Goal: Task Accomplishment & Management: Use online tool/utility

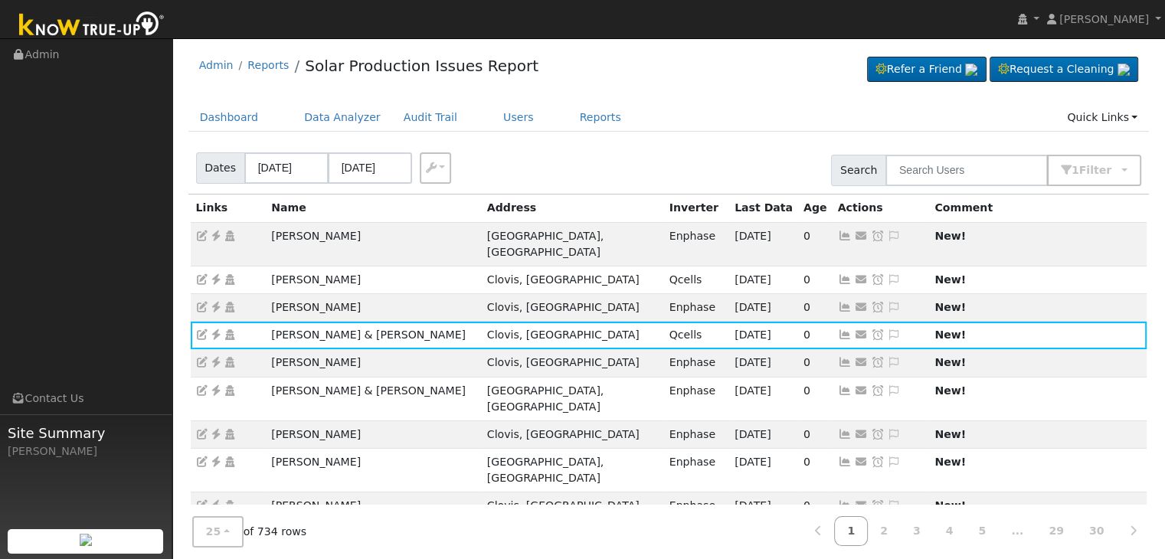
click at [590, 136] on div "Dashboard Data Analyzer Audit Trail Users Reports Quick Links Quick Add Quick C…" at bounding box center [668, 125] width 961 height 44
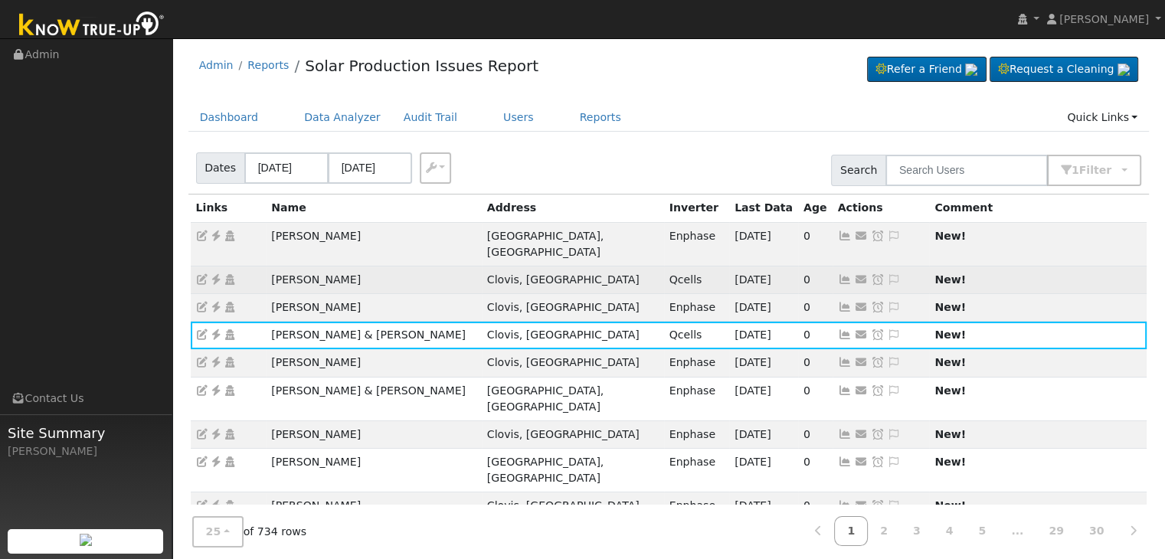
click at [887, 274] on icon at bounding box center [894, 279] width 14 height 11
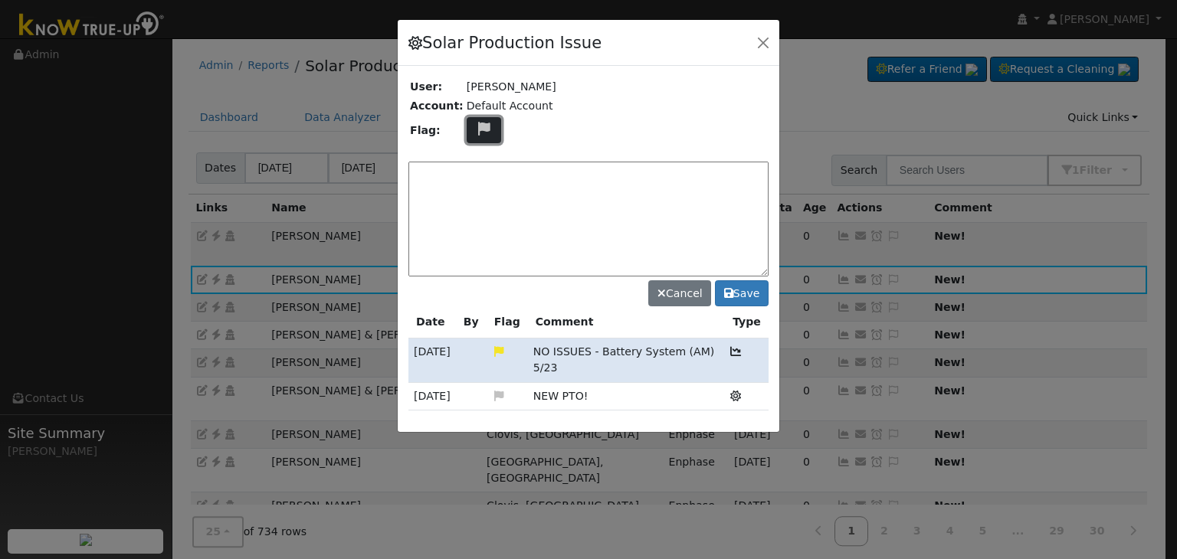
click at [475, 126] on icon at bounding box center [484, 129] width 18 height 14
click at [474, 195] on icon at bounding box center [483, 202] width 18 height 14
click at [471, 172] on textarea at bounding box center [588, 219] width 360 height 115
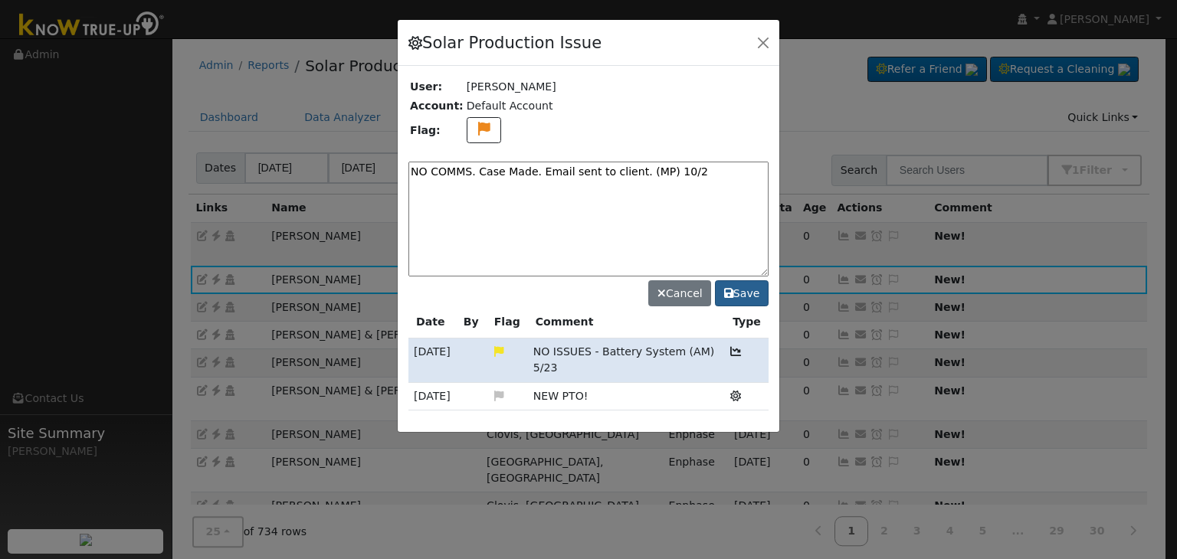
type textarea "NO COMMS. Case Made. Email sent to client. (MP) 10/2"
click at [741, 290] on button "Save" at bounding box center [742, 293] width 54 height 26
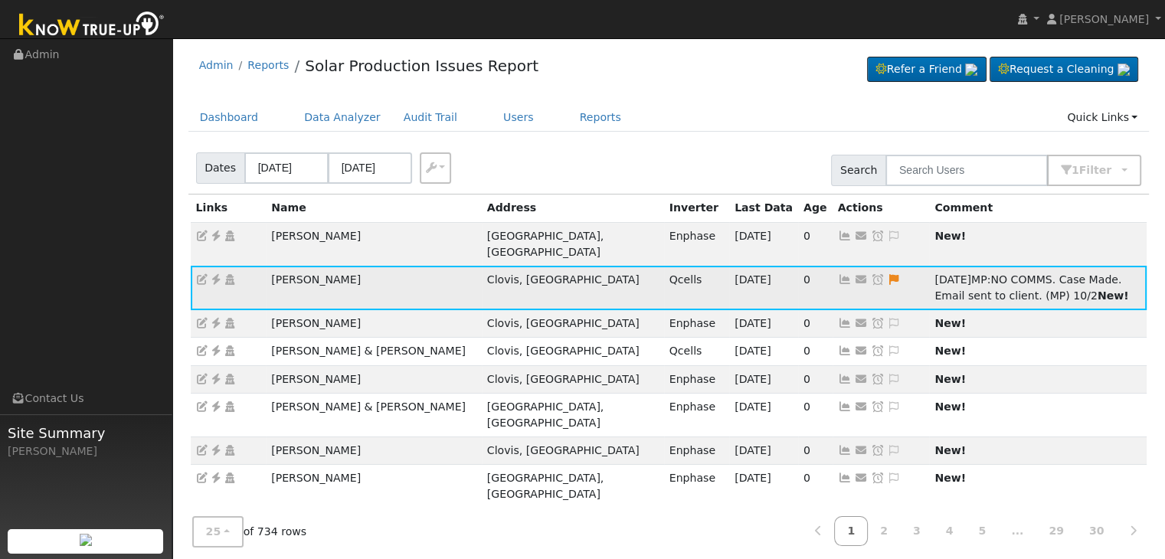
click at [871, 274] on icon at bounding box center [878, 279] width 14 height 11
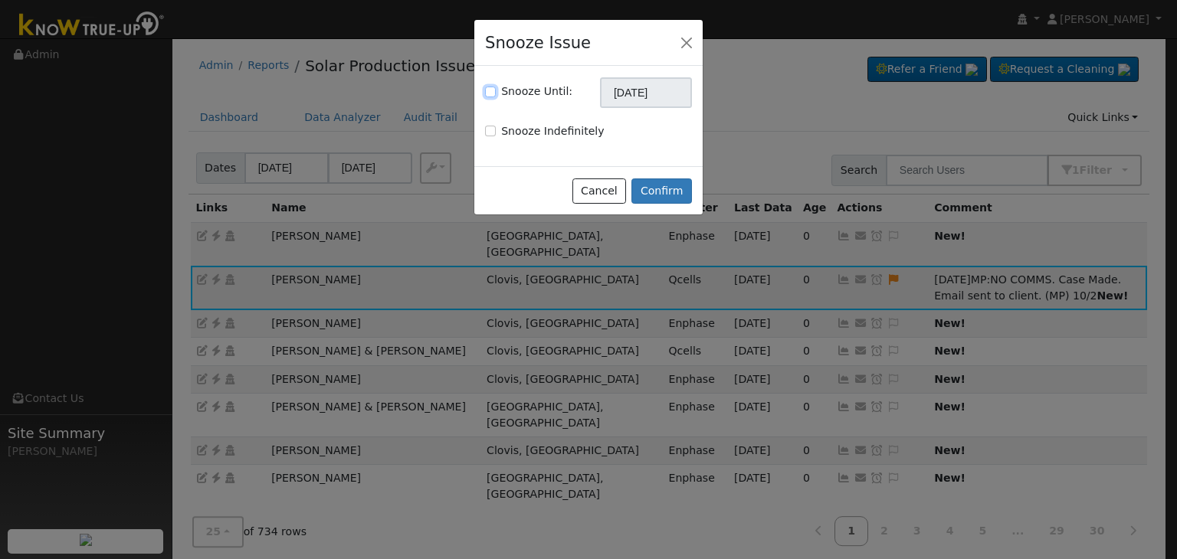
click at [492, 92] on input "Snooze Until:" at bounding box center [490, 92] width 11 height 11
checkbox input "true"
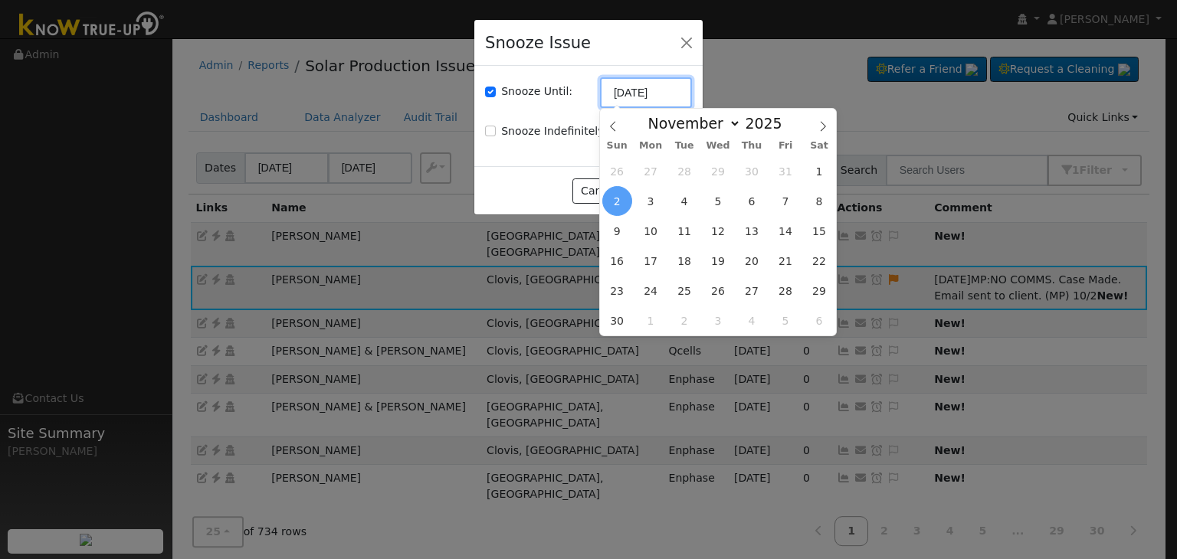
click at [613, 90] on input "11/02/2025" at bounding box center [646, 92] width 92 height 31
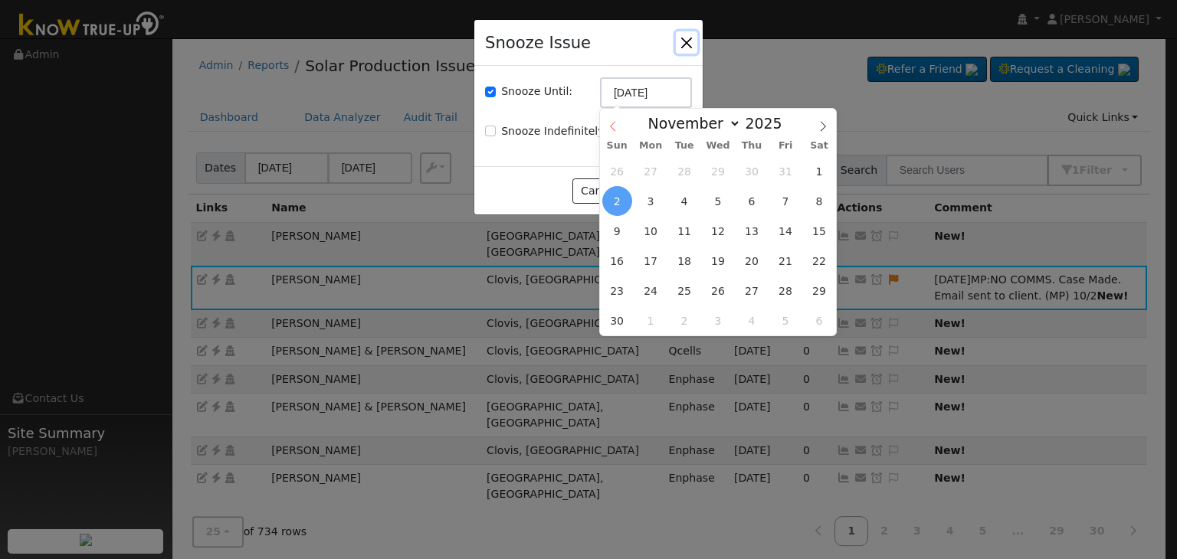
click at [614, 126] on icon at bounding box center [612, 126] width 11 height 11
select select "9"
click at [753, 199] on span "9" at bounding box center [751, 201] width 30 height 30
type input "10/09/2025"
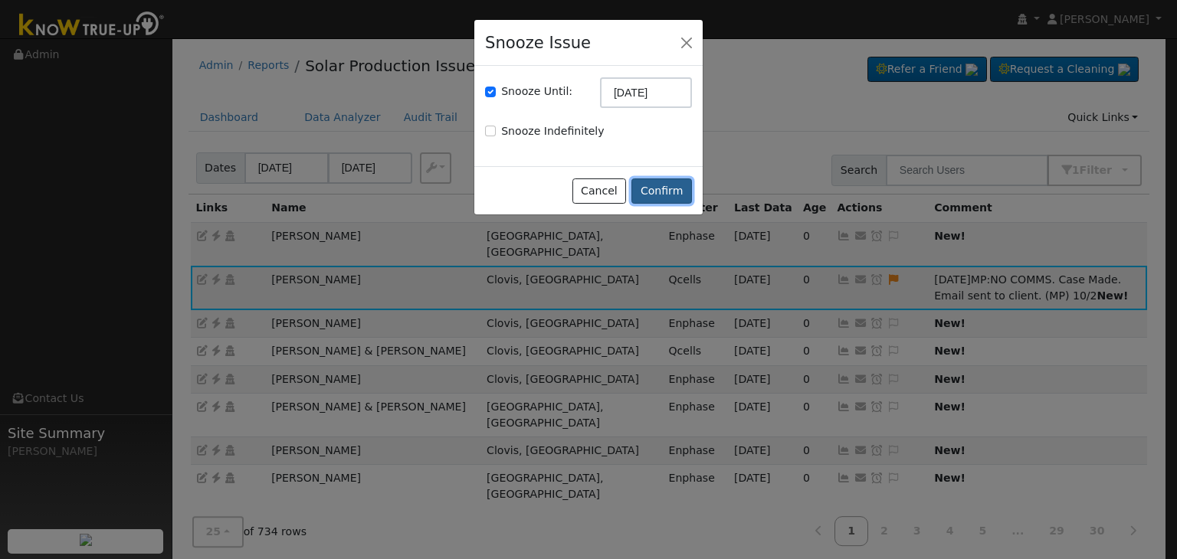
click at [662, 187] on button "Confirm" at bounding box center [661, 191] width 61 height 26
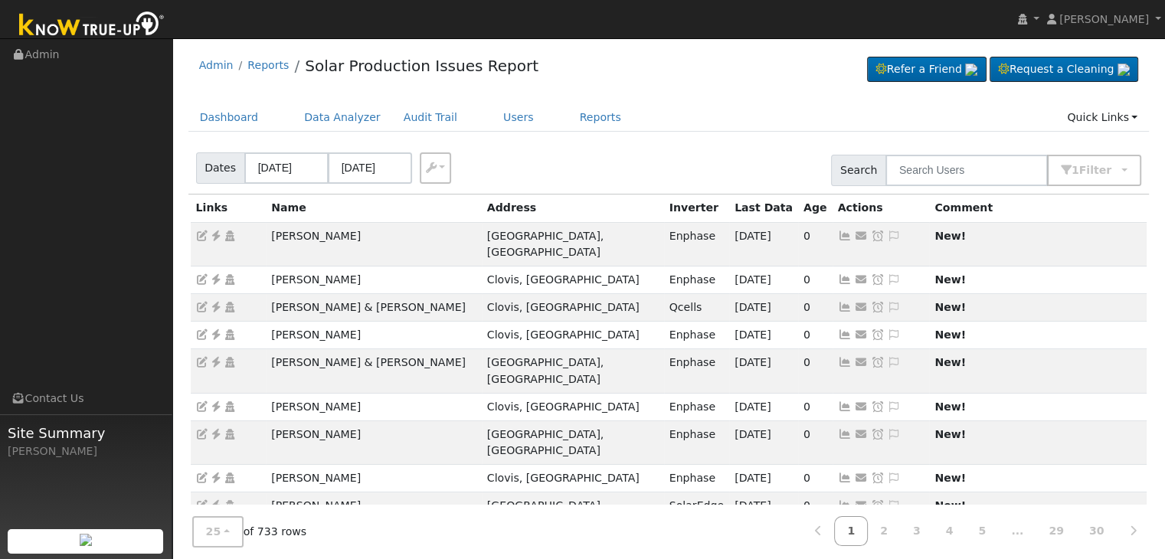
drag, startPoint x: 738, startPoint y: 286, endPoint x: 731, endPoint y: 290, distance: 8.3
click at [887, 302] on icon at bounding box center [894, 307] width 14 height 11
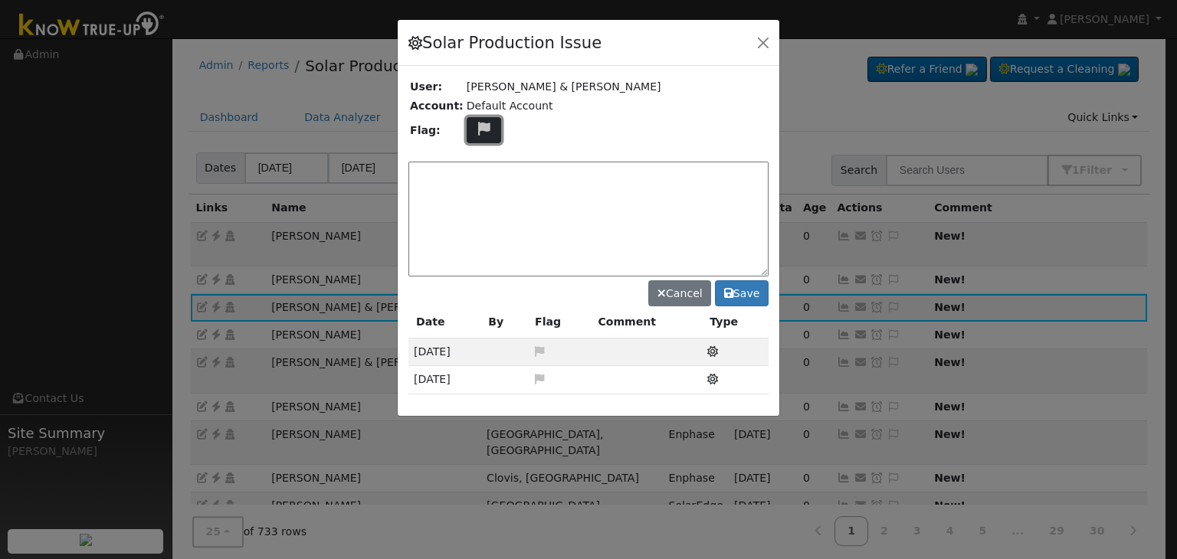
click at [475, 123] on icon at bounding box center [484, 129] width 18 height 14
click at [475, 198] on icon at bounding box center [483, 202] width 18 height 14
click at [475, 197] on textarea at bounding box center [588, 219] width 360 height 115
click at [464, 184] on textarea at bounding box center [588, 219] width 360 height 115
paste textarea "NO COMMS. Case Made. Email sent to client. (MP)"
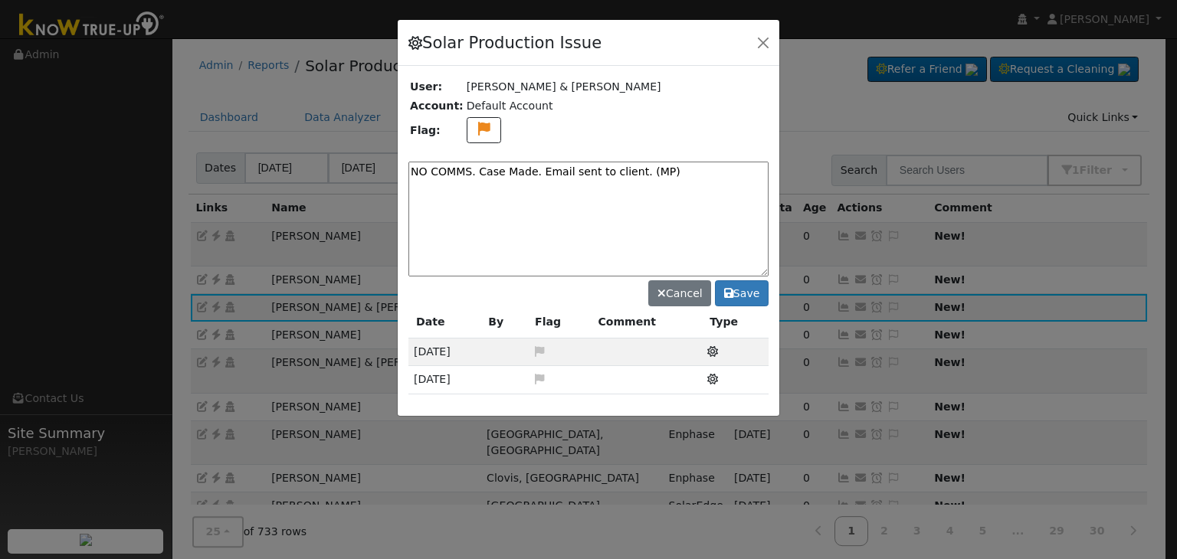
click at [663, 178] on textarea "NO COMMS. Case Made. Email sent to client. (MP)" at bounding box center [588, 219] width 360 height 115
click at [657, 166] on textarea "NO COMMS. Case Made. Email sent to client. (MP)" at bounding box center [588, 219] width 360 height 115
type textarea "NO COMMS. Case Made. Email sent to client. (MP) 10/2"
click at [742, 290] on button "Save" at bounding box center [742, 293] width 54 height 26
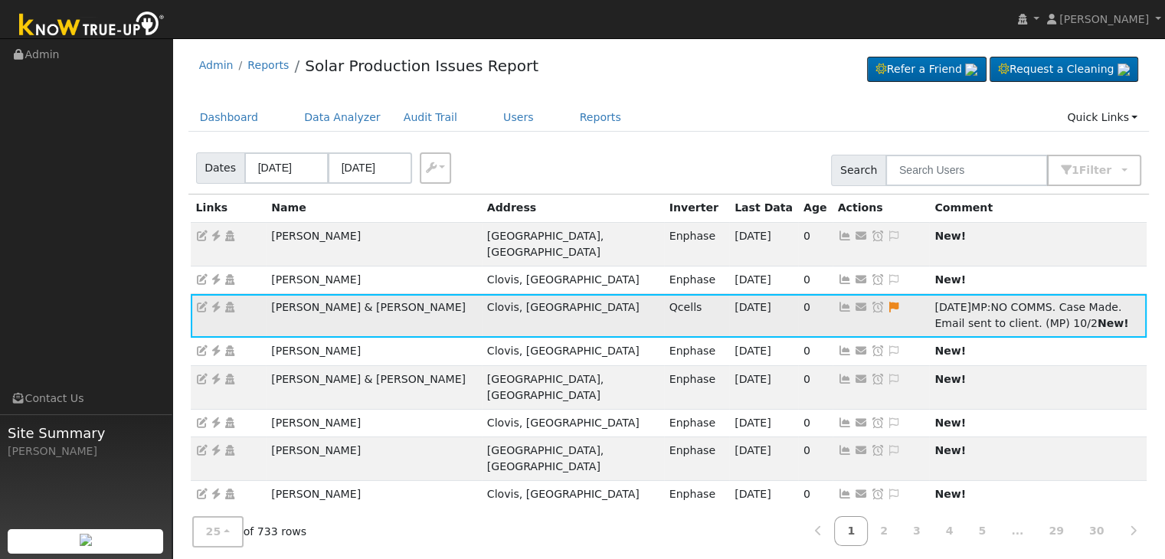
click at [871, 302] on icon at bounding box center [878, 307] width 14 height 11
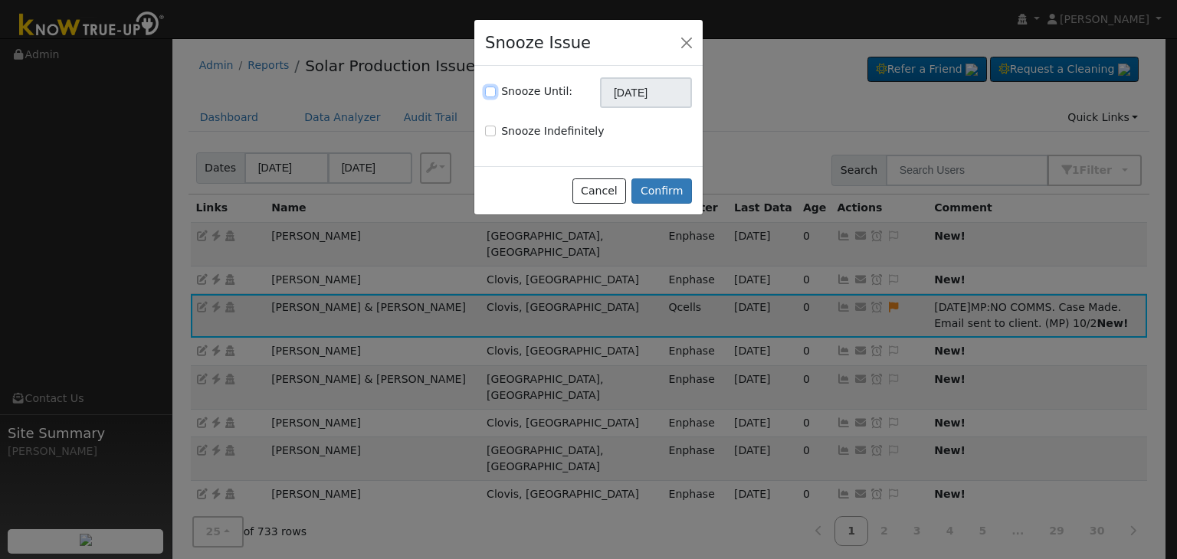
click at [486, 93] on input "Snooze Until:" at bounding box center [490, 92] width 11 height 11
checkbox input "true"
click at [625, 100] on input "11/02/2025" at bounding box center [646, 92] width 92 height 31
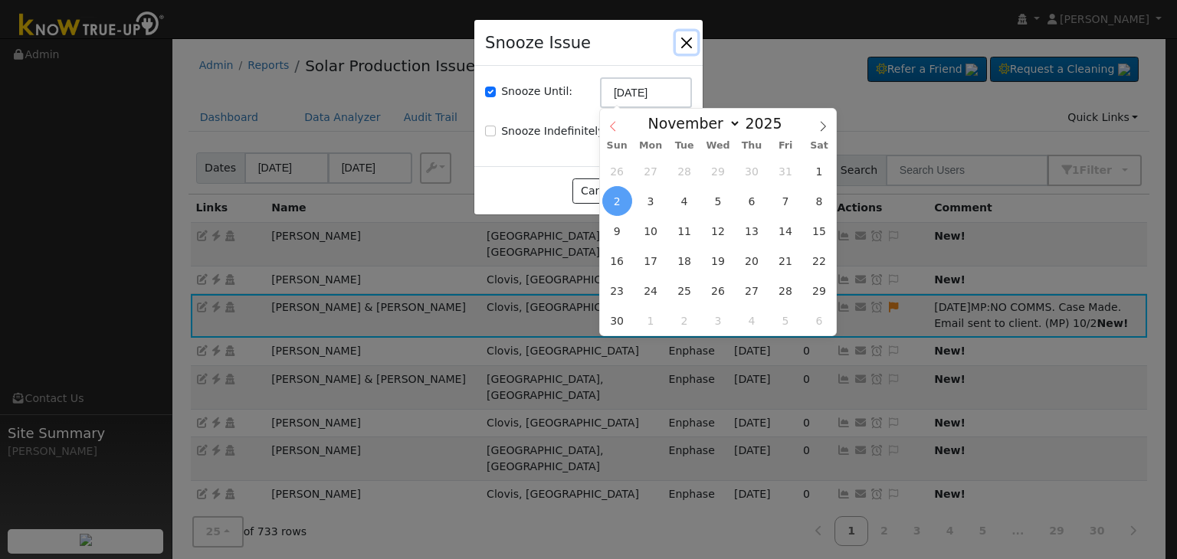
click at [613, 128] on icon at bounding box center [612, 126] width 11 height 11
select select "9"
click at [749, 205] on span "9" at bounding box center [751, 201] width 30 height 30
type input "10/09/2025"
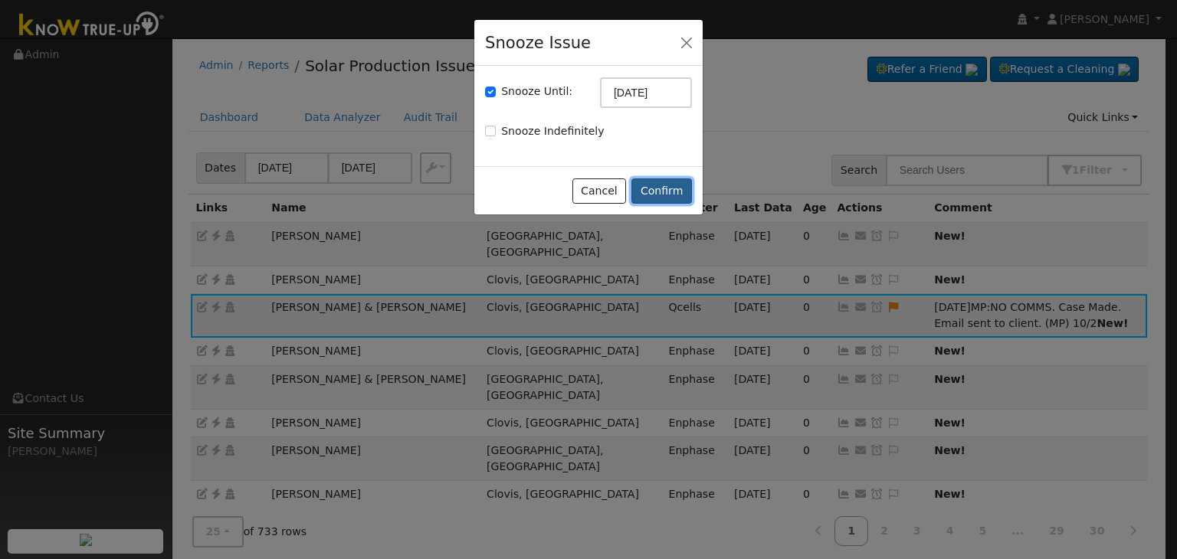
click at [669, 192] on button "Confirm" at bounding box center [661, 191] width 61 height 26
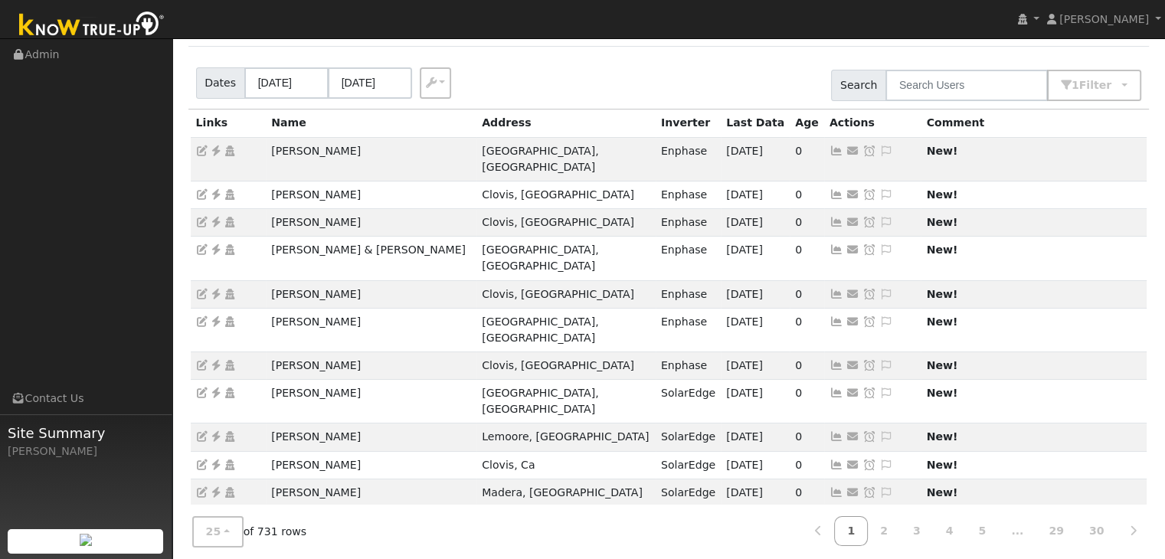
scroll to position [77, 0]
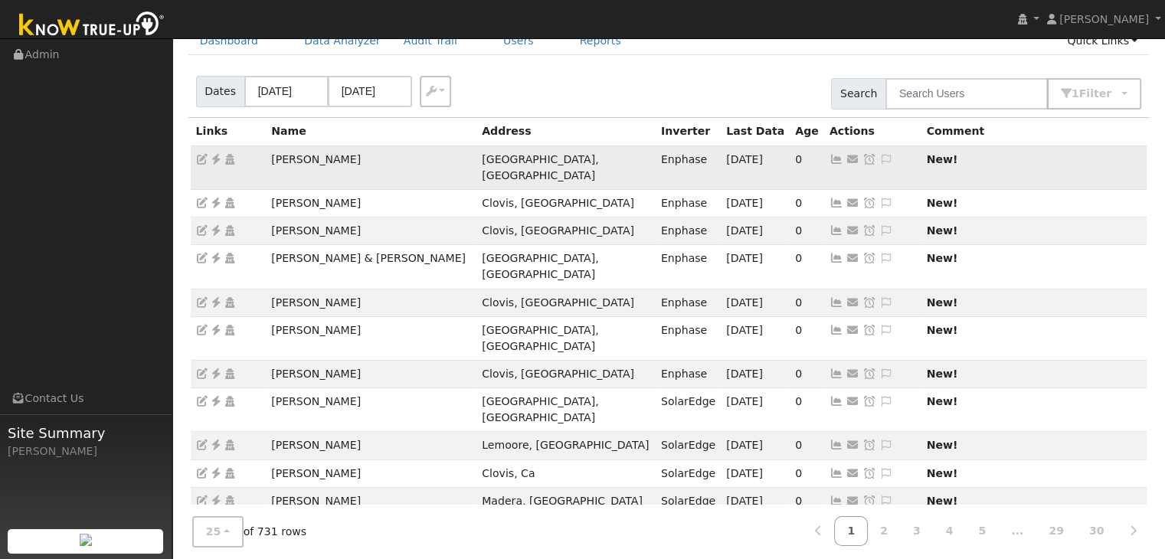
drag, startPoint x: 262, startPoint y: 159, endPoint x: 370, endPoint y: 163, distance: 108.1
click at [370, 163] on tr "Desiree Carraway Fresno, CA Enphase 09/27/25 0 Send Email... Copy a Link Reset …" at bounding box center [669, 168] width 957 height 44
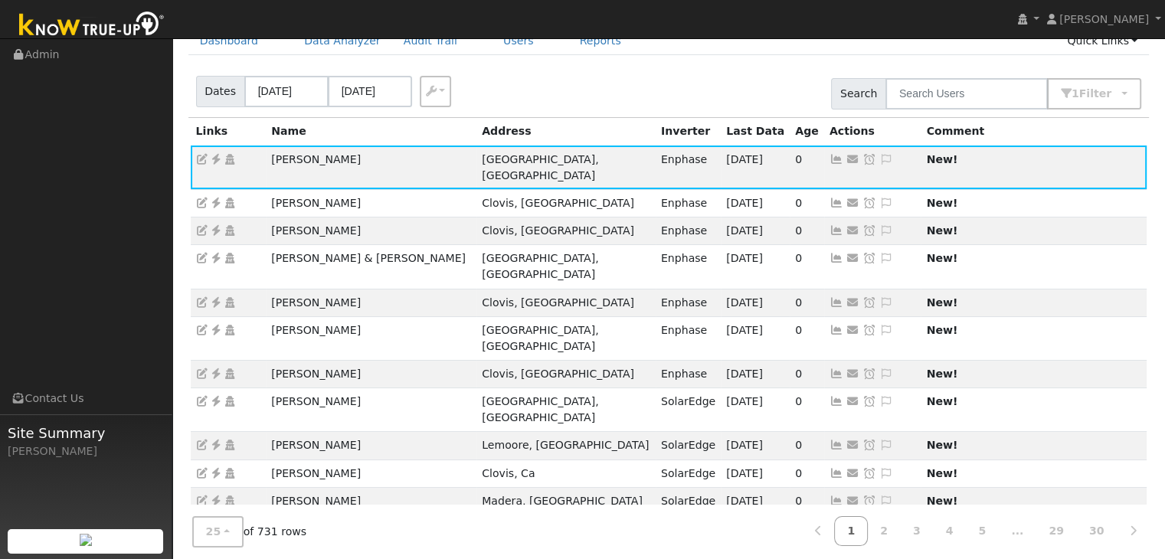
copy tr "Desiree Carraway"
click at [212, 157] on icon at bounding box center [216, 159] width 14 height 11
click at [879, 157] on icon at bounding box center [886, 159] width 14 height 11
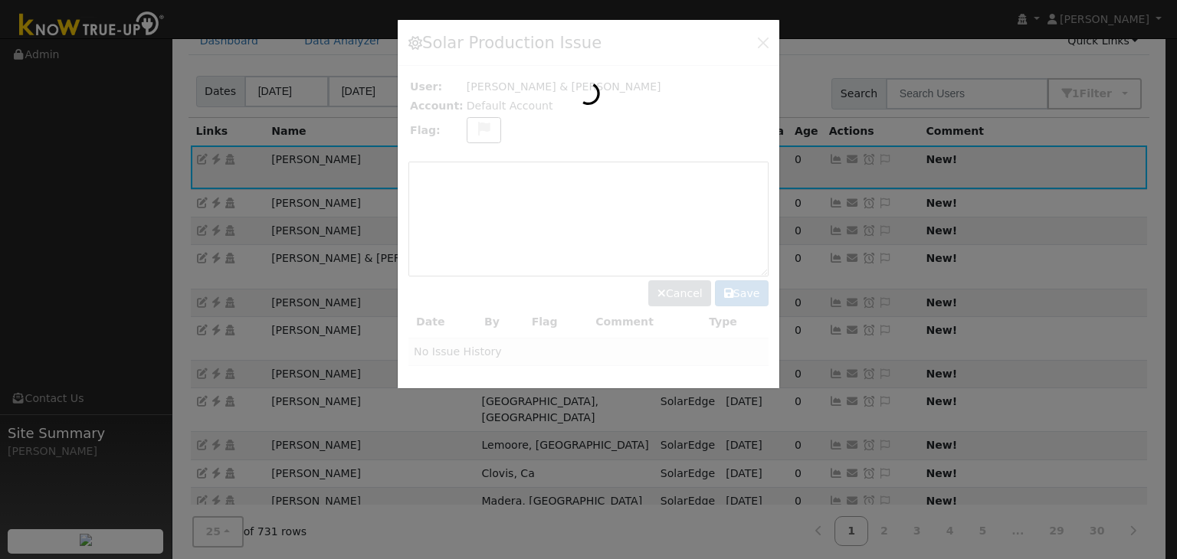
click at [438, 172] on div at bounding box center [588, 204] width 381 height 368
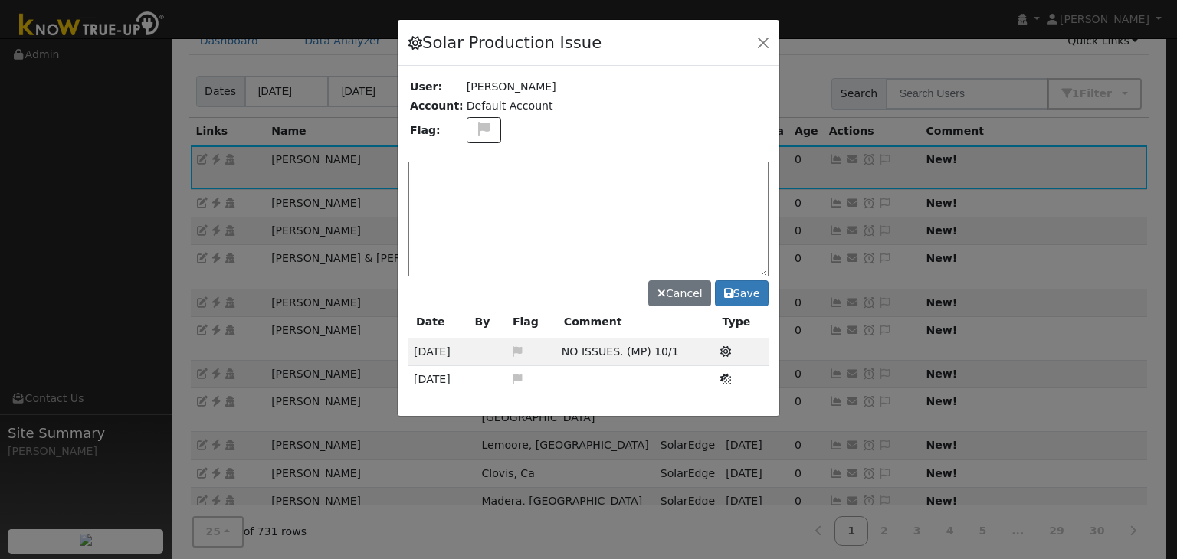
click at [438, 172] on textarea at bounding box center [588, 219] width 360 height 115
type textarea "NO ISSUES. (MP) 10/2"
click at [752, 293] on button "Save" at bounding box center [742, 293] width 54 height 26
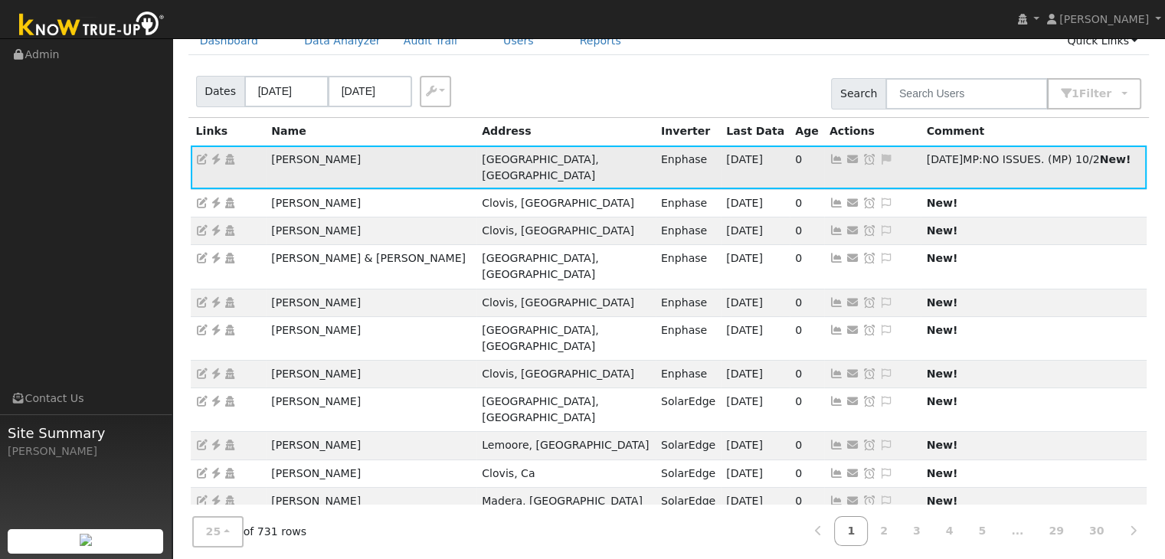
click at [862, 156] on icon at bounding box center [869, 159] width 14 height 11
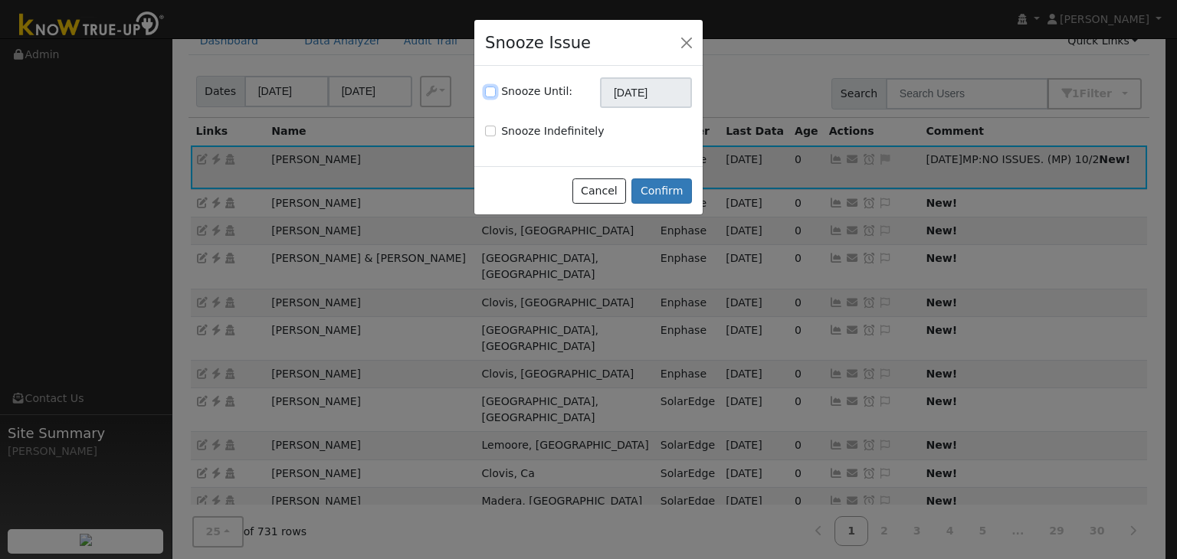
click at [489, 92] on input "Snooze Until:" at bounding box center [490, 92] width 11 height 11
checkbox input "true"
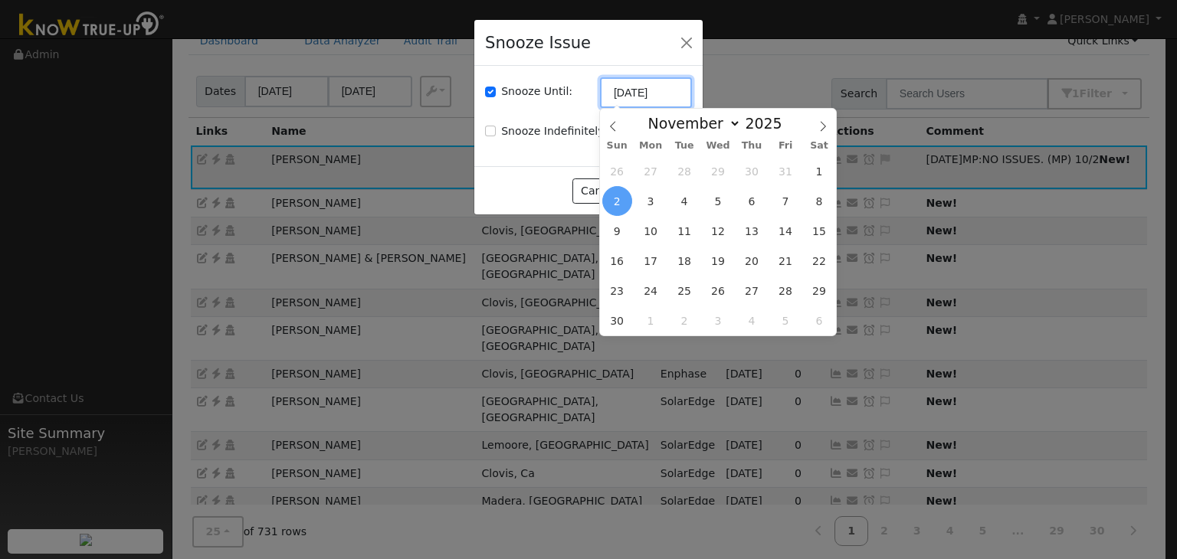
click at [652, 96] on input "[DATE]" at bounding box center [646, 92] width 92 height 31
click at [609, 119] on span at bounding box center [613, 122] width 26 height 26
select select "9"
click at [750, 225] on span "16" at bounding box center [751, 231] width 30 height 30
type input "10/16/2025"
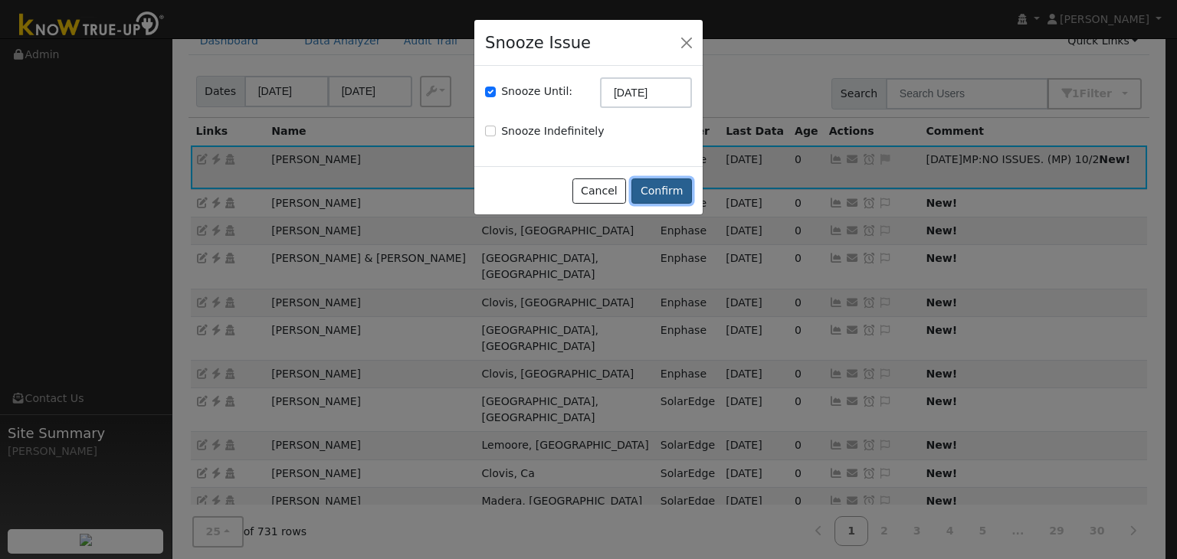
click at [653, 187] on button "Confirm" at bounding box center [661, 191] width 61 height 26
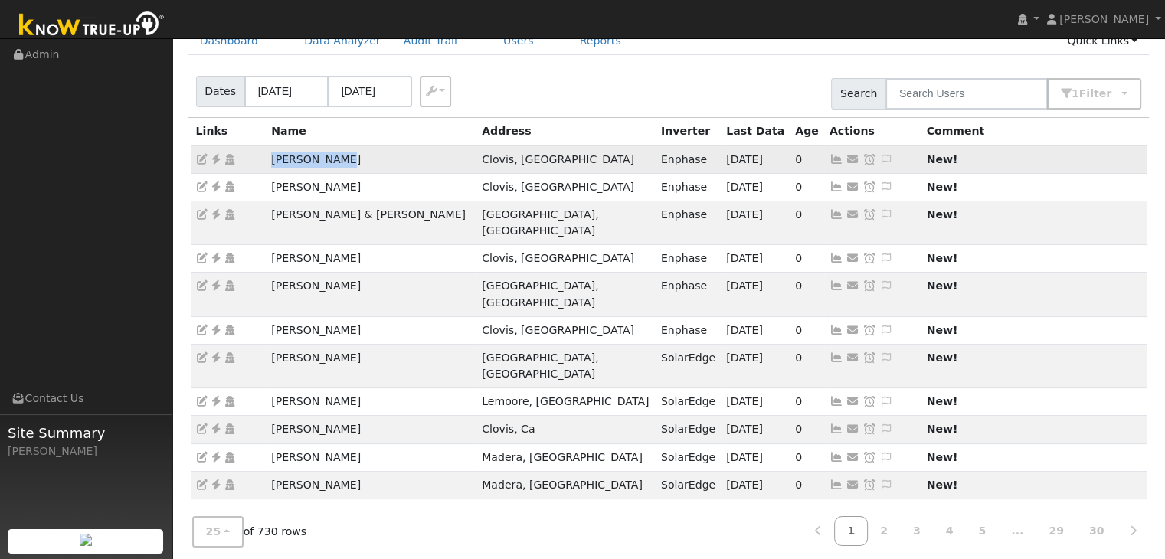
drag, startPoint x: 256, startPoint y: 166, endPoint x: 375, endPoint y: 158, distance: 119.0
click at [375, 158] on tr "Daby Humbert Clovis, CA Enphase 09/28/25 0 Send Email... Copy a Link Reset Pass…" at bounding box center [669, 160] width 957 height 28
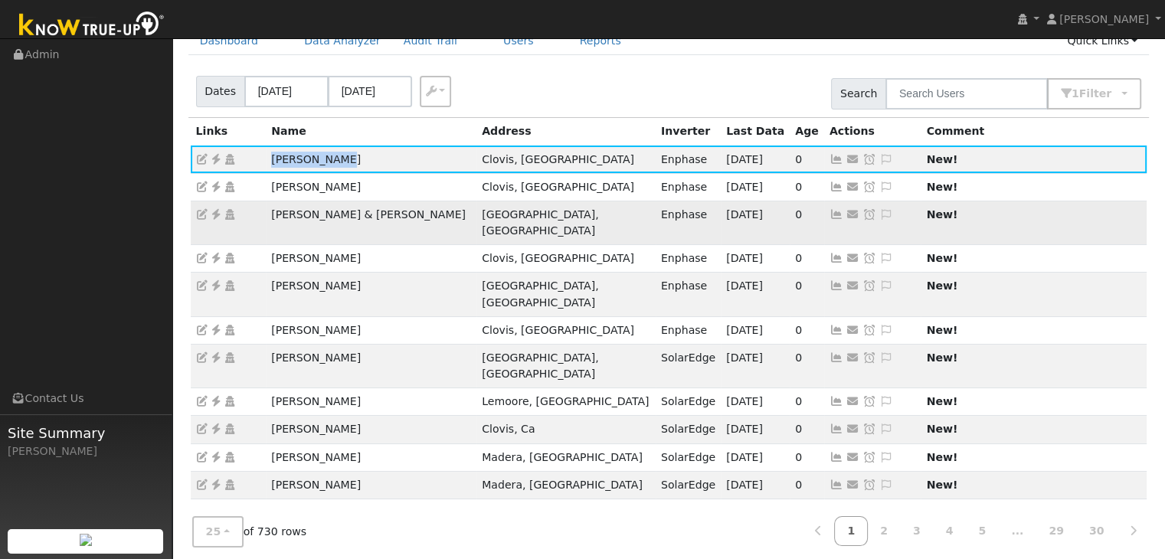
copy tr "Daby Humbert"
click at [214, 157] on icon at bounding box center [216, 159] width 14 height 11
drag, startPoint x: 735, startPoint y: 160, endPoint x: 741, endPoint y: 172, distance: 13.0
click at [879, 160] on icon at bounding box center [886, 159] width 14 height 11
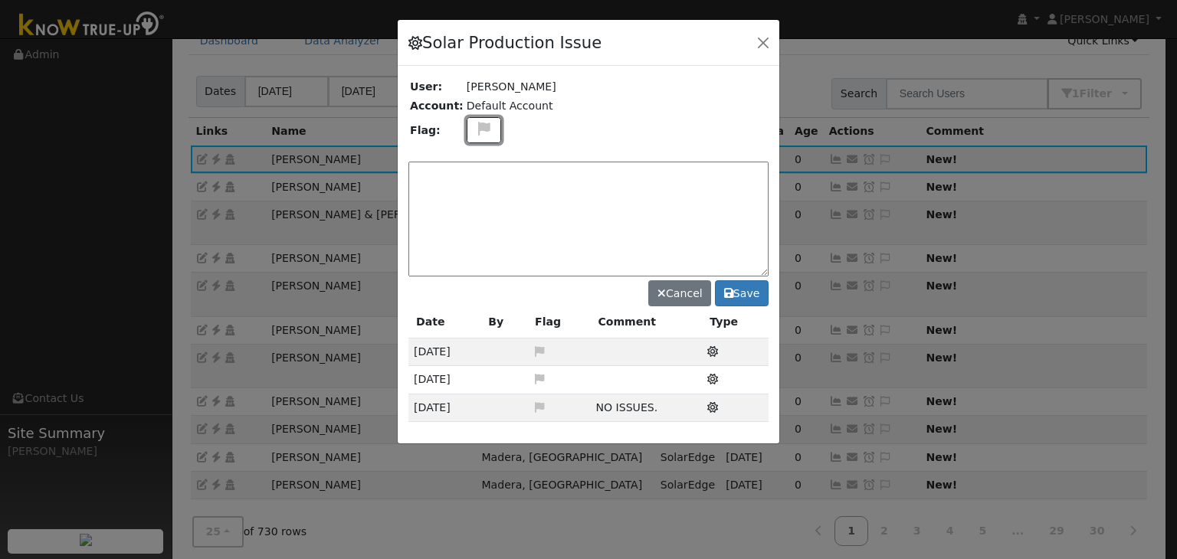
click at [481, 126] on icon at bounding box center [484, 129] width 18 height 14
click at [475, 163] on icon at bounding box center [483, 169] width 18 height 14
click at [491, 182] on textarea at bounding box center [588, 219] width 360 height 115
click at [472, 176] on textarea "NO ISSUES. (MP)" at bounding box center [588, 219] width 360 height 115
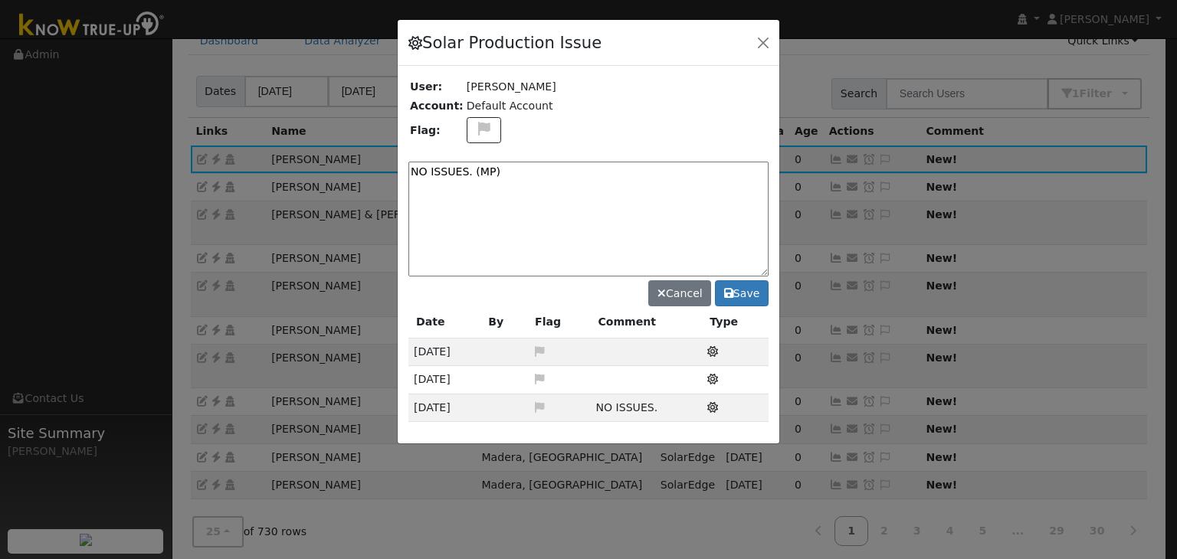
click at [472, 176] on textarea "NO ISSUES. (MP)" at bounding box center [588, 219] width 360 height 115
click at [515, 173] on textarea "NO ISSUES. (MP)" at bounding box center [588, 219] width 360 height 115
type textarea "NO ISSUES. (MP) 10/2"
click at [750, 294] on button "Save" at bounding box center [742, 293] width 54 height 26
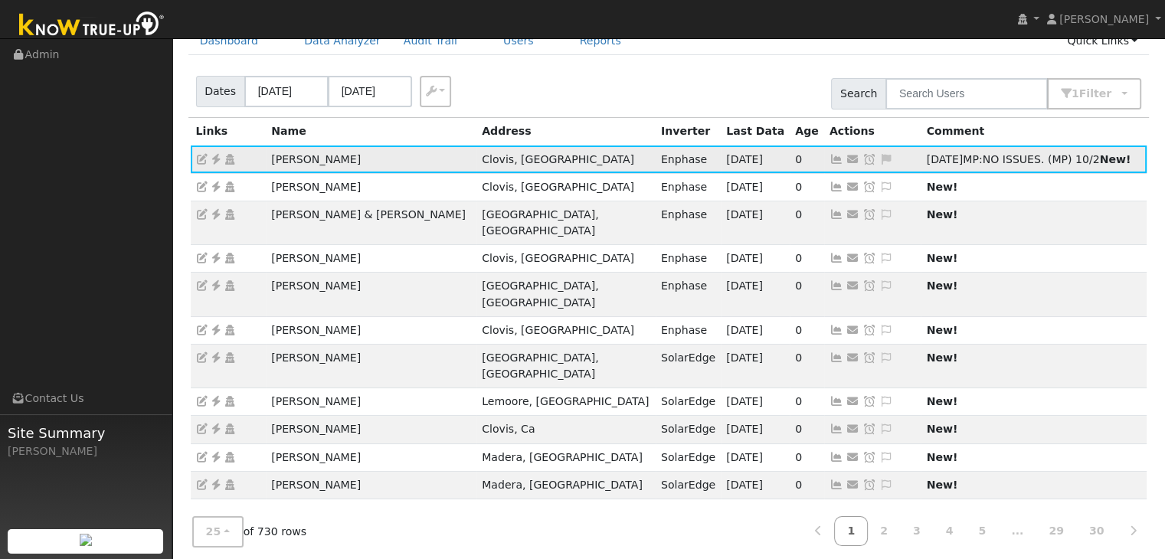
click at [862, 154] on icon at bounding box center [869, 159] width 14 height 11
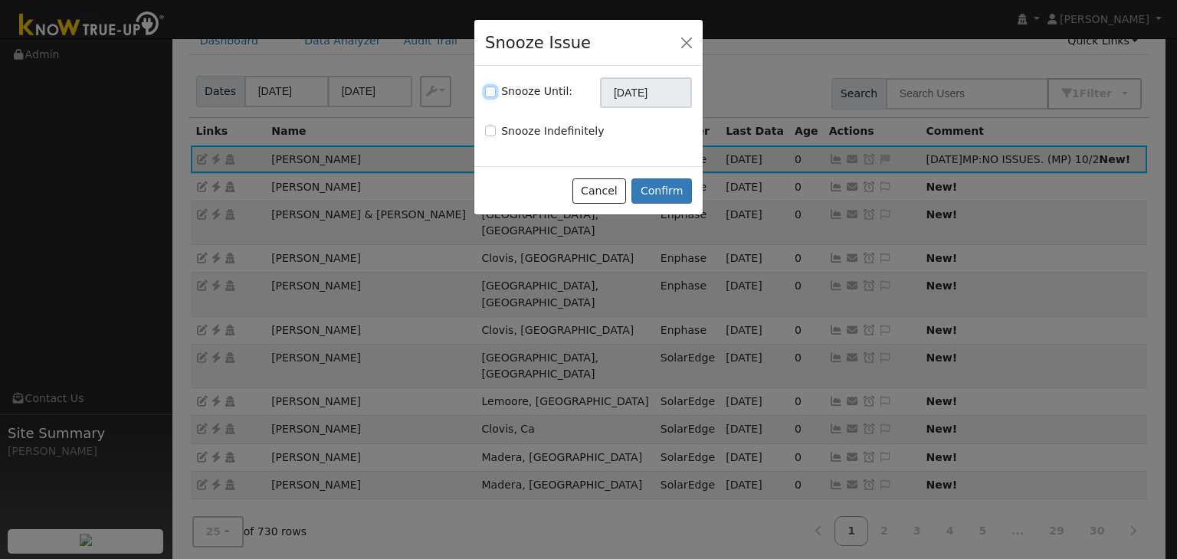
click at [486, 93] on input "Snooze Until:" at bounding box center [490, 92] width 11 height 11
checkbox input "true"
click at [635, 90] on input "[DATE]" at bounding box center [646, 92] width 92 height 31
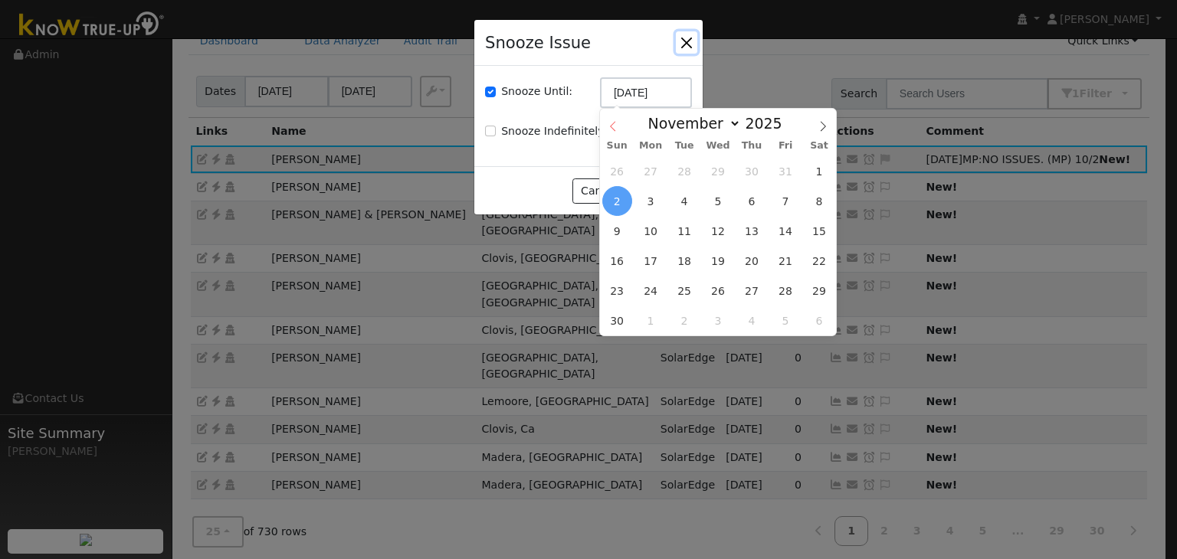
click at [616, 120] on span at bounding box center [613, 122] width 26 height 26
select select "9"
click at [757, 224] on span "16" at bounding box center [751, 231] width 30 height 30
type input "10/16/2025"
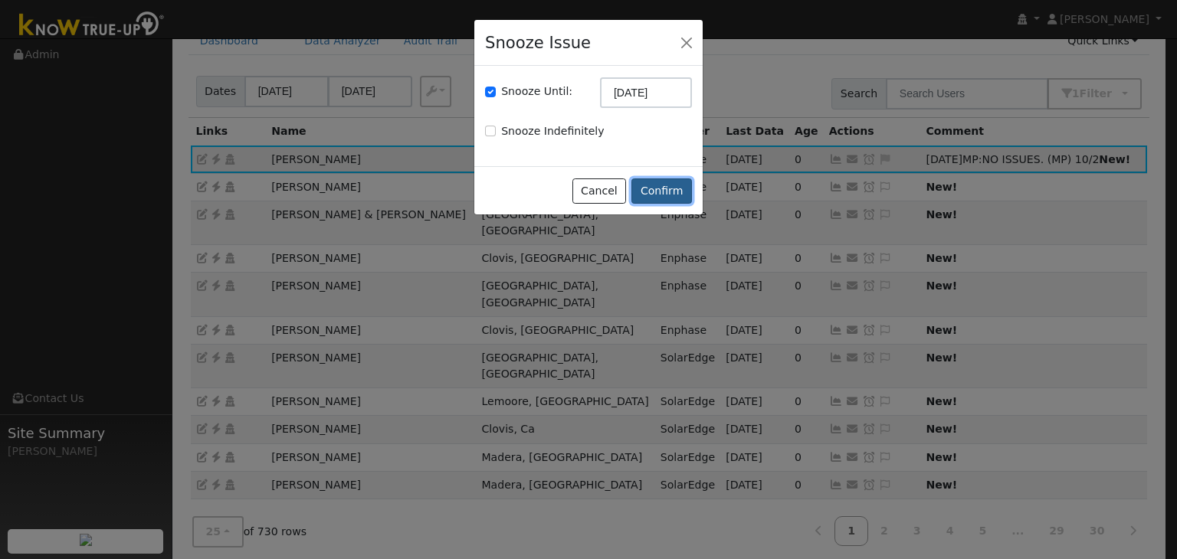
click at [682, 186] on button "Confirm" at bounding box center [661, 191] width 61 height 26
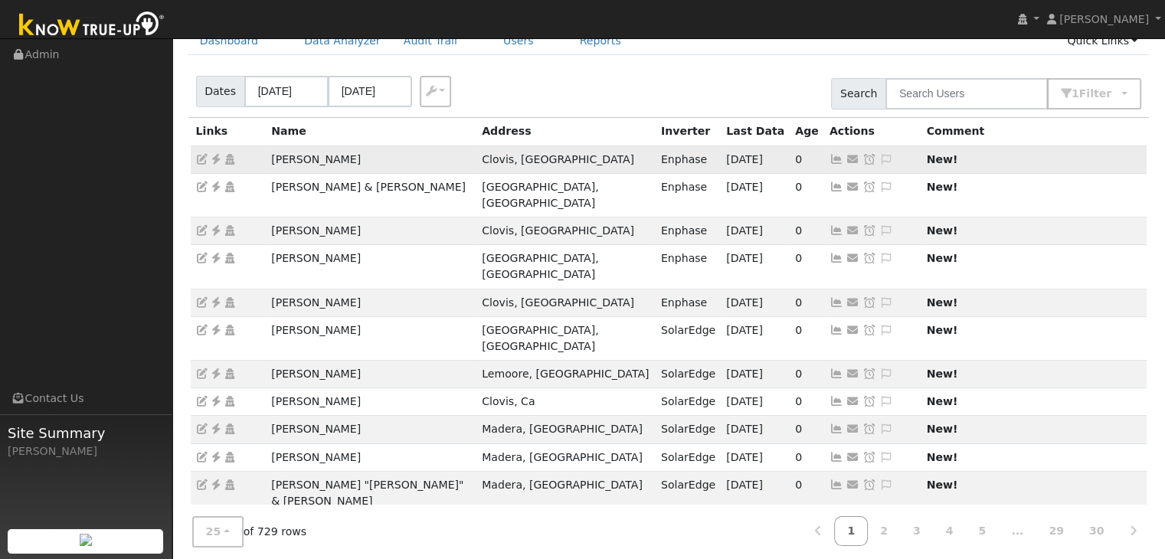
drag, startPoint x: 256, startPoint y: 165, endPoint x: 362, endPoint y: 154, distance: 106.2
click at [362, 154] on tr "Jeffrey Bennett Clovis, CA Enphase 09/28/25 0 Send Email... Copy a Link Reset P…" at bounding box center [669, 160] width 957 height 28
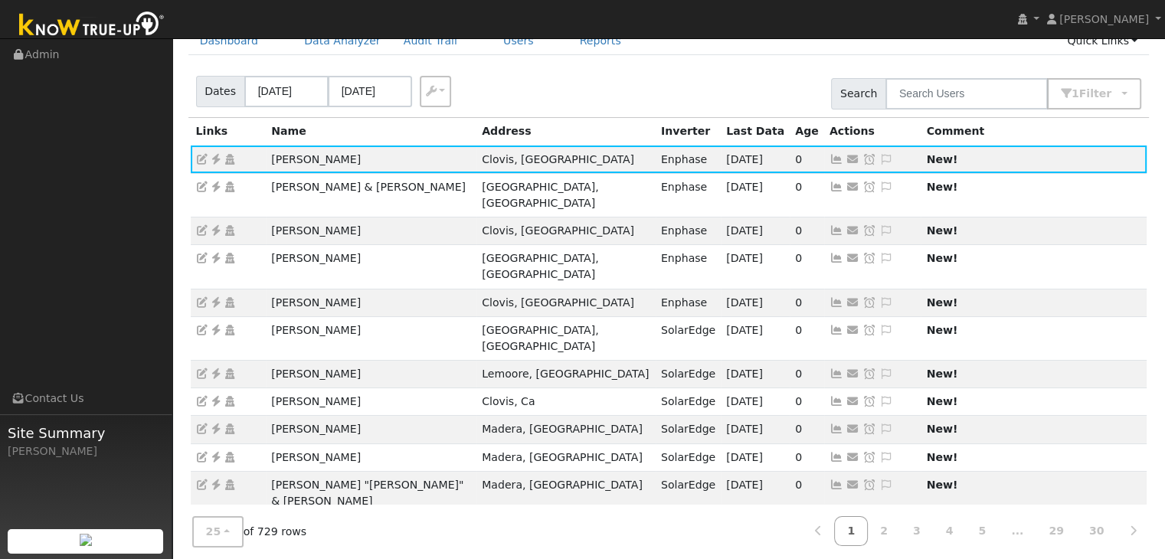
copy tr "Jeffrey Bennett"
click at [215, 160] on icon at bounding box center [216, 159] width 14 height 11
click at [879, 155] on icon at bounding box center [886, 159] width 14 height 11
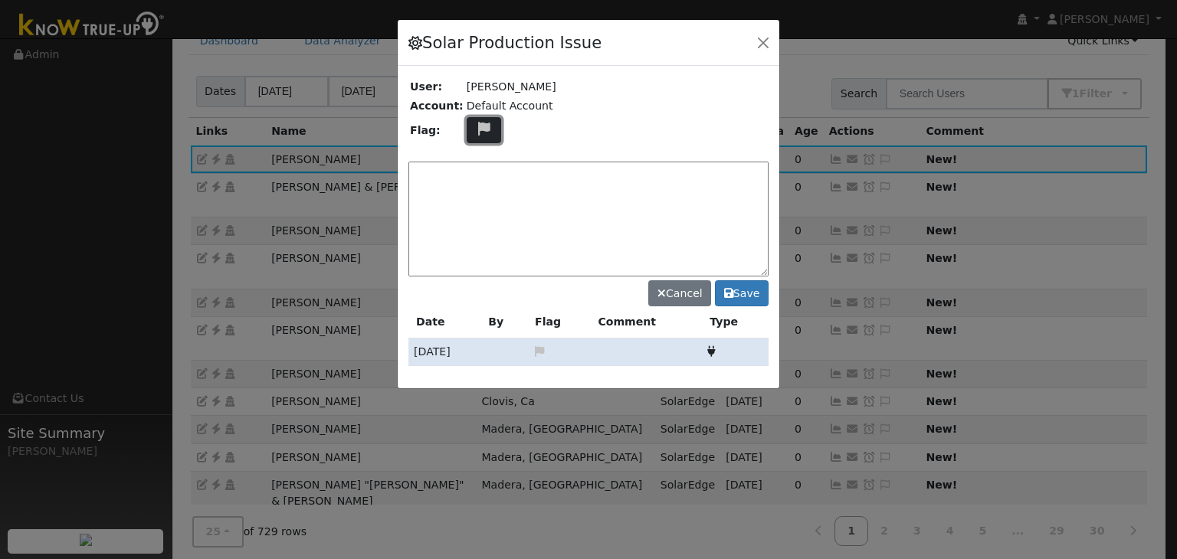
click at [475, 125] on icon at bounding box center [484, 129] width 18 height 14
click at [475, 162] on icon at bounding box center [483, 169] width 18 height 14
click at [469, 179] on textarea at bounding box center [588, 219] width 360 height 115
click at [458, 169] on textarea at bounding box center [588, 219] width 360 height 115
paste textarea "NO ISSUES. (MP)"
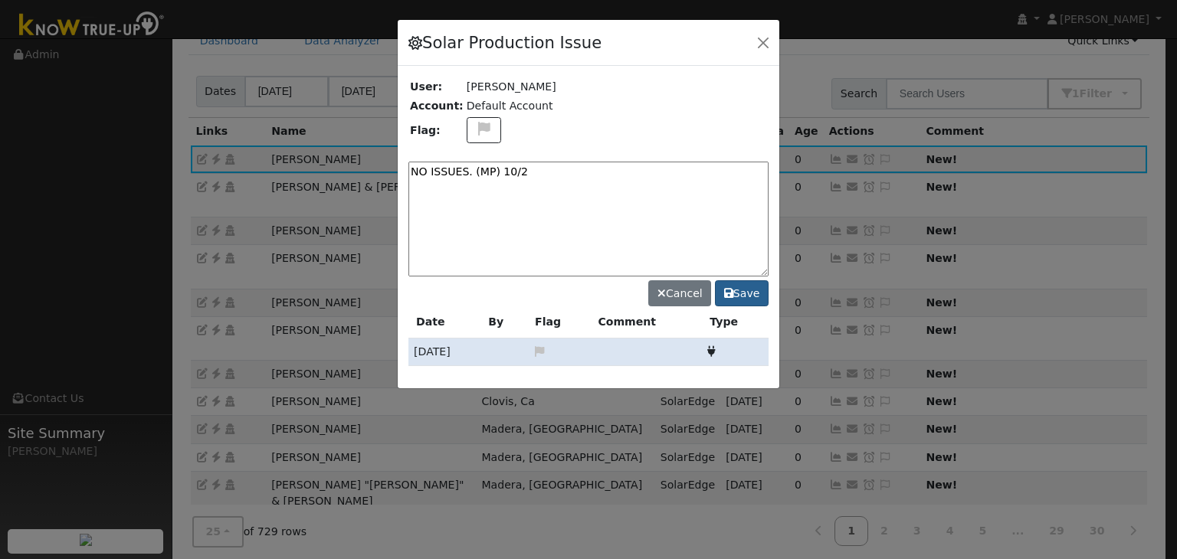
type textarea "NO ISSUES. (MP) 10/2"
click at [751, 280] on button "Save" at bounding box center [742, 293] width 54 height 26
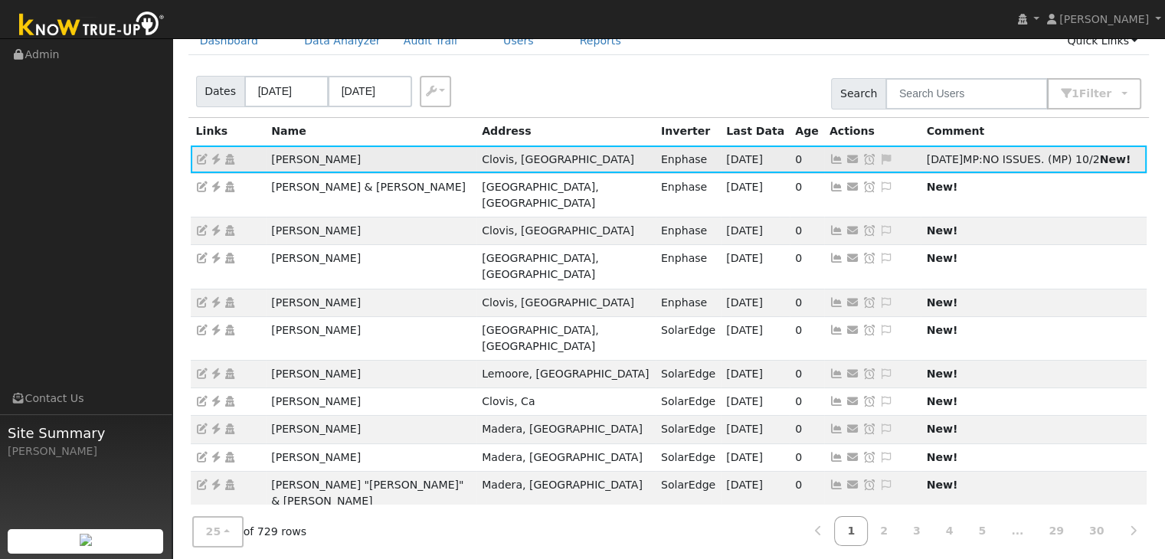
drag, startPoint x: 720, startPoint y: 155, endPoint x: 620, endPoint y: 119, distance: 105.6
click at [862, 155] on icon at bounding box center [869, 159] width 14 height 11
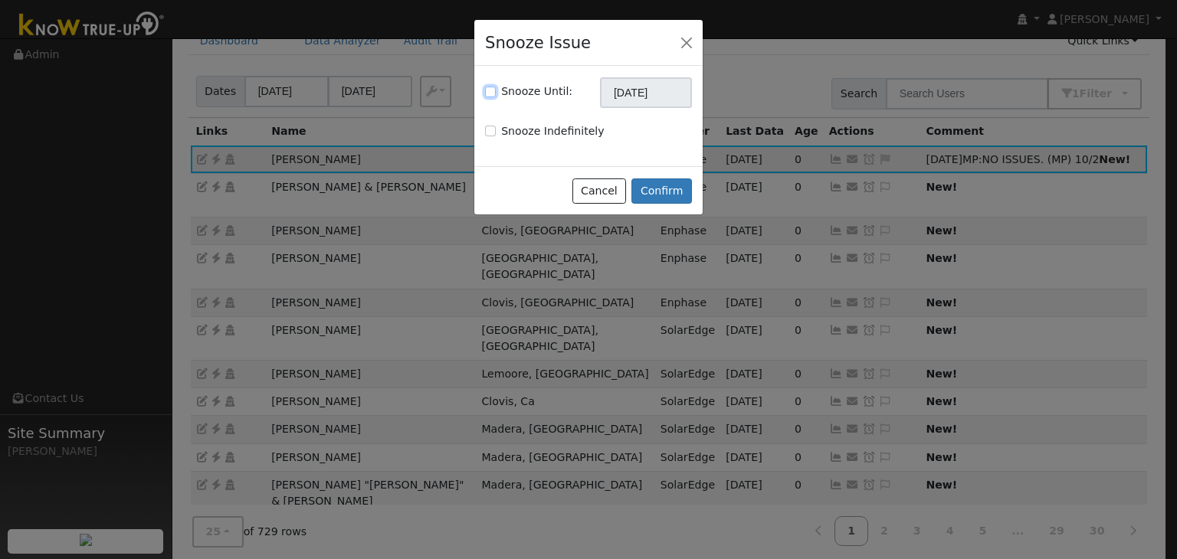
drag, startPoint x: 490, startPoint y: 90, endPoint x: 611, endPoint y: 87, distance: 121.1
click at [493, 90] on input "Snooze Until:" at bounding box center [490, 92] width 11 height 11
checkbox input "true"
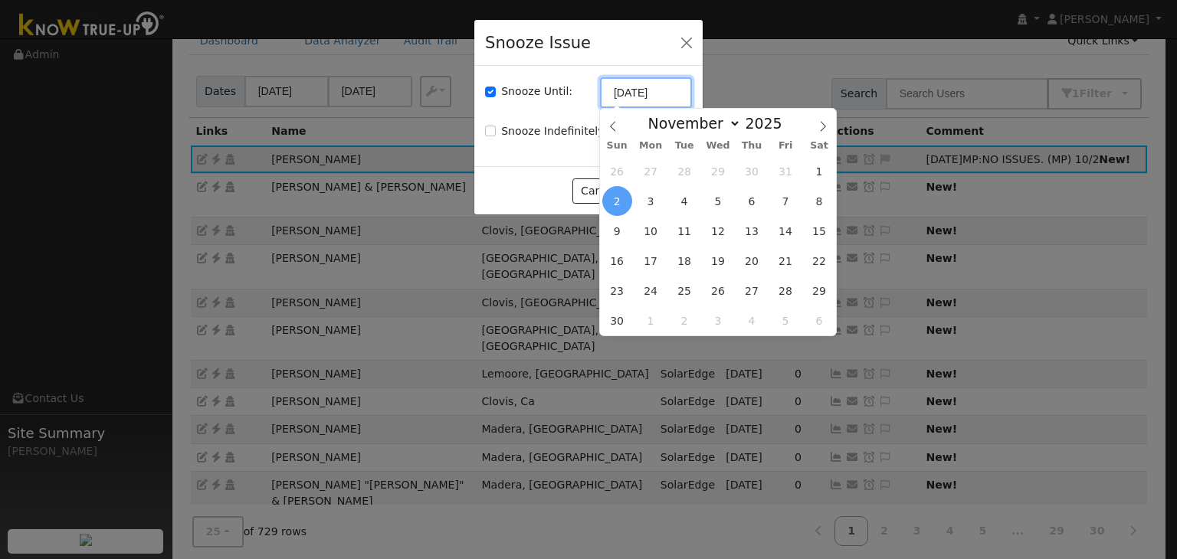
click at [643, 93] on input "[DATE]" at bounding box center [646, 92] width 92 height 31
click at [614, 123] on icon at bounding box center [612, 127] width 5 height 10
select select "9"
click at [754, 237] on span "16" at bounding box center [751, 231] width 30 height 30
type input "10/16/2025"
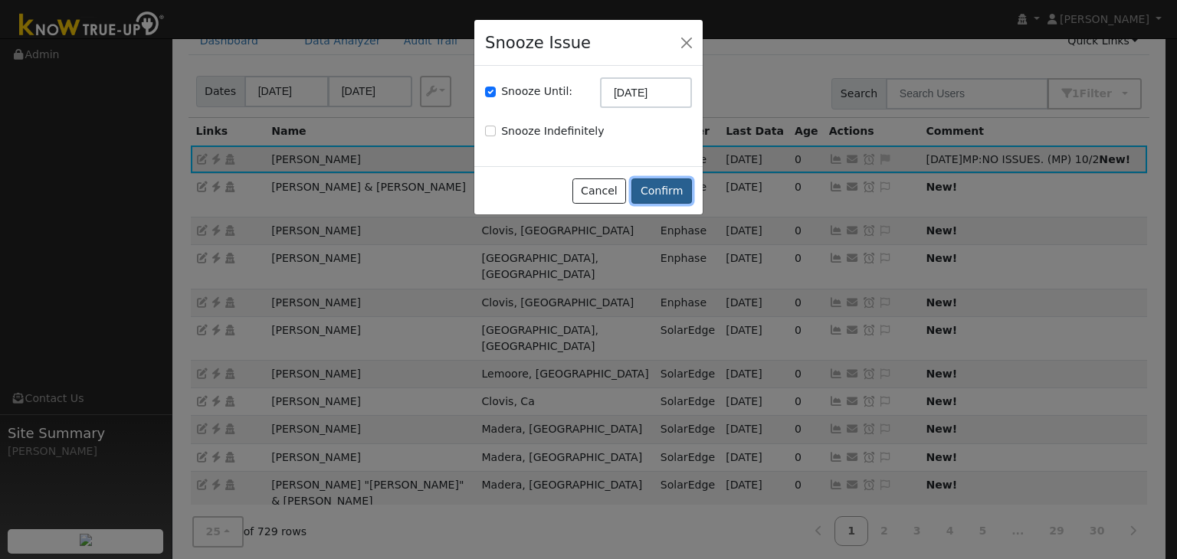
click at [661, 188] on button "Confirm" at bounding box center [661, 191] width 61 height 26
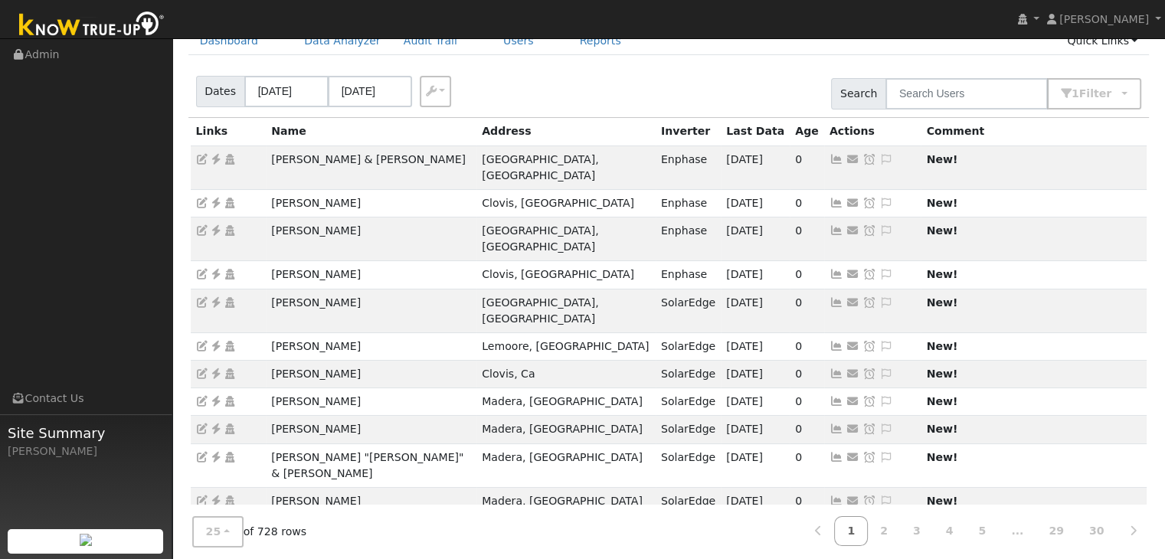
click at [723, 60] on div "Dashboard Data Analyzer Audit Trail Users Reports Quick Links Quick Add Quick C…" at bounding box center [668, 49] width 961 height 44
drag, startPoint x: 263, startPoint y: 156, endPoint x: 601, endPoint y: 171, distance: 338.1
click at [412, 169] on tr "Mark & Kathleen Coleman Fresno, CA Enphase 09/28/25 0 Send Email... Copy a Link…" at bounding box center [669, 168] width 957 height 44
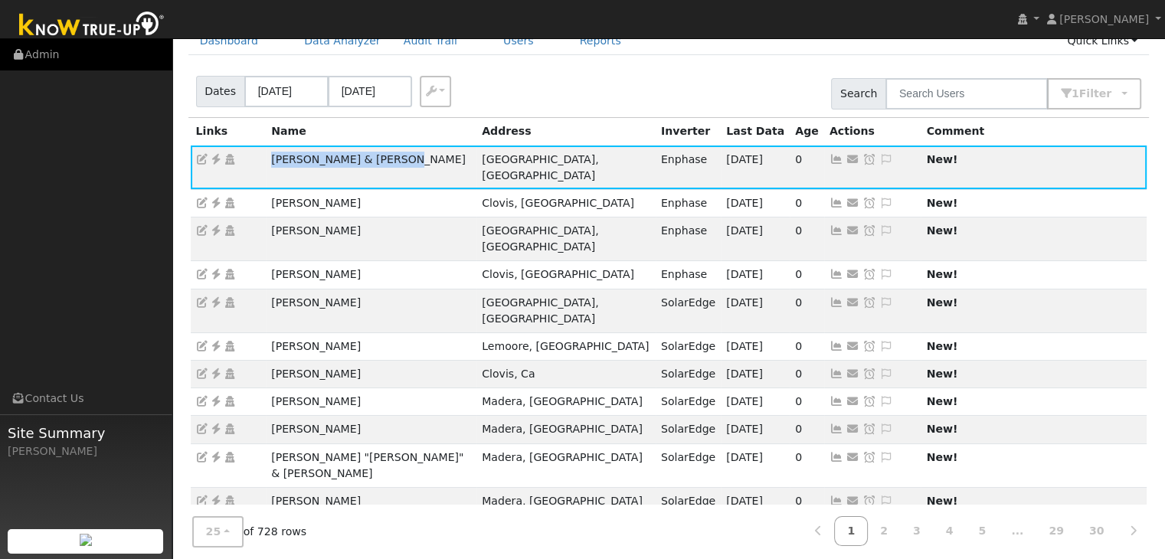
copy tr "Mark & Kathleen Coleman"
click at [221, 155] on icon at bounding box center [216, 159] width 14 height 11
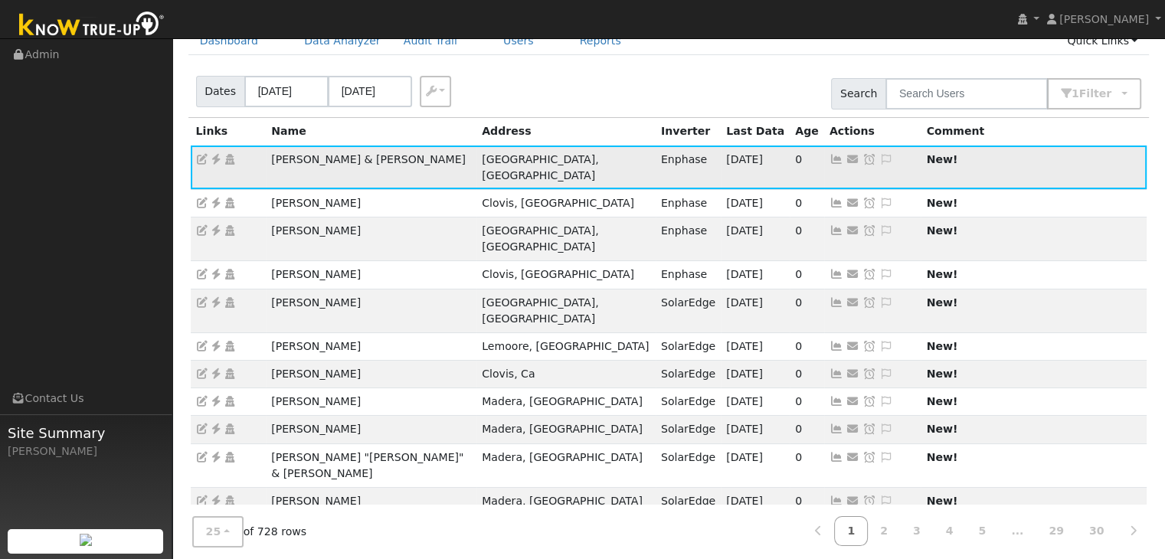
click at [879, 154] on icon at bounding box center [886, 159] width 14 height 11
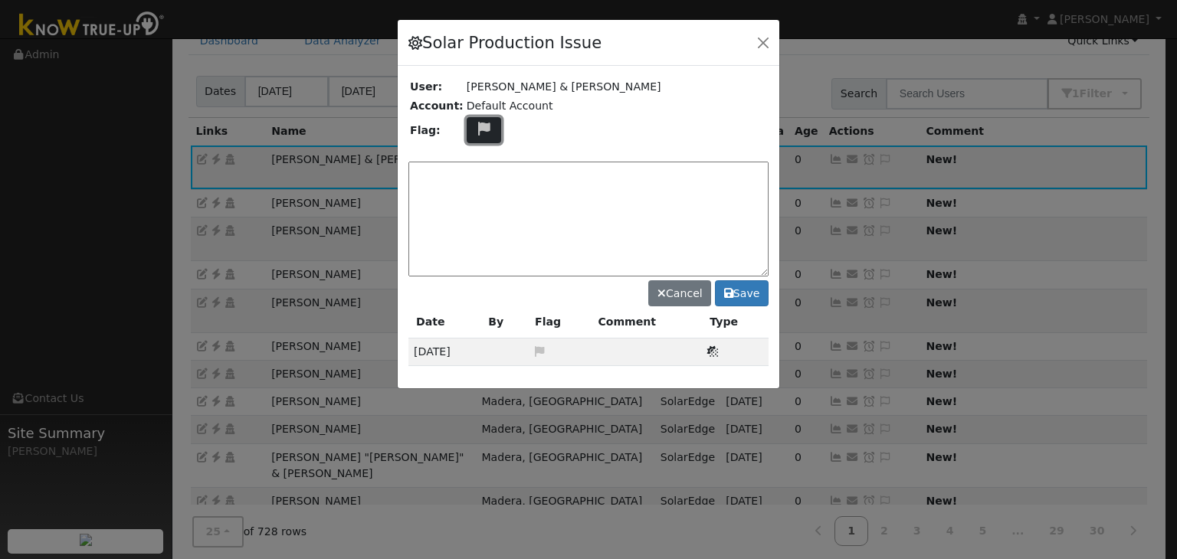
click at [480, 124] on icon at bounding box center [484, 129] width 18 height 14
click at [474, 166] on icon at bounding box center [483, 169] width 18 height 14
drag, startPoint x: 430, startPoint y: 175, endPoint x: 432, endPoint y: 168, distance: 8.0
click at [430, 175] on textarea at bounding box center [588, 219] width 360 height 115
paste textarea "NO ISSUES. (MP)"
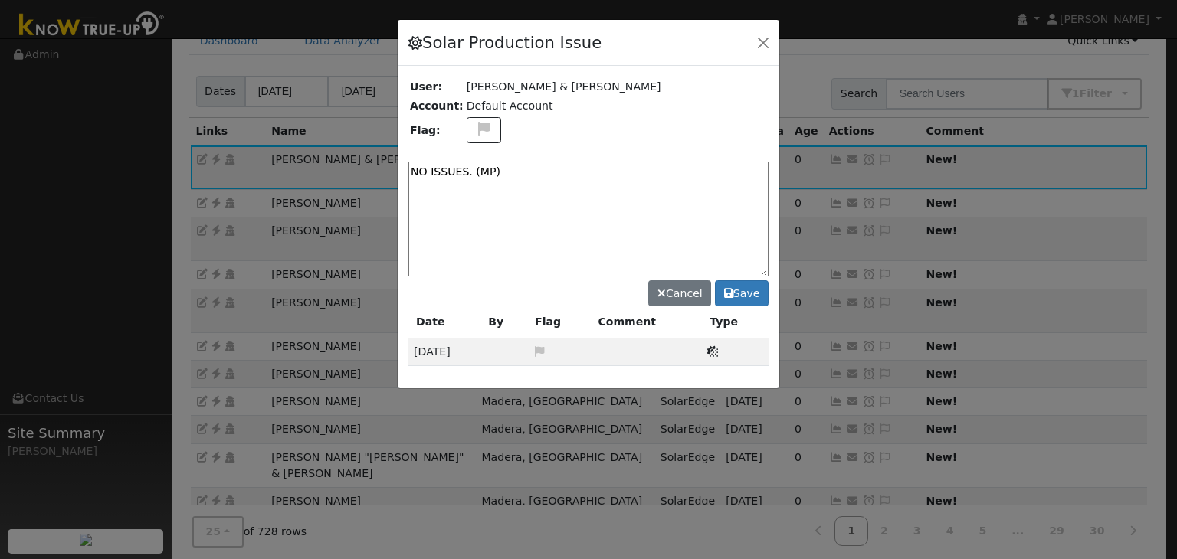
click at [501, 175] on textarea "NO ISSUES. (MP)" at bounding box center [588, 219] width 360 height 115
click at [493, 170] on textarea "NO ISSUES. (MP) 0/2" at bounding box center [588, 219] width 360 height 115
type textarea "NO ISSUES. (MP) 10/2"
click at [741, 292] on button "Save" at bounding box center [742, 293] width 54 height 26
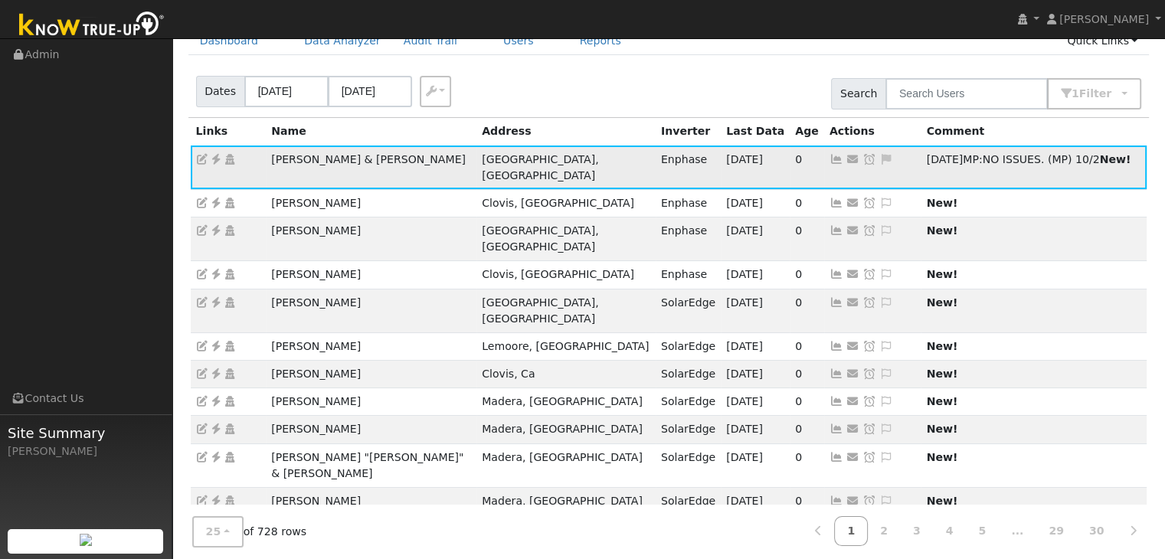
click at [862, 156] on icon at bounding box center [869, 159] width 14 height 11
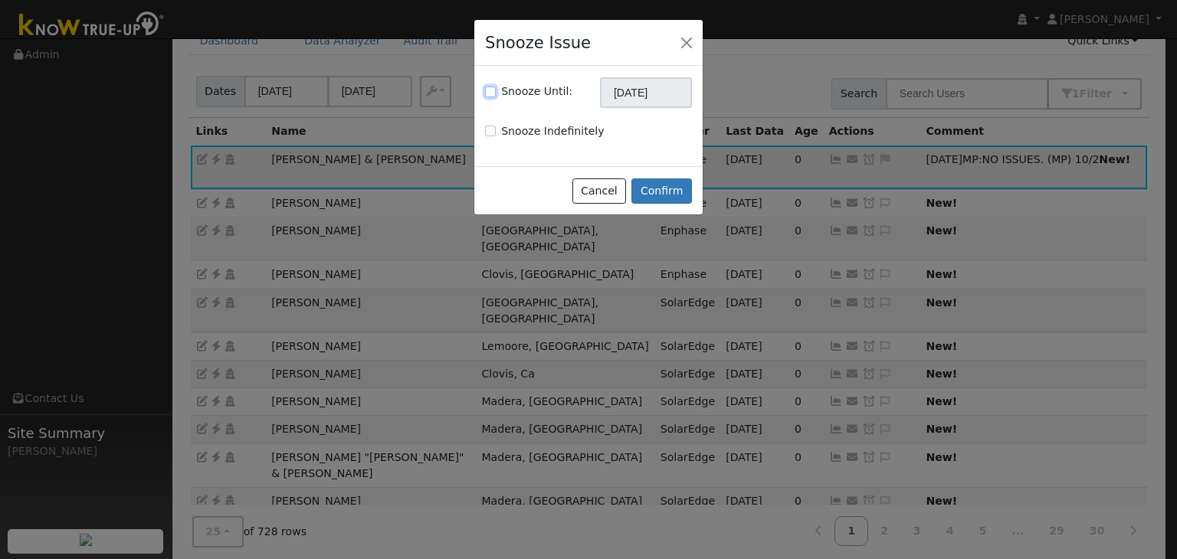
click at [486, 90] on input "Snooze Until:" at bounding box center [490, 92] width 11 height 11
checkbox input "true"
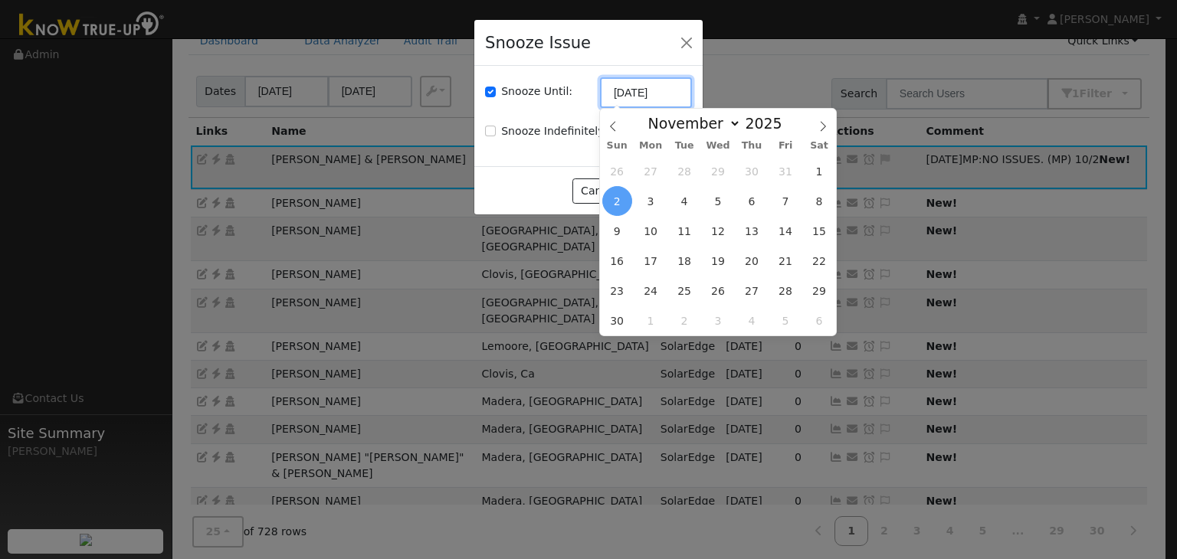
click at [650, 94] on input "[DATE]" at bounding box center [646, 92] width 92 height 31
click at [612, 119] on span at bounding box center [613, 122] width 26 height 26
select select "9"
click at [753, 229] on span "16" at bounding box center [751, 231] width 30 height 30
type input "10/16/2025"
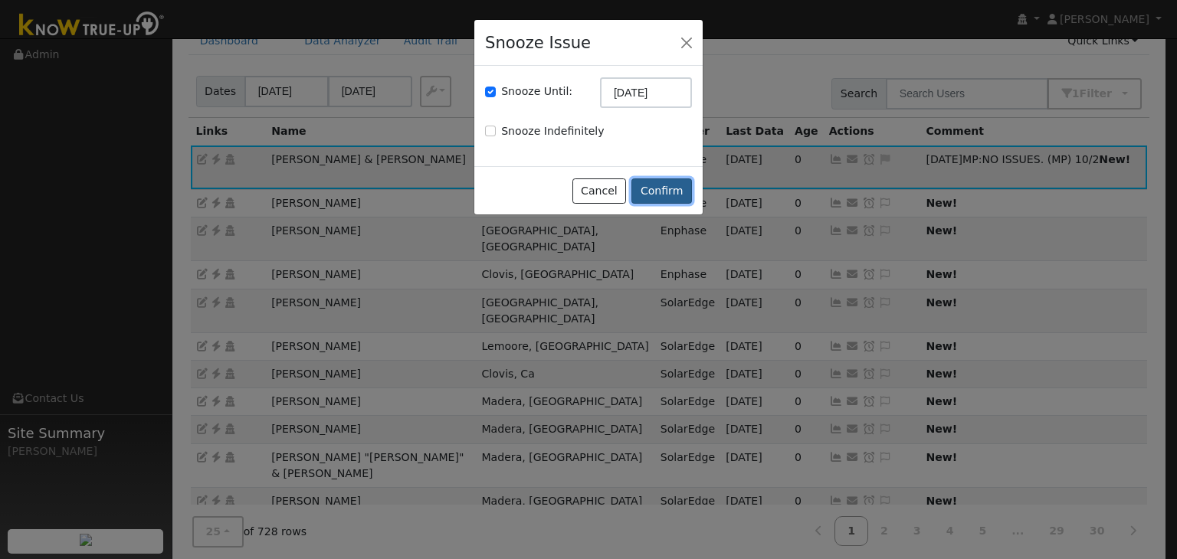
click at [669, 189] on button "Confirm" at bounding box center [661, 191] width 61 height 26
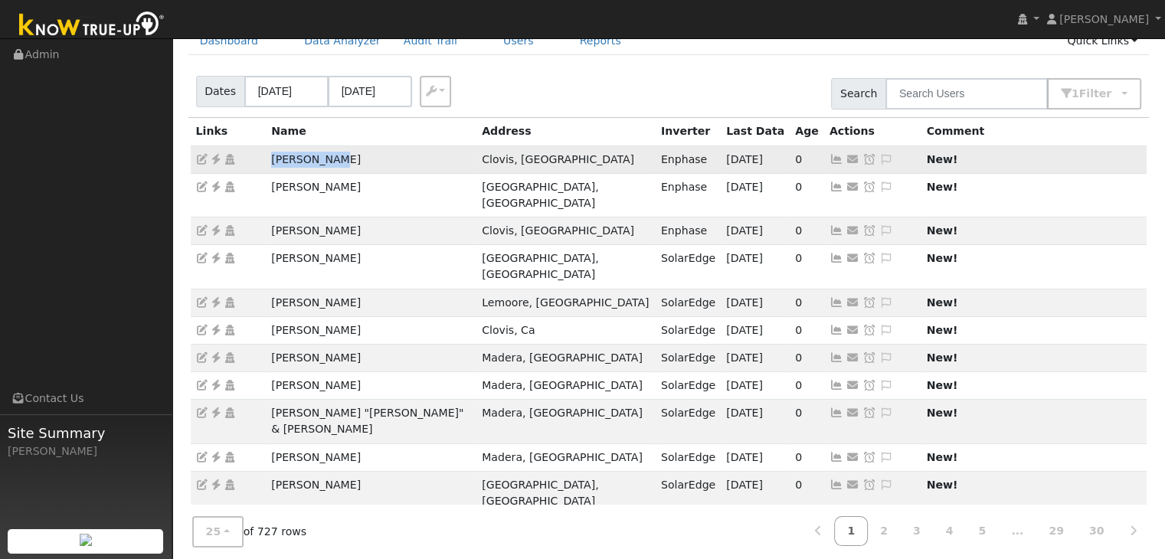
drag, startPoint x: 260, startPoint y: 163, endPoint x: 343, endPoint y: 163, distance: 83.5
click at [343, 163] on tr "Alan Winter Clovis, CA Enphase 10/01/25 0 Send Email... Copy a Link Reset Passw…" at bounding box center [669, 160] width 957 height 28
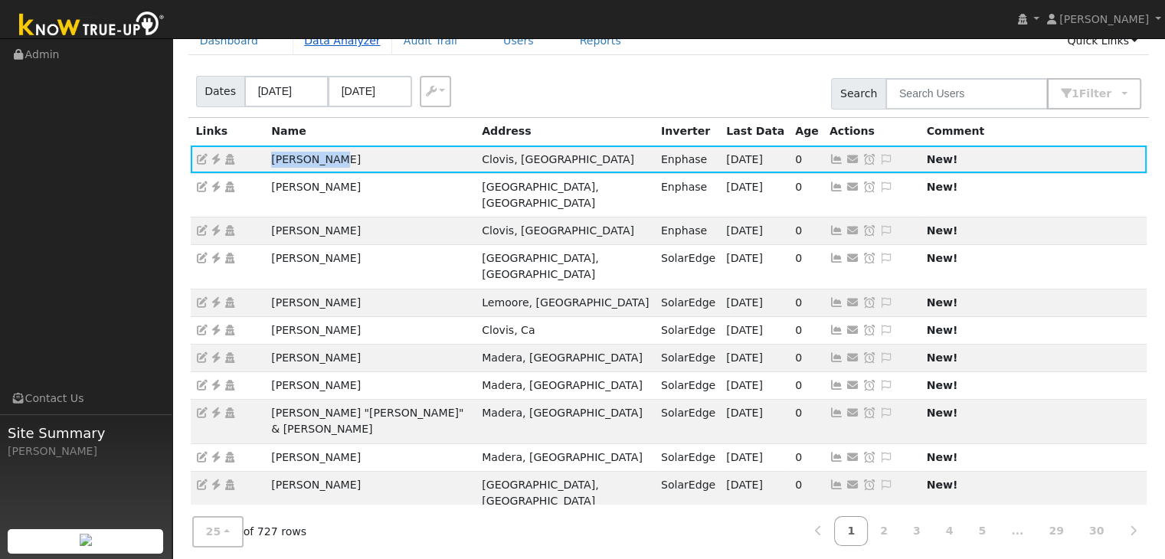
copy tr "Alan Winter"
click at [216, 157] on icon at bounding box center [216, 159] width 14 height 11
click at [879, 158] on icon at bounding box center [886, 159] width 14 height 11
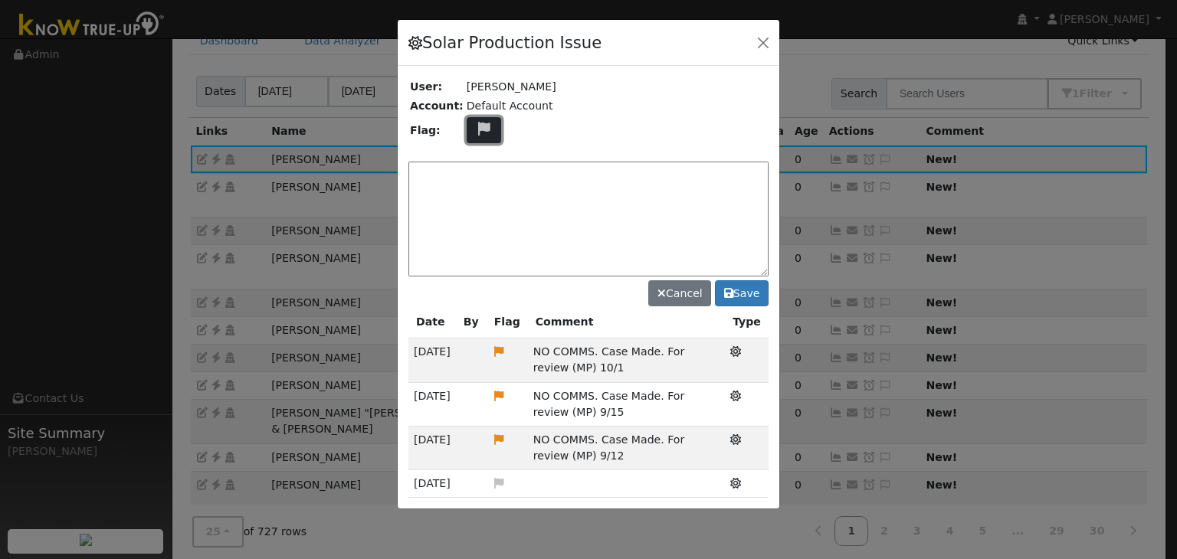
click at [475, 128] on icon at bounding box center [484, 129] width 18 height 14
click at [474, 198] on icon at bounding box center [483, 202] width 18 height 14
click at [499, 191] on textarea at bounding box center [588, 219] width 360 height 115
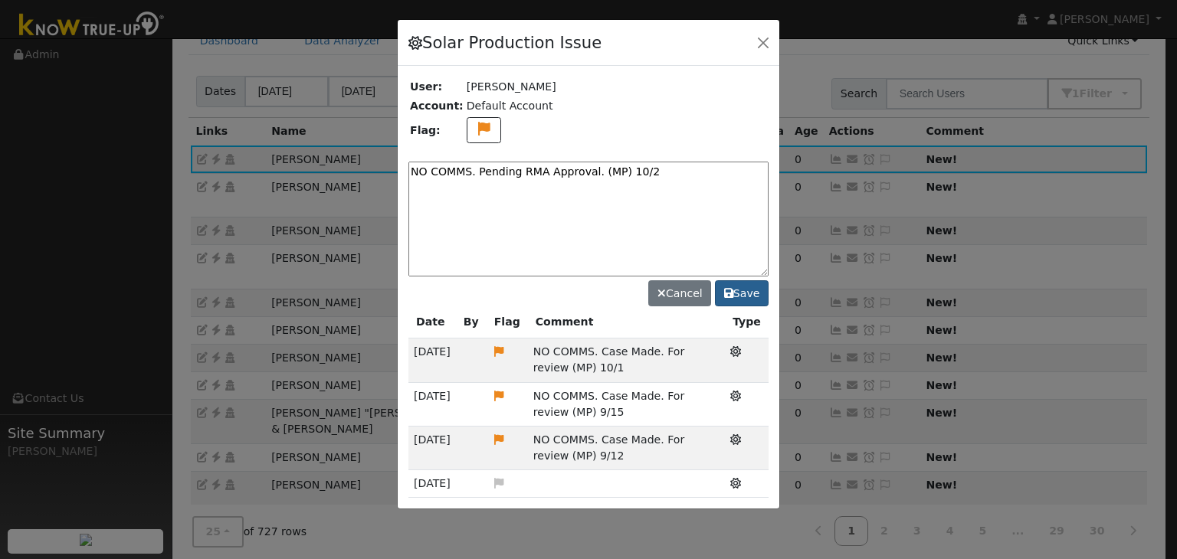
type textarea "NO COMMS. Pending RMA Approval. (MP) 10/2"
click at [749, 286] on button "Save" at bounding box center [742, 293] width 54 height 26
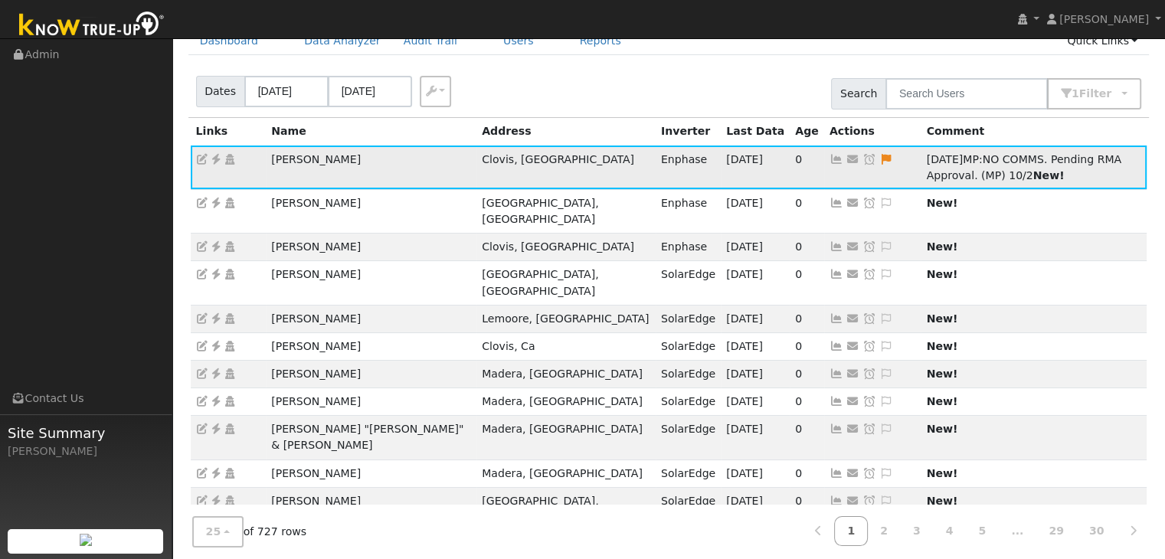
click at [862, 160] on icon at bounding box center [869, 159] width 14 height 11
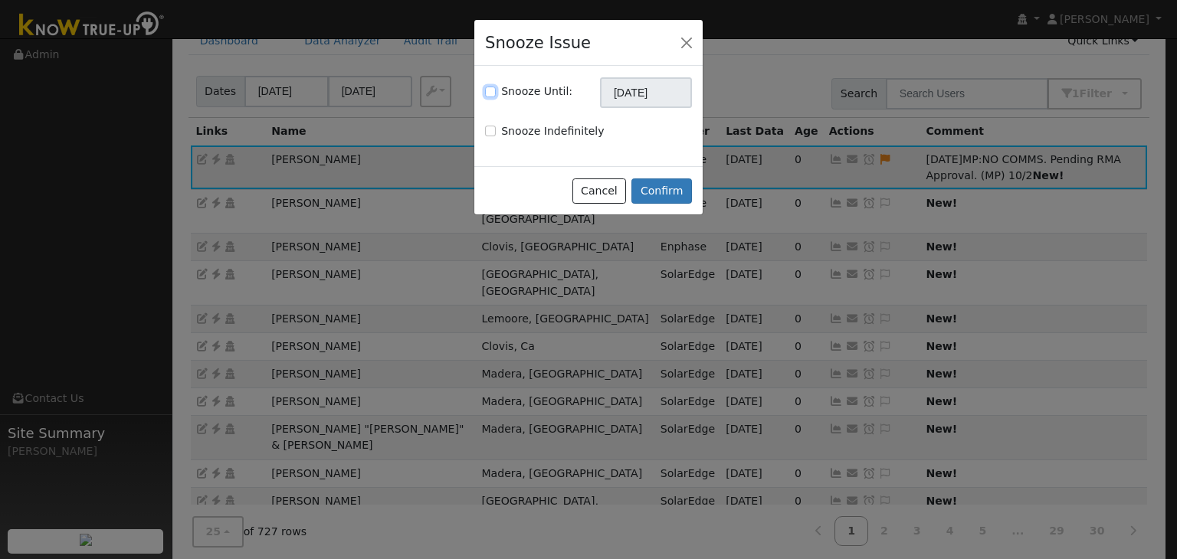
click at [490, 92] on input "Snooze Until:" at bounding box center [490, 92] width 11 height 11
checkbox input "true"
click at [637, 96] on input "[DATE]" at bounding box center [646, 92] width 92 height 31
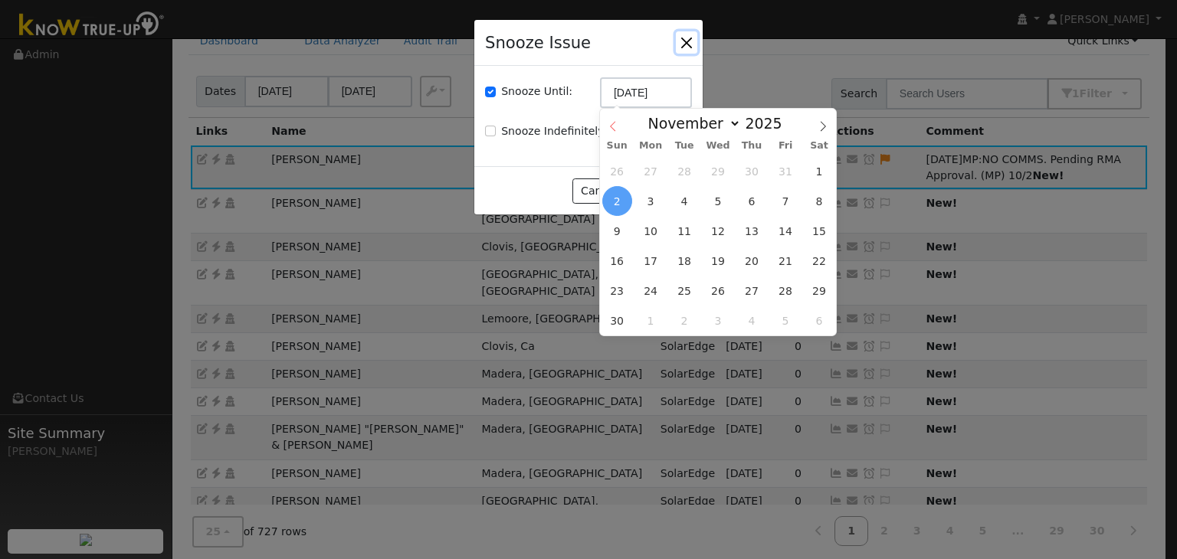
click at [615, 119] on span at bounding box center [613, 122] width 26 height 26
select select "9"
click at [757, 227] on span "16" at bounding box center [751, 231] width 30 height 30
type input "10/16/2025"
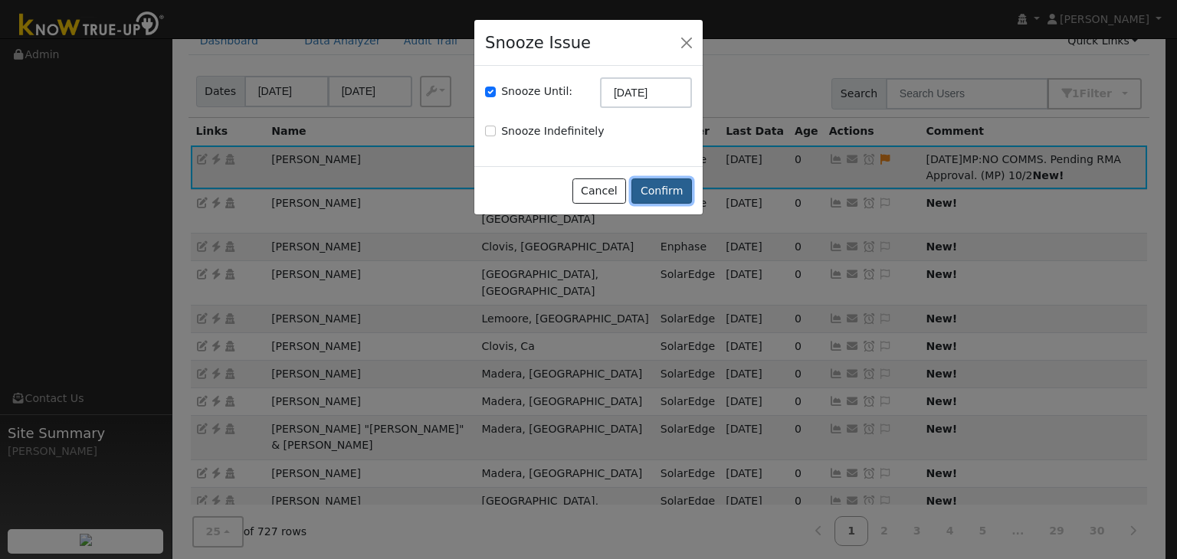
click at [662, 181] on button "Confirm" at bounding box center [661, 191] width 61 height 26
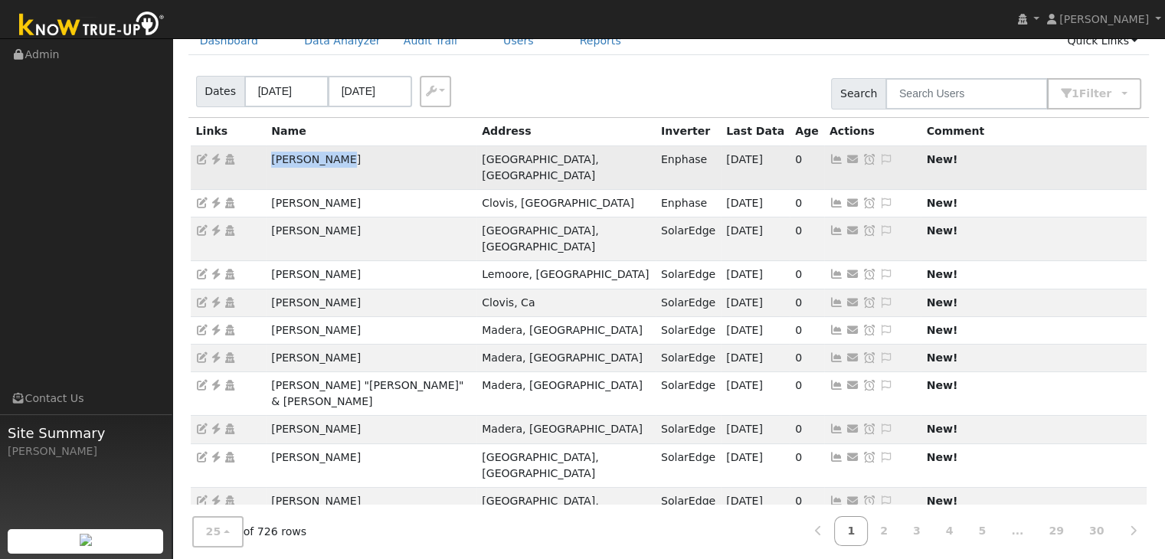
drag, startPoint x: 260, startPoint y: 159, endPoint x: 378, endPoint y: 163, distance: 118.0
click at [378, 163] on tr "Paul Johnson Fresno, CA Enphase 09/27/25 0 Send Email... Copy a Link Reset Pass…" at bounding box center [669, 168] width 957 height 44
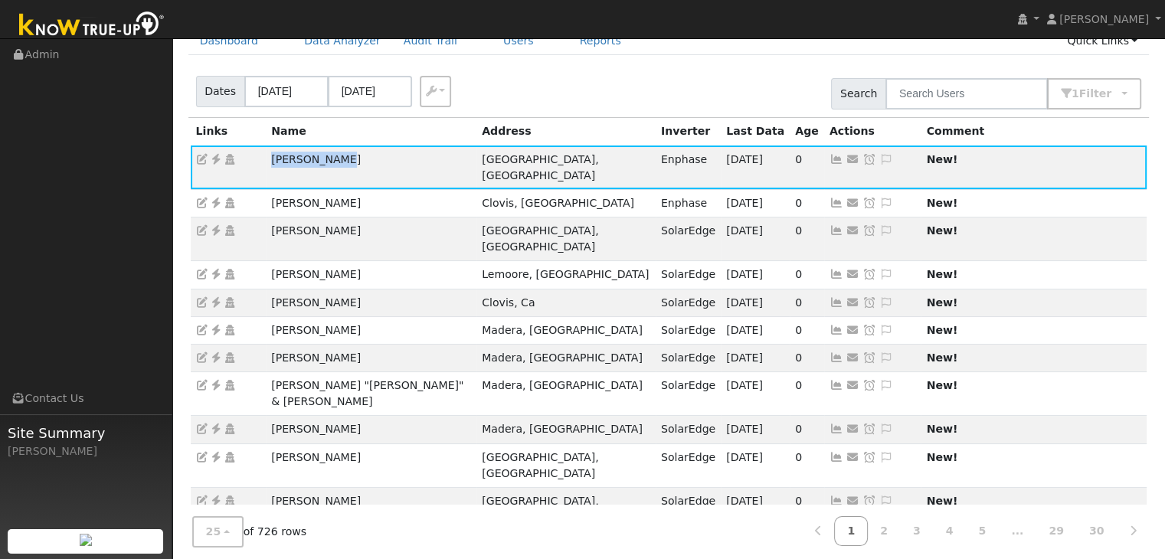
copy tr "Paul Johnson"
click at [216, 155] on icon at bounding box center [216, 159] width 14 height 11
click at [525, 103] on div "Dates 09/29/2025 10/02/2025 Export CSV Search 1 Filter Include Leads Include No…" at bounding box center [668, 91] width 967 height 52
click at [879, 155] on icon at bounding box center [886, 159] width 14 height 11
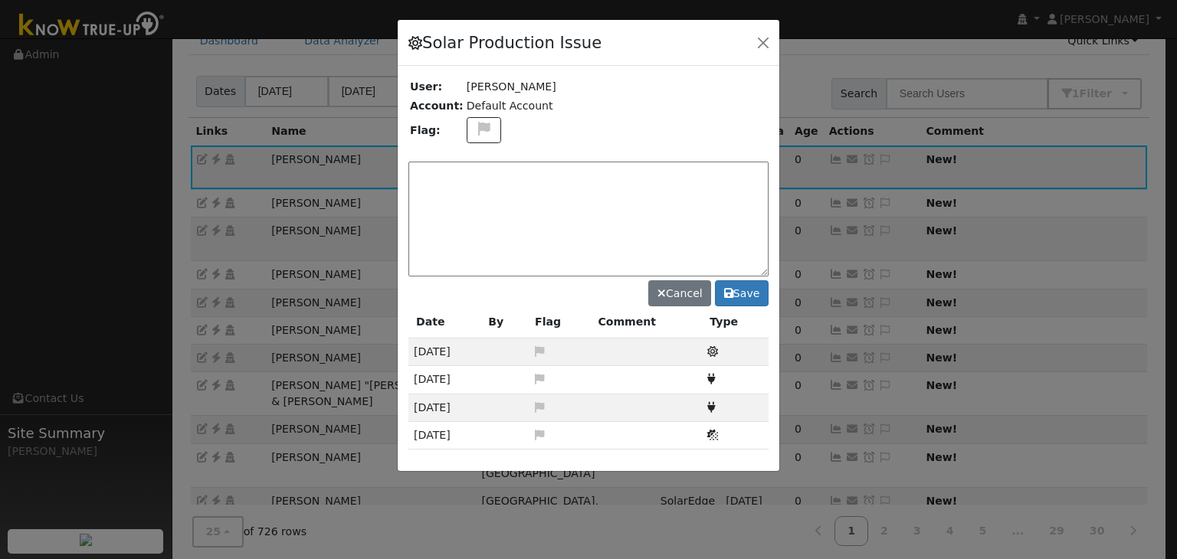
click at [459, 169] on textarea at bounding box center [588, 219] width 360 height 115
click at [455, 167] on textarea at bounding box center [588, 219] width 360 height 115
paste textarea "NO ISSUES. (MP)"
click at [529, 167] on textarea "NO ISSUES. (MP)" at bounding box center [588, 219] width 360 height 115
type textarea "NO ISSUES. (MP) 10/2"
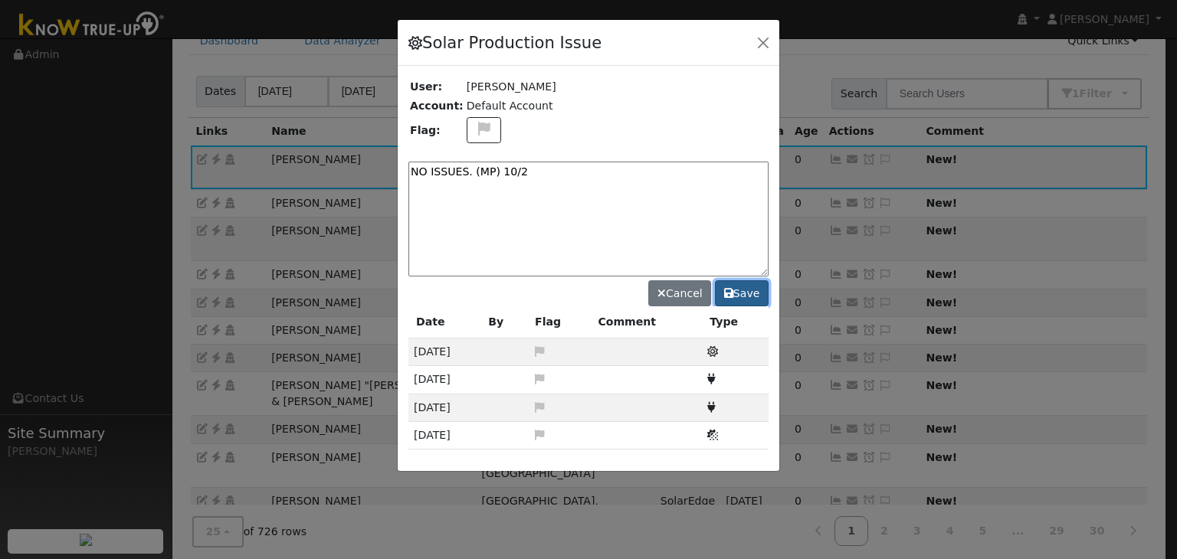
click at [749, 292] on button "Save" at bounding box center [742, 293] width 54 height 26
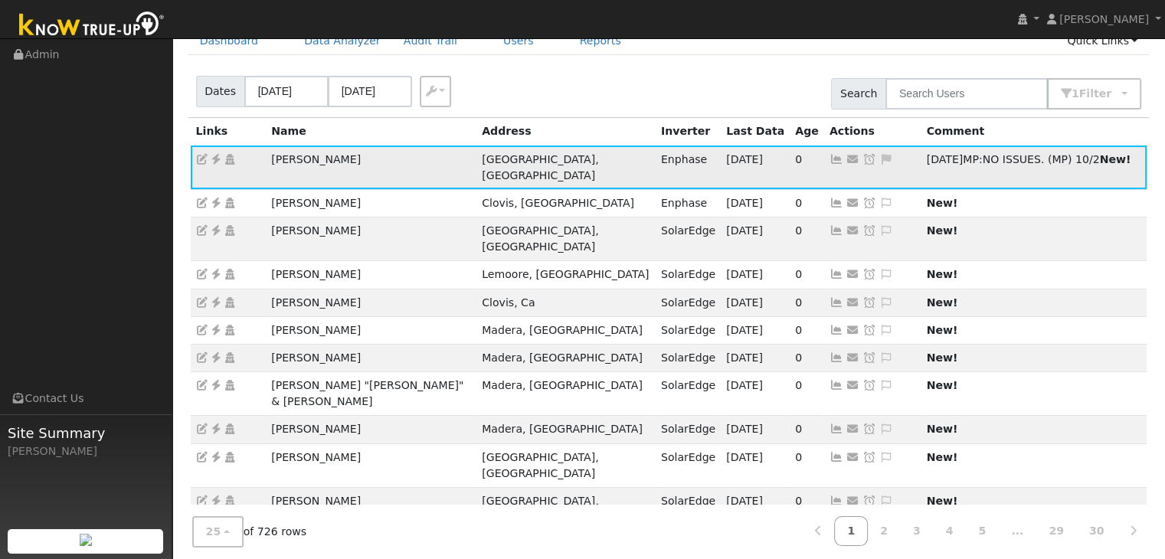
click at [862, 159] on icon at bounding box center [869, 159] width 14 height 11
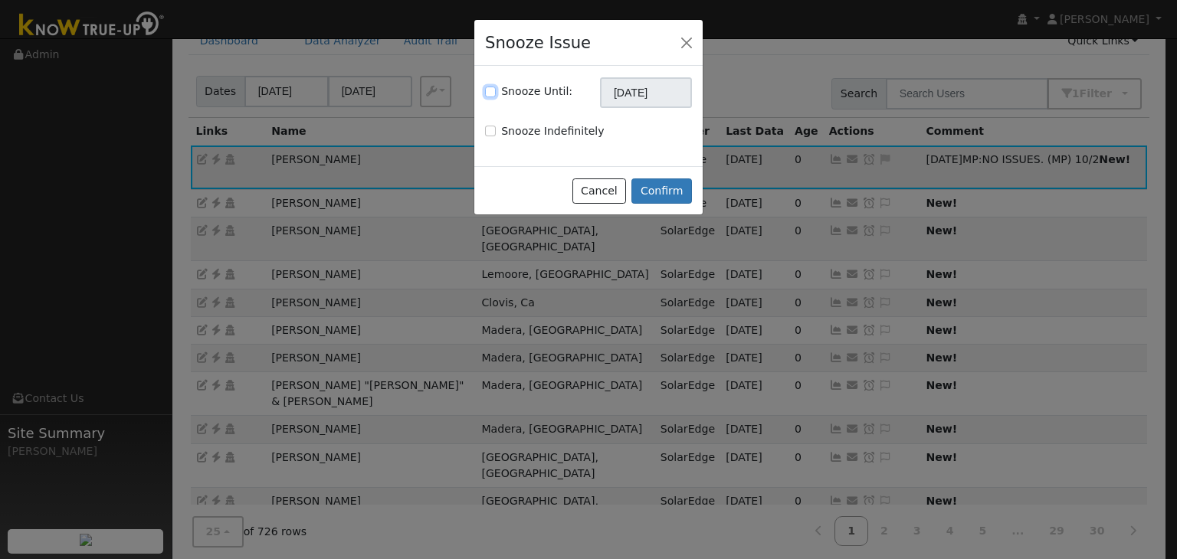
click at [491, 90] on input "Snooze Until:" at bounding box center [490, 92] width 11 height 11
checkbox input "true"
click at [626, 94] on input "[DATE]" at bounding box center [646, 92] width 92 height 31
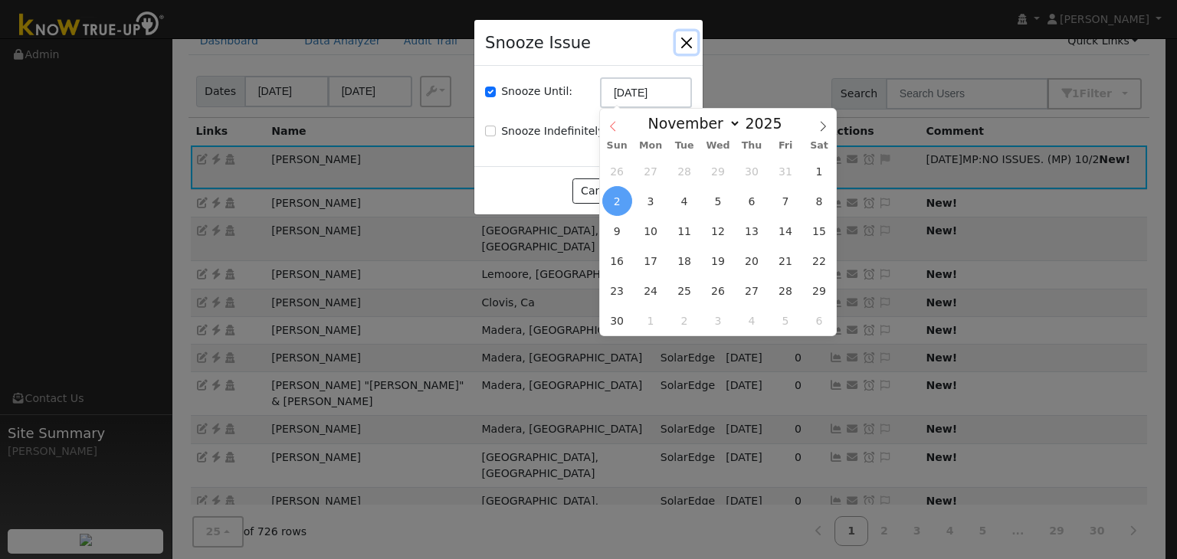
click at [615, 122] on icon at bounding box center [612, 126] width 11 height 11
select select "9"
click at [748, 231] on span "16" at bounding box center [751, 231] width 30 height 30
type input "10/16/2025"
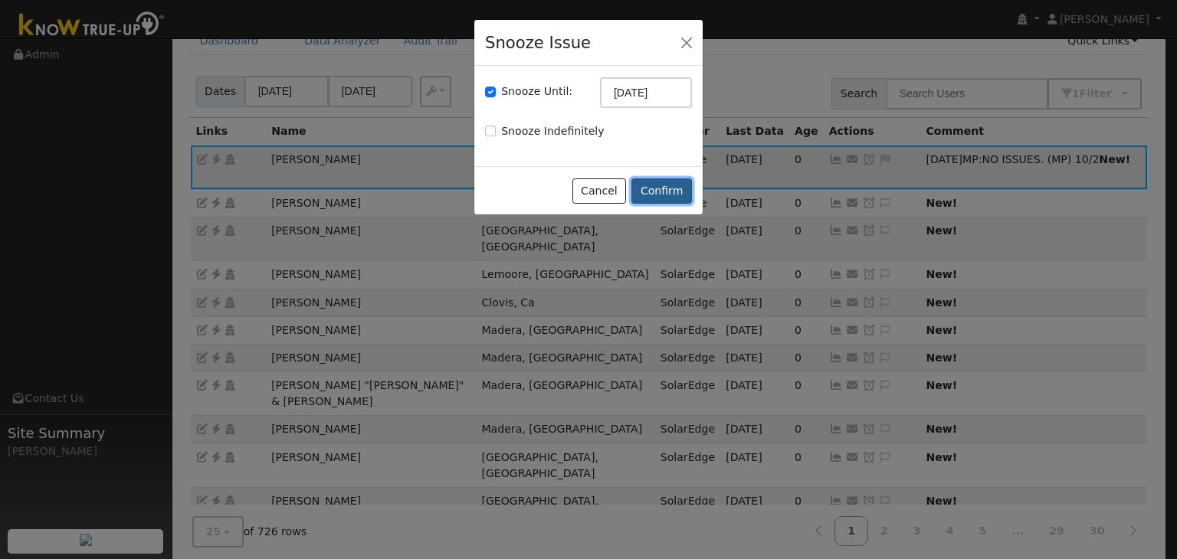
click at [663, 182] on button "Confirm" at bounding box center [661, 191] width 61 height 26
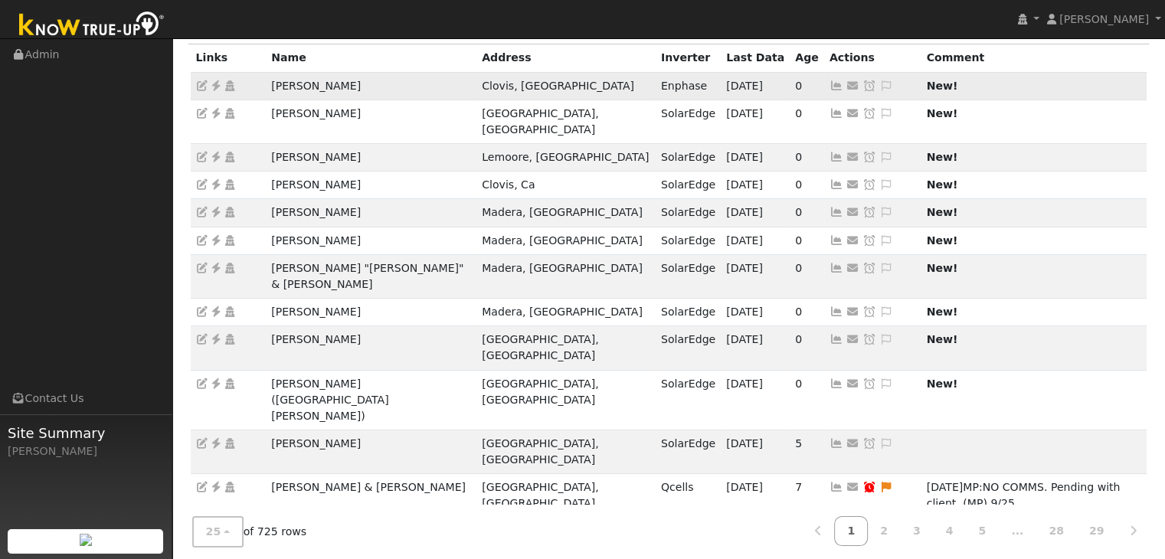
scroll to position [153, 0]
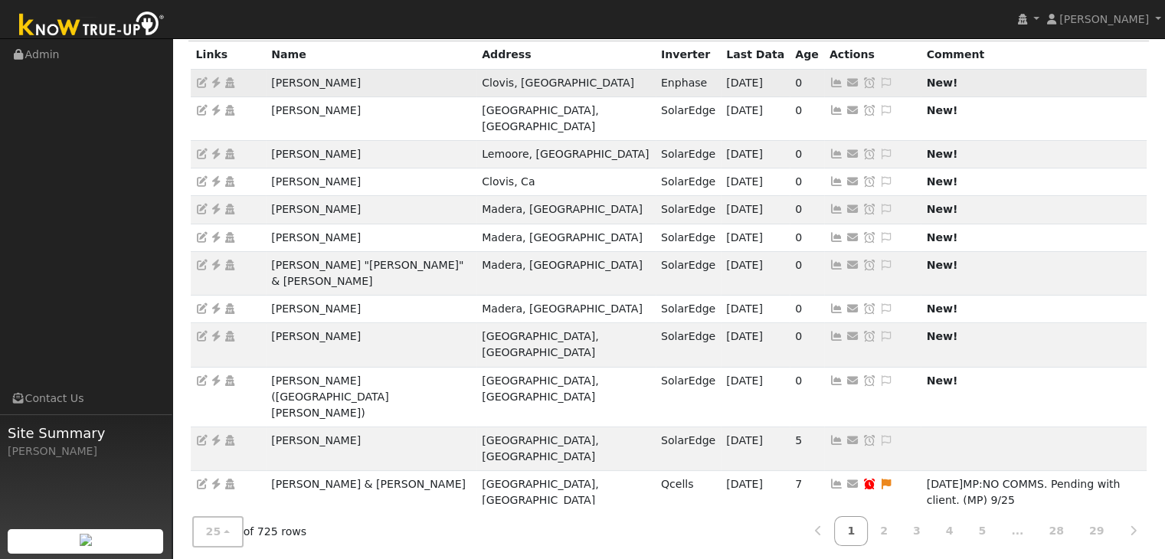
drag, startPoint x: 262, startPoint y: 84, endPoint x: 389, endPoint y: 87, distance: 127.2
click at [389, 87] on tr "Christopher Hajou Clovis, CA Enphase 10/01/25 0 Send Email... Copy a Link Reset…" at bounding box center [669, 83] width 957 height 28
copy tr "Christopher Hajou"
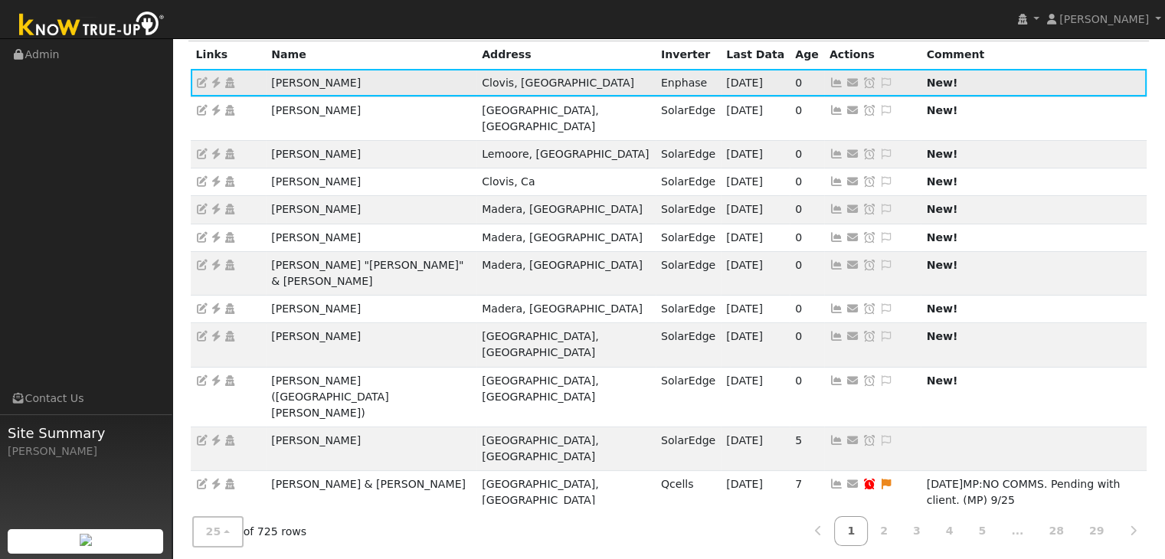
click at [216, 82] on icon at bounding box center [216, 82] width 14 height 11
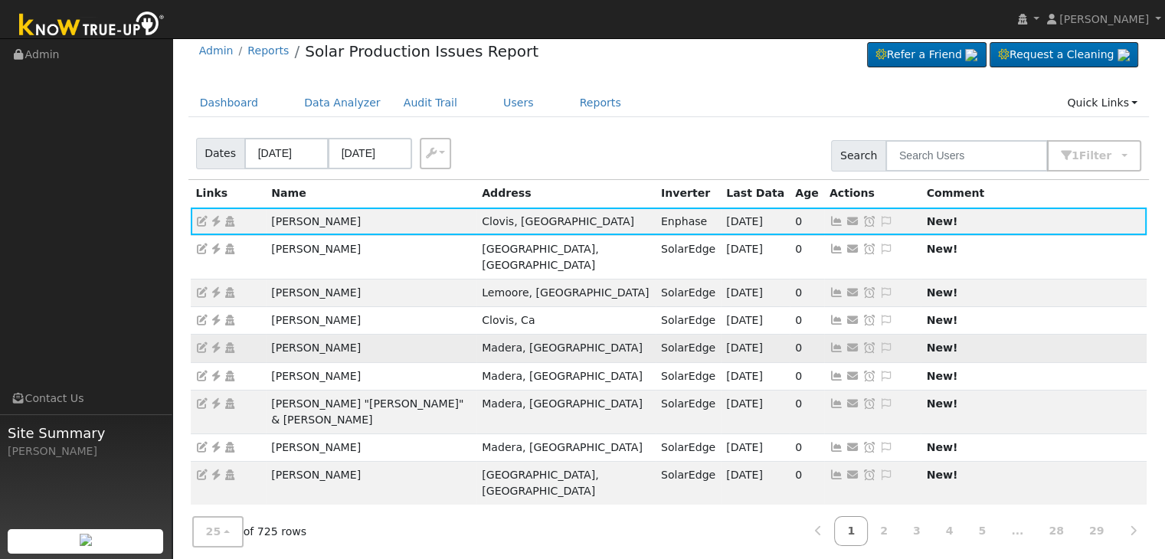
scroll to position [0, 0]
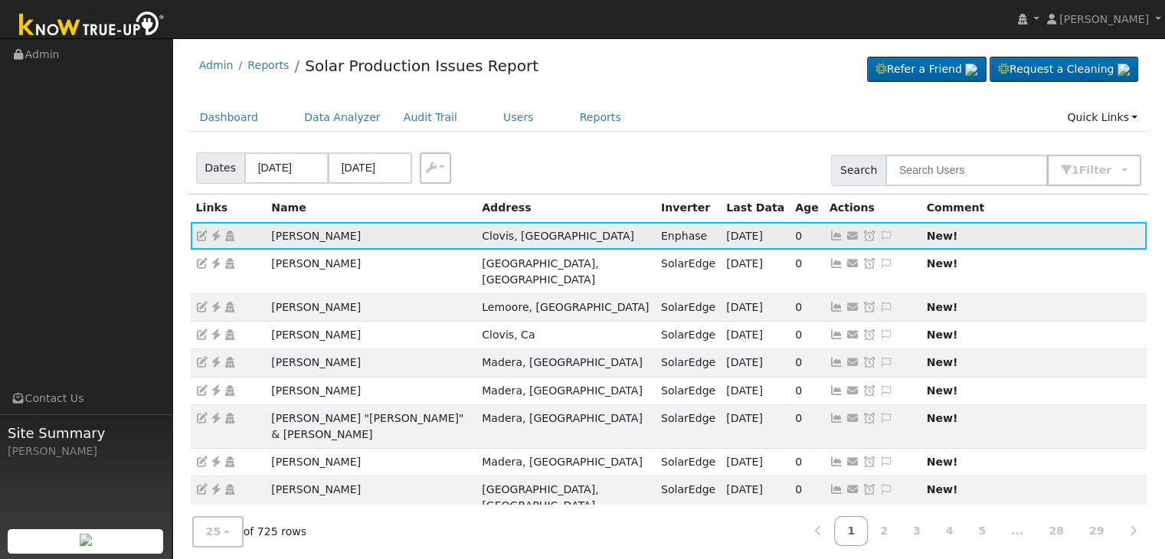
click at [879, 231] on icon at bounding box center [886, 236] width 14 height 11
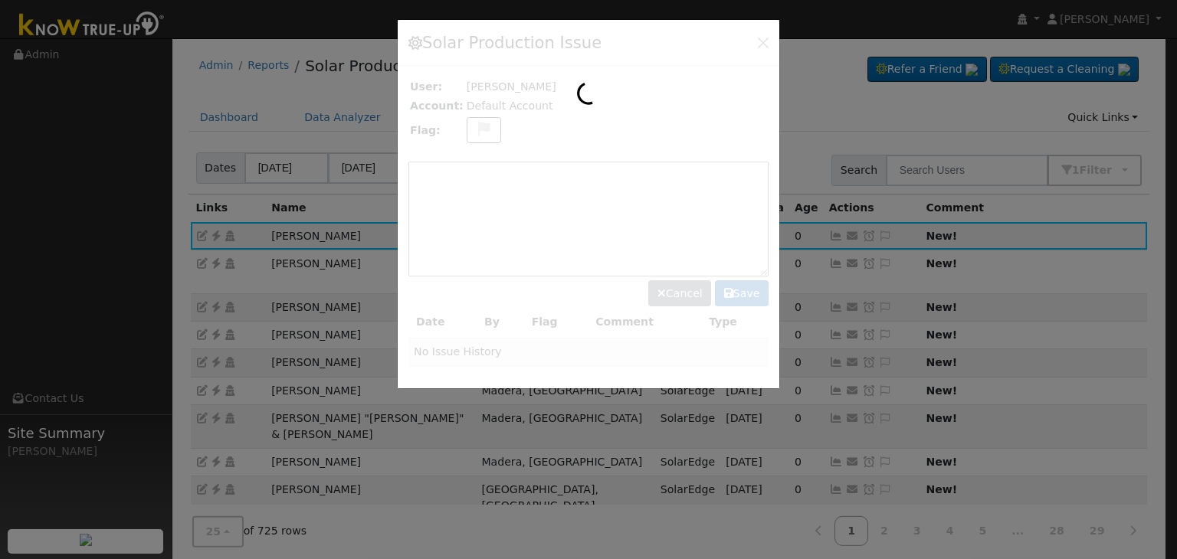
click at [475, 129] on div at bounding box center [588, 204] width 381 height 368
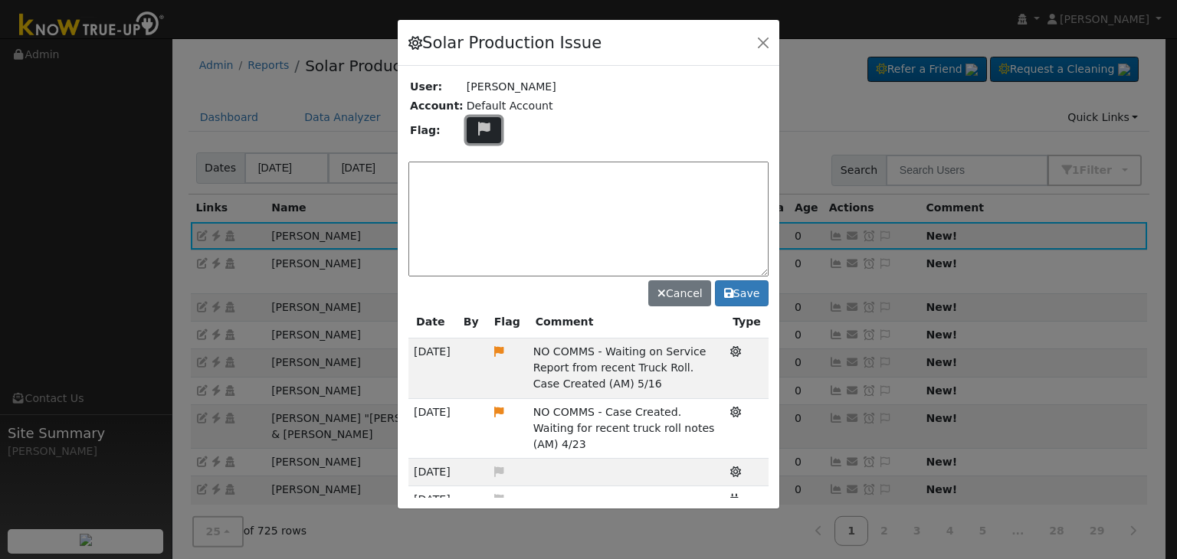
click at [475, 131] on icon at bounding box center [484, 129] width 18 height 14
click at [475, 195] on icon at bounding box center [483, 202] width 18 height 14
click at [539, 198] on textarea at bounding box center [588, 219] width 360 height 115
click at [466, 177] on textarea at bounding box center [588, 219] width 360 height 115
paste textarea "NO COMMS. Case Made. Email sent to client. (MP)"
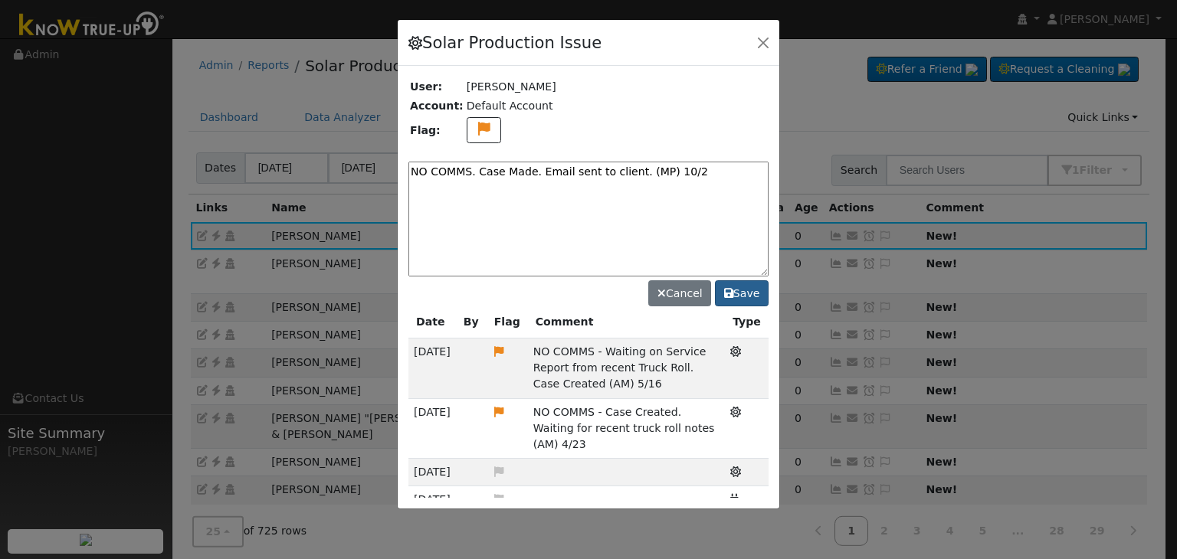
type textarea "NO COMMS. Case Made. Email sent to client. (MP) 10/2"
click at [743, 295] on button "Save" at bounding box center [742, 293] width 54 height 26
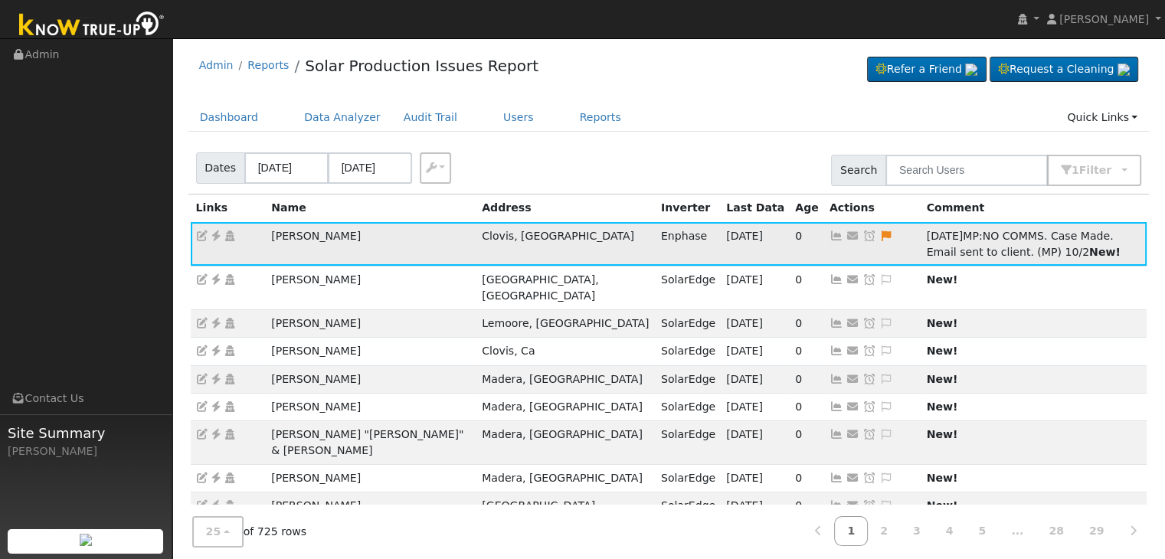
click at [862, 239] on icon at bounding box center [869, 236] width 14 height 11
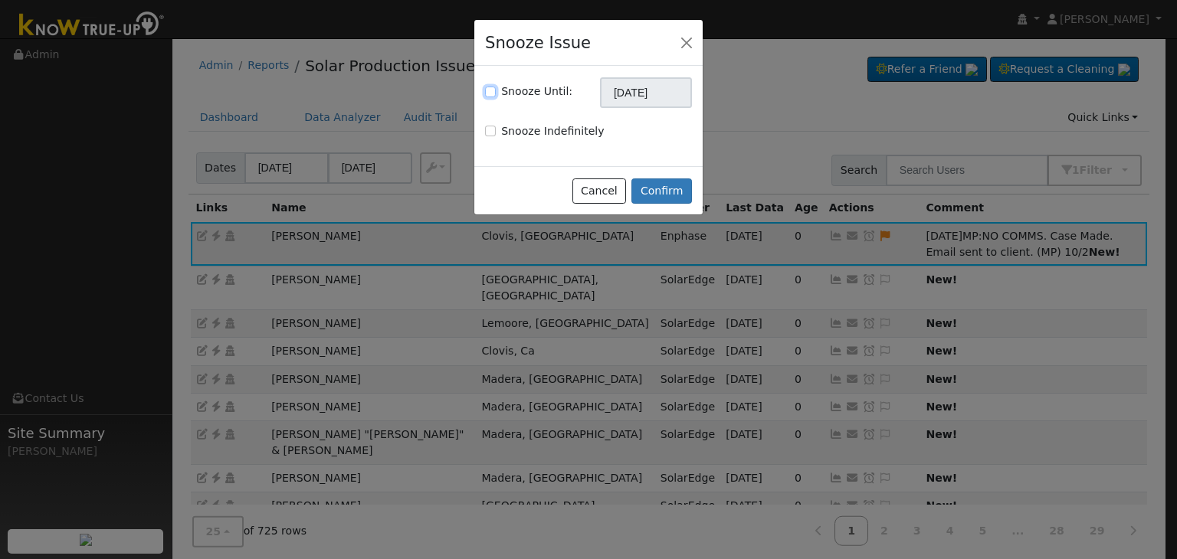
click at [489, 94] on input "Snooze Until:" at bounding box center [490, 92] width 11 height 11
checkbox input "true"
click at [619, 93] on input "[DATE]" at bounding box center [646, 92] width 92 height 31
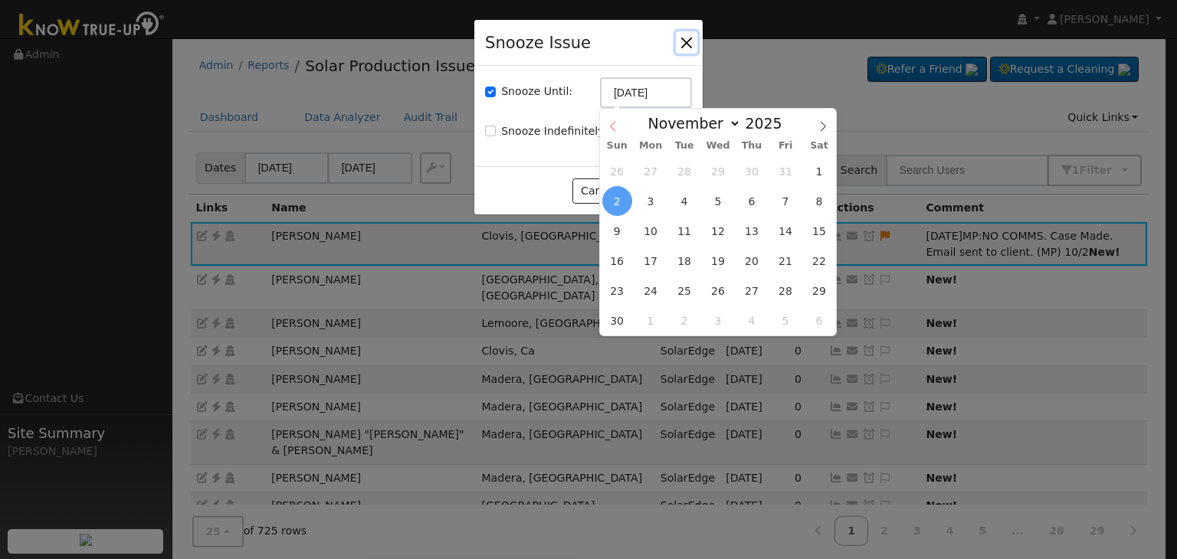
click at [610, 124] on icon at bounding box center [612, 126] width 11 height 11
select select "9"
click at [748, 203] on span "9" at bounding box center [751, 201] width 30 height 30
type input "10/09/2025"
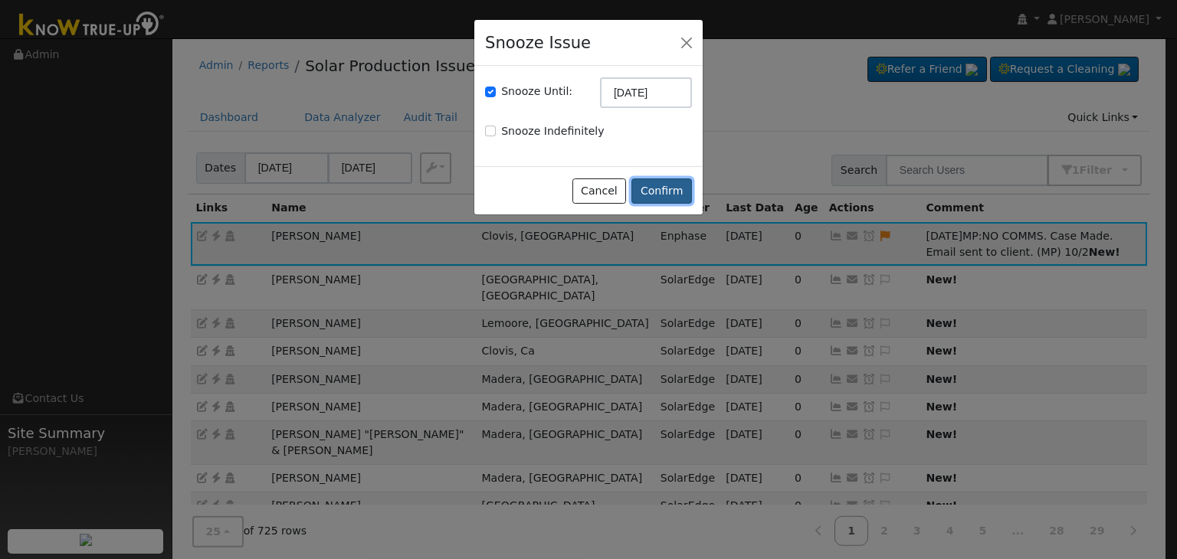
click at [663, 190] on button "Confirm" at bounding box center [661, 191] width 61 height 26
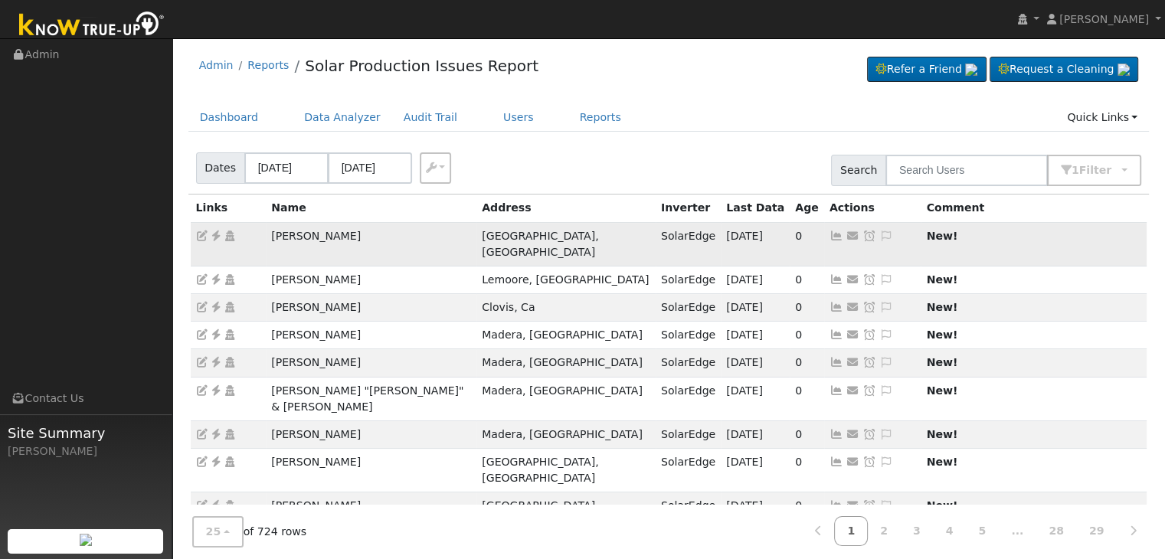
drag, startPoint x: 287, startPoint y: 227, endPoint x: 352, endPoint y: 231, distance: 65.2
click at [352, 231] on tr "Tyler Matthies Fresno, CA SolarEdge 10/01/25 0 Send Email... Copy a Link Reset …" at bounding box center [669, 244] width 957 height 44
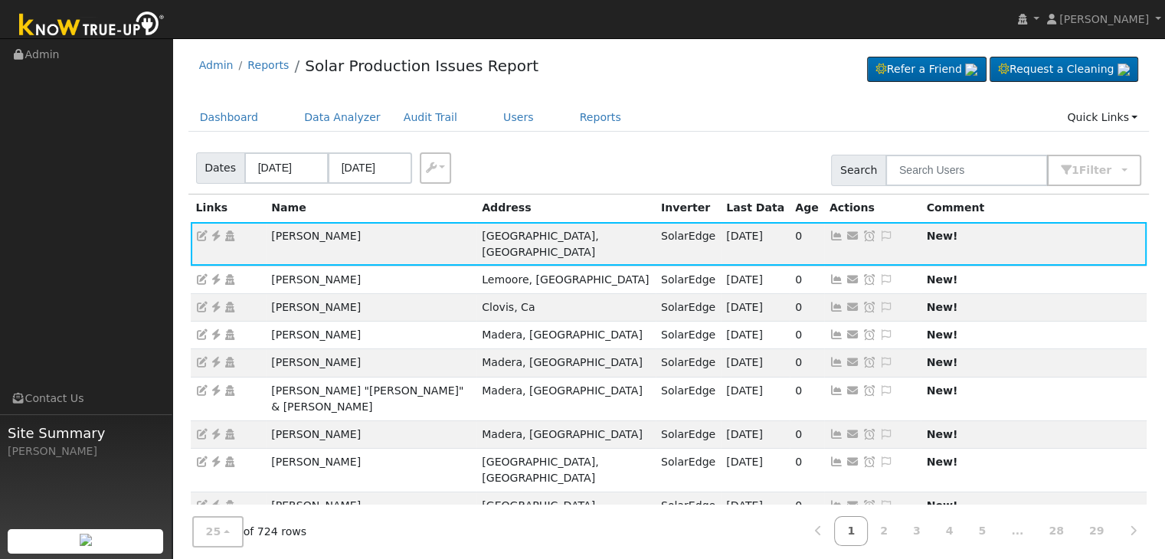
copy tr "Tyler Matthies"
click at [219, 240] on icon at bounding box center [216, 236] width 14 height 11
click at [879, 237] on icon at bounding box center [886, 236] width 14 height 11
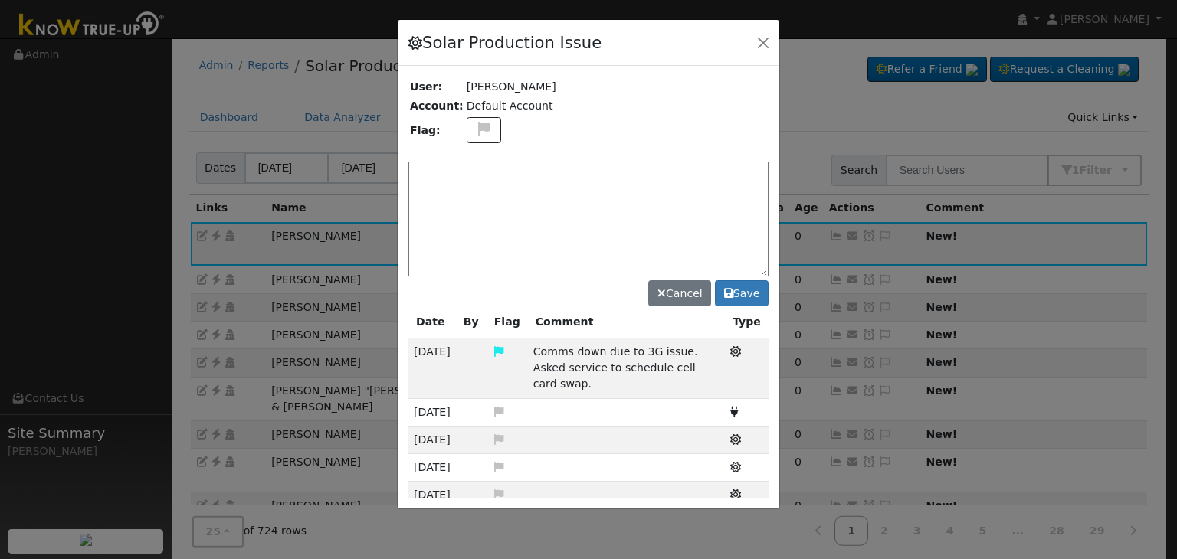
click at [479, 129] on div "Solar Production Issue User: Tyler Matthies Account: Default Account Flag: Canc…" at bounding box center [588, 264] width 383 height 491
click at [475, 129] on icon at bounding box center [484, 129] width 18 height 14
click at [475, 197] on icon at bounding box center [483, 202] width 18 height 14
click at [475, 200] on textarea at bounding box center [588, 219] width 360 height 115
paste textarea "NO COMMS. Case Made. Email sent to client. (MP)"
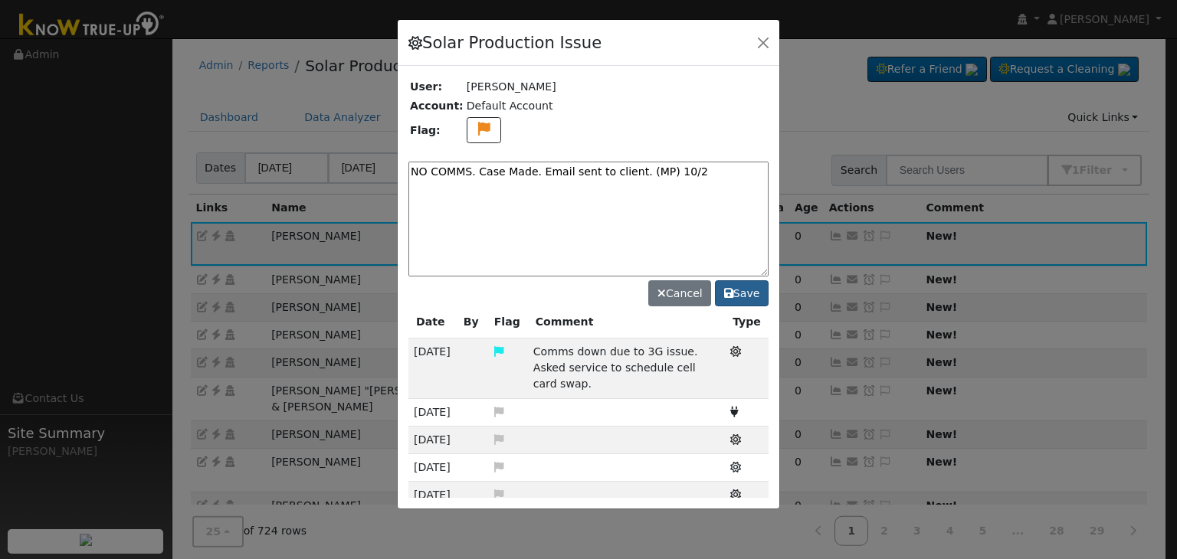
type textarea "NO COMMS. Case Made. Email sent to client. (MP) 10/2"
click at [738, 301] on button "Save" at bounding box center [742, 293] width 54 height 26
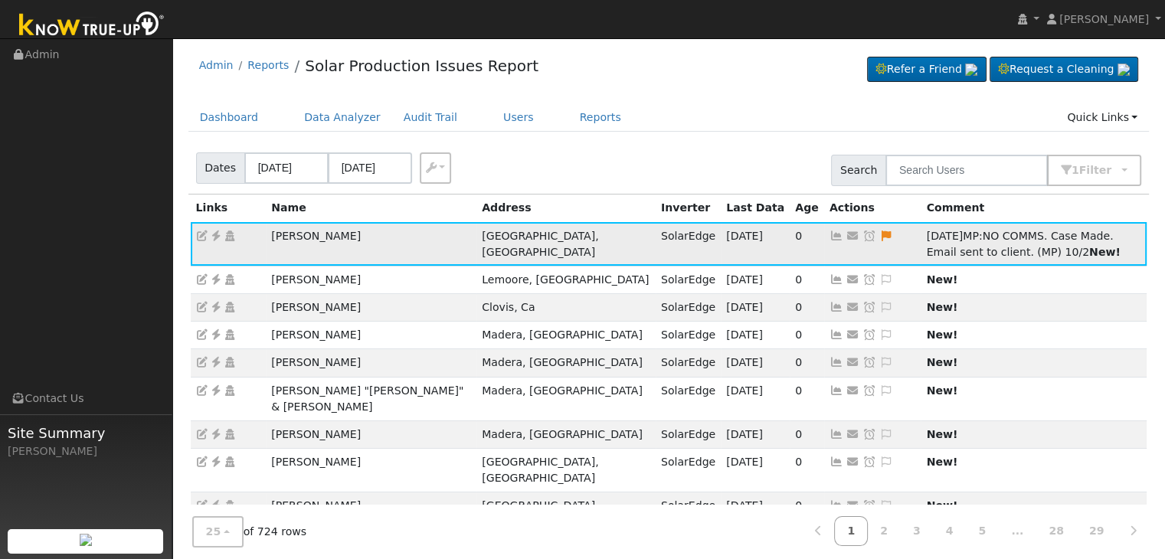
click at [862, 234] on icon at bounding box center [869, 236] width 14 height 11
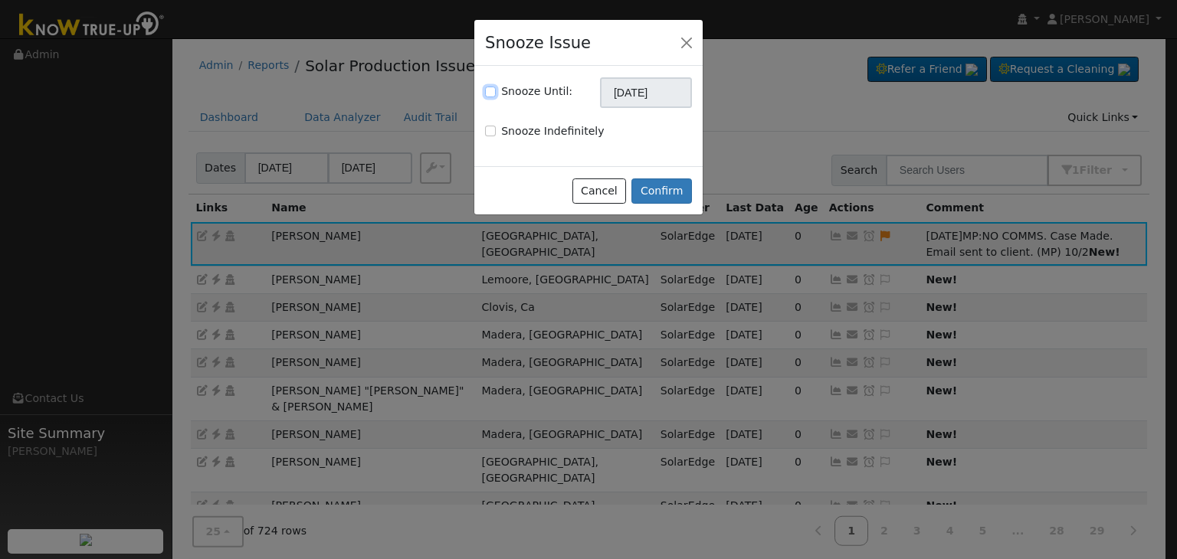
click at [489, 92] on input "Snooze Until:" at bounding box center [490, 92] width 11 height 11
checkbox input "true"
click at [625, 93] on input "[DATE]" at bounding box center [646, 92] width 92 height 31
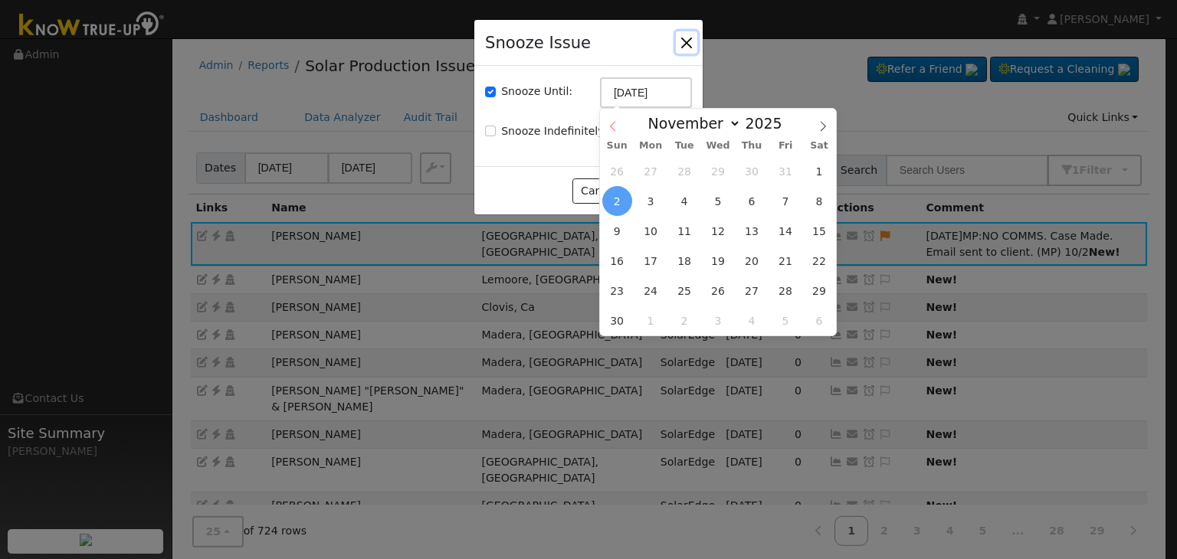
click at [613, 122] on icon at bounding box center [612, 126] width 11 height 11
select select "9"
click at [756, 201] on span "9" at bounding box center [751, 201] width 30 height 30
type input "10/09/2025"
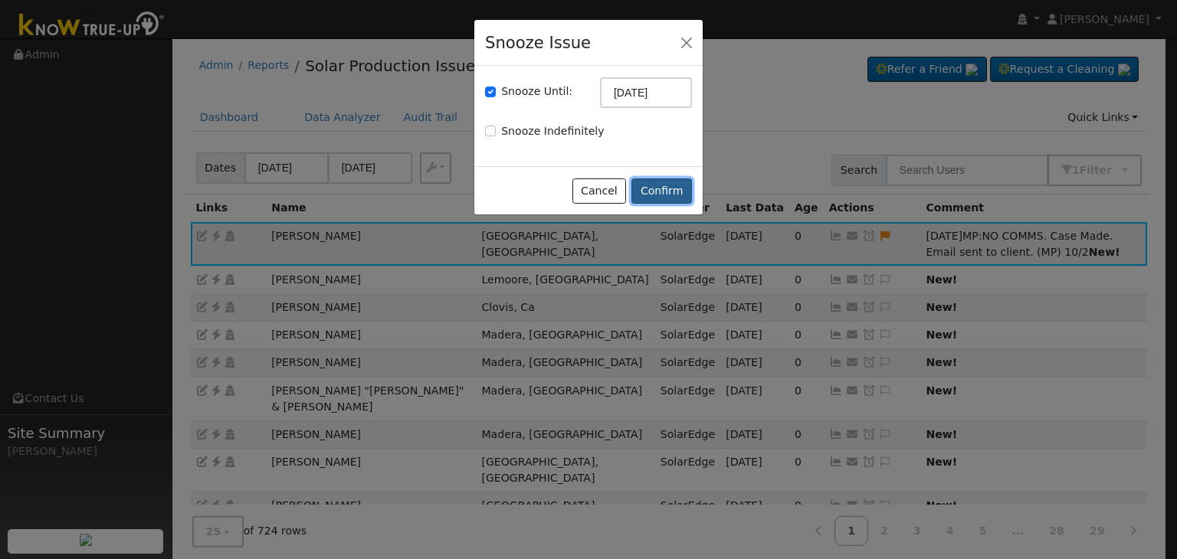
click at [663, 189] on button "Confirm" at bounding box center [661, 191] width 61 height 26
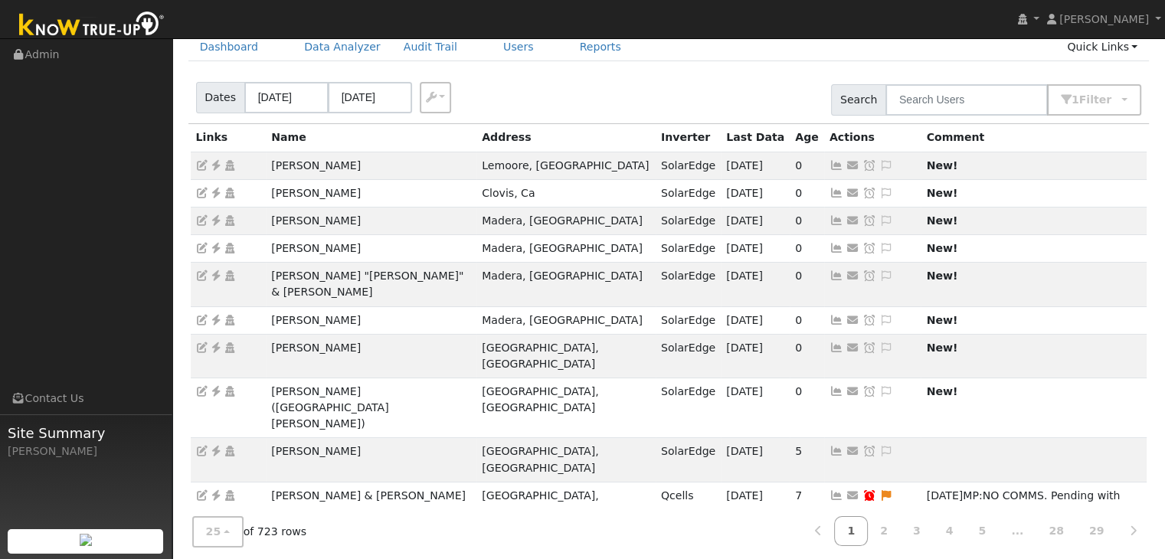
scroll to position [77, 0]
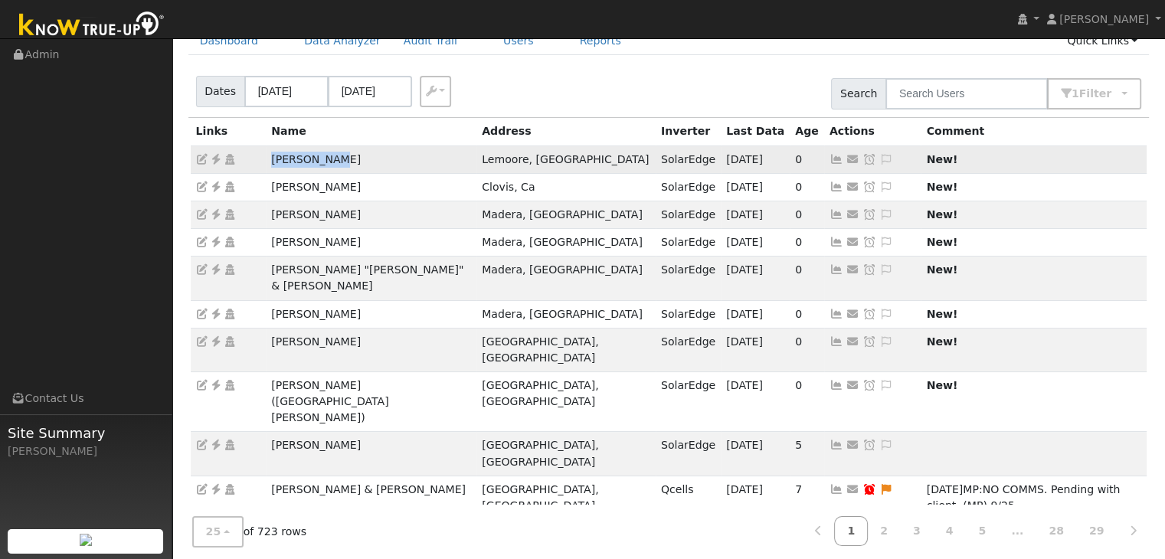
drag, startPoint x: 258, startPoint y: 155, endPoint x: 368, endPoint y: 159, distance: 109.6
click at [368, 159] on tr "Michael Dow Lemoore, CA SolarEdge 10/01/25 0 Send Email... Copy a Link Reset Pa…" at bounding box center [669, 160] width 957 height 28
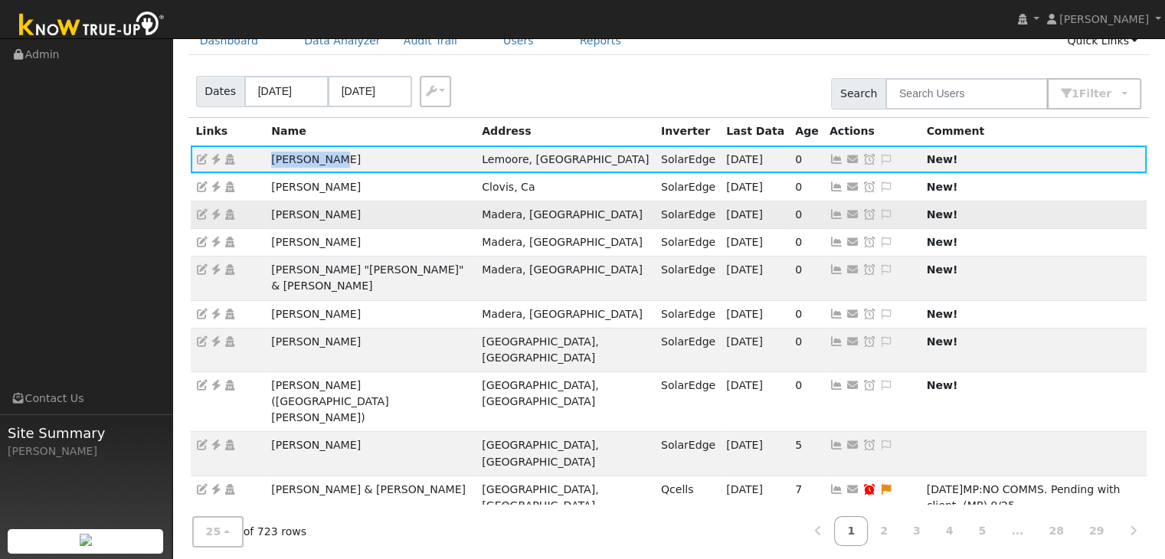
copy tr "Michael Dow"
click at [214, 162] on icon at bounding box center [216, 159] width 14 height 11
click at [879, 157] on icon at bounding box center [886, 159] width 14 height 11
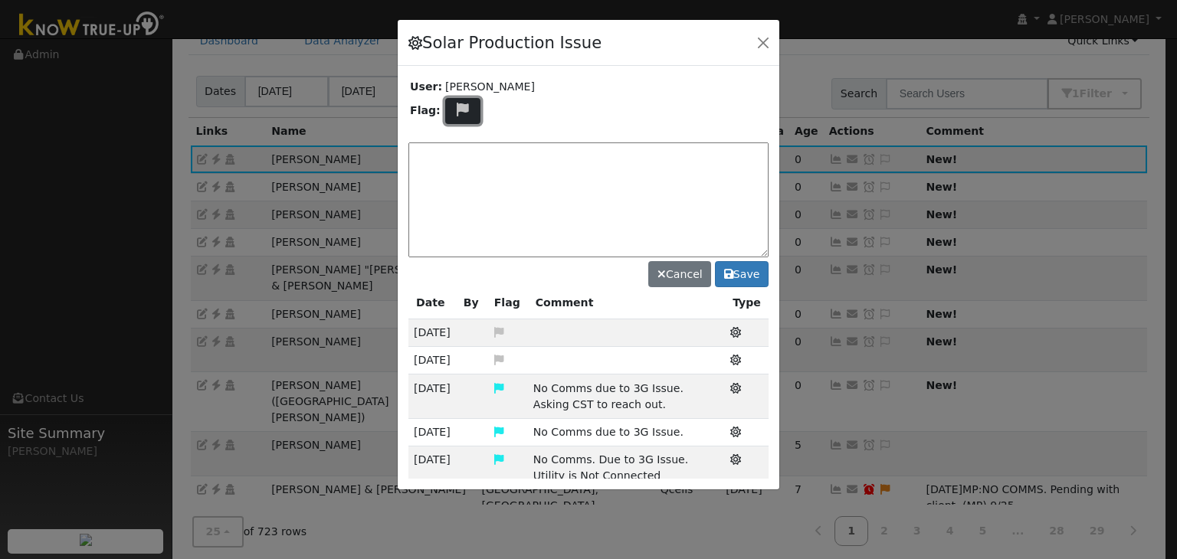
click at [460, 113] on icon at bounding box center [463, 110] width 18 height 14
click at [457, 160] on icon at bounding box center [462, 166] width 18 height 14
click at [457, 160] on textarea at bounding box center [588, 199] width 360 height 115
click at [459, 149] on textarea at bounding box center [588, 199] width 360 height 115
paste textarea "NO PRODUCTION. For RMA approval"
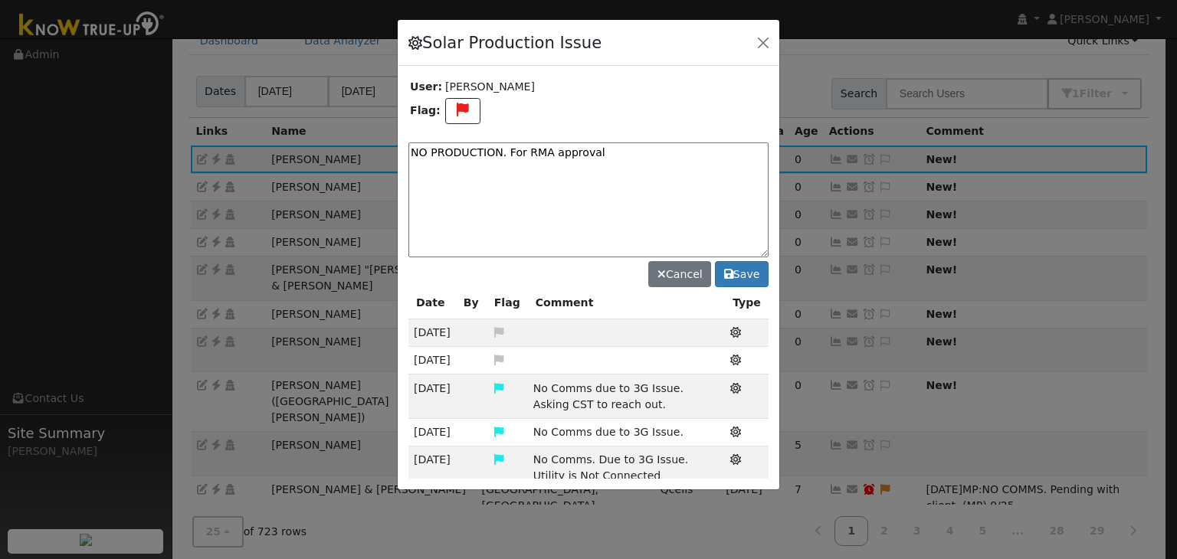
click at [614, 148] on textarea "NO PRODUCTION. For RMA approval" at bounding box center [588, 199] width 360 height 115
type textarea "NO PRODUCTION. For RMA approval. (MP) 10/2"
click at [739, 271] on button "Save" at bounding box center [742, 274] width 54 height 26
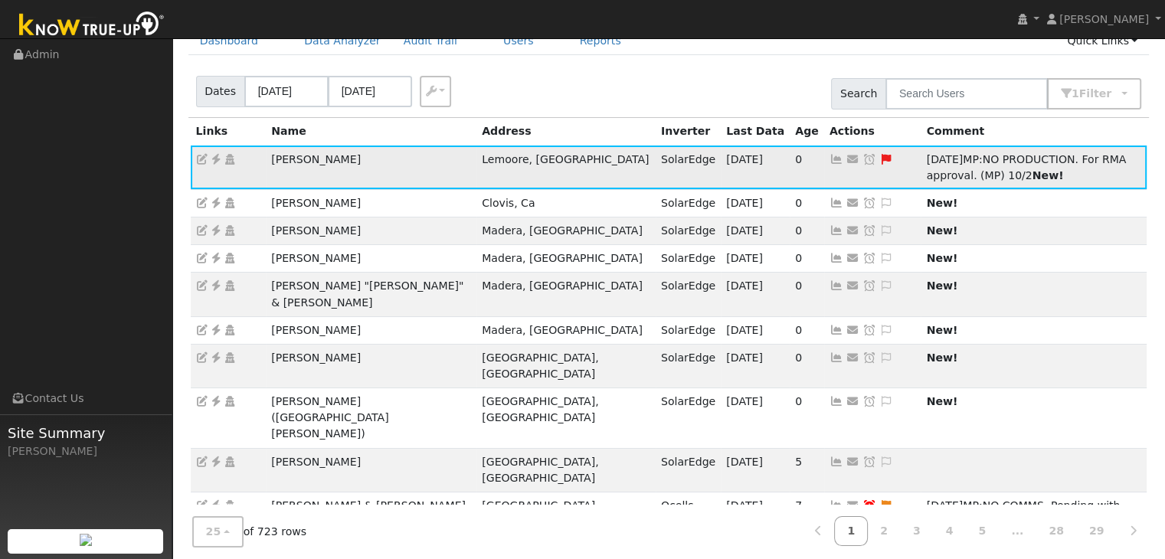
click at [862, 154] on icon at bounding box center [869, 159] width 14 height 11
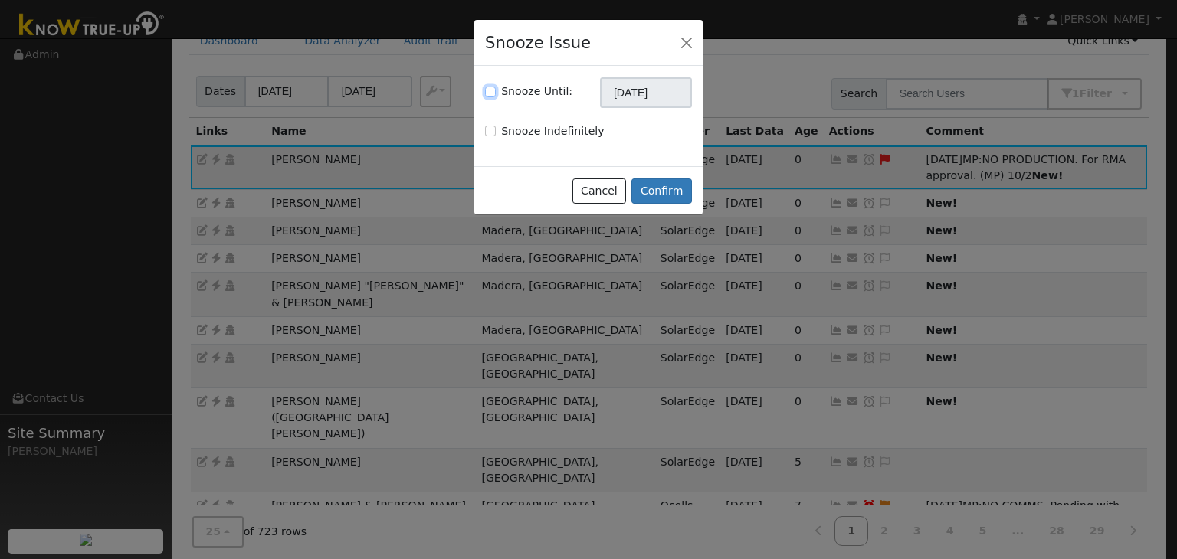
click at [490, 93] on input "Snooze Until:" at bounding box center [490, 92] width 11 height 11
checkbox input "true"
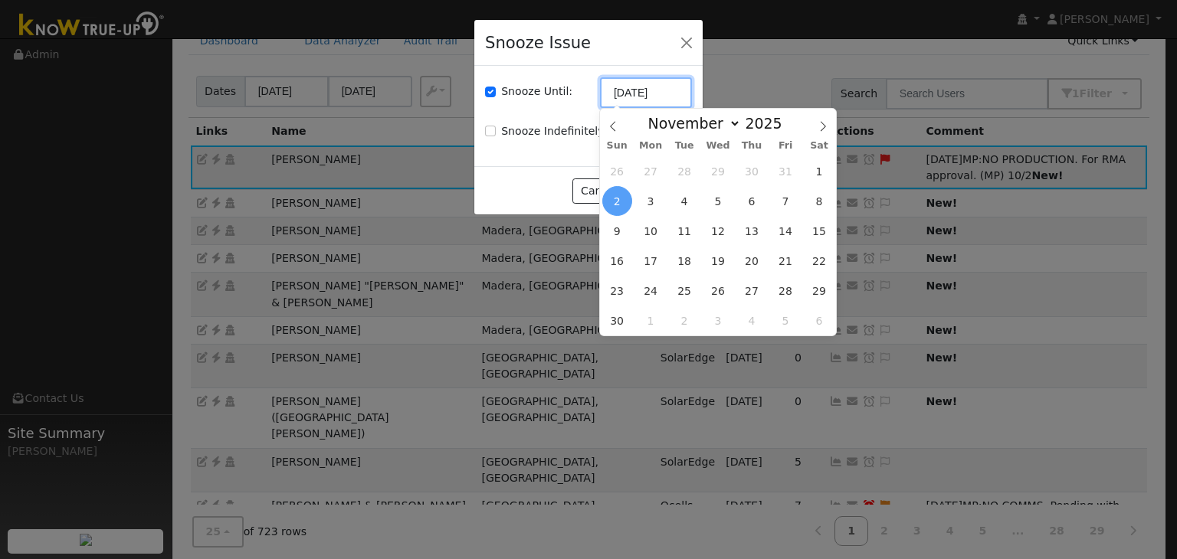
click at [636, 90] on input "[DATE]" at bounding box center [646, 92] width 92 height 31
click at [610, 128] on icon at bounding box center [612, 127] width 5 height 10
select select "9"
click at [751, 205] on span "9" at bounding box center [751, 201] width 30 height 30
type input "10/09/2025"
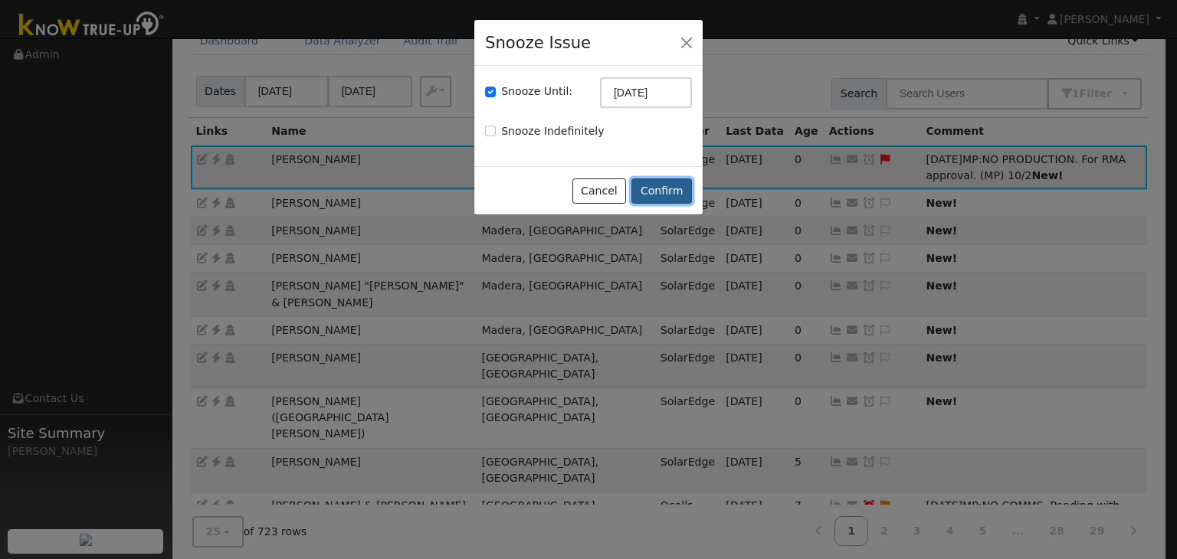
click at [669, 191] on button "Confirm" at bounding box center [661, 191] width 61 height 26
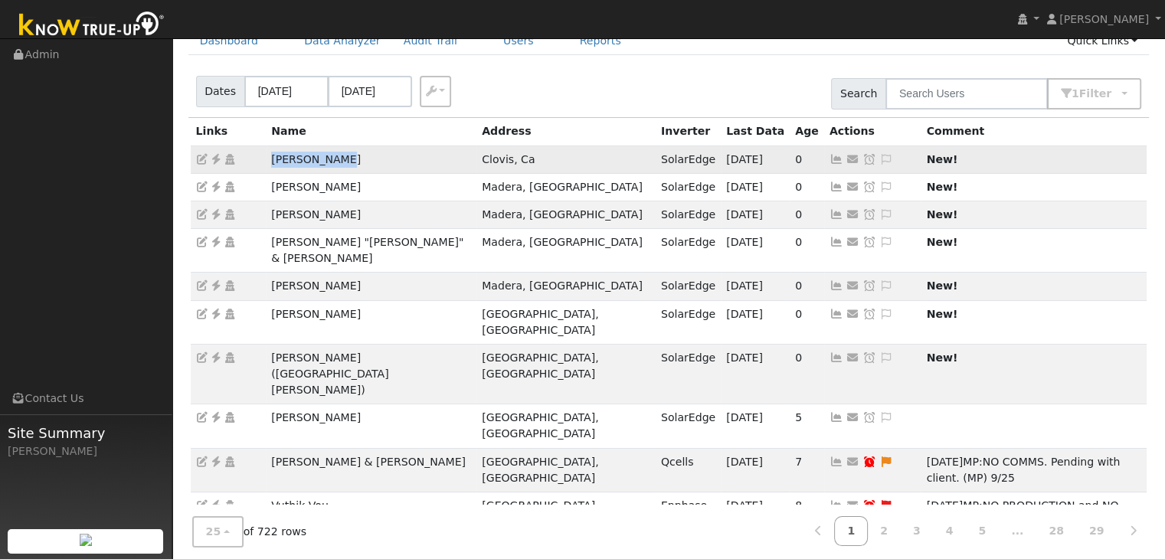
drag, startPoint x: 293, startPoint y: 156, endPoint x: 368, endPoint y: 156, distance: 75.1
click at [368, 156] on tr "Johnny Saenz Clovis, Ca SolarEdge 10/01/25 0 Send Email... Copy a Link Reset Pa…" at bounding box center [669, 160] width 957 height 28
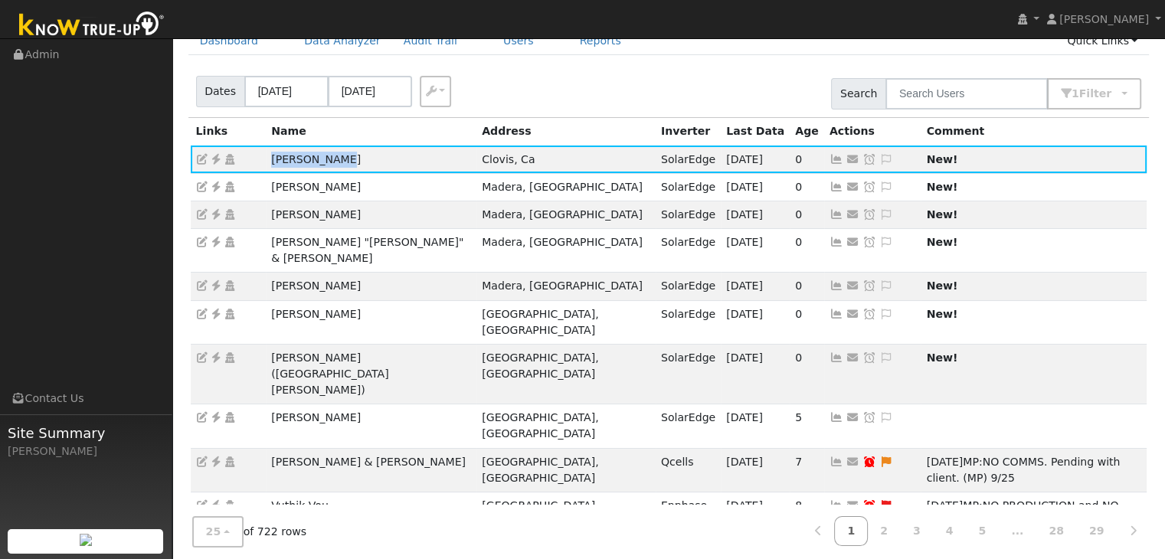
copy tr "Johnny Saenz"
click at [214, 161] on icon at bounding box center [216, 159] width 14 height 11
drag, startPoint x: 737, startPoint y: 155, endPoint x: 833, endPoint y: 130, distance: 99.8
click at [879, 155] on icon at bounding box center [886, 159] width 14 height 11
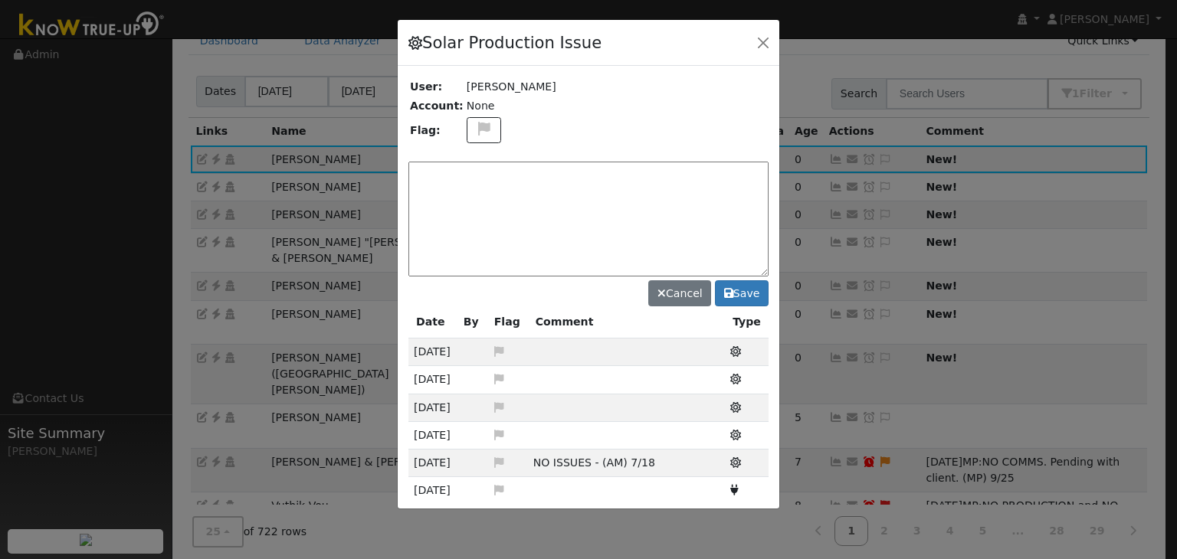
click at [486, 178] on textarea at bounding box center [588, 219] width 360 height 115
paste textarea "NO COMMS. Case Made. Email sent to client. (MP)"
click at [665, 178] on textarea "NO COMMS. Case Made. Email sent to client. (MP)" at bounding box center [588, 219] width 360 height 115
type textarea "NO COMMS. Case Made. Email sent to client. (MP) 10/2"
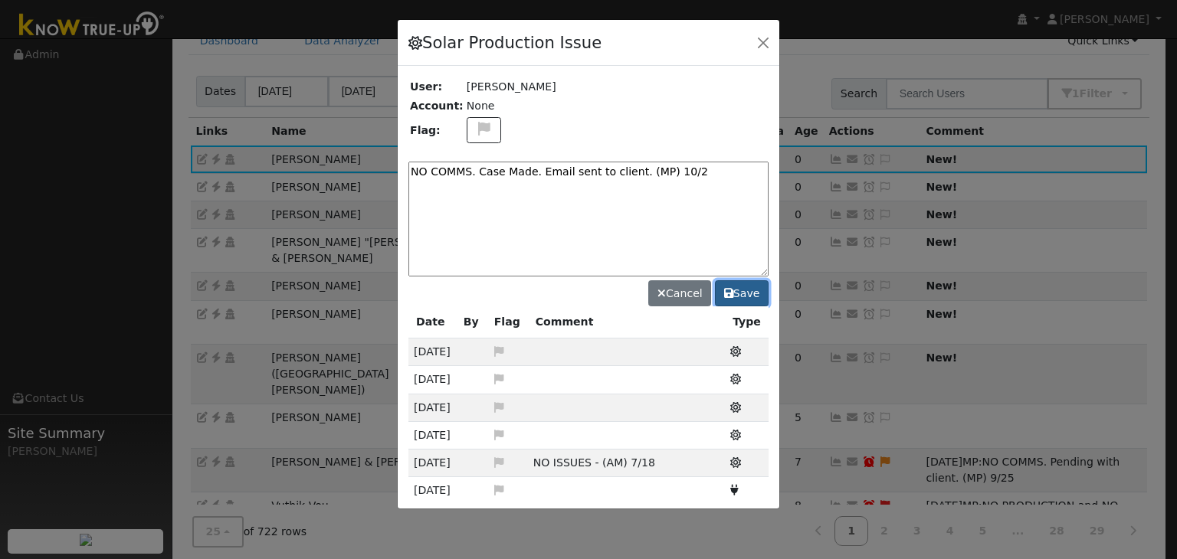
click at [741, 291] on button "Save" at bounding box center [742, 293] width 54 height 26
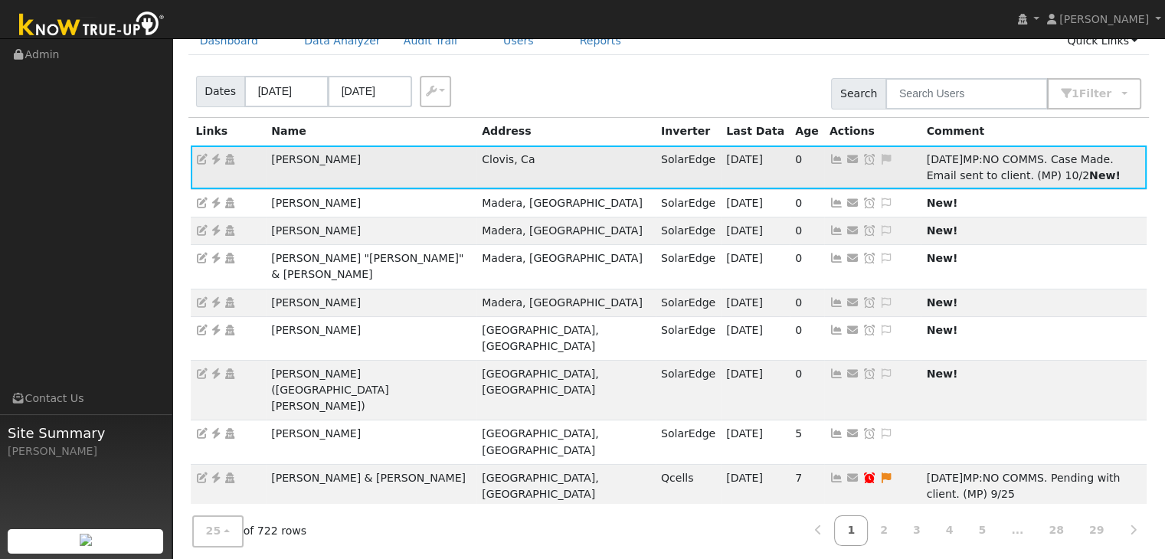
click at [862, 156] on icon at bounding box center [869, 159] width 14 height 11
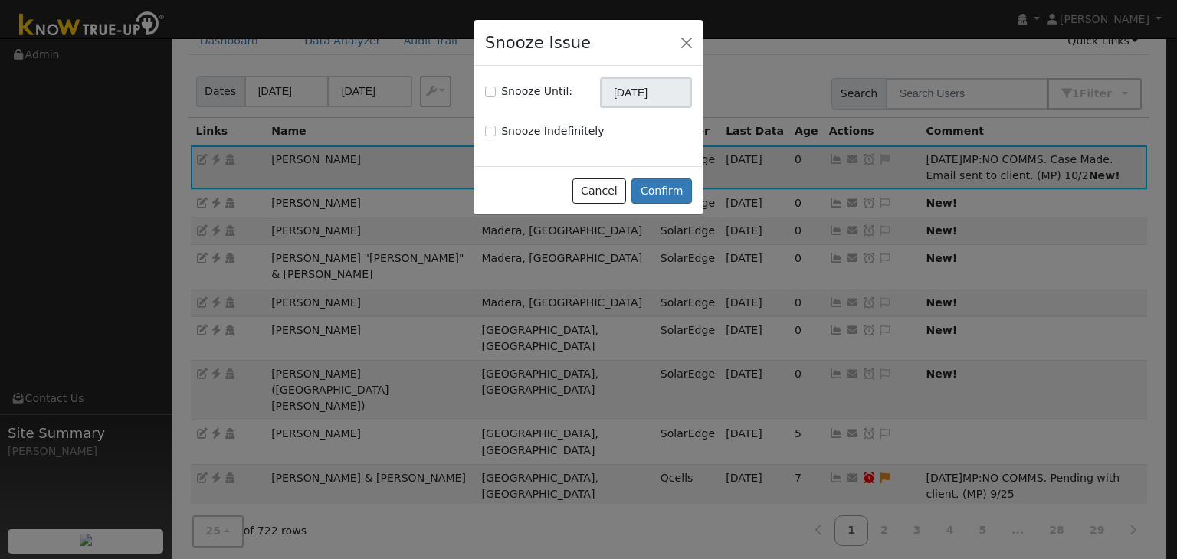
click at [766, 80] on div "Snooze Issue Snooze Until: 11/02/2025 Snooze Indefinitely Cancel Confirm" at bounding box center [588, 279] width 1177 height 559
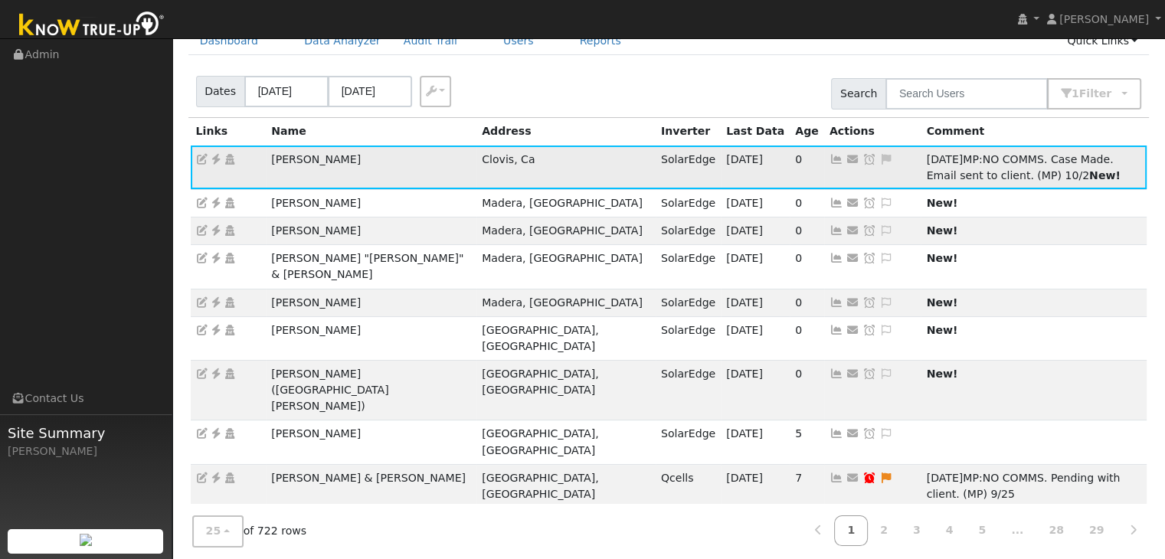
click at [879, 154] on icon at bounding box center [886, 159] width 14 height 11
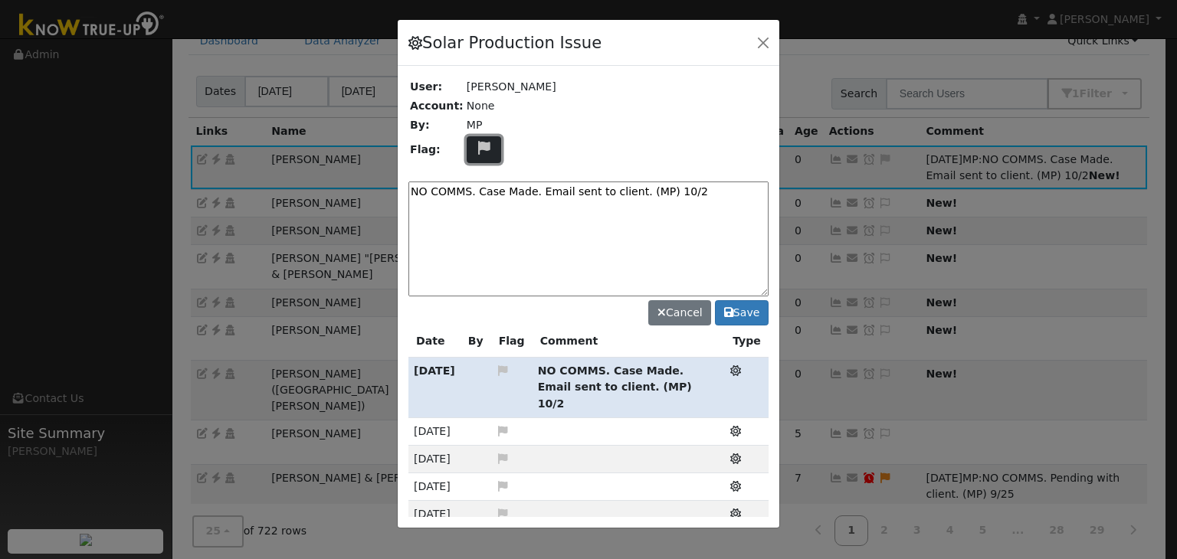
click at [479, 148] on icon at bounding box center [484, 148] width 18 height 14
click at [475, 214] on icon at bounding box center [483, 221] width 18 height 14
click at [744, 309] on button "Save" at bounding box center [742, 313] width 54 height 26
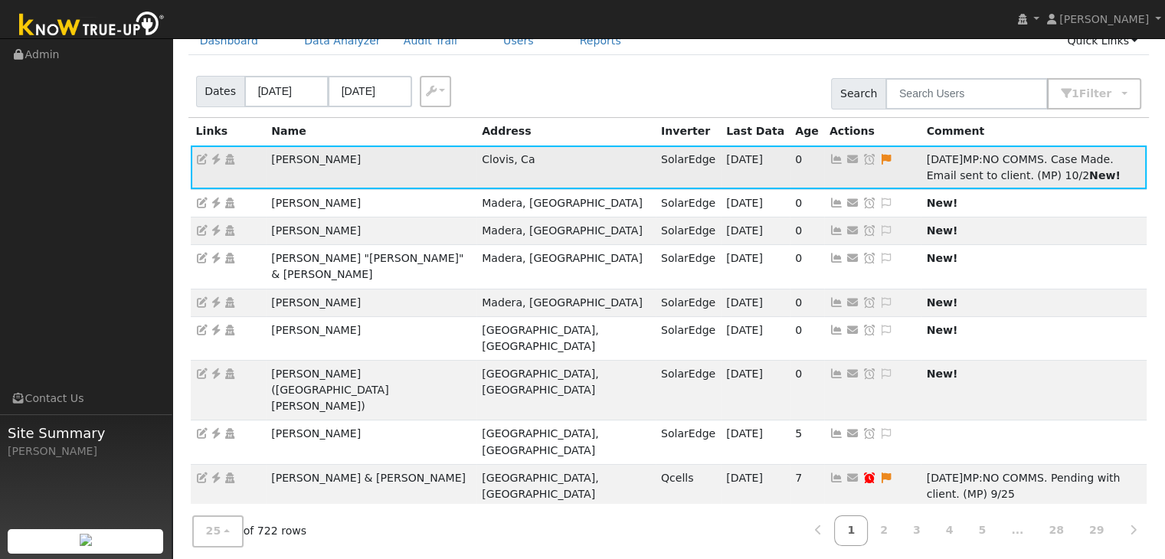
click at [862, 159] on icon at bounding box center [869, 159] width 14 height 11
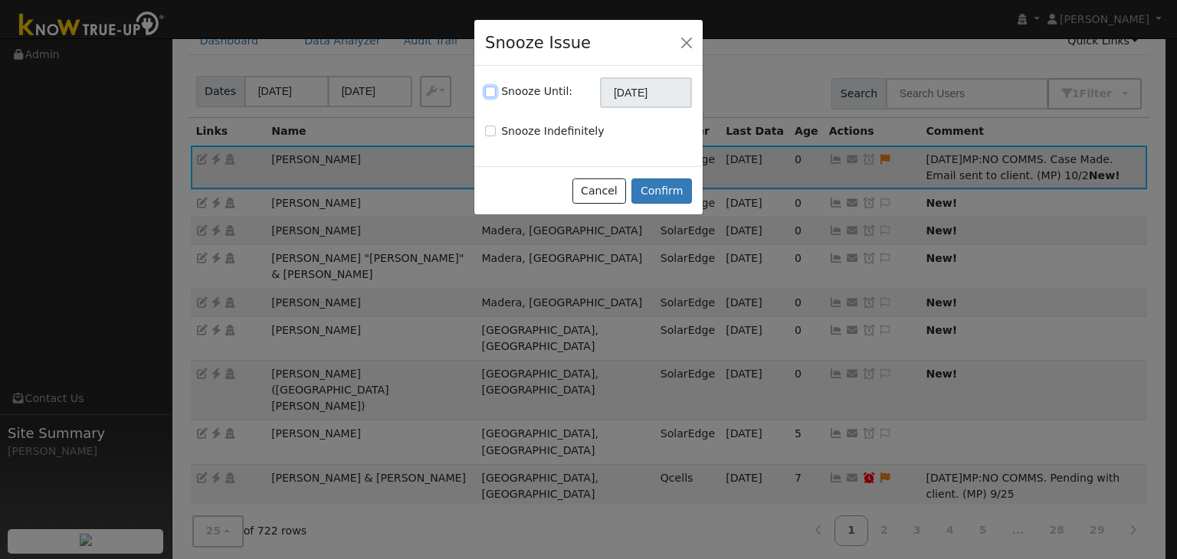
click at [490, 87] on input "Snooze Until:" at bounding box center [490, 92] width 11 height 11
checkbox input "true"
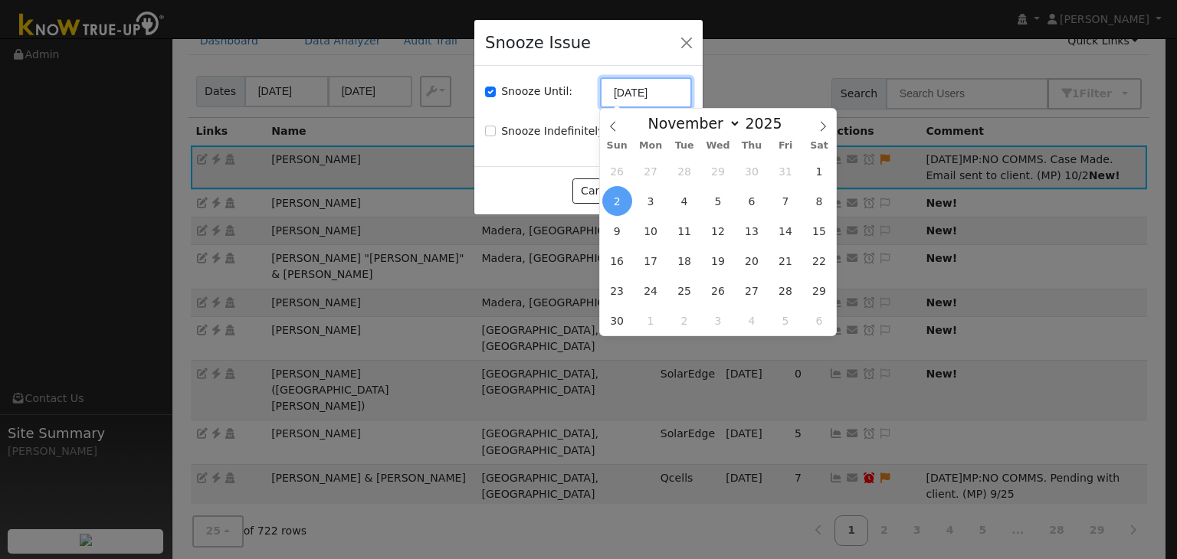
click at [624, 97] on input "[DATE]" at bounding box center [646, 92] width 92 height 31
click at [607, 122] on icon at bounding box center [612, 126] width 11 height 11
select select "9"
click at [745, 200] on span "9" at bounding box center [751, 201] width 30 height 30
type input "10/09/2025"
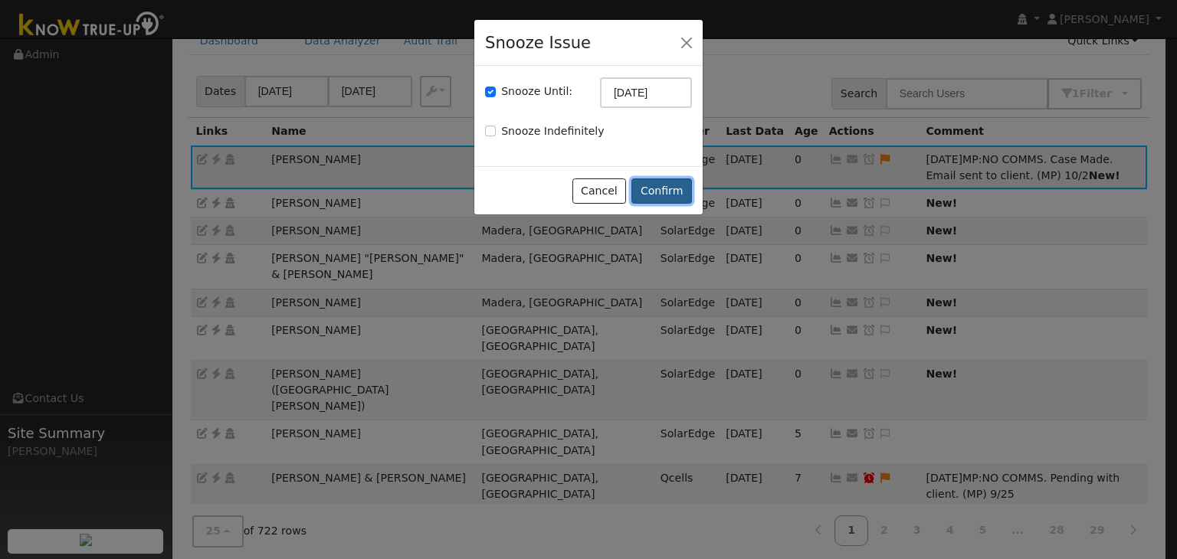
click at [674, 193] on button "Confirm" at bounding box center [661, 191] width 61 height 26
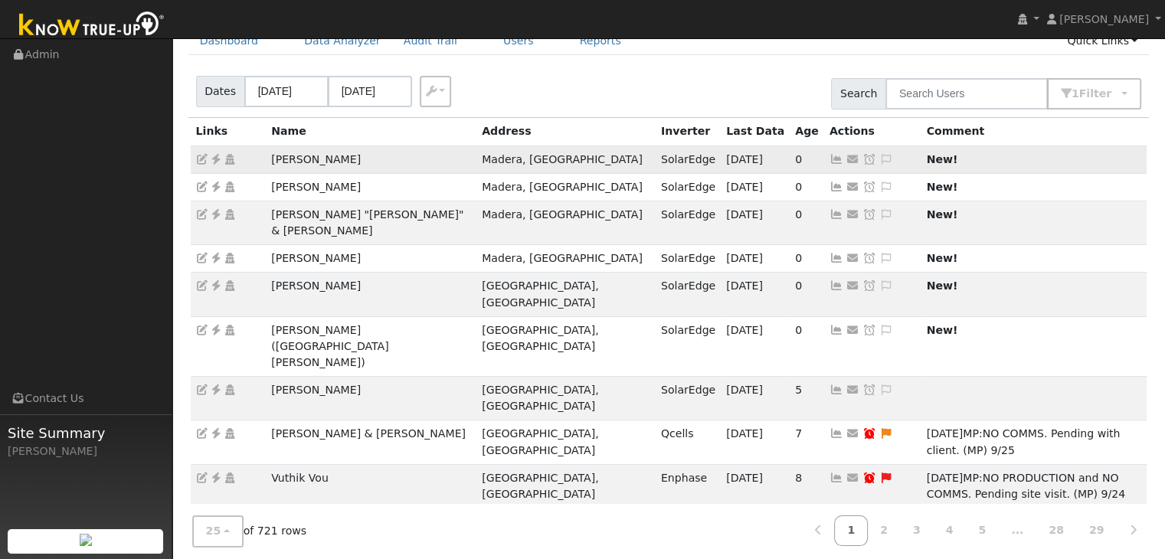
click at [214, 160] on icon at bounding box center [216, 159] width 14 height 11
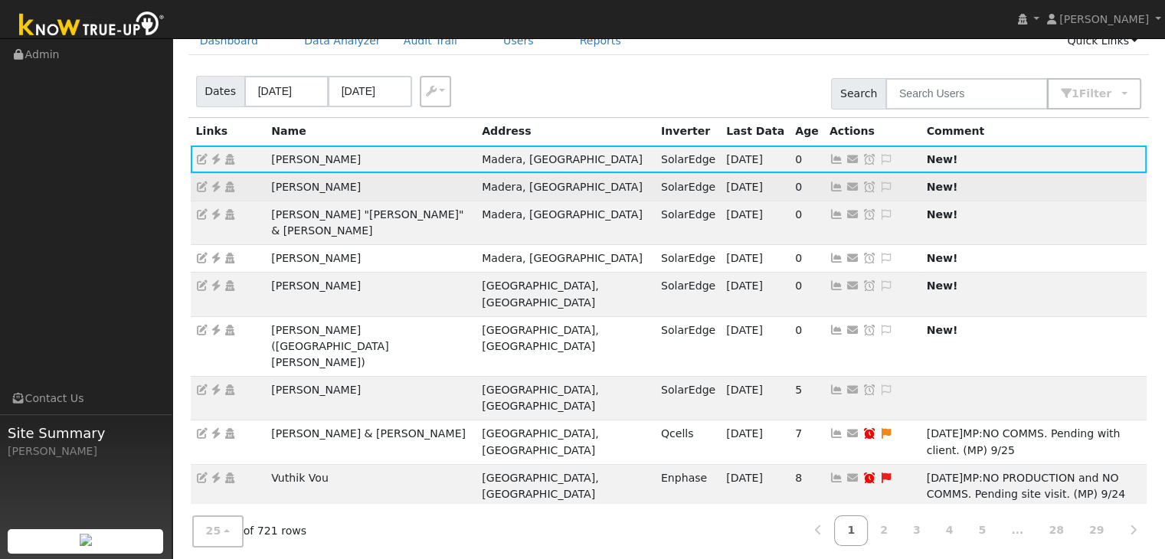
click at [214, 185] on icon at bounding box center [216, 187] width 14 height 11
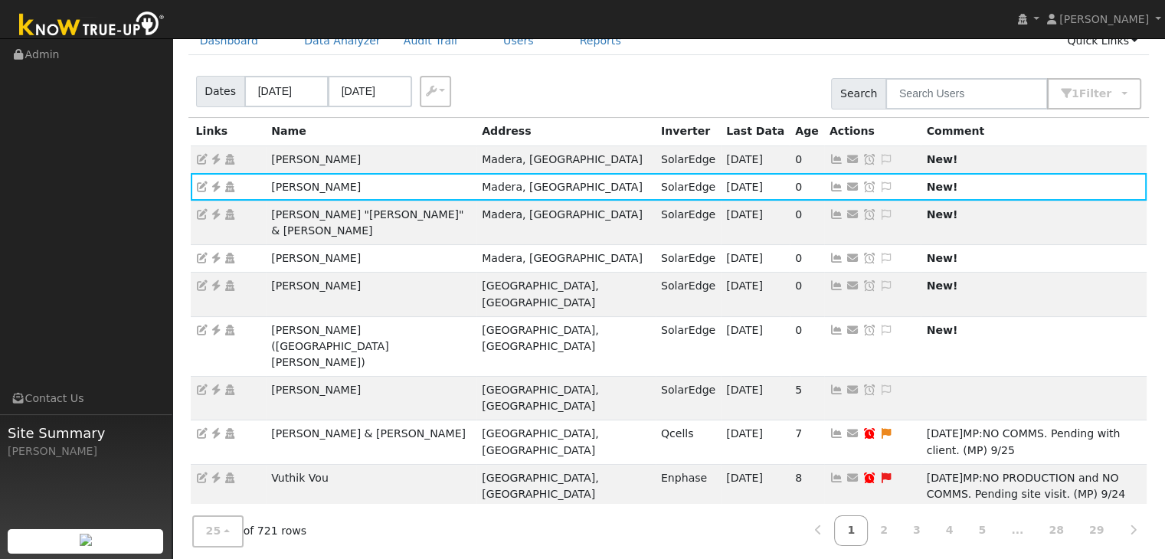
click at [599, 80] on div "Dates 09/29/2025 10/02/2025 Export CSV Search 1 Filter Include Leads Include No…" at bounding box center [668, 91] width 967 height 52
click at [214, 157] on icon at bounding box center [216, 159] width 14 height 11
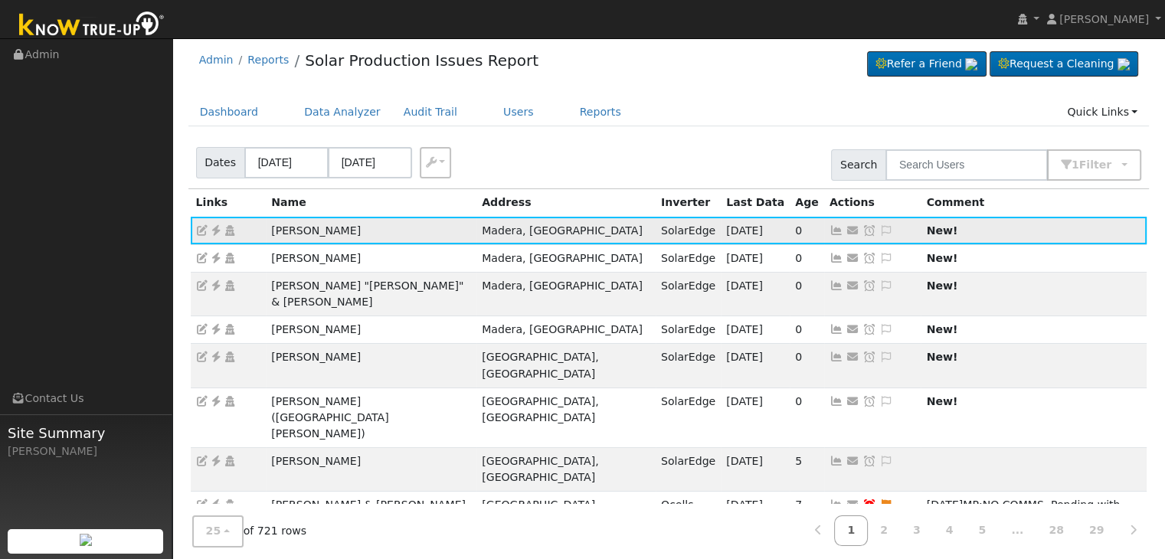
scroll to position [0, 0]
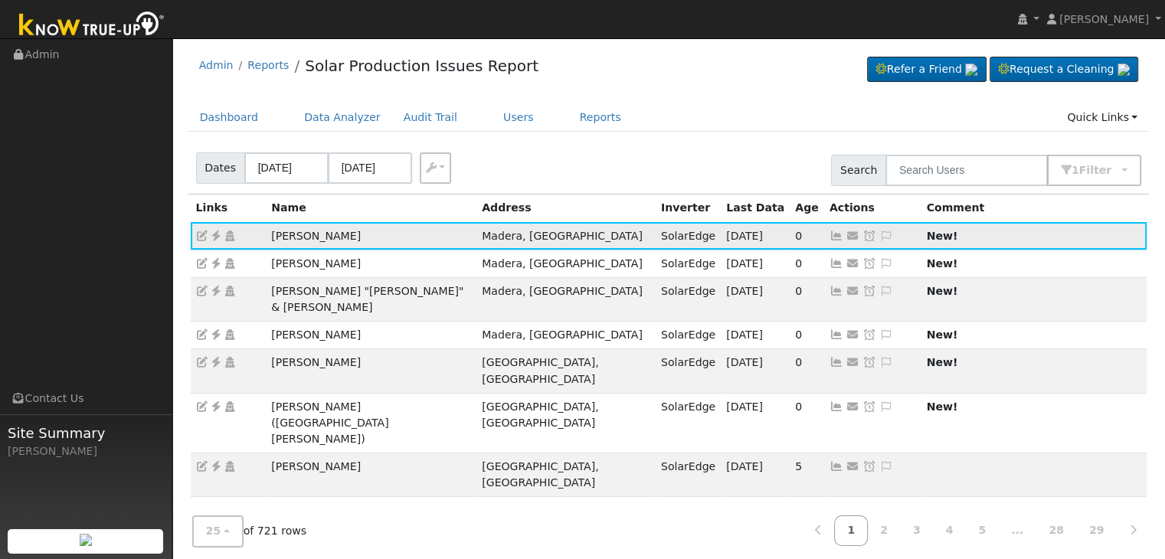
drag, startPoint x: 250, startPoint y: 242, endPoint x: 357, endPoint y: 246, distance: 106.5
click at [357, 246] on tr "Marcia Netzley Madera, CA SolarEdge 10/01/25 0 Send Email... Copy a Link Reset …" at bounding box center [669, 236] width 957 height 28
click at [879, 233] on icon at bounding box center [886, 236] width 14 height 11
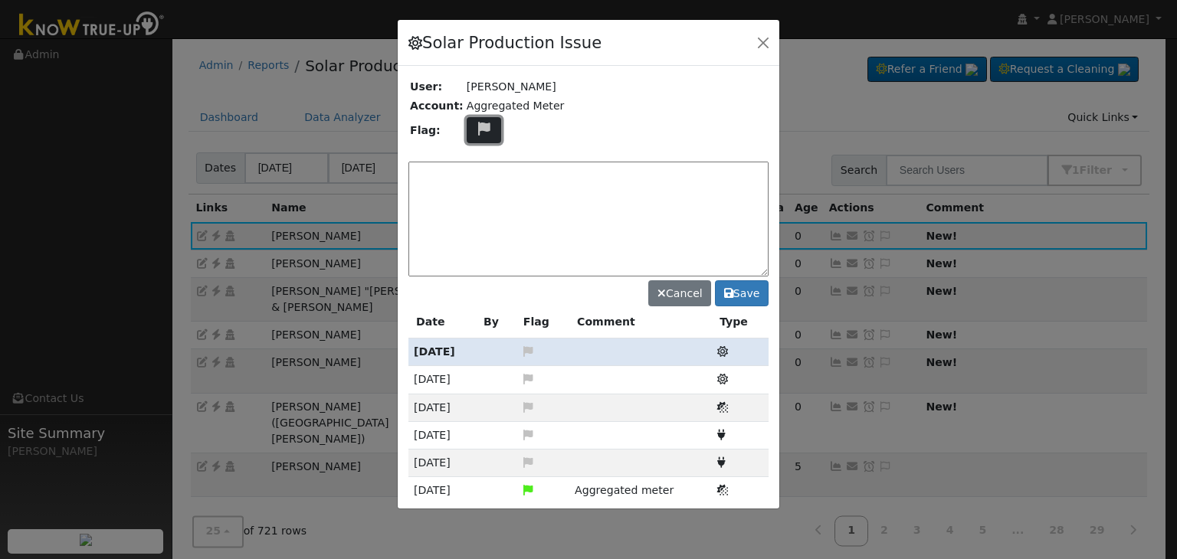
click at [476, 129] on icon at bounding box center [484, 129] width 18 height 14
click at [478, 200] on icon at bounding box center [483, 202] width 18 height 14
click at [478, 197] on textarea at bounding box center [588, 219] width 360 height 115
click at [600, 169] on textarea at bounding box center [588, 219] width 360 height 115
paste textarea "NO COMMS. Quote sent for cell kit. (MP) 10/2"
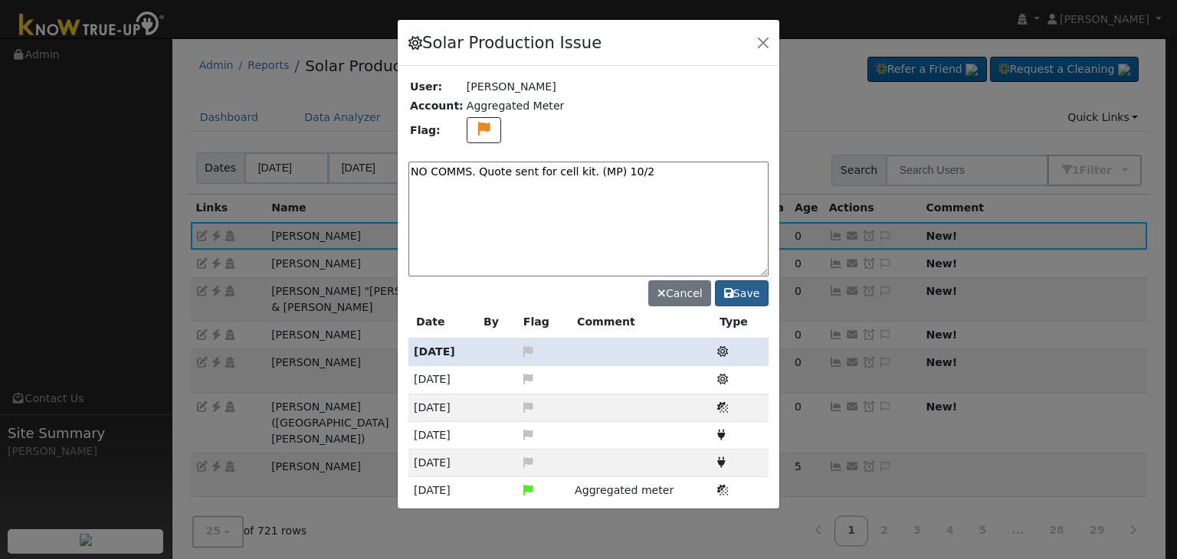
type textarea "NO COMMS. Quote sent for cell kit. (MP) 10/2"
click at [744, 291] on button "Save" at bounding box center [742, 293] width 54 height 26
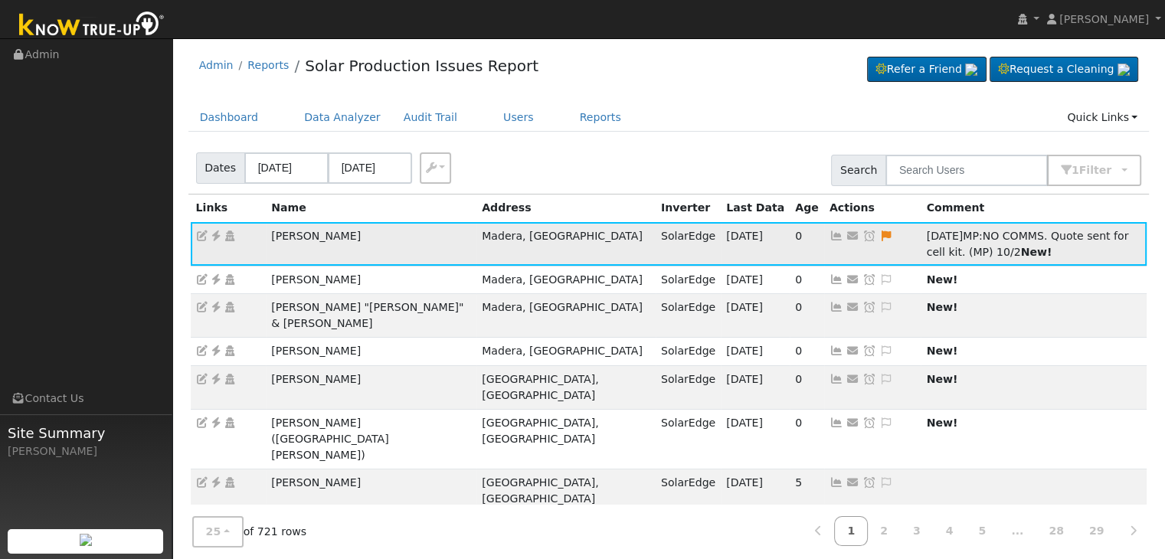
click at [862, 233] on icon at bounding box center [869, 236] width 14 height 11
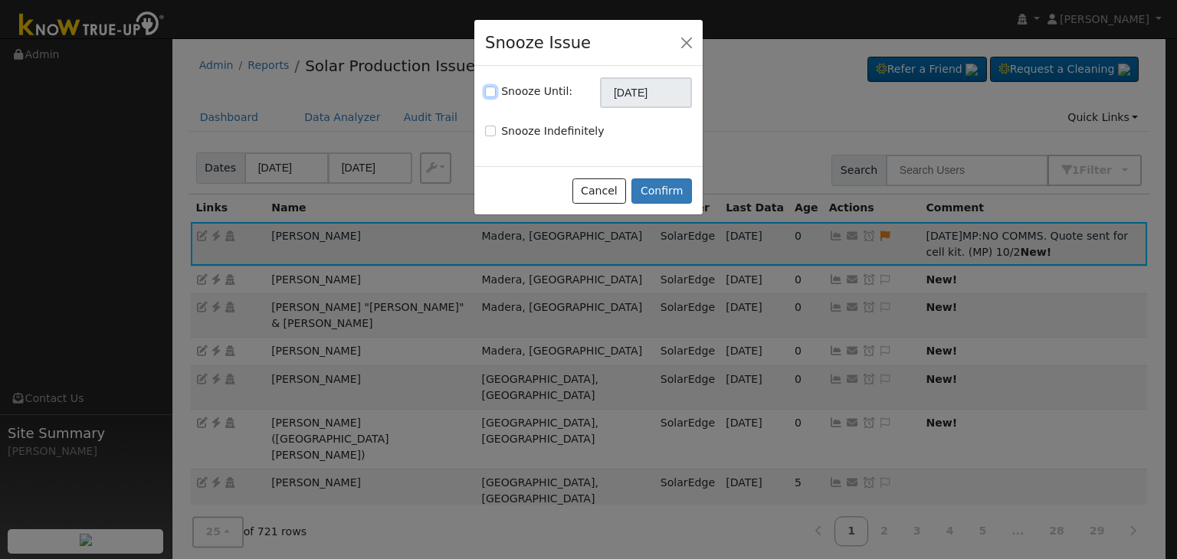
click at [489, 88] on input "Snooze Until:" at bounding box center [490, 92] width 11 height 11
checkbox input "true"
click at [642, 93] on input "[DATE]" at bounding box center [646, 92] width 92 height 31
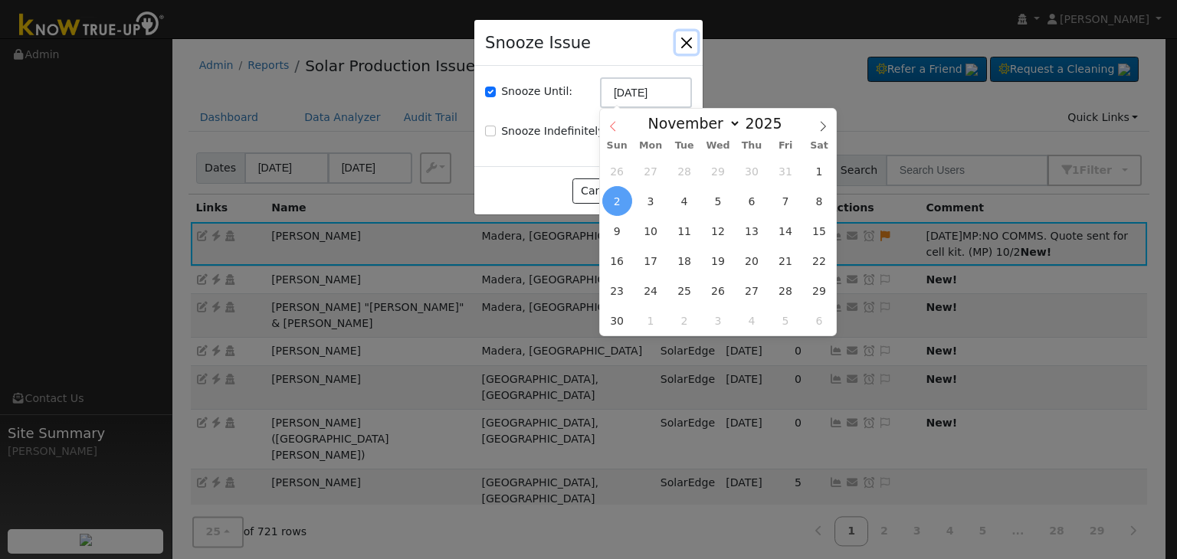
click at [613, 127] on icon at bounding box center [612, 126] width 11 height 11
select select "9"
click at [752, 206] on span "9" at bounding box center [751, 201] width 30 height 30
type input "10/09/2025"
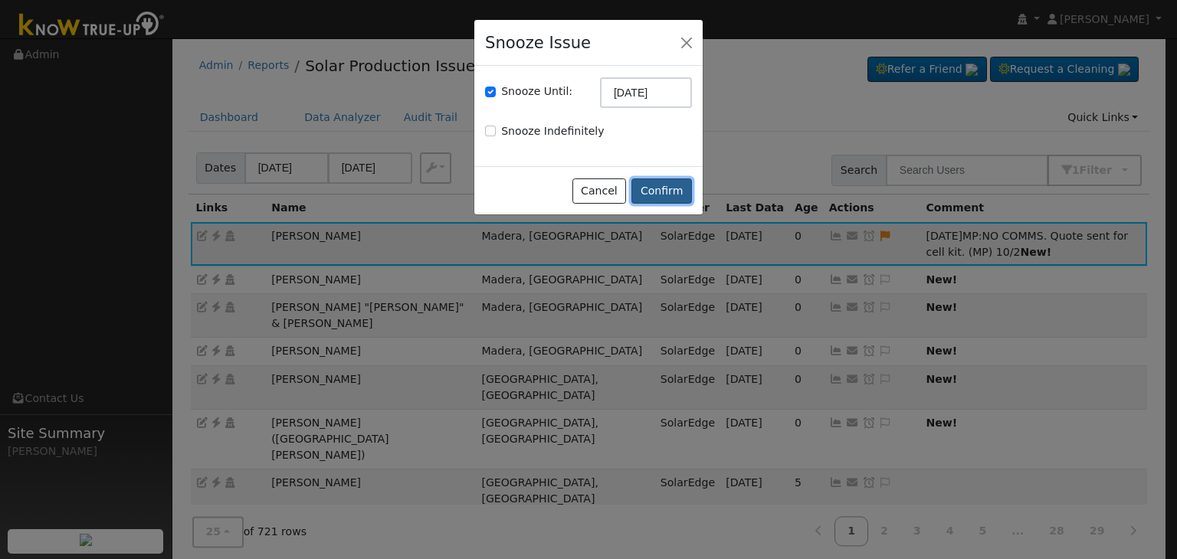
click at [666, 191] on button "Confirm" at bounding box center [661, 191] width 61 height 26
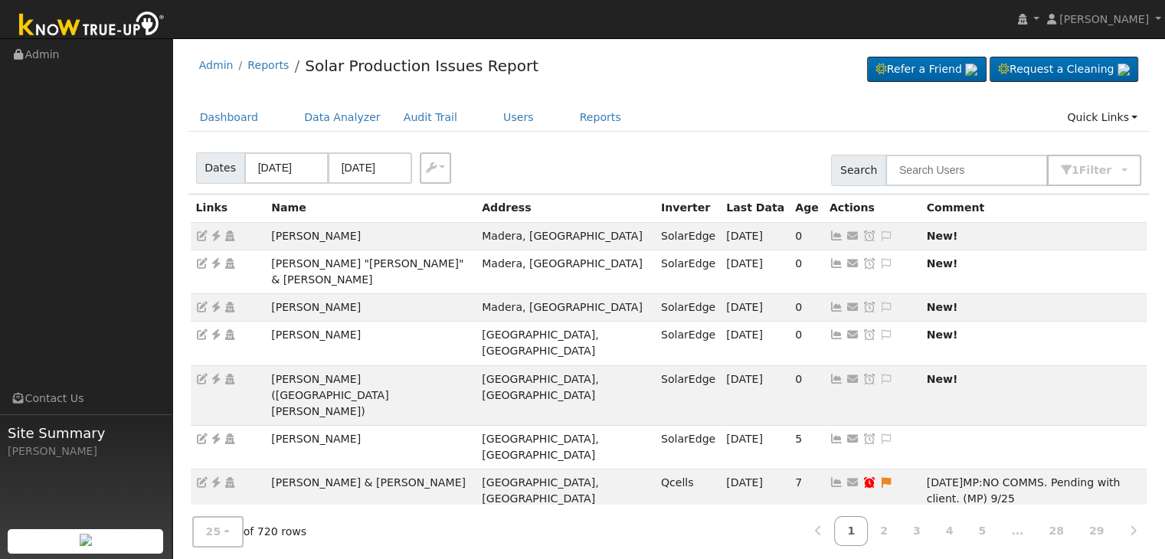
drag, startPoint x: 732, startPoint y: 237, endPoint x: 724, endPoint y: 232, distance: 9.6
click at [879, 237] on icon at bounding box center [886, 236] width 14 height 11
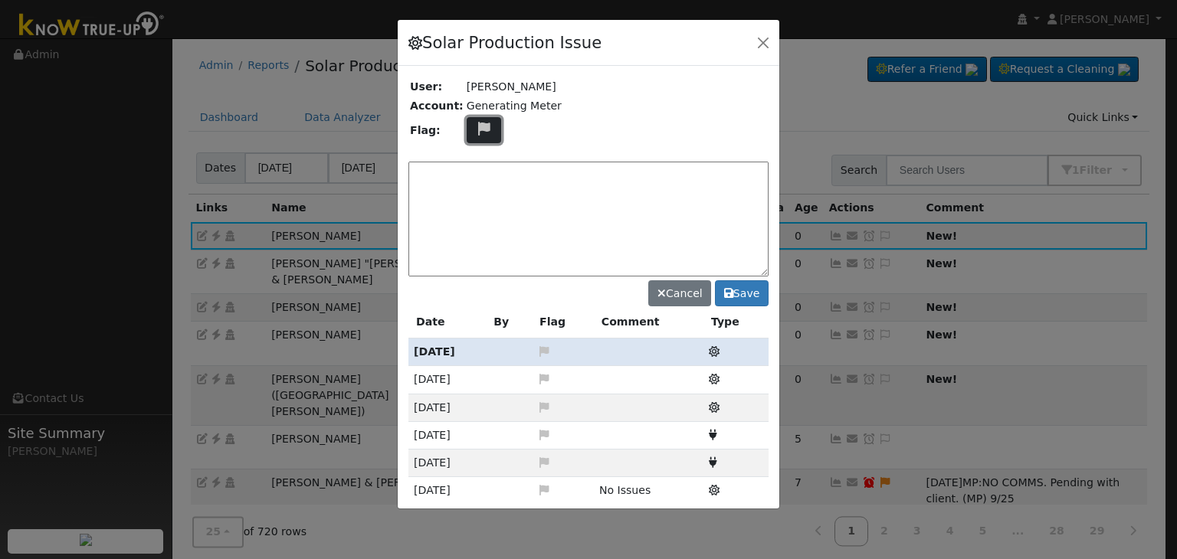
click at [466, 133] on button at bounding box center [483, 130] width 35 height 27
click at [476, 201] on icon at bounding box center [483, 202] width 18 height 14
click at [603, 167] on textarea at bounding box center [588, 219] width 360 height 115
paste textarea "NO COMMS. Quote sent for cell kit. (MP) 10/2"
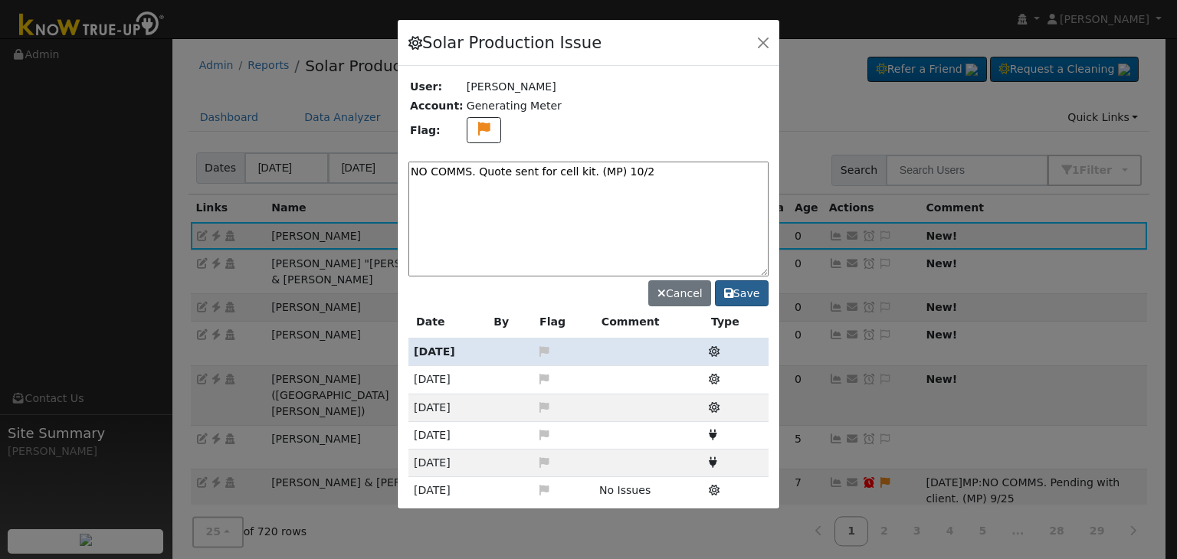
type textarea "NO COMMS. Quote sent for cell kit. (MP) 10/2"
click at [741, 291] on button "Save" at bounding box center [742, 293] width 54 height 26
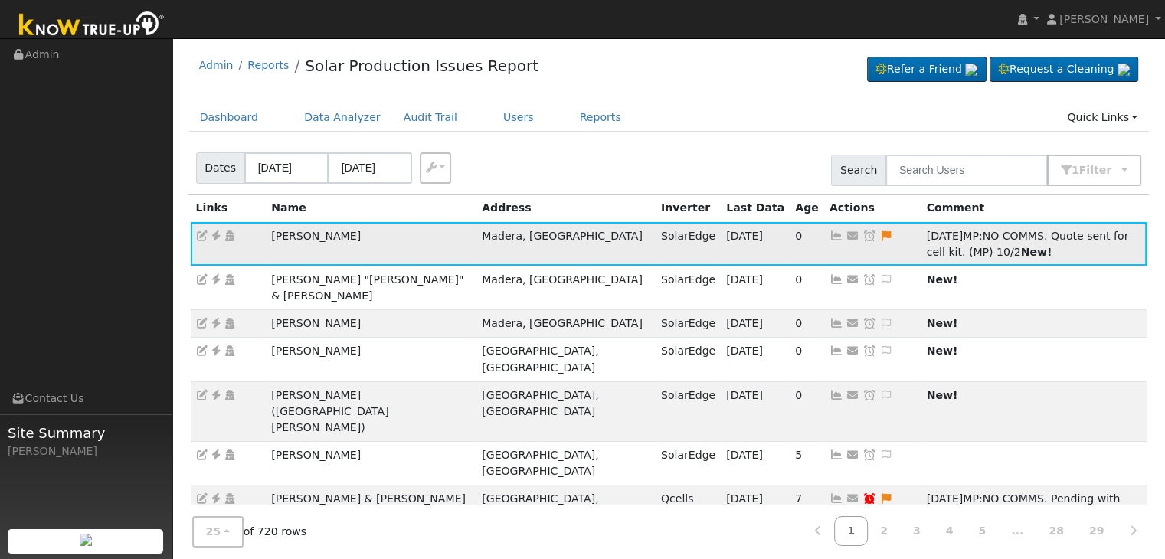
click at [862, 235] on icon at bounding box center [869, 236] width 14 height 11
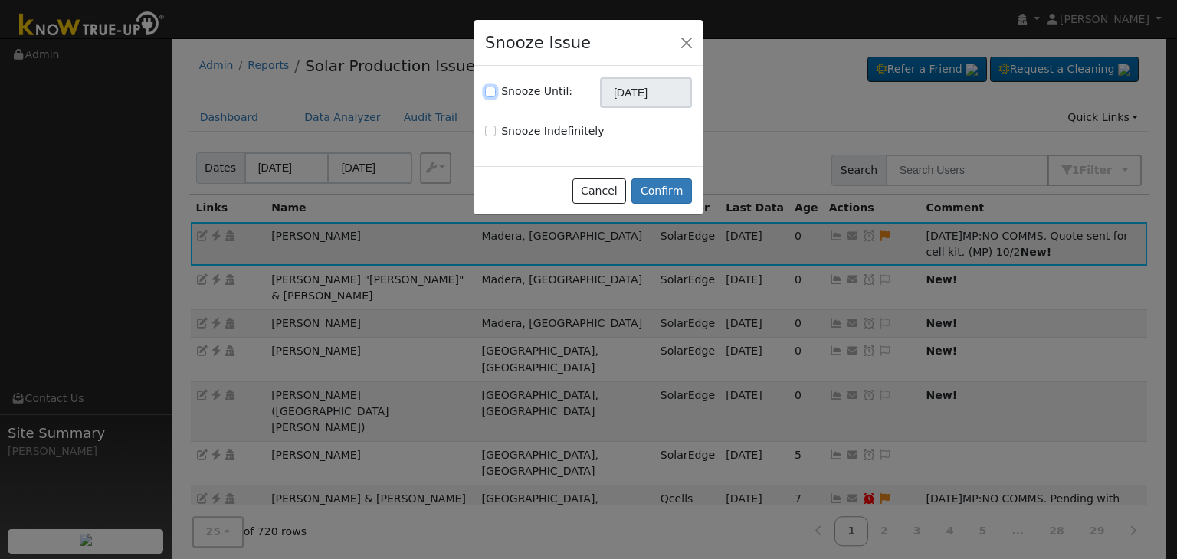
click at [485, 90] on input "Snooze Until:" at bounding box center [490, 92] width 11 height 11
checkbox input "true"
click at [625, 97] on input "[DATE]" at bounding box center [646, 92] width 92 height 31
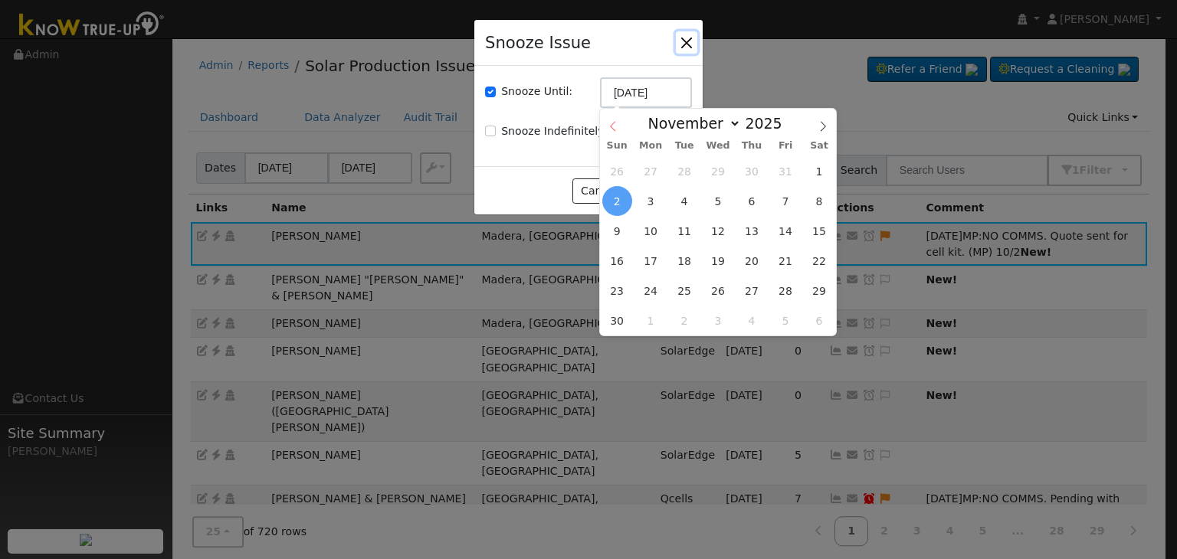
click at [611, 122] on icon at bounding box center [612, 126] width 11 height 11
select select "9"
click at [752, 203] on span "9" at bounding box center [751, 201] width 30 height 30
type input "10/09/2025"
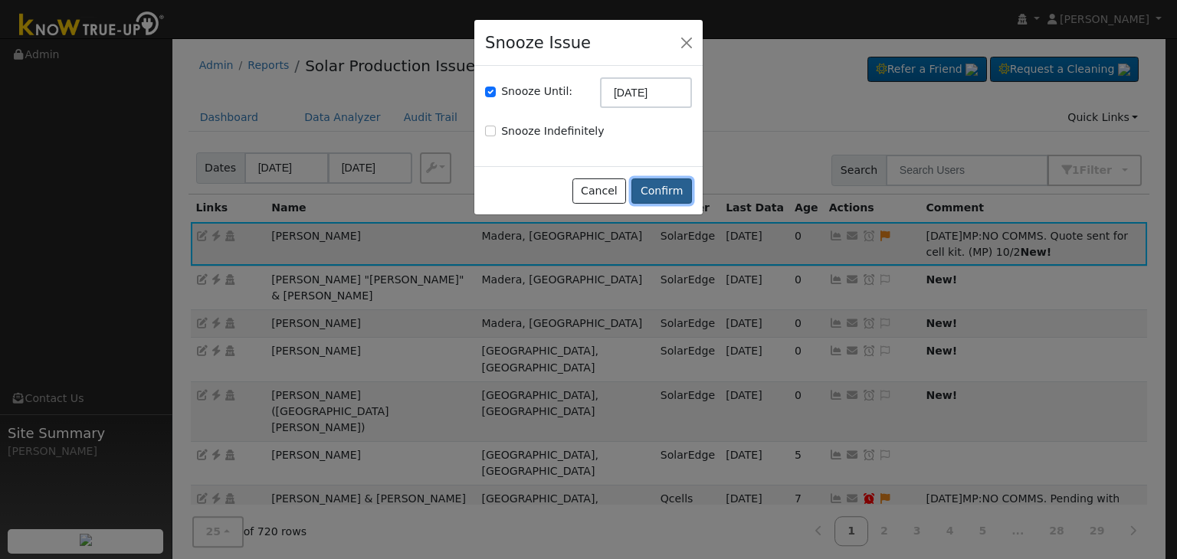
click at [672, 190] on button "Confirm" at bounding box center [661, 191] width 61 height 26
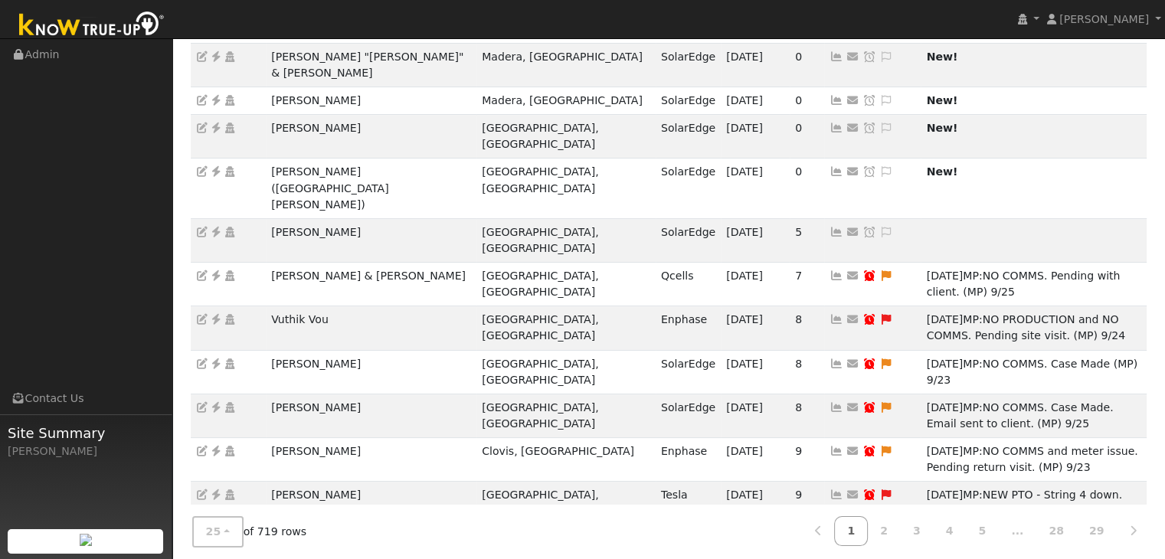
scroll to position [75, 0]
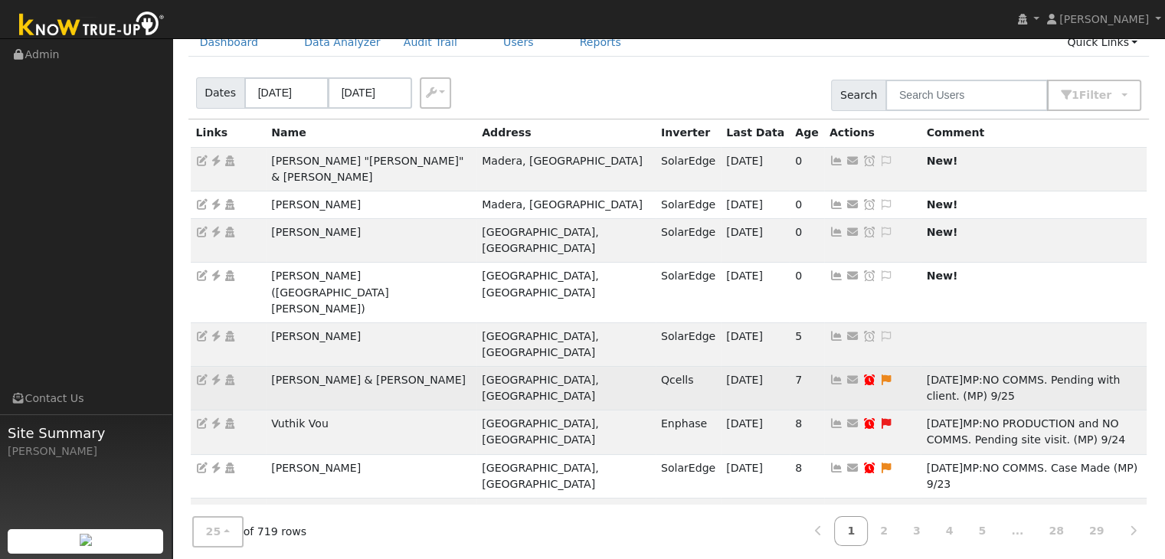
click at [862, 375] on icon at bounding box center [869, 380] width 14 height 11
type input "[DATE]"
checkbox input "true"
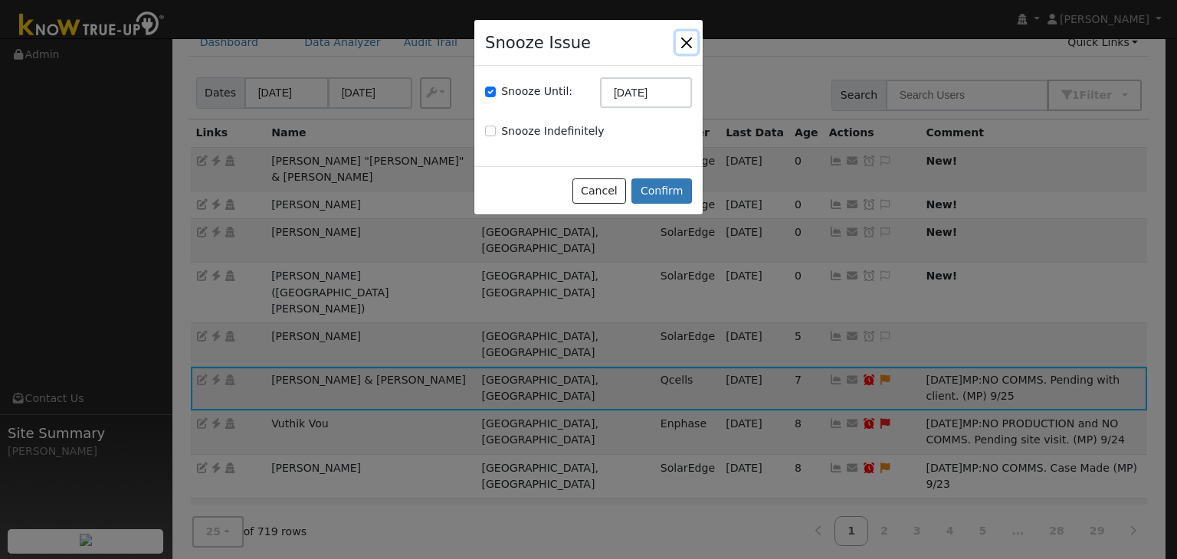
click at [686, 38] on button "button" at bounding box center [686, 41] width 21 height 21
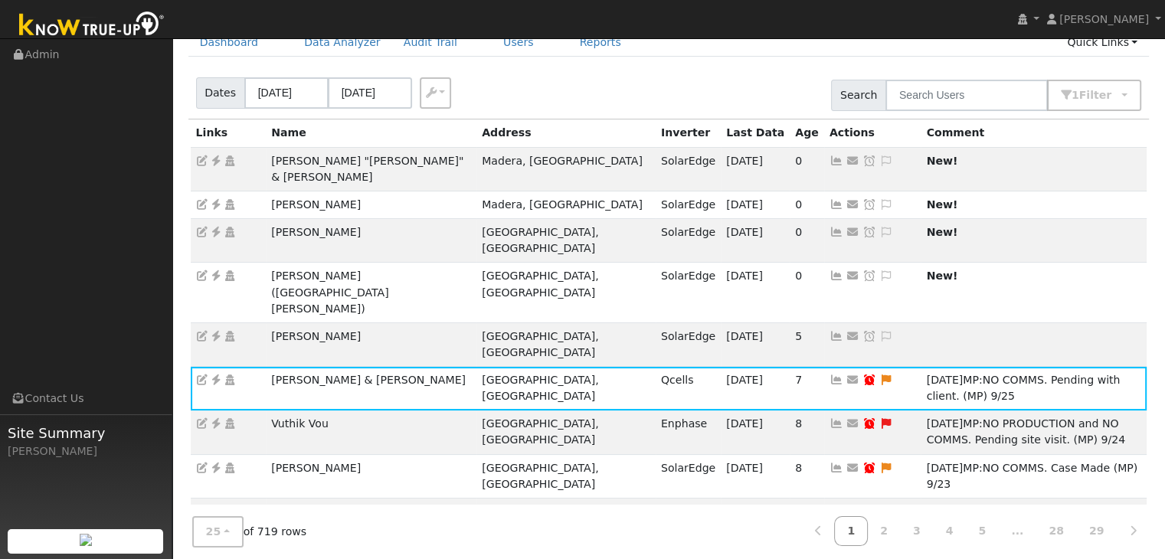
click at [760, 65] on div "Dashboard Data Analyzer Audit Trail Users Reports Quick Links Quick Add Quick C…" at bounding box center [668, 50] width 961 height 44
drag, startPoint x: 272, startPoint y: 150, endPoint x: 420, endPoint y: 164, distance: 148.5
click at [420, 164] on td "Harold "Dan" & Joan Brown" at bounding box center [371, 169] width 211 height 44
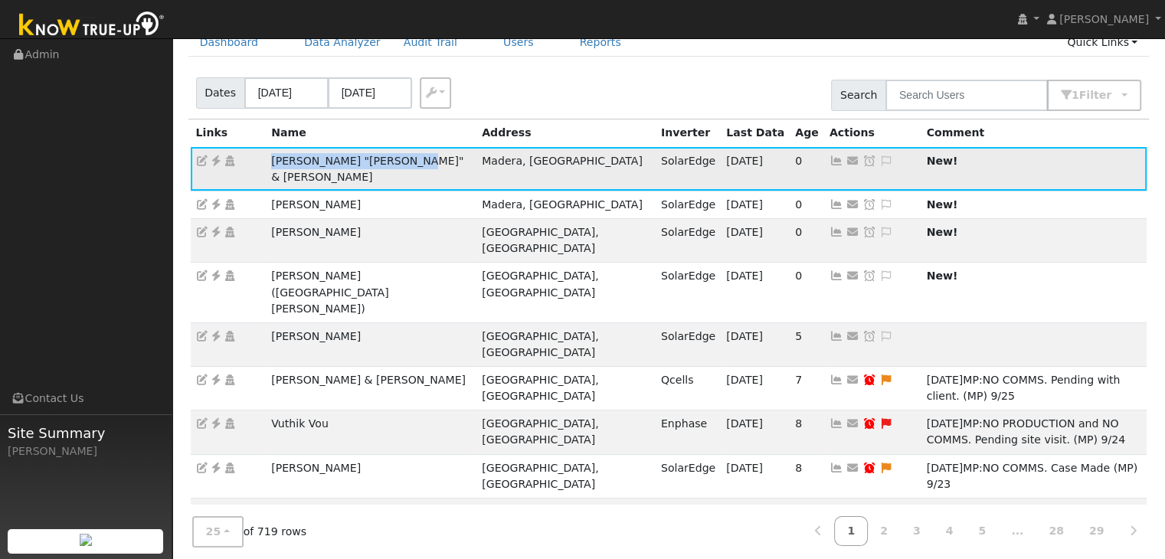
click at [214, 163] on icon at bounding box center [216, 160] width 14 height 11
click at [637, 91] on div "Dates 09/29/2025 10/02/2025 Export CSV Search 1 Filter Include Leads Include No…" at bounding box center [668, 93] width 967 height 52
click at [879, 159] on icon at bounding box center [886, 160] width 14 height 11
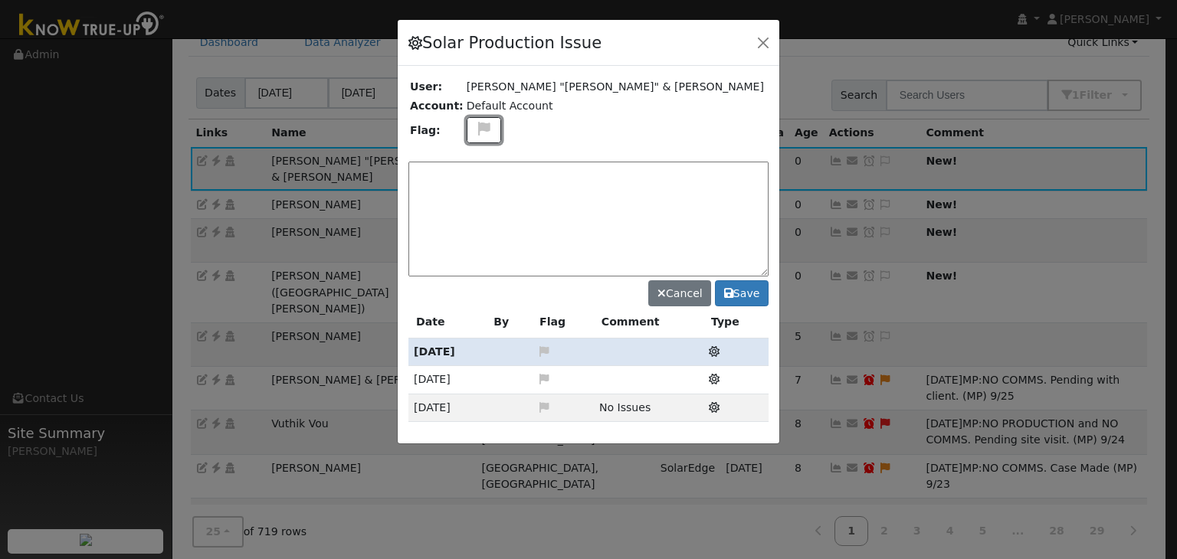
click at [477, 129] on icon at bounding box center [484, 129] width 18 height 14
click at [475, 198] on icon at bounding box center [483, 202] width 18 height 14
click at [477, 182] on textarea at bounding box center [588, 219] width 360 height 115
click at [472, 159] on div "Cancel Save" at bounding box center [588, 230] width 360 height 151
click at [470, 163] on textarea at bounding box center [588, 219] width 360 height 115
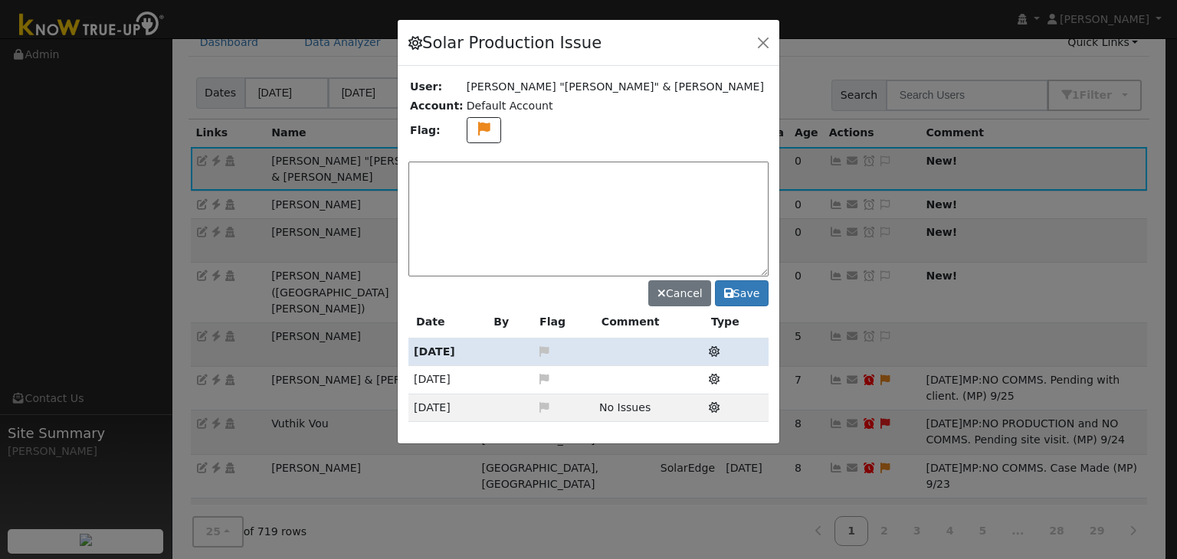
paste textarea "NO COMMS. Case Made. Email sent to client. (MP)"
type textarea "NO COMMS. Case Made. Email sent to client. (MP) 10/2"
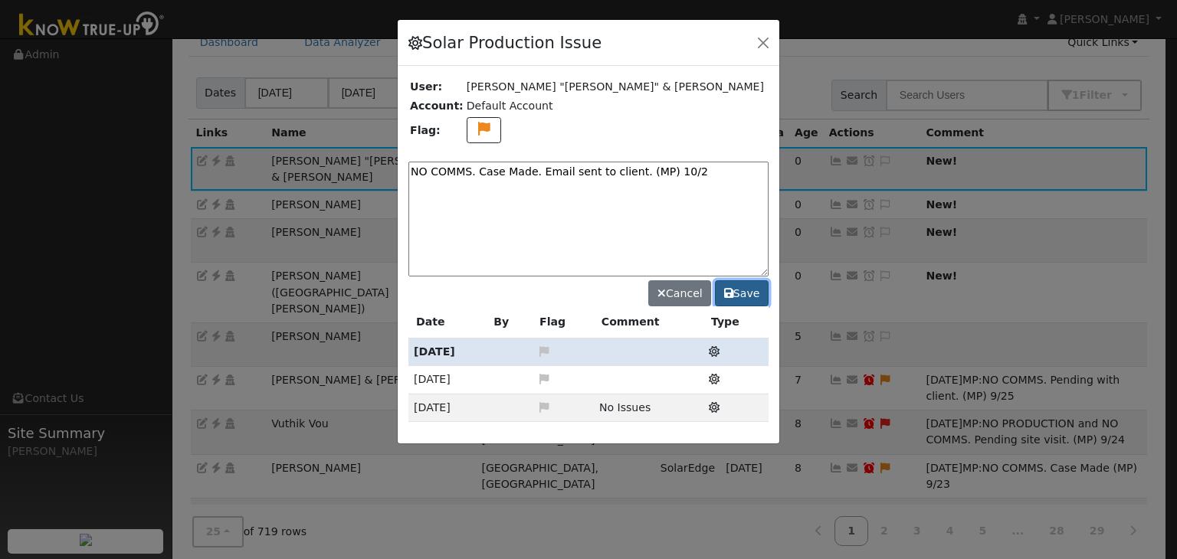
click at [737, 301] on button "Save" at bounding box center [742, 293] width 54 height 26
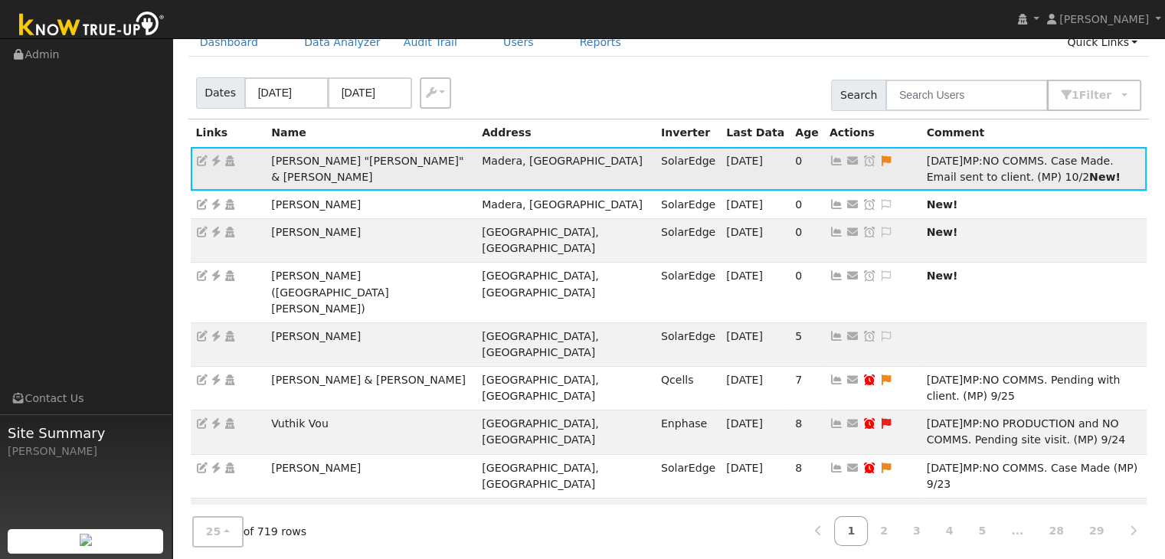
click at [862, 160] on icon at bounding box center [869, 160] width 14 height 11
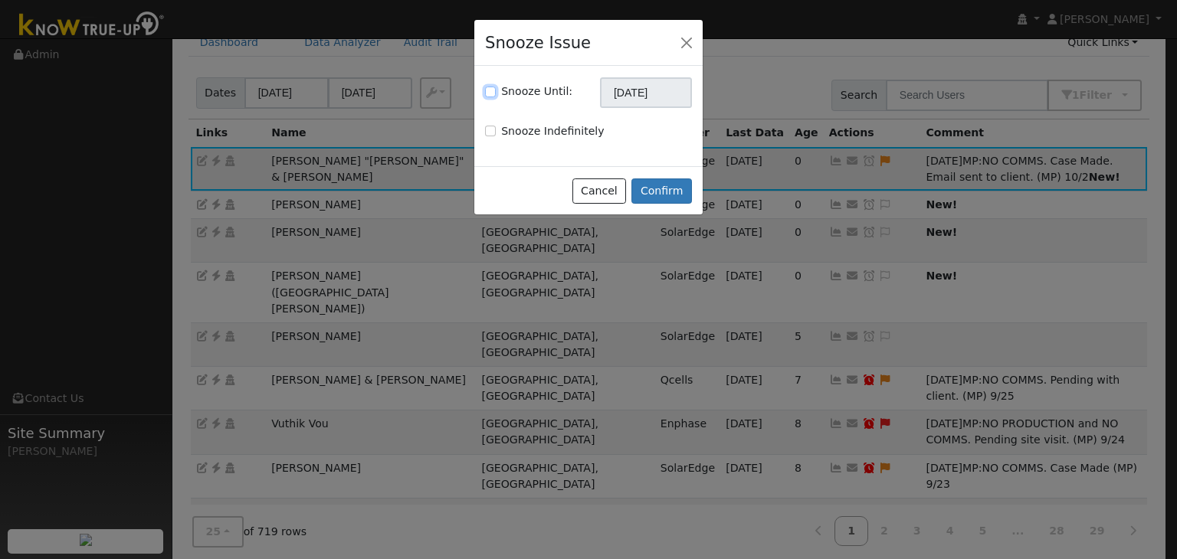
click at [490, 93] on input "Snooze Until:" at bounding box center [490, 92] width 11 height 11
checkbox input "true"
click at [644, 90] on input "[DATE]" at bounding box center [646, 92] width 92 height 31
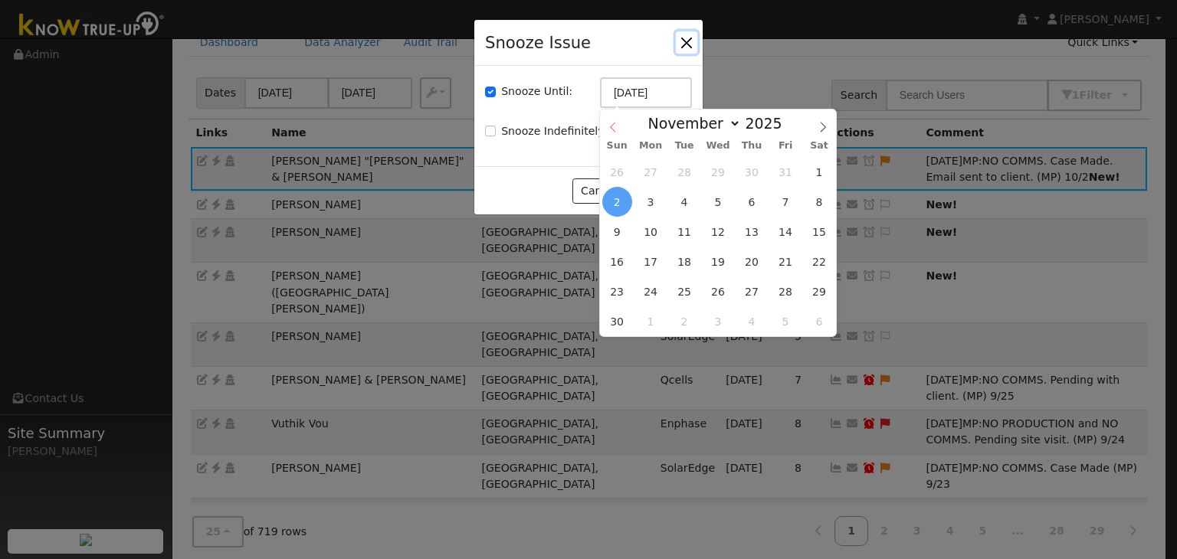
click at [610, 126] on icon at bounding box center [612, 127] width 11 height 11
select select "9"
click at [740, 204] on span "9" at bounding box center [751, 202] width 30 height 30
type input "10/09/2025"
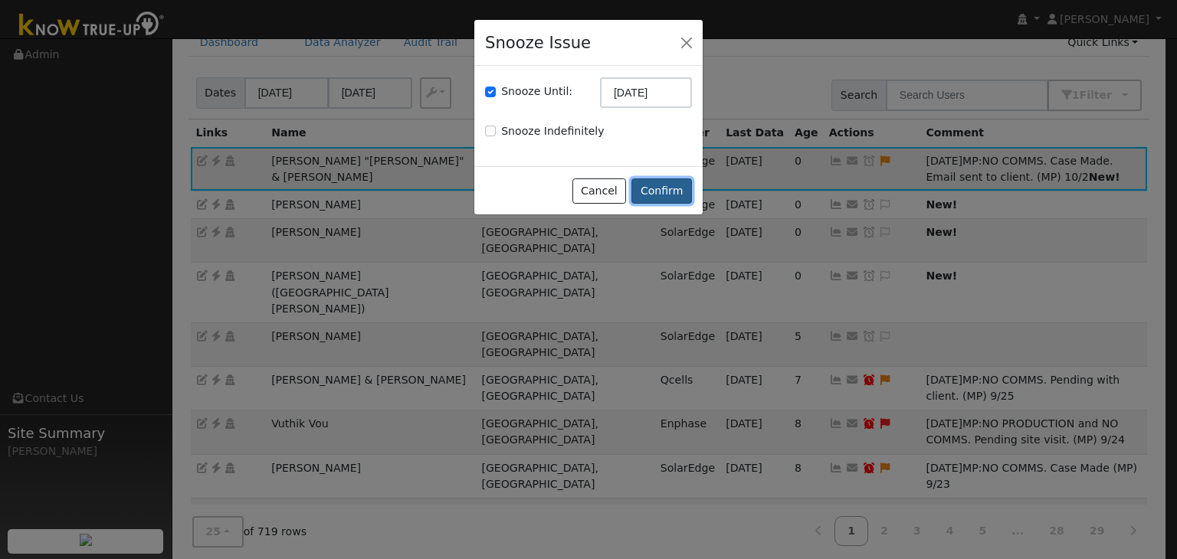
click at [671, 194] on button "Confirm" at bounding box center [661, 191] width 61 height 26
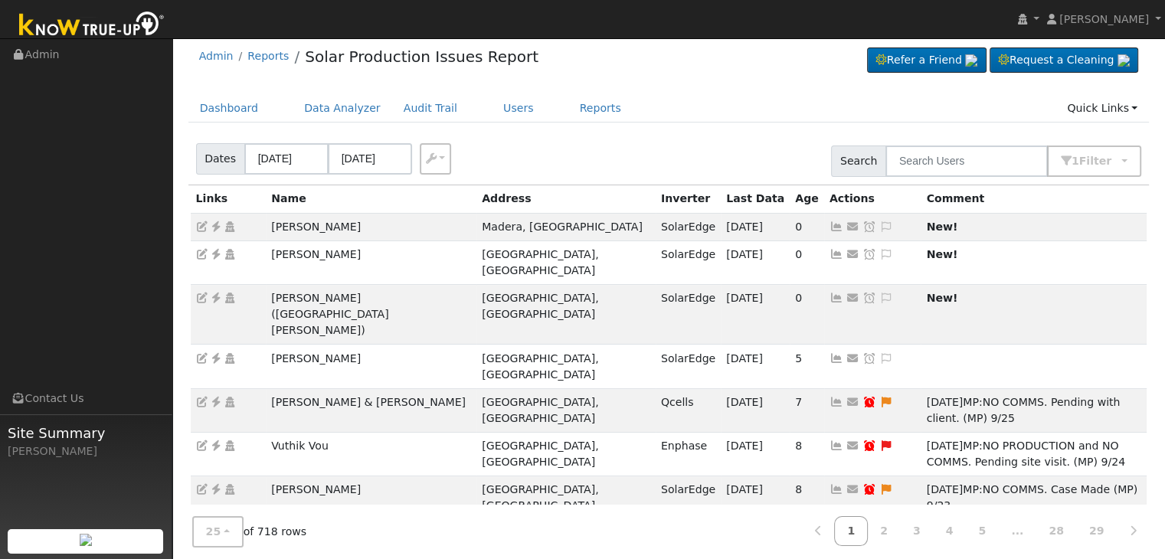
scroll to position [0, 0]
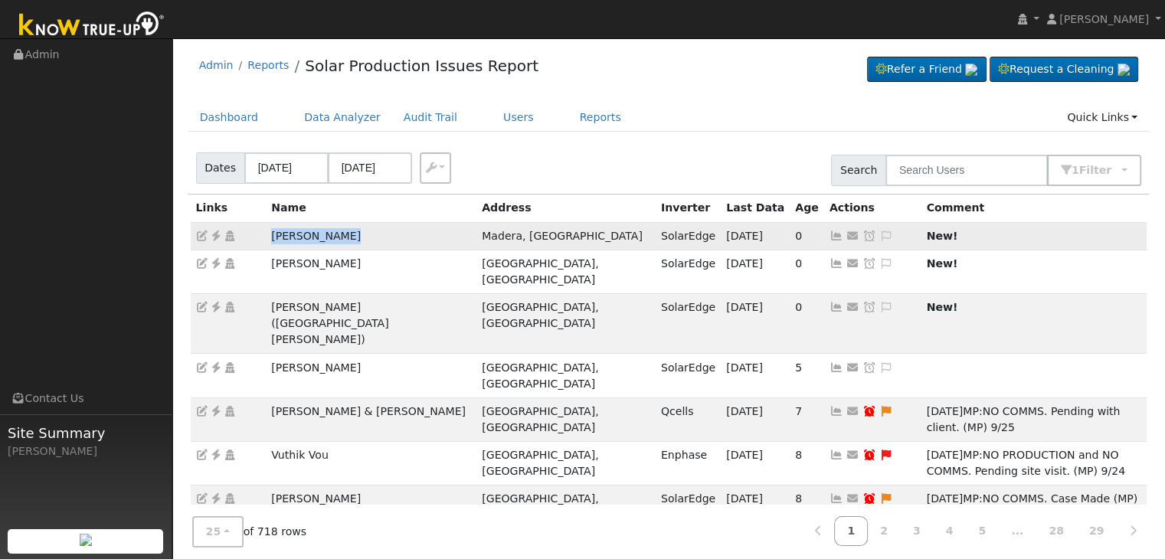
drag, startPoint x: 257, startPoint y: 231, endPoint x: 364, endPoint y: 237, distance: 107.4
click at [364, 237] on tr "James Jackson Madera, CA SolarEdge 10/01/25 0 Send Email... Copy a Link Reset P…" at bounding box center [669, 236] width 957 height 28
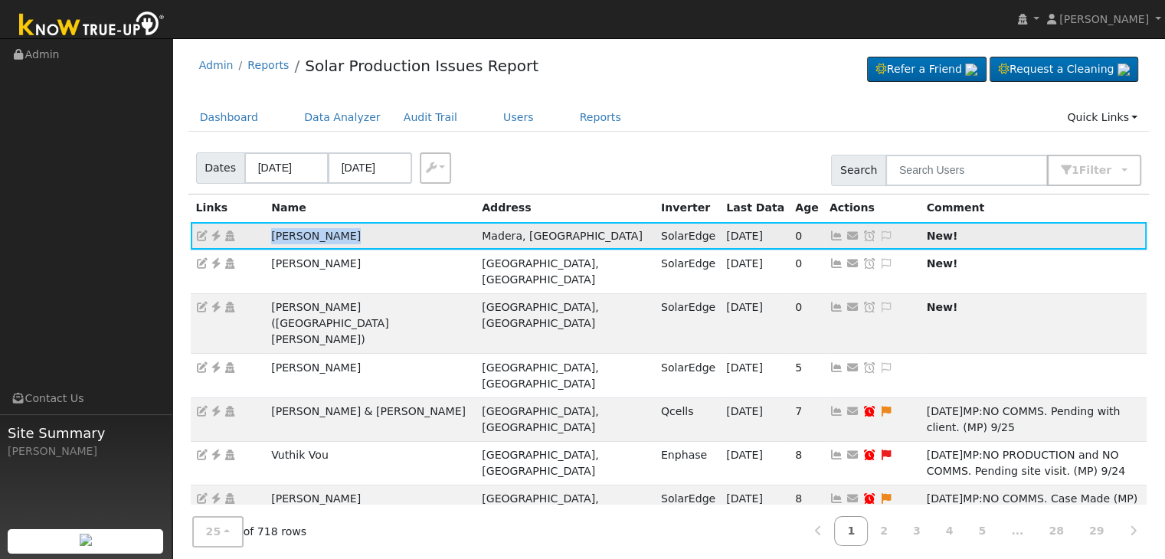
click at [215, 231] on icon at bounding box center [216, 236] width 14 height 11
click at [879, 231] on icon at bounding box center [886, 236] width 14 height 11
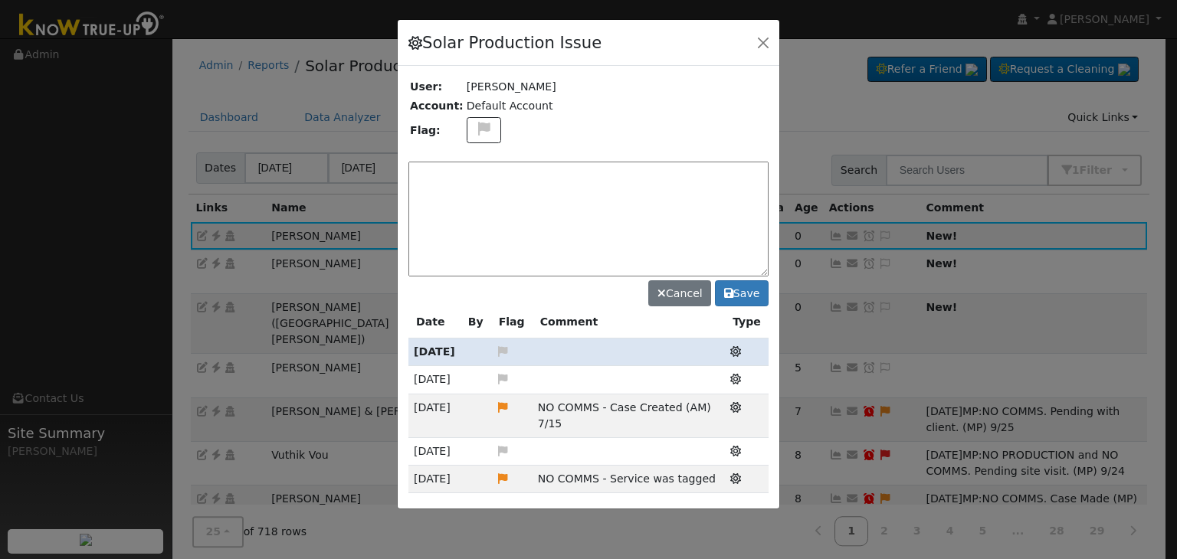
click at [475, 130] on div "Solar Production Issue User: James Jackson Account: Default Account Flag: Cance…" at bounding box center [588, 264] width 383 height 491
click at [475, 122] on icon at bounding box center [484, 129] width 18 height 14
click at [474, 200] on icon at bounding box center [483, 202] width 18 height 14
click at [499, 180] on textarea at bounding box center [588, 219] width 360 height 115
paste textarea "NO COMMS. Case Made. Email sent to client. (MP)"
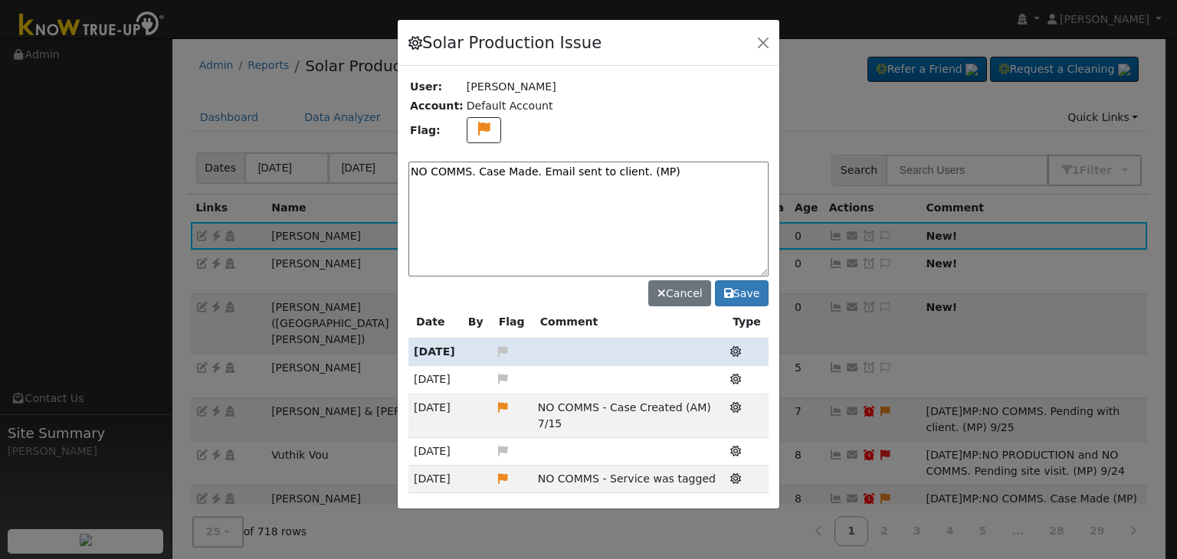
click at [680, 163] on textarea "NO COMMS. Case Made. Email sent to client. (MP)" at bounding box center [588, 219] width 360 height 115
type textarea "NO COMMS. Case Made. Email sent to client. (MP) 10/2"
click at [741, 292] on button "Save" at bounding box center [742, 293] width 54 height 26
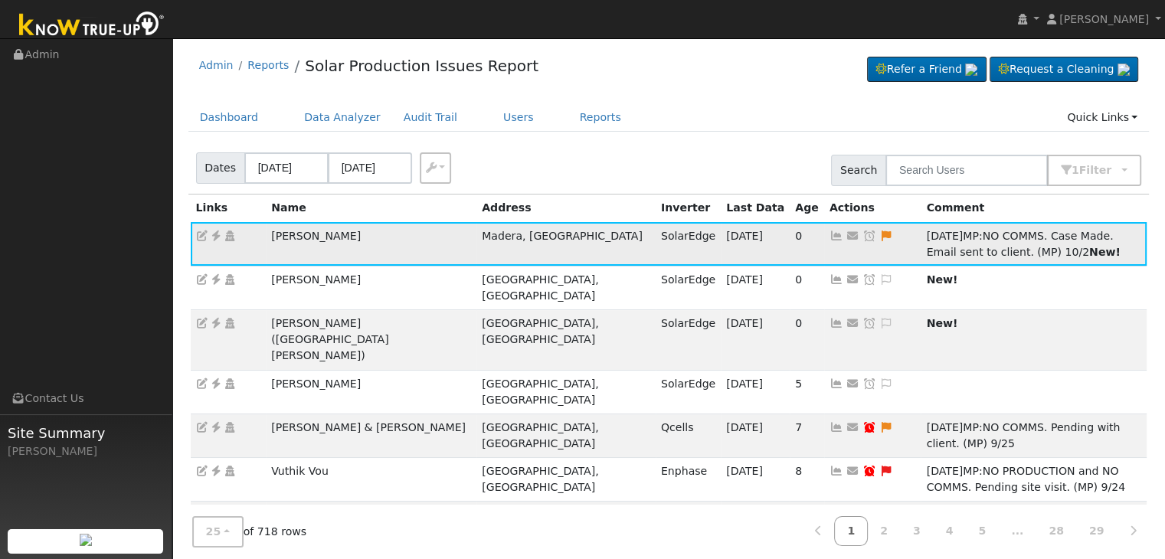
click at [862, 237] on icon at bounding box center [869, 236] width 14 height 11
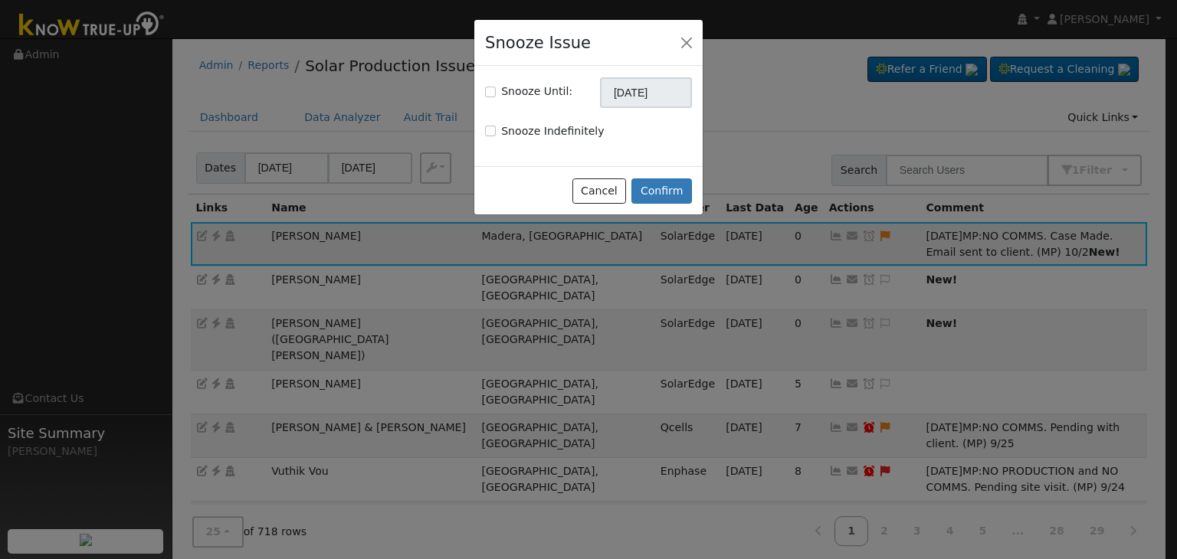
click at [490, 84] on div "Snooze Until:" at bounding box center [528, 91] width 87 height 16
click at [493, 94] on input "Snooze Until:" at bounding box center [490, 92] width 11 height 11
checkbox input "true"
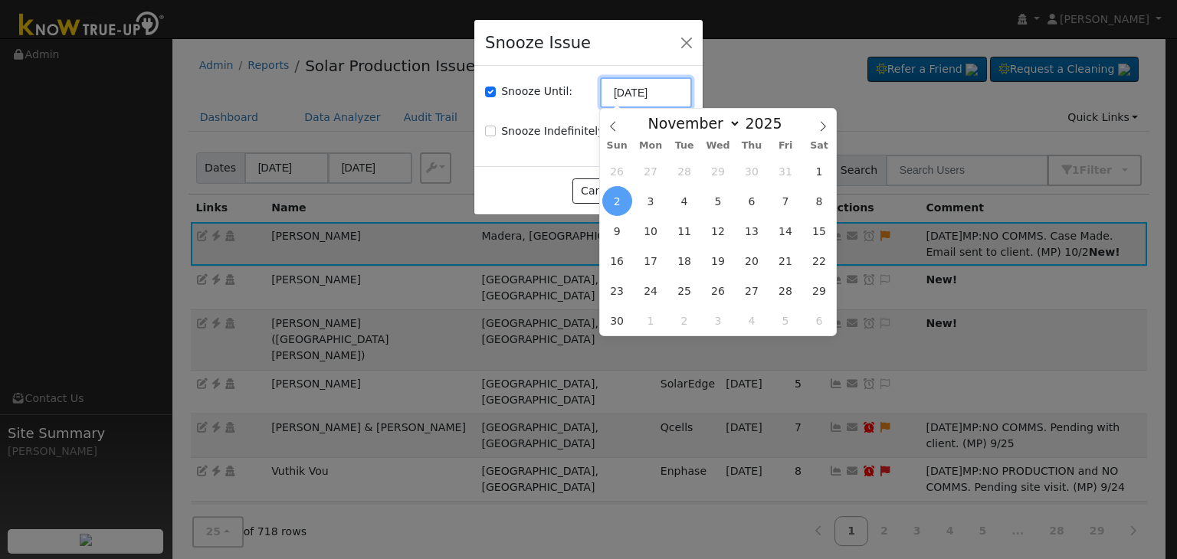
click at [624, 102] on input "[DATE]" at bounding box center [646, 92] width 92 height 31
click at [610, 129] on icon at bounding box center [612, 126] width 11 height 11
select select "9"
click at [755, 208] on span "9" at bounding box center [751, 201] width 30 height 30
type input "10/09/2025"
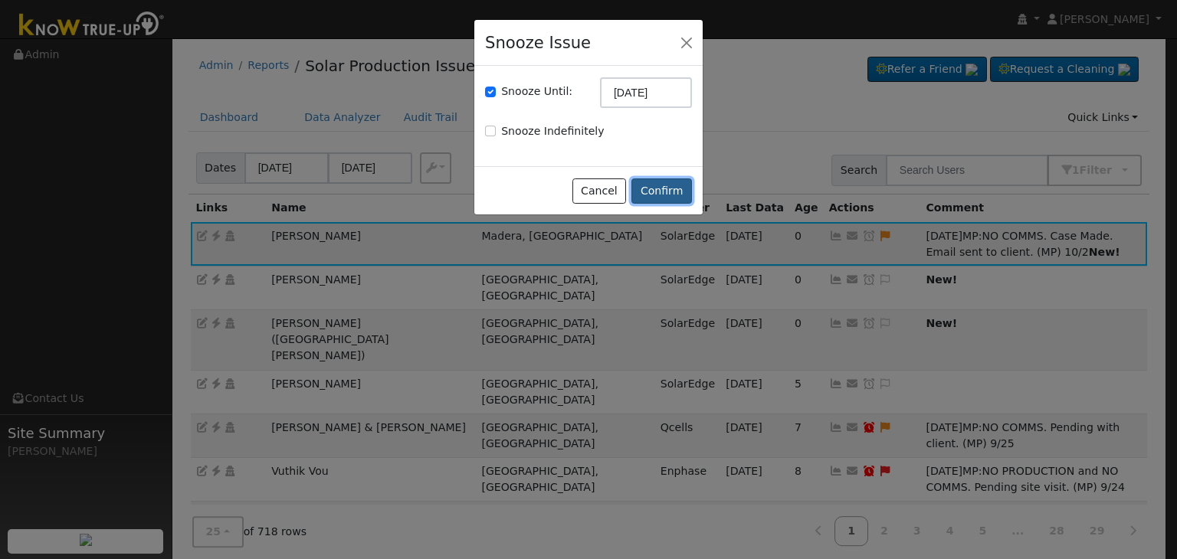
click at [657, 186] on button "Confirm" at bounding box center [661, 191] width 61 height 26
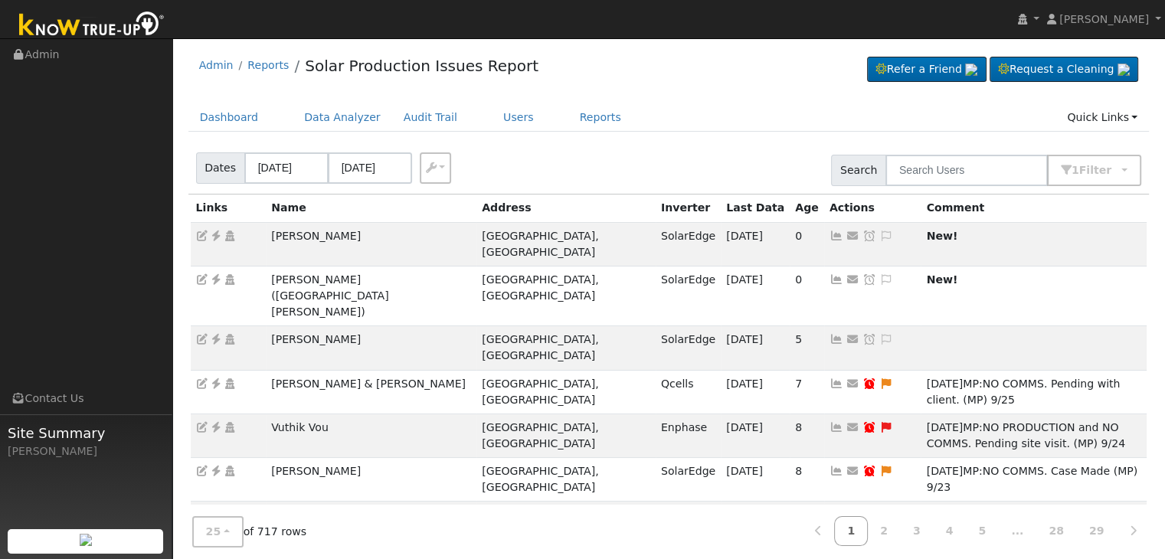
click at [656, 92] on div "Admin Reports Solar Production Issues Report Refer a Friend Request a Cleaning" at bounding box center [668, 69] width 961 height 47
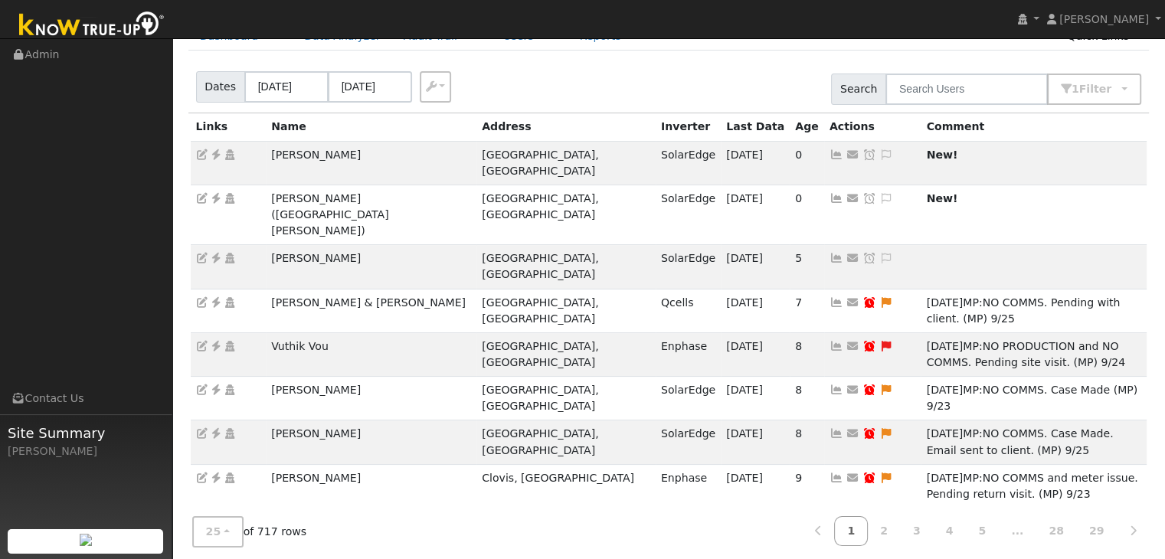
scroll to position [77, 0]
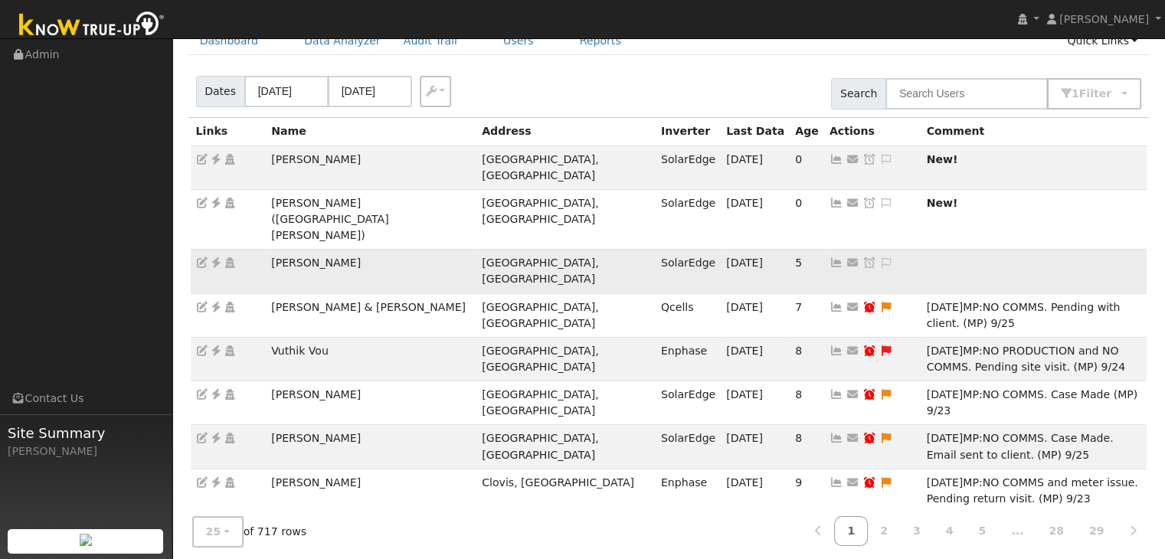
drag, startPoint x: 270, startPoint y: 213, endPoint x: 371, endPoint y: 213, distance: 101.9
click at [371, 250] on td "Javier Garcia Ortiz" at bounding box center [371, 272] width 211 height 44
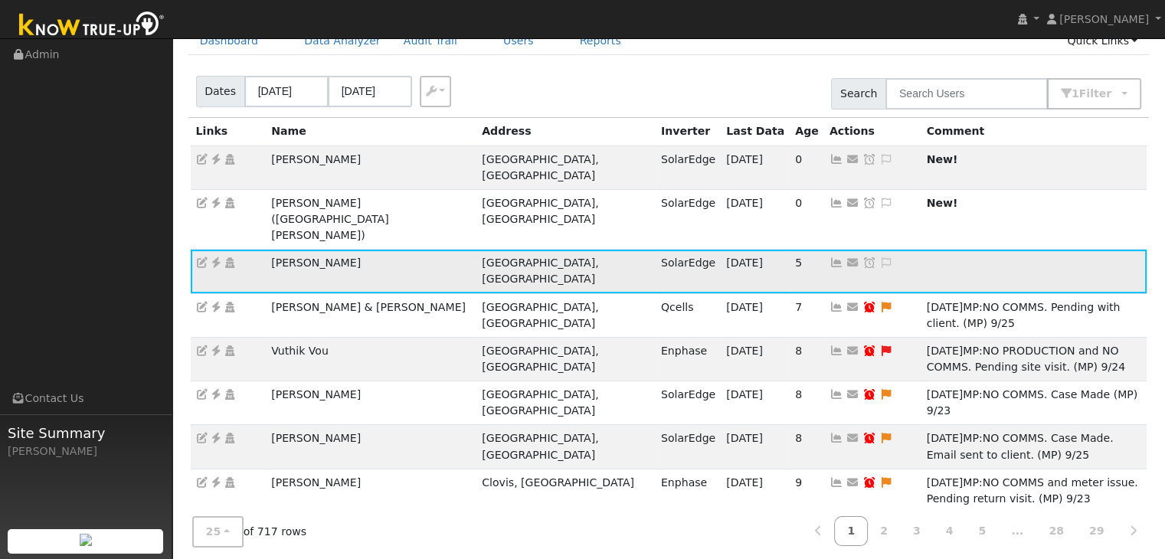
click at [214, 257] on icon at bounding box center [216, 262] width 14 height 11
click at [879, 257] on icon at bounding box center [886, 262] width 14 height 11
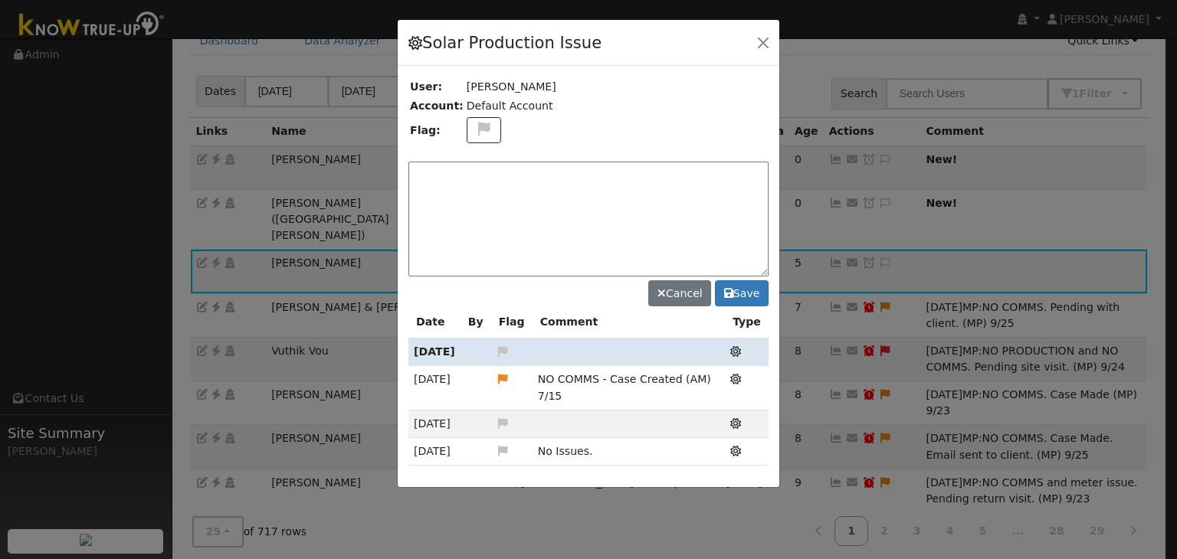
click at [476, 131] on div at bounding box center [588, 254] width 381 height 468
click at [475, 122] on icon at bounding box center [484, 129] width 18 height 14
click at [477, 196] on icon at bounding box center [483, 202] width 18 height 14
click at [493, 191] on textarea at bounding box center [588, 219] width 360 height 115
click at [462, 169] on textarea at bounding box center [588, 219] width 360 height 115
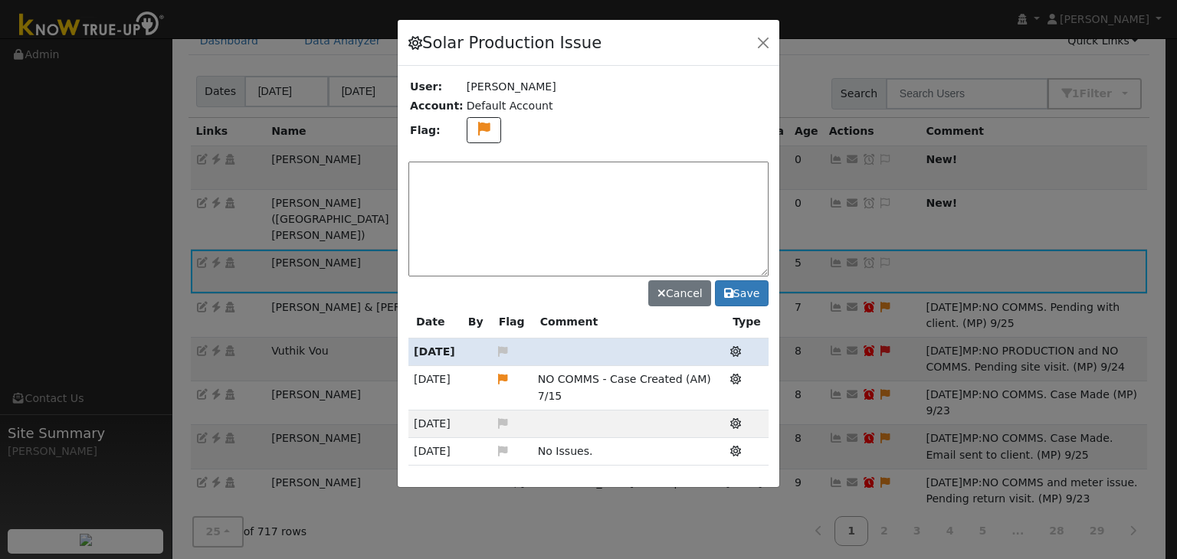
paste textarea "NO COMMS. Pending service (MP)"
type textarea "NO COMMS. Pending service (MP) 10/2"
click at [748, 288] on button "Save" at bounding box center [742, 293] width 54 height 26
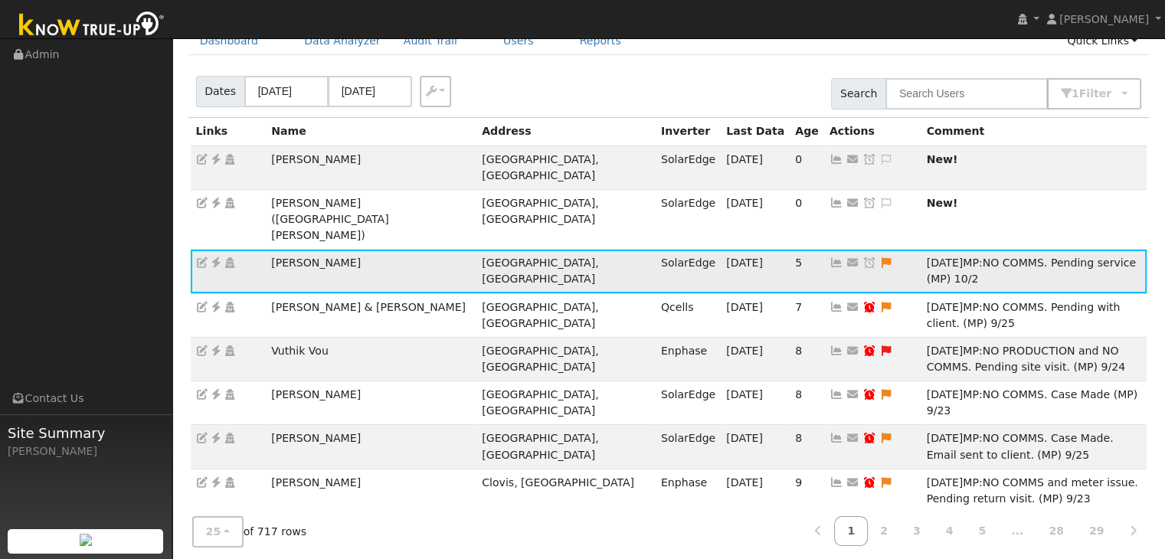
click at [862, 257] on icon at bounding box center [869, 262] width 14 height 11
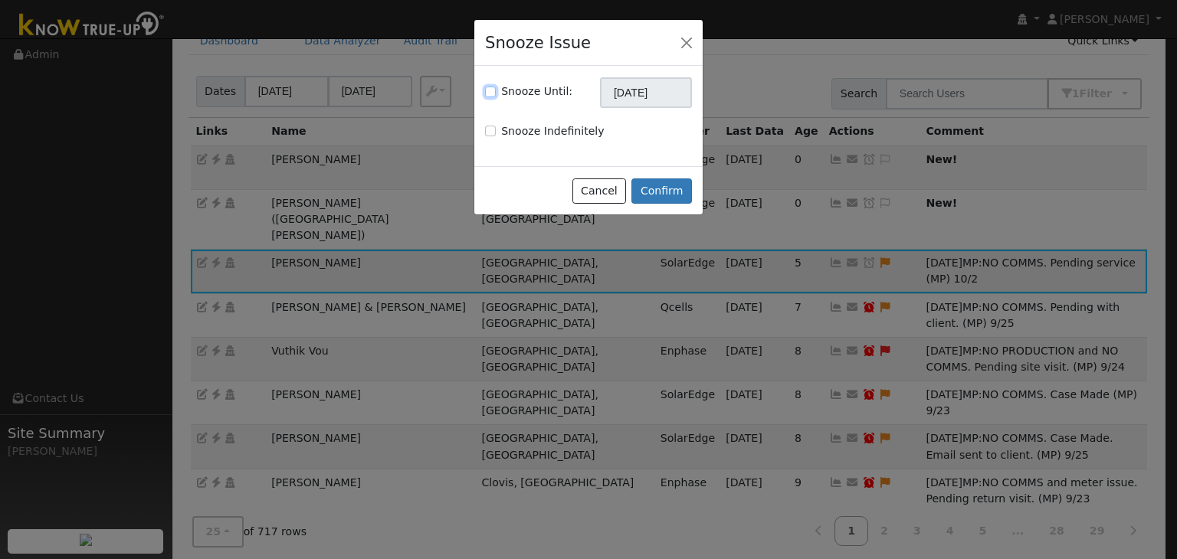
click at [492, 91] on input "Snooze Until:" at bounding box center [490, 92] width 11 height 11
checkbox input "true"
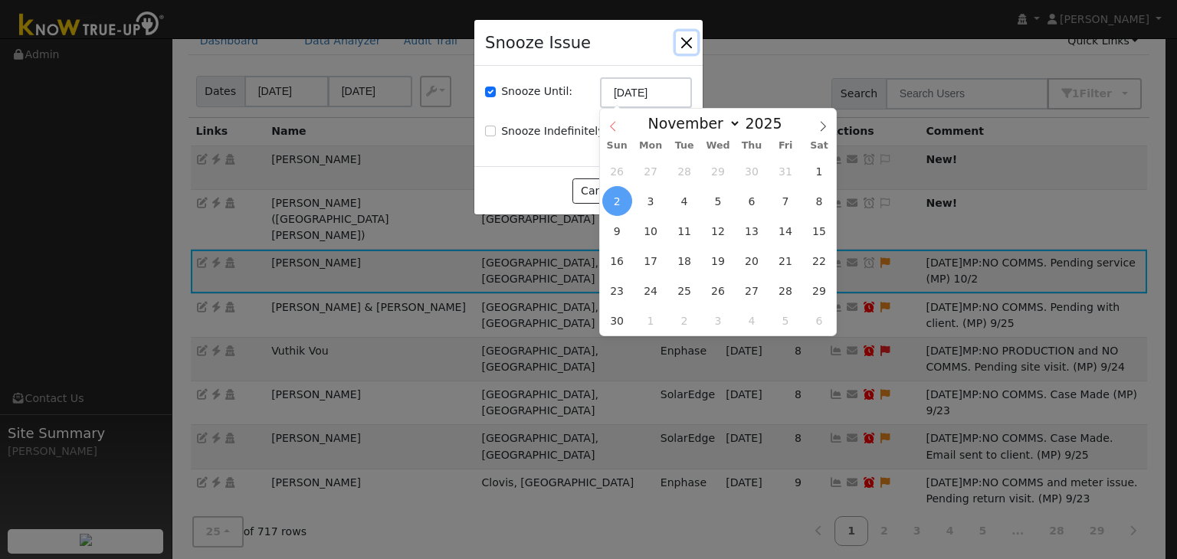
click at [610, 125] on icon at bounding box center [612, 126] width 11 height 11
select select "9"
click at [755, 224] on span "16" at bounding box center [751, 231] width 30 height 30
type input "10/16/2025"
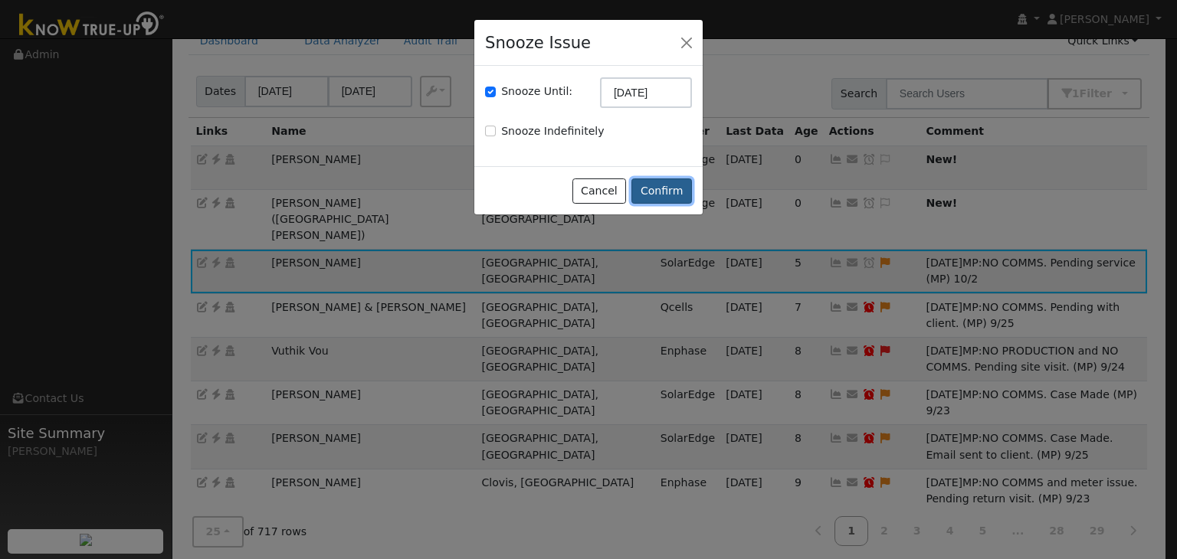
click at [671, 191] on button "Confirm" at bounding box center [661, 191] width 61 height 26
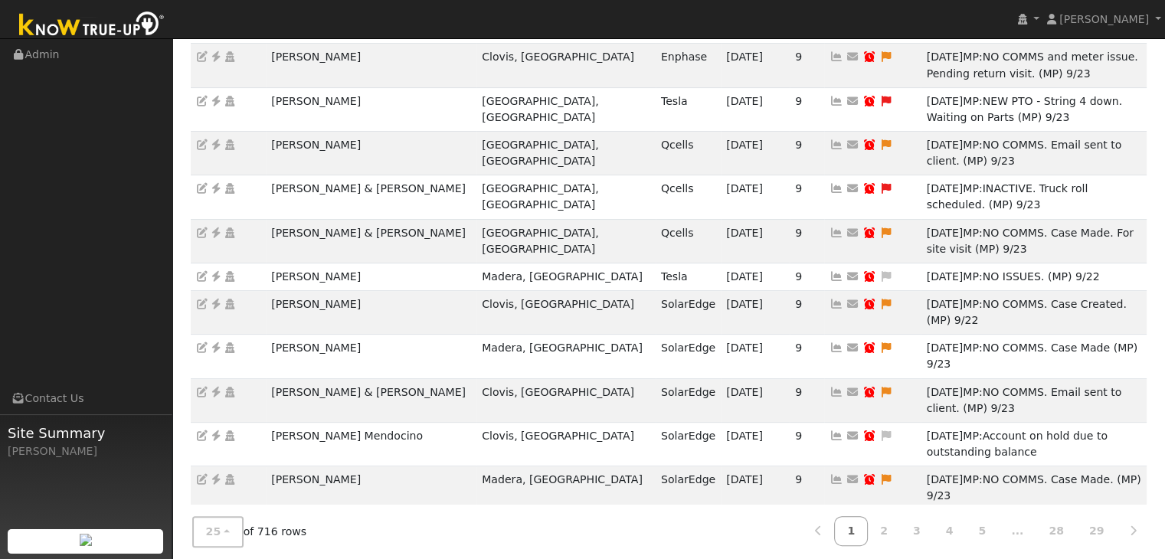
scroll to position [75, 0]
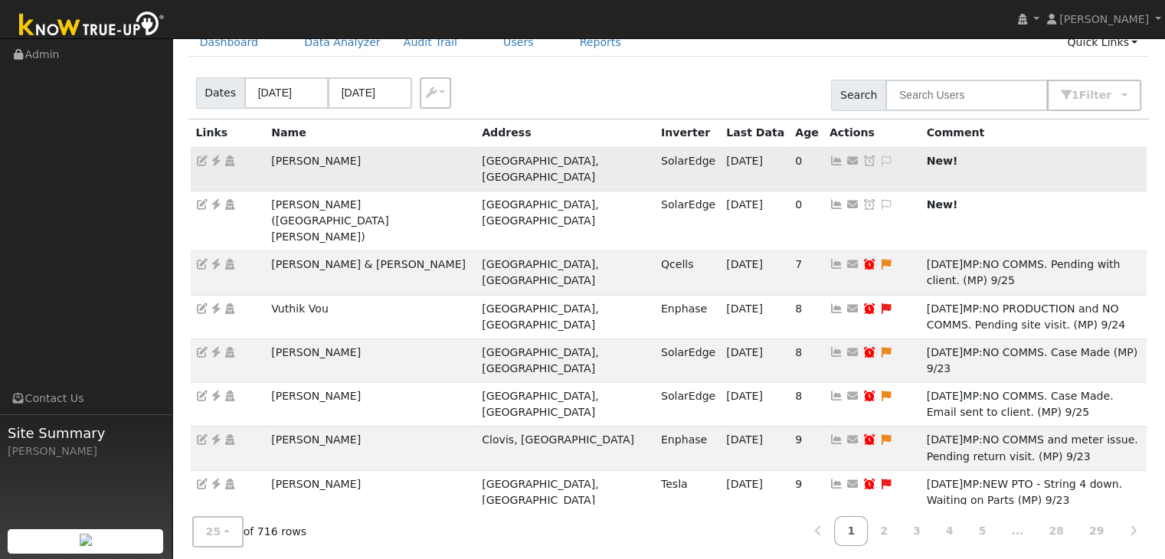
drag, startPoint x: 259, startPoint y: 163, endPoint x: 390, endPoint y: 157, distance: 131.1
click at [390, 157] on tr "Alexandria Lenzinger Fresno, CA SolarEdge 10/01/25 0 Send Email... Copy a Link …" at bounding box center [669, 169] width 957 height 44
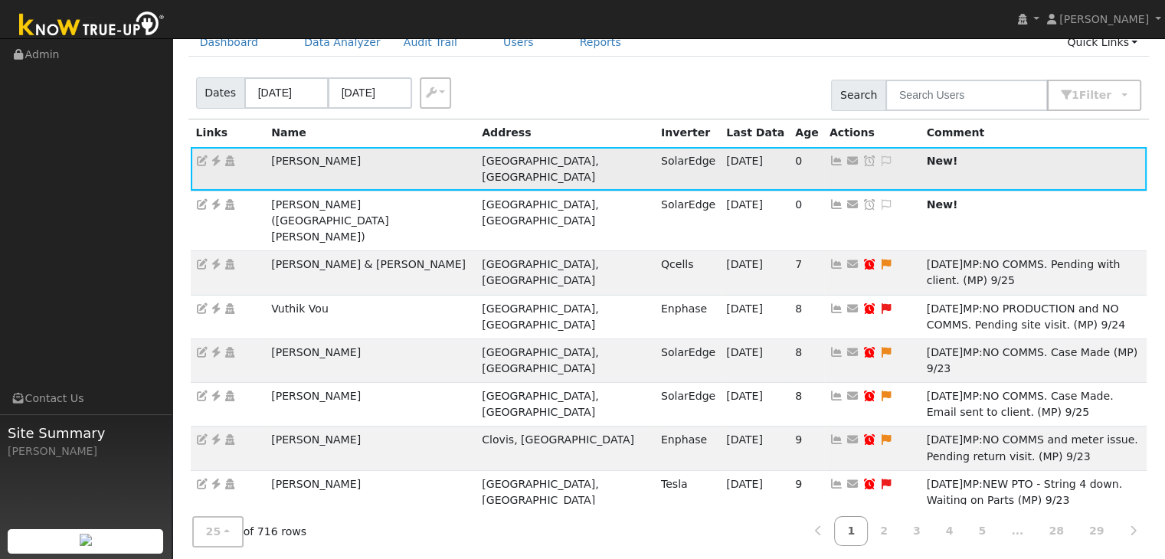
click at [214, 163] on icon at bounding box center [216, 160] width 14 height 11
click at [879, 160] on icon at bounding box center [886, 160] width 14 height 11
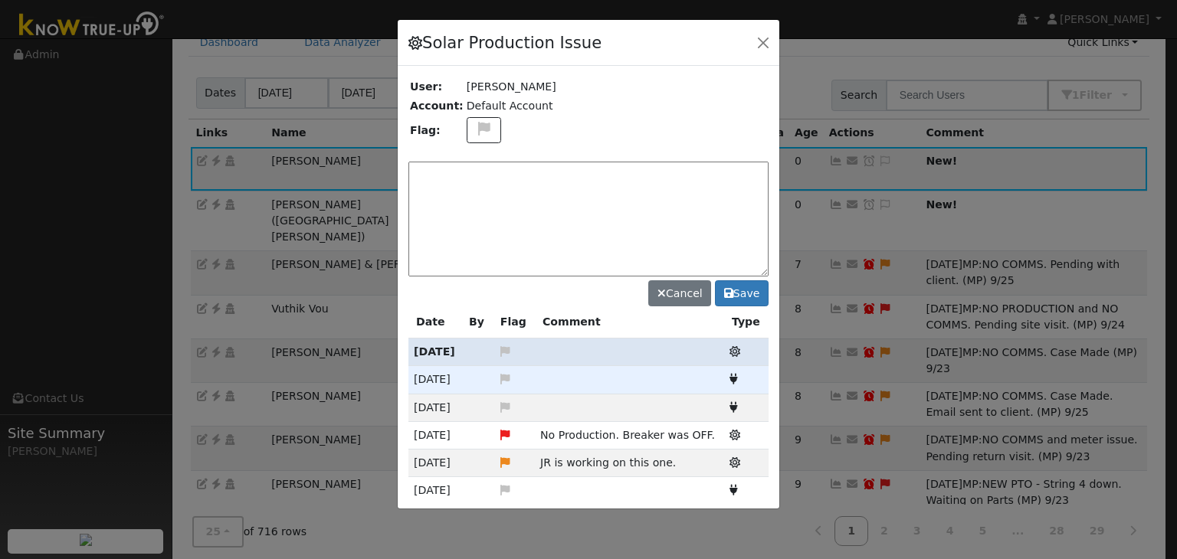
click at [468, 133] on div at bounding box center [588, 264] width 381 height 489
click at [479, 131] on icon at bounding box center [484, 129] width 18 height 14
click at [474, 182] on icon at bounding box center [483, 185] width 18 height 14
click at [499, 175] on textarea at bounding box center [588, 219] width 360 height 115
paste textarea "NO PRODUCTION. Pending service (MP)"
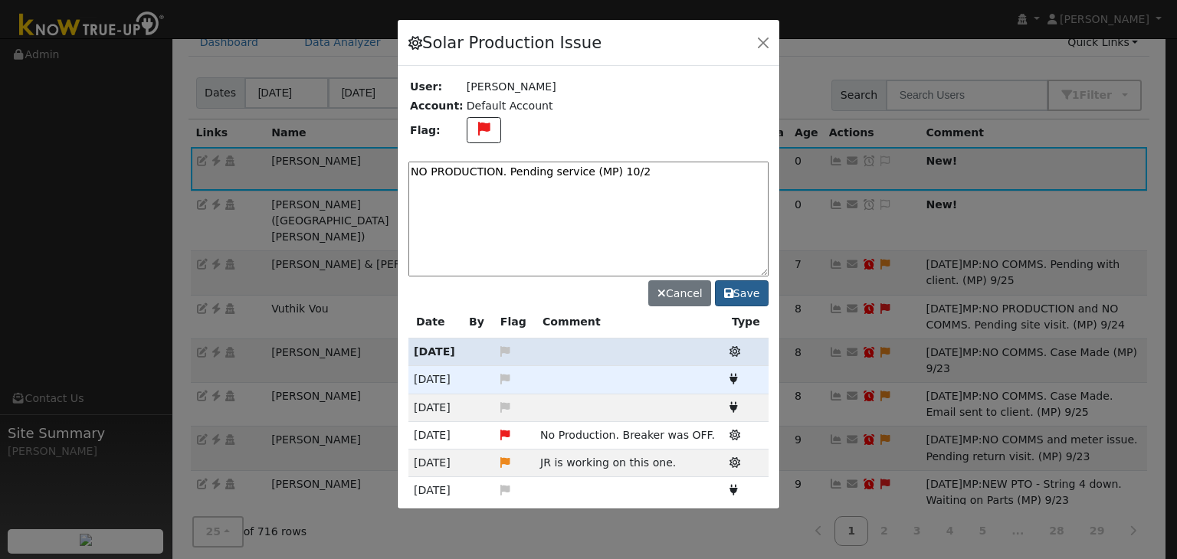
type textarea "NO PRODUCTION. Pending service (MP) 10/2"
click at [756, 288] on button "Save" at bounding box center [742, 293] width 54 height 26
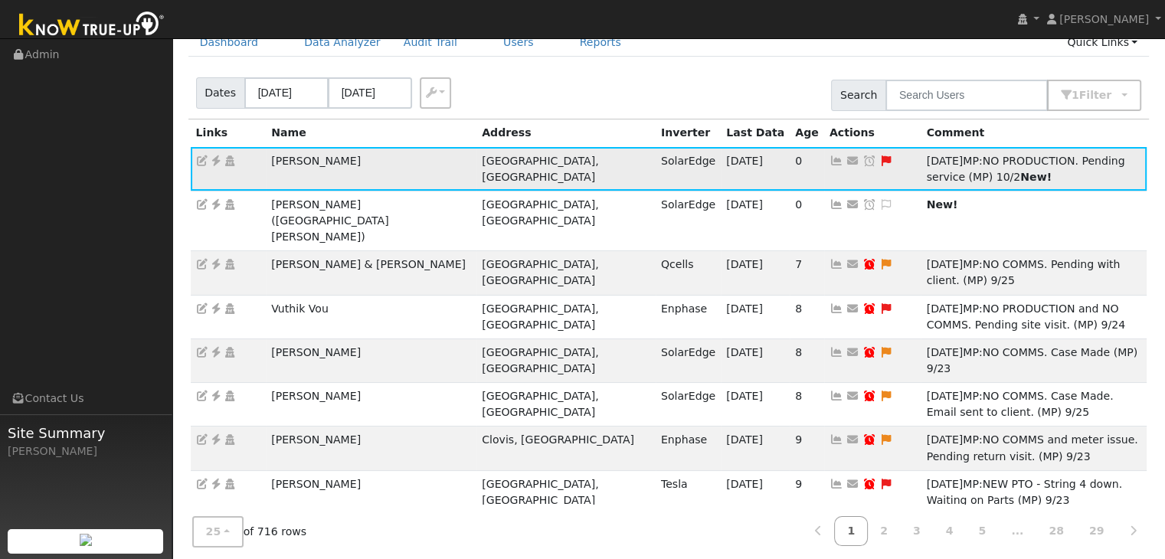
click at [862, 157] on icon at bounding box center [869, 160] width 14 height 11
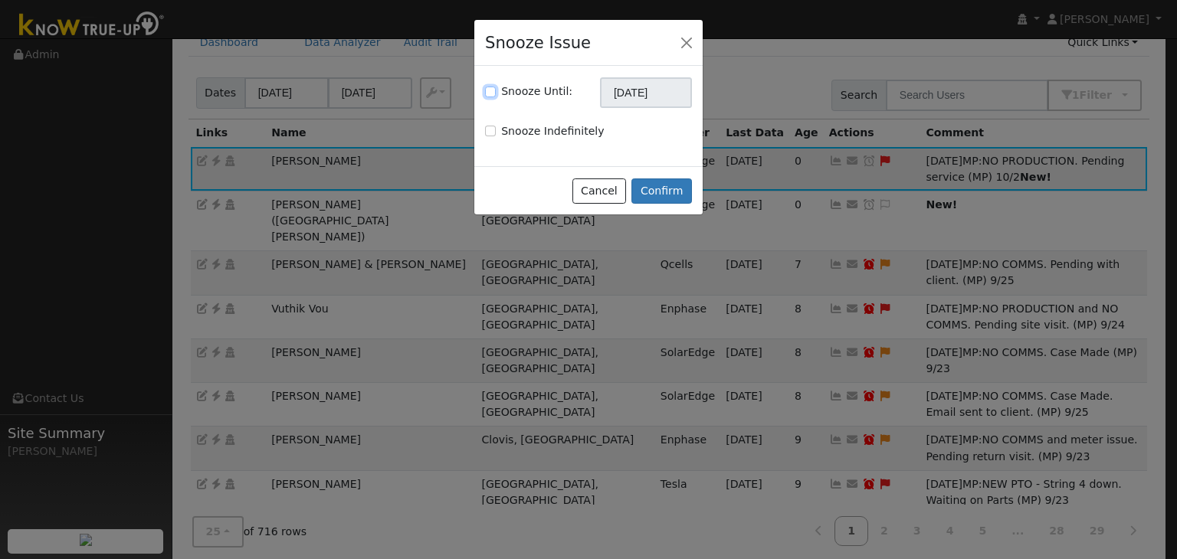
click at [489, 90] on input "Snooze Until:" at bounding box center [490, 92] width 11 height 11
checkbox input "true"
click at [640, 93] on input "[DATE]" at bounding box center [646, 92] width 92 height 31
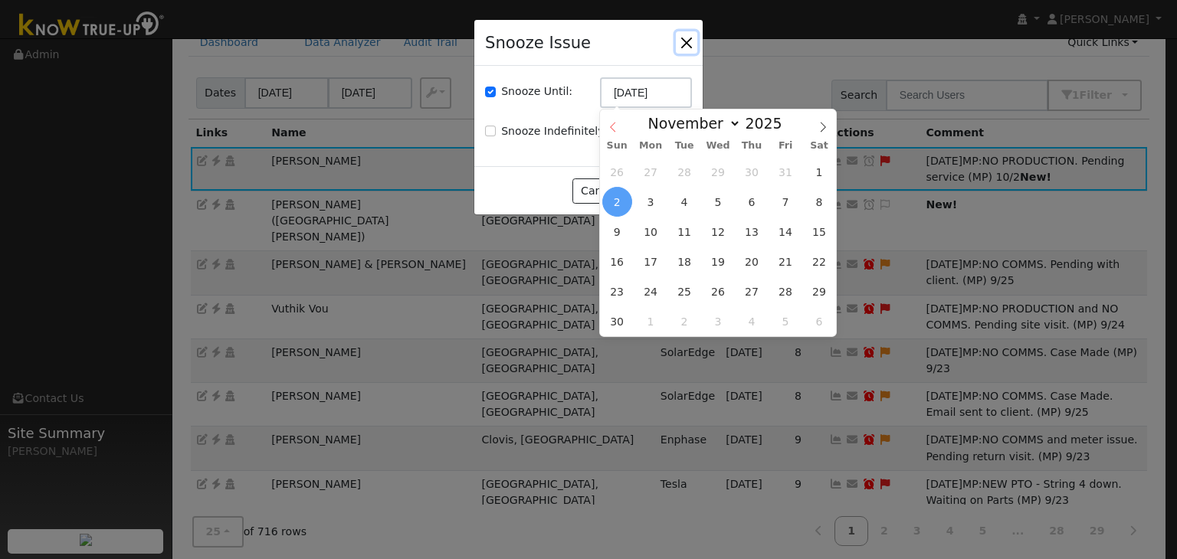
click at [613, 120] on span at bounding box center [613, 123] width 26 height 26
select select "9"
click at [751, 237] on span "16" at bounding box center [751, 232] width 30 height 30
type input "10/16/2025"
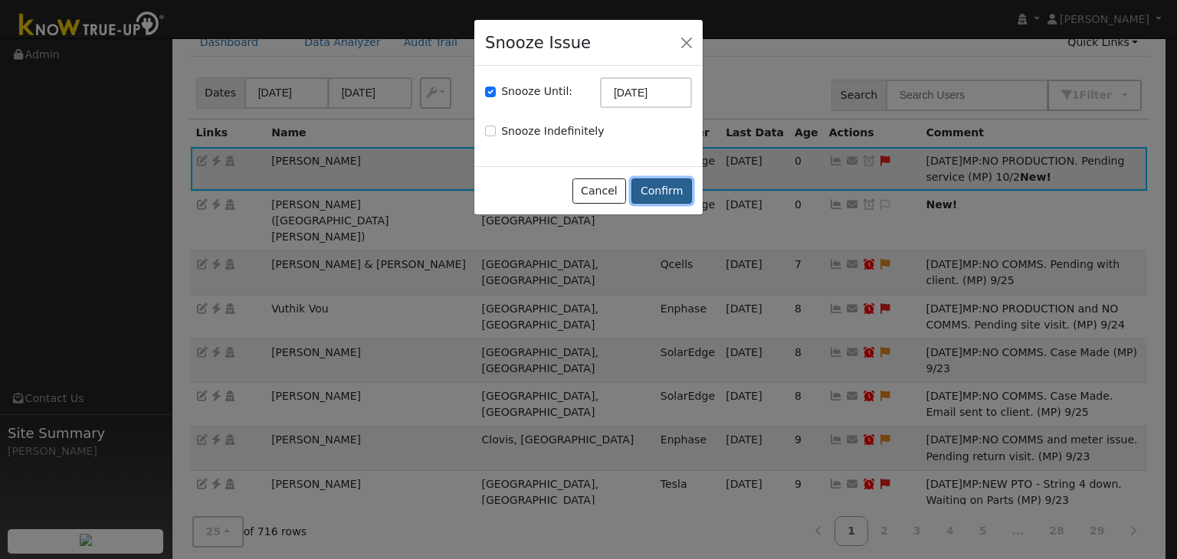
click at [671, 192] on button "Confirm" at bounding box center [661, 191] width 61 height 26
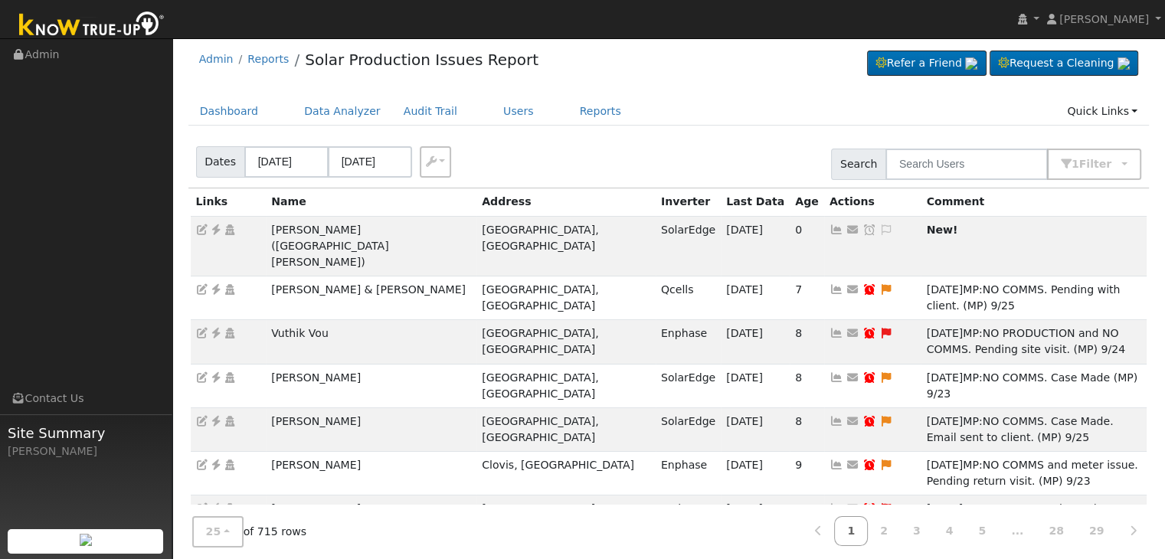
scroll to position [0, 0]
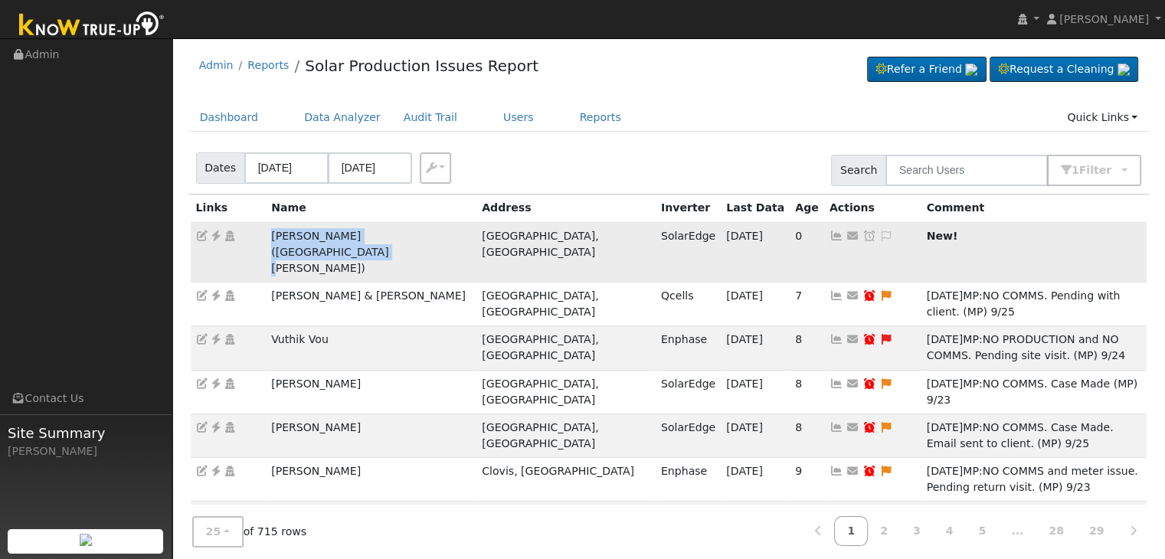
drag, startPoint x: 267, startPoint y: 237, endPoint x: 438, endPoint y: 240, distance: 170.8
click at [438, 240] on td "[PERSON_NAME] ([GEOGRAPHIC_DATA][PERSON_NAME])" at bounding box center [371, 252] width 211 height 60
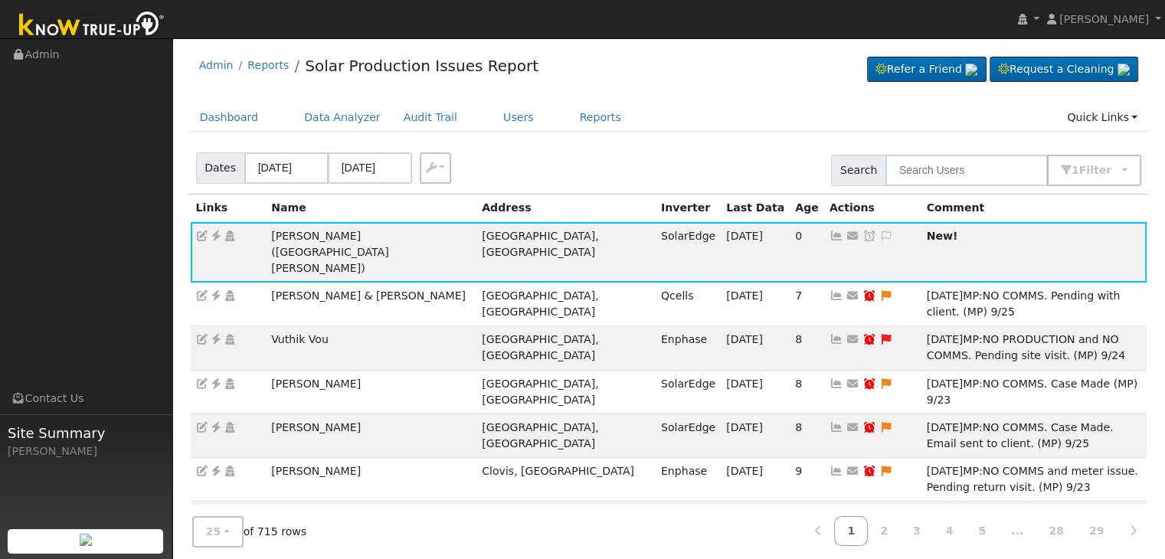
click at [653, 142] on div "Dates 09/29/2025 10/02/2025 Export CSV Search 1 Filter Include Leads Include No…" at bounding box center [668, 168] width 967 height 52
click at [216, 234] on icon at bounding box center [216, 236] width 14 height 11
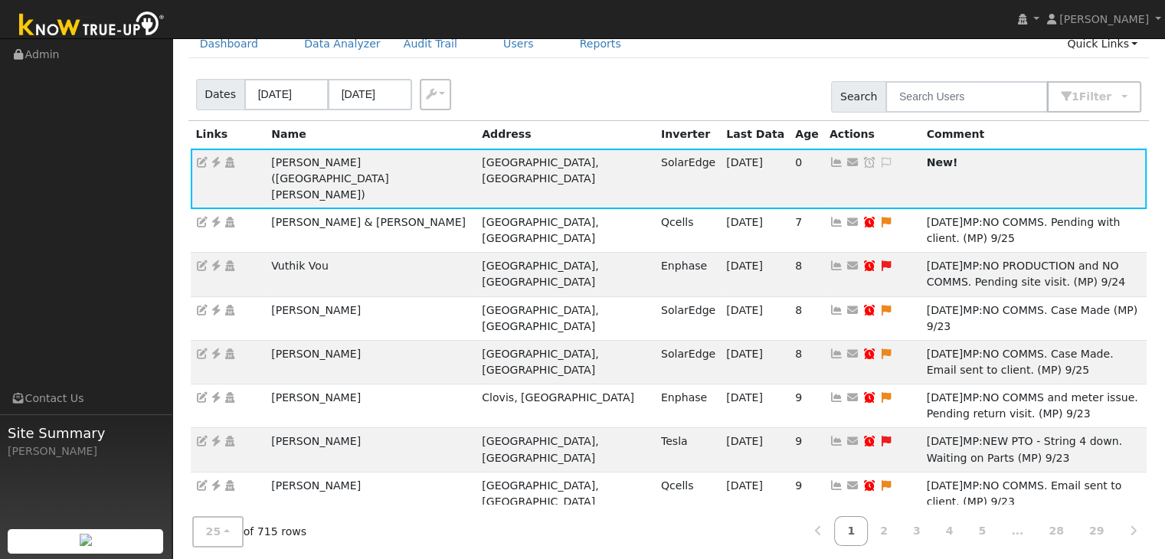
scroll to position [77, 0]
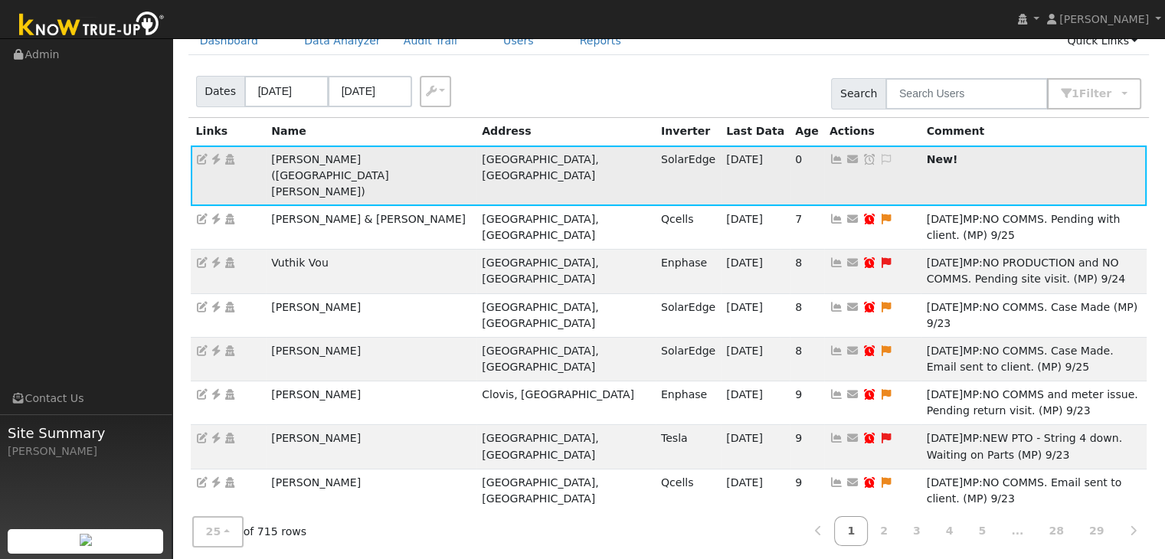
click at [879, 159] on icon at bounding box center [886, 159] width 14 height 11
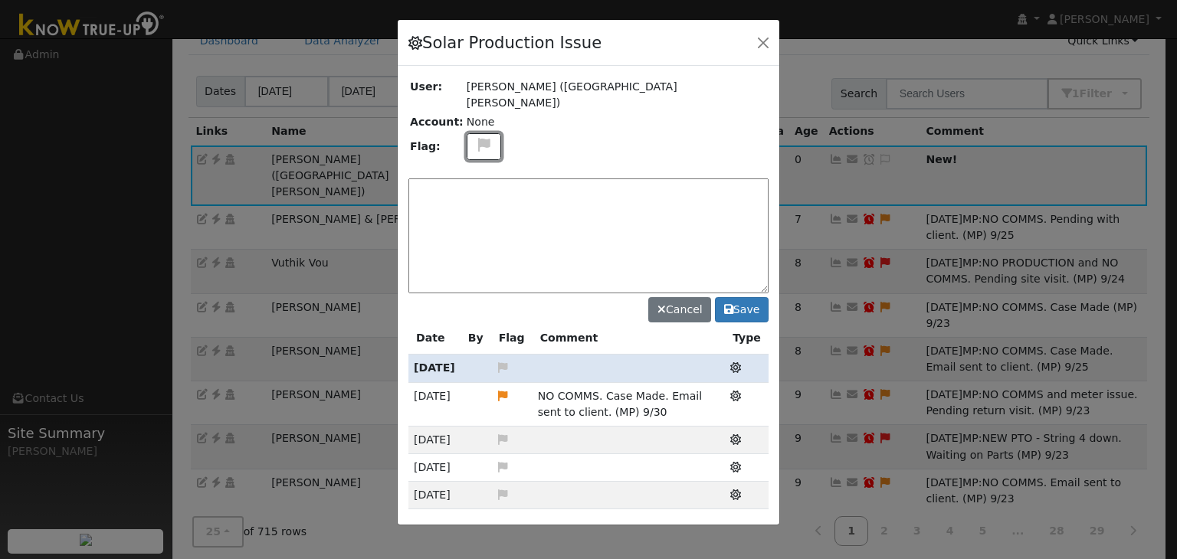
click at [475, 138] on icon at bounding box center [484, 145] width 18 height 14
click at [474, 211] on icon at bounding box center [483, 218] width 18 height 14
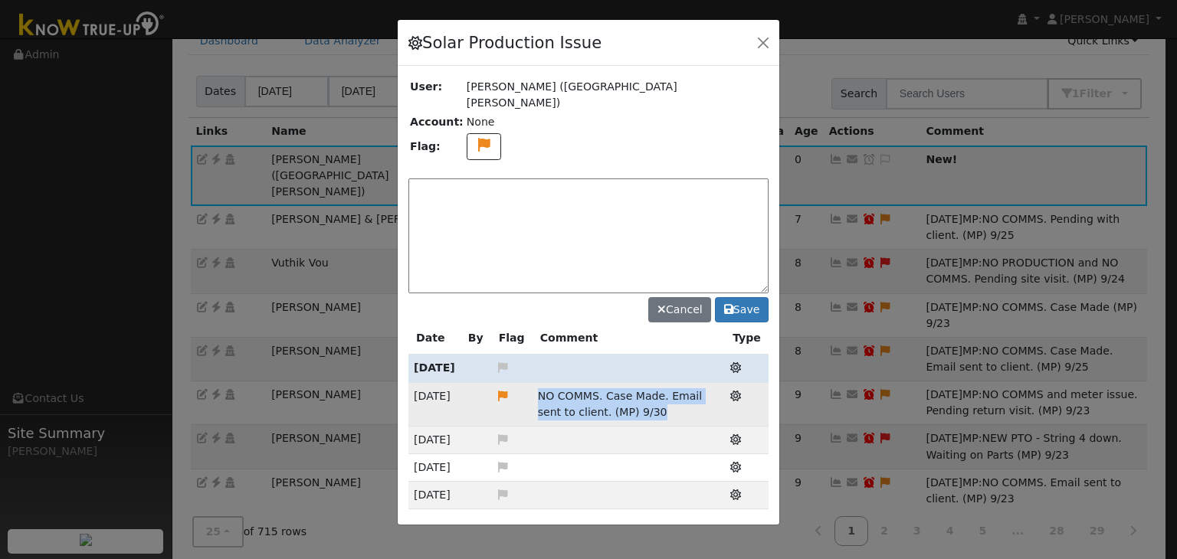
drag, startPoint x: 527, startPoint y: 371, endPoint x: 625, endPoint y: 399, distance: 102.1
click at [625, 399] on td "NO COMMS. Case Made. Email sent to client. (MP) 9/30" at bounding box center [628, 404] width 193 height 44
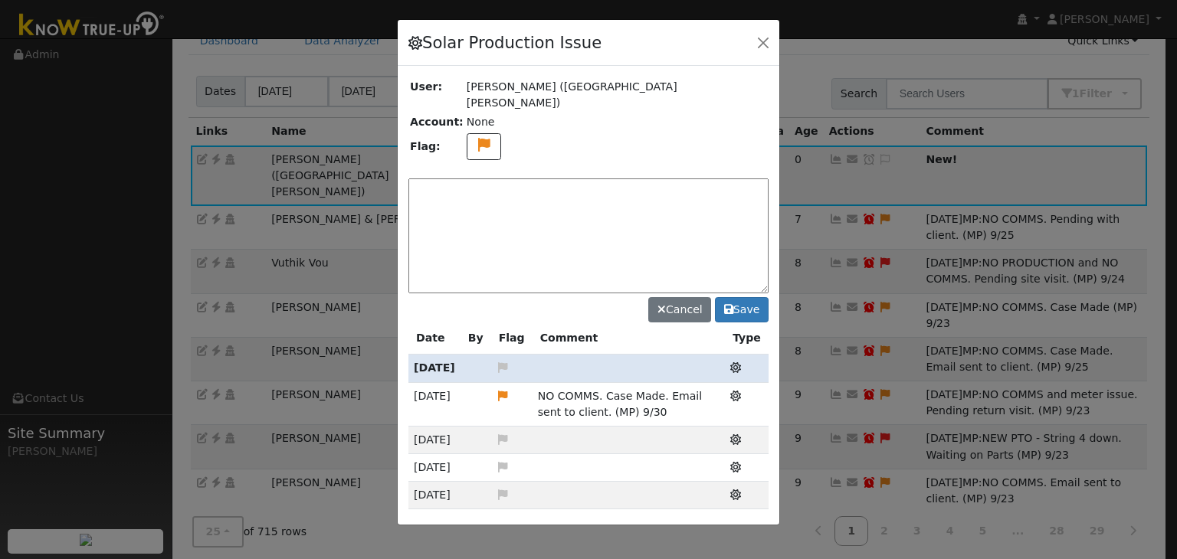
click at [461, 180] on textarea at bounding box center [588, 235] width 360 height 115
paste textarea "NO COMMS. Case Made. Email sent to client. (MP) 9/30"
drag, startPoint x: 689, startPoint y: 171, endPoint x: 591, endPoint y: 178, distance: 98.3
click at [591, 178] on textarea "NO COMMS. Case Made. Email sent to client. (MP) 9/30" at bounding box center [588, 235] width 360 height 115
click at [620, 205] on textarea "NO COMMS. Case Made. Email sent to client. (MP) 9/30" at bounding box center [588, 235] width 360 height 115
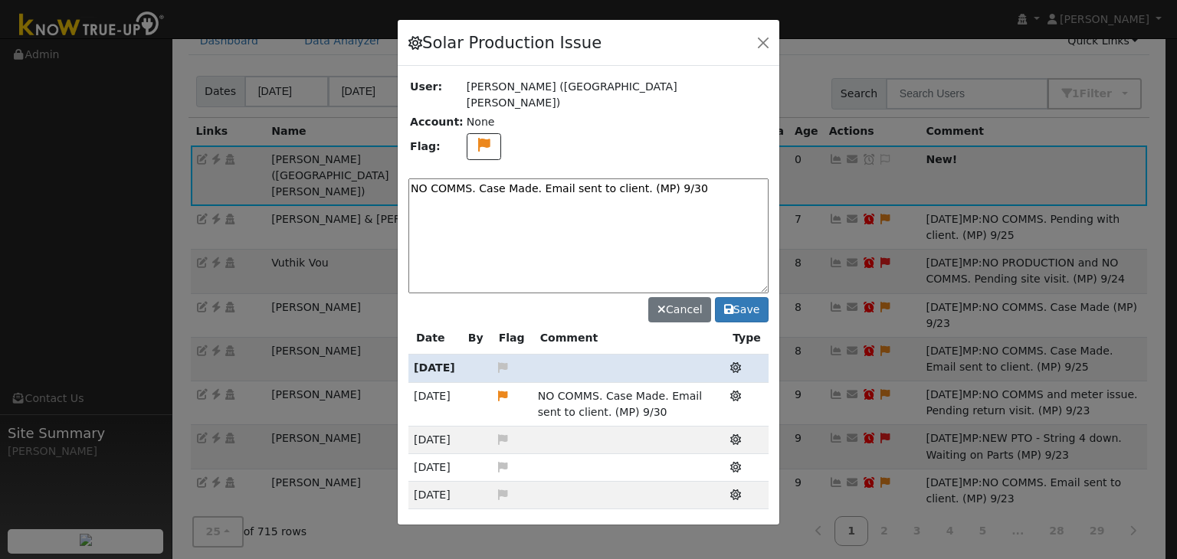
click at [619, 178] on textarea "NO COMMS. Case Made. Email sent to client. (MP) 9/30" at bounding box center [588, 235] width 360 height 115
paste textarea "Pending with client (MP)"
click at [615, 178] on textarea "NO COMMS. Pending with client (MP)" at bounding box center [588, 235] width 360 height 115
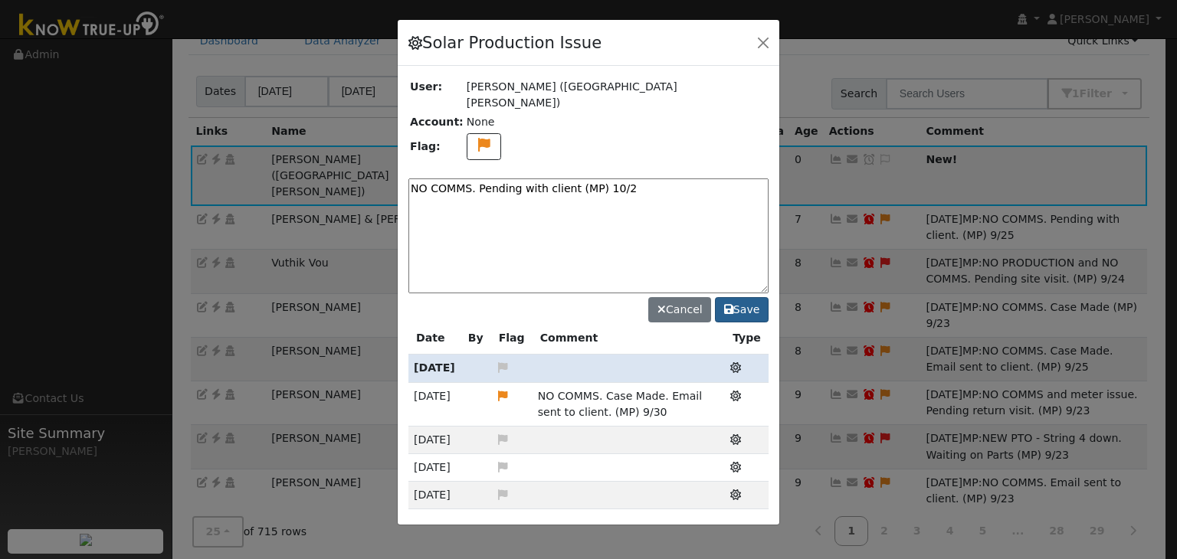
type textarea "NO COMMS. Pending with client (MP) 10/2"
click at [746, 297] on button "Save" at bounding box center [742, 310] width 54 height 26
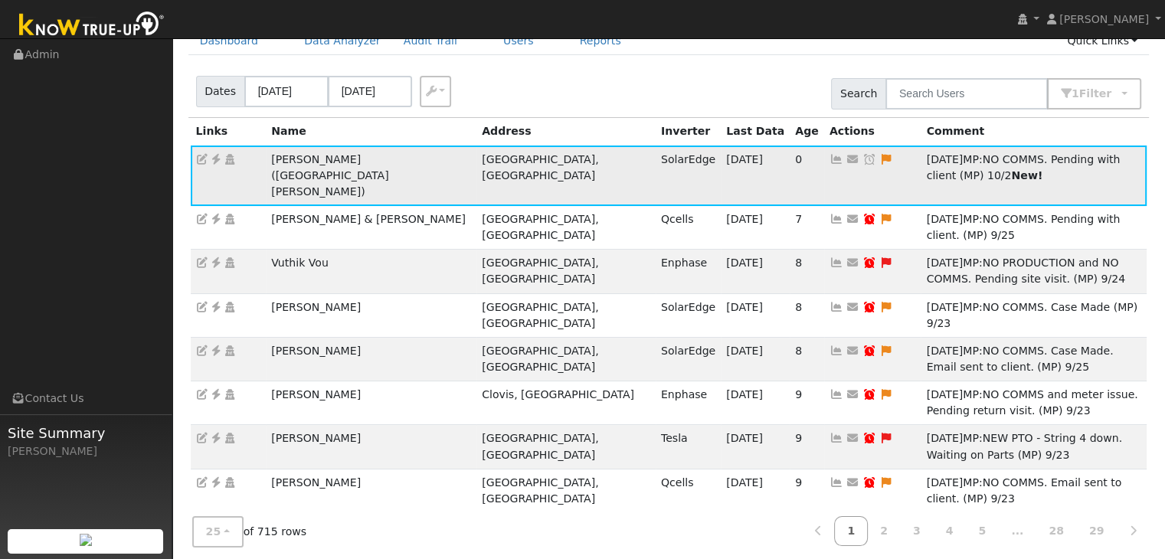
click at [862, 154] on icon at bounding box center [869, 159] width 14 height 11
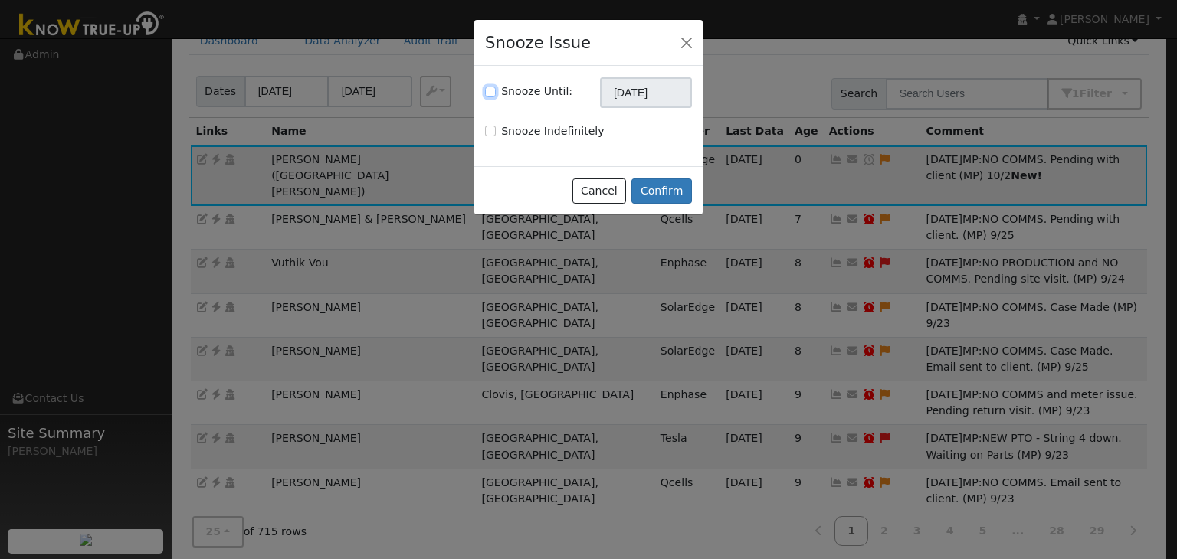
click at [490, 90] on input "Snooze Until:" at bounding box center [490, 92] width 11 height 11
checkbox input "true"
click at [655, 93] on input "[DATE]" at bounding box center [646, 92] width 92 height 31
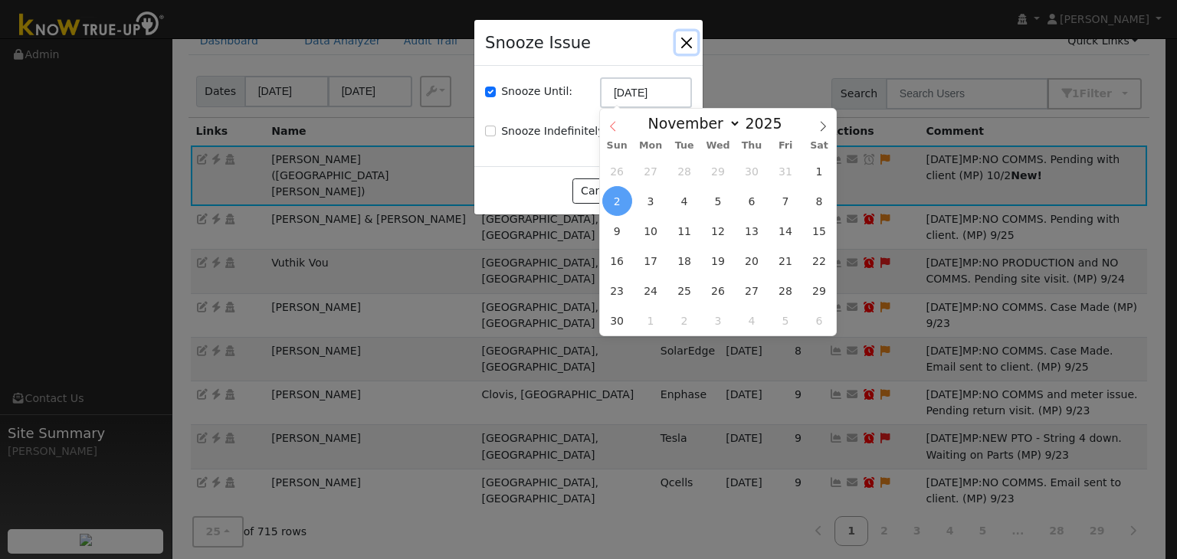
click at [611, 124] on icon at bounding box center [612, 126] width 11 height 11
select select "9"
click at [751, 208] on span "9" at bounding box center [751, 201] width 30 height 30
type input "10/09/2025"
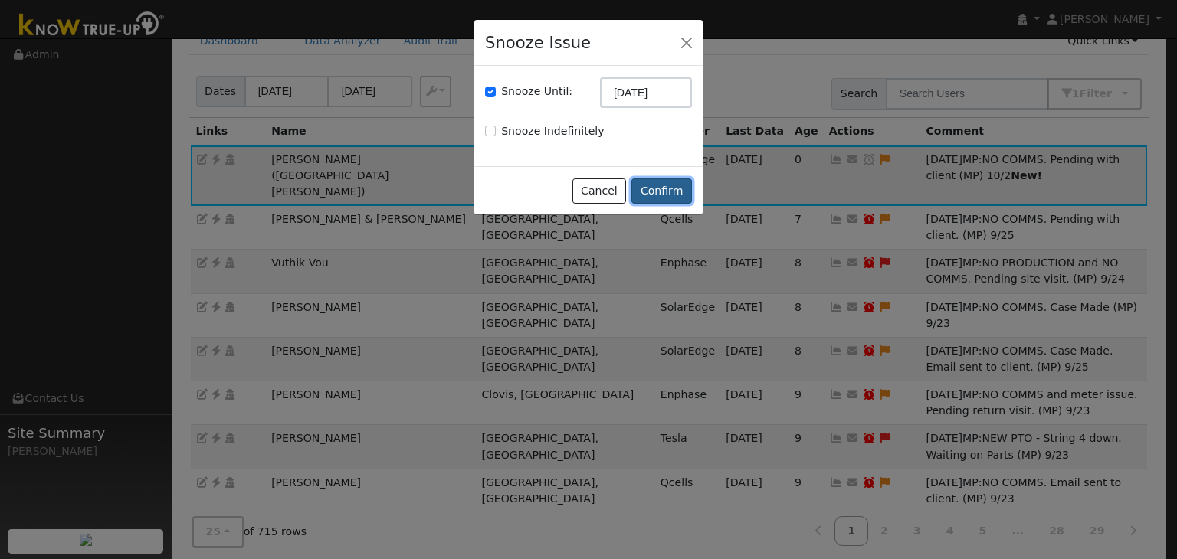
click at [677, 193] on button "Confirm" at bounding box center [661, 191] width 61 height 26
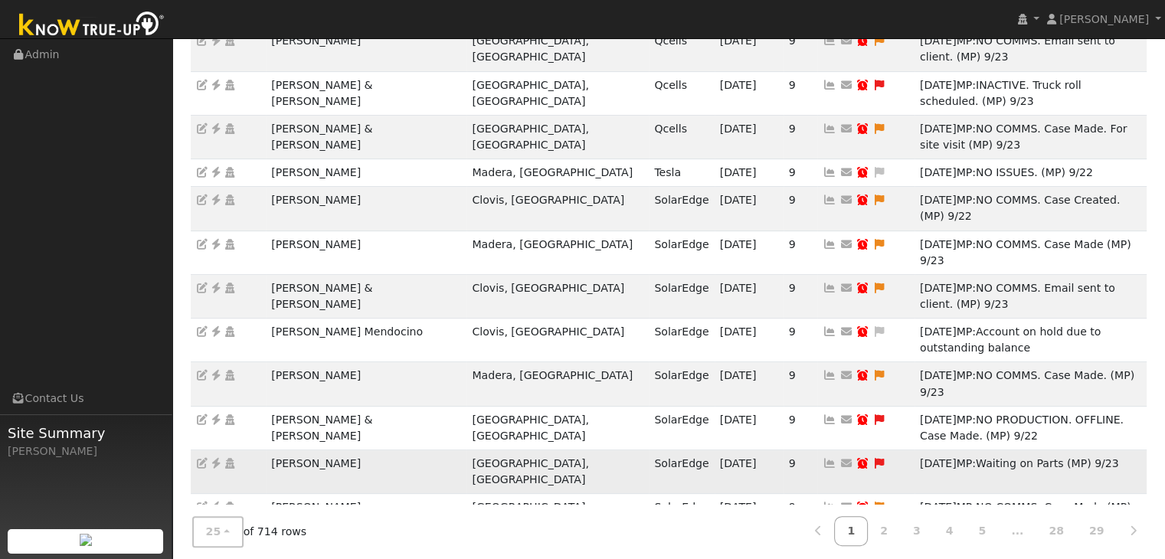
scroll to position [0, 0]
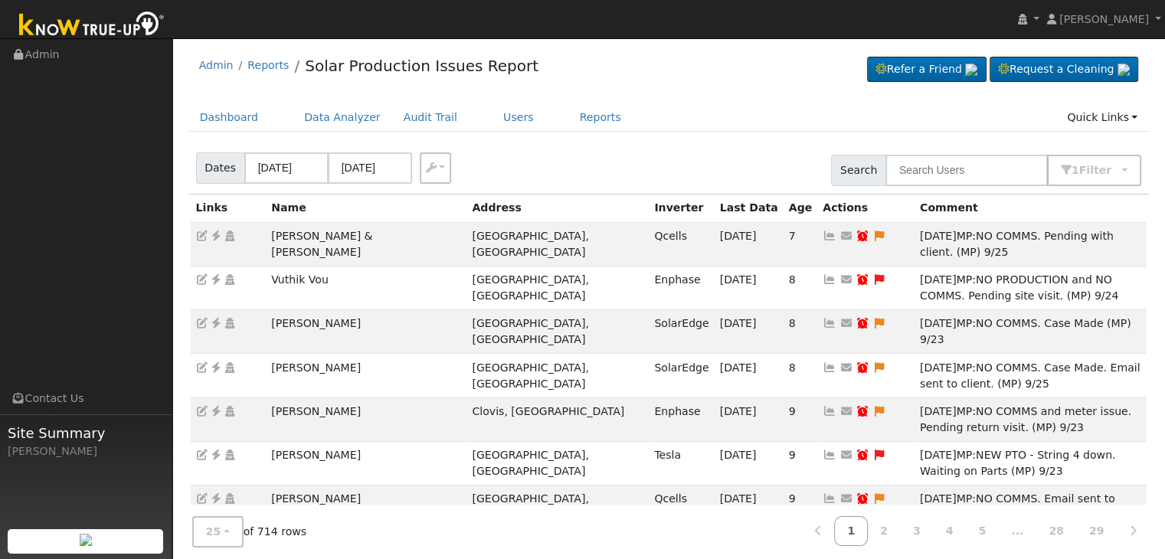
click at [679, 114] on ul "Dashboard Data Analyzer Audit Trail Users Reports Quick Links Quick Add Quick C…" at bounding box center [668, 117] width 961 height 28
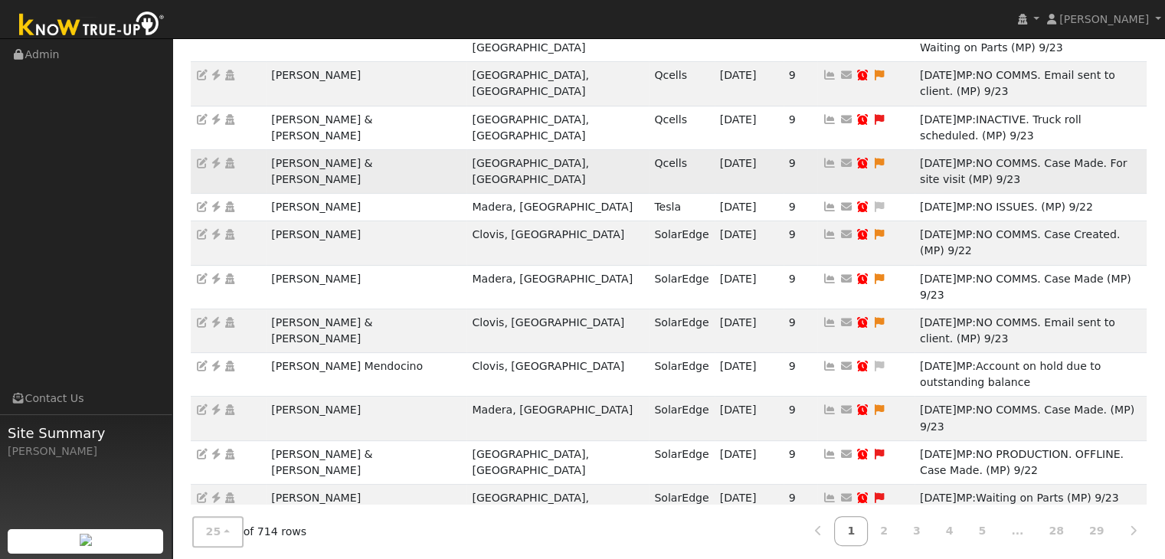
scroll to position [458, 0]
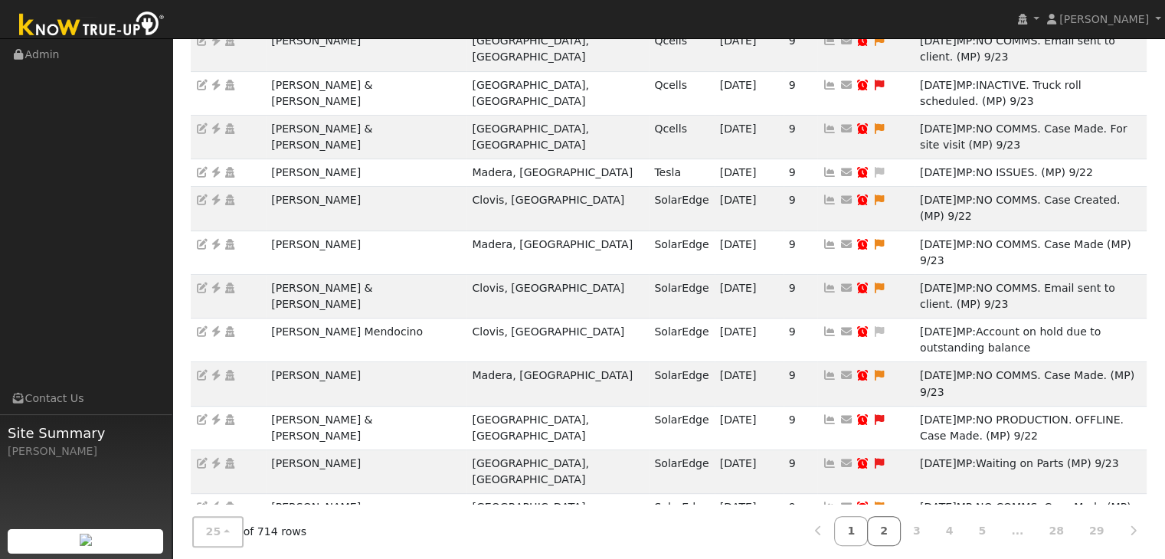
click at [894, 528] on link "2" at bounding box center [884, 531] width 34 height 30
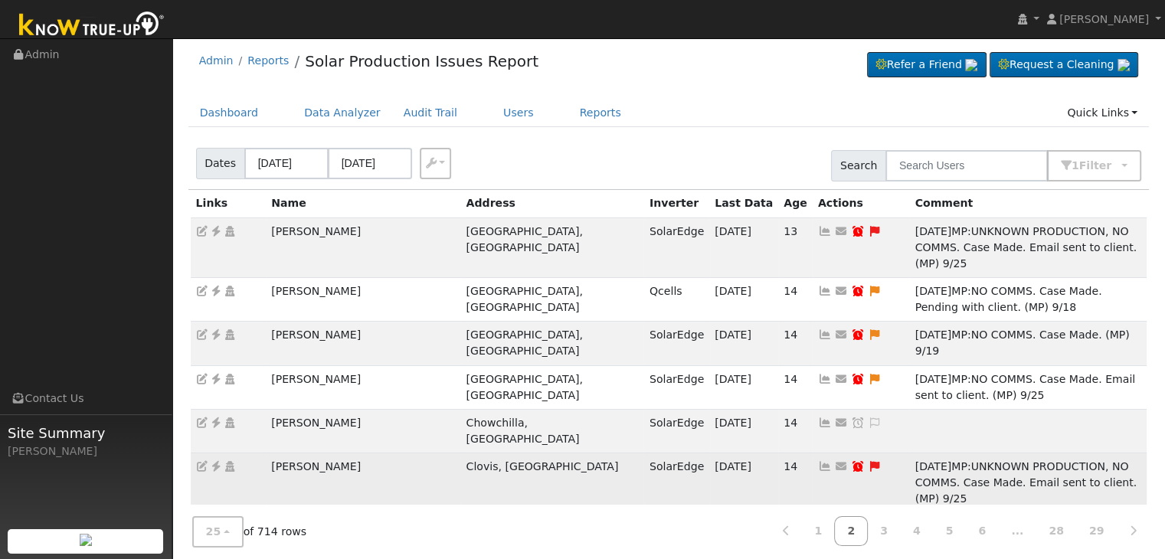
scroll to position [0, 0]
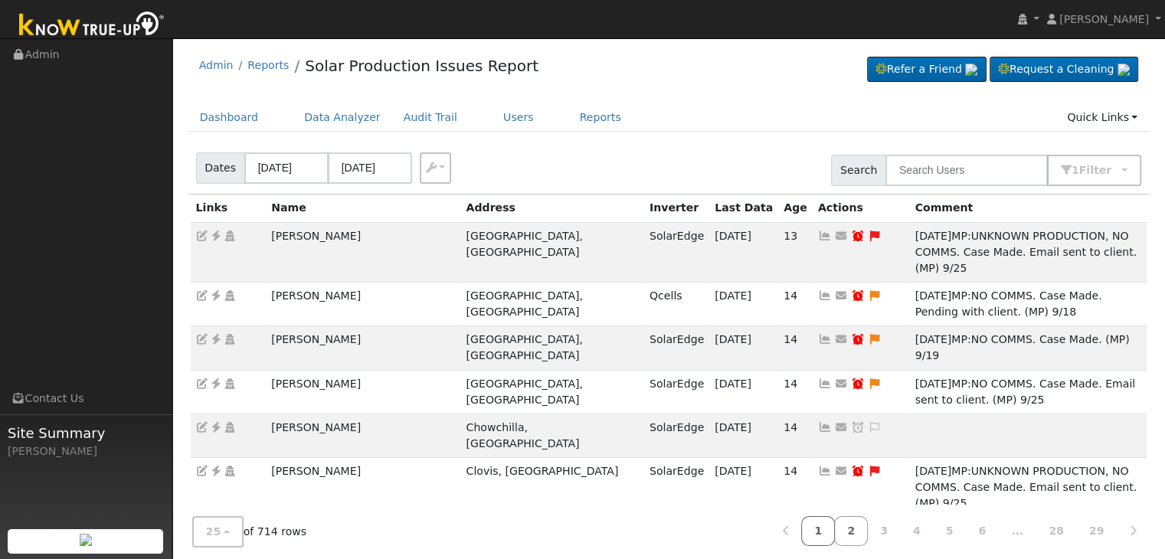
click at [835, 531] on link "1" at bounding box center [818, 531] width 34 height 30
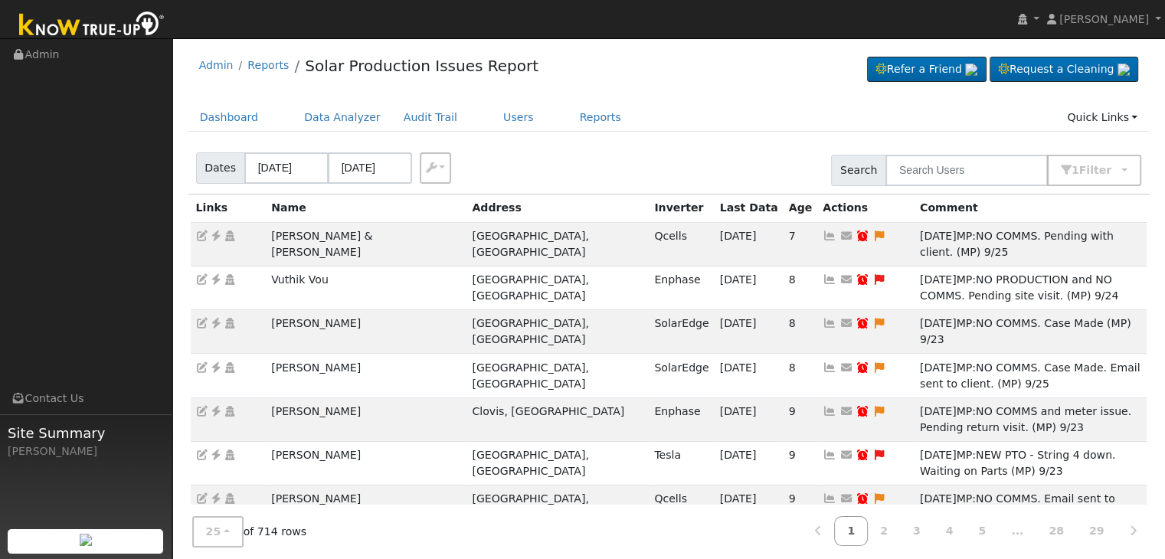
click at [683, 77] on div "Admin Reports Solar Production Issues Report Refer a Friend Request a Cleaning" at bounding box center [668, 69] width 961 height 47
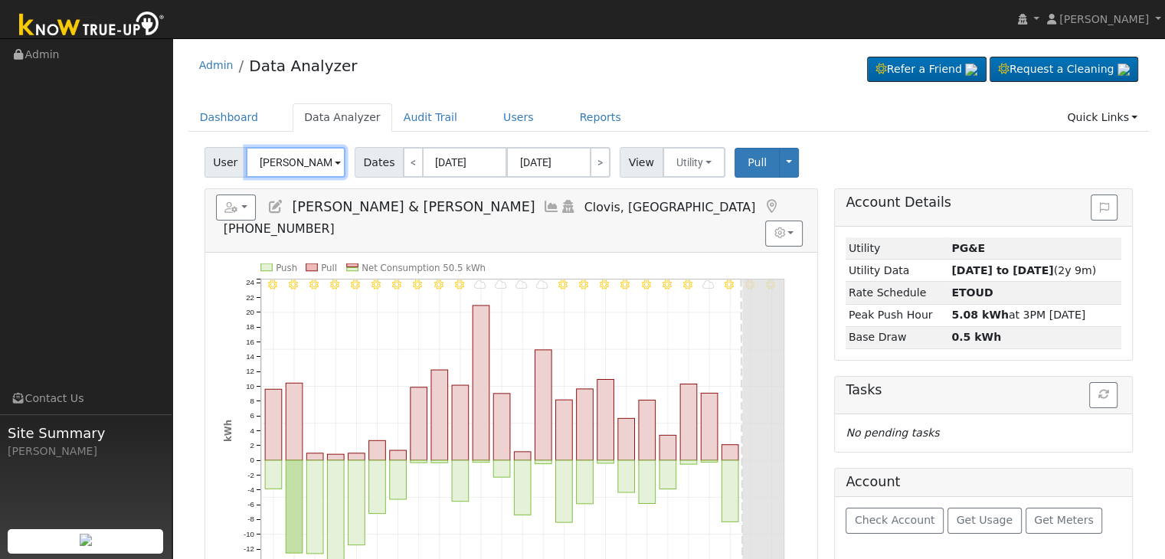
click at [303, 170] on input "[PERSON_NAME] & [PERSON_NAME]" at bounding box center [296, 162] width 100 height 31
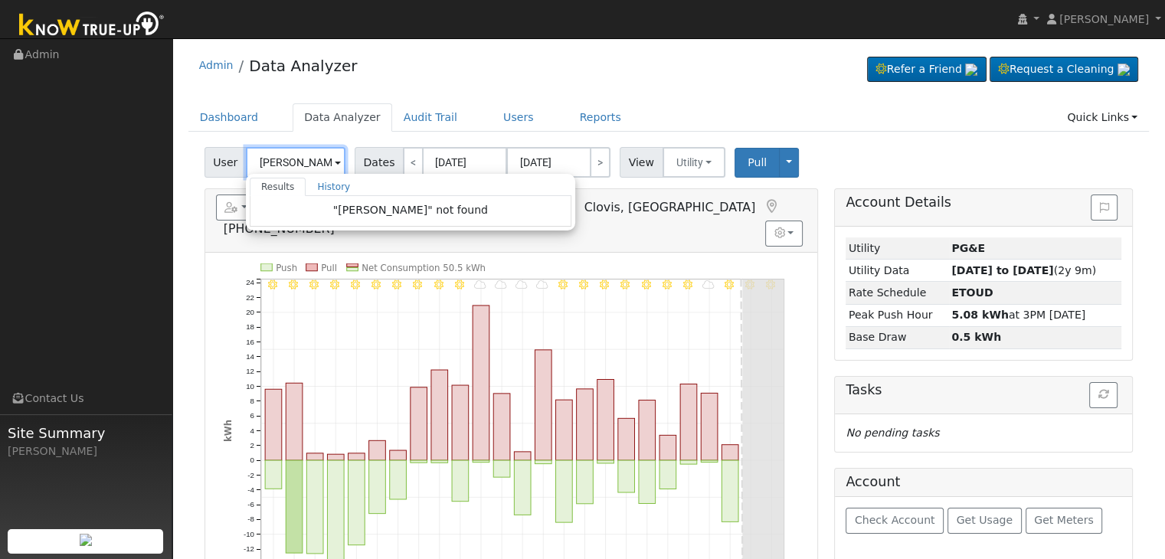
click at [283, 163] on input "Glenn west" at bounding box center [296, 162] width 100 height 31
click at [306, 162] on input "Glen west" at bounding box center [296, 162] width 100 height 31
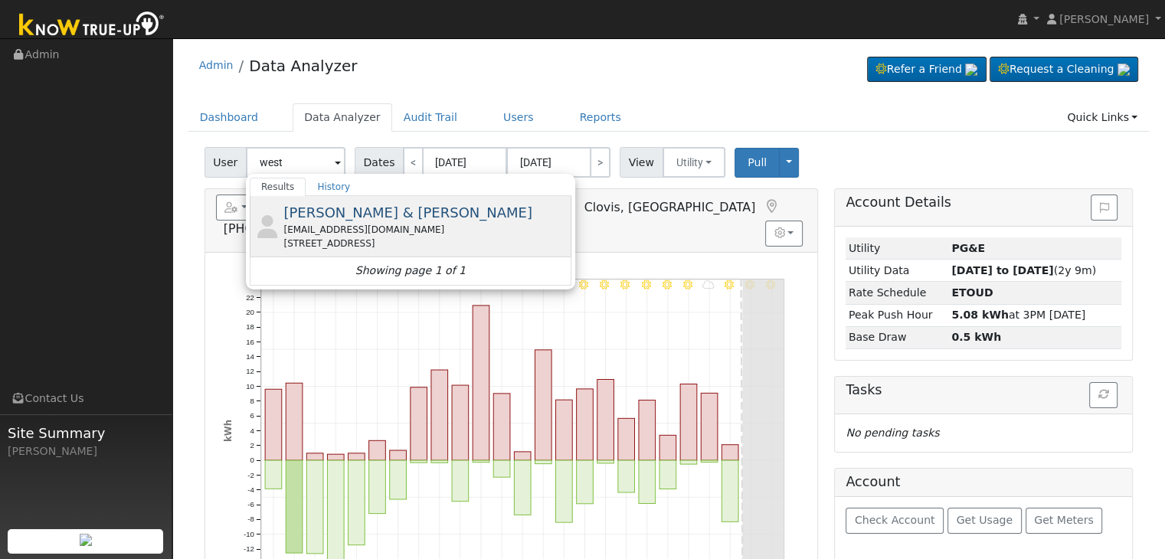
click at [346, 246] on div "844 West National Avenue, Clovis, CA 93612" at bounding box center [425, 244] width 284 height 14
type input "Shelly & Glen West"
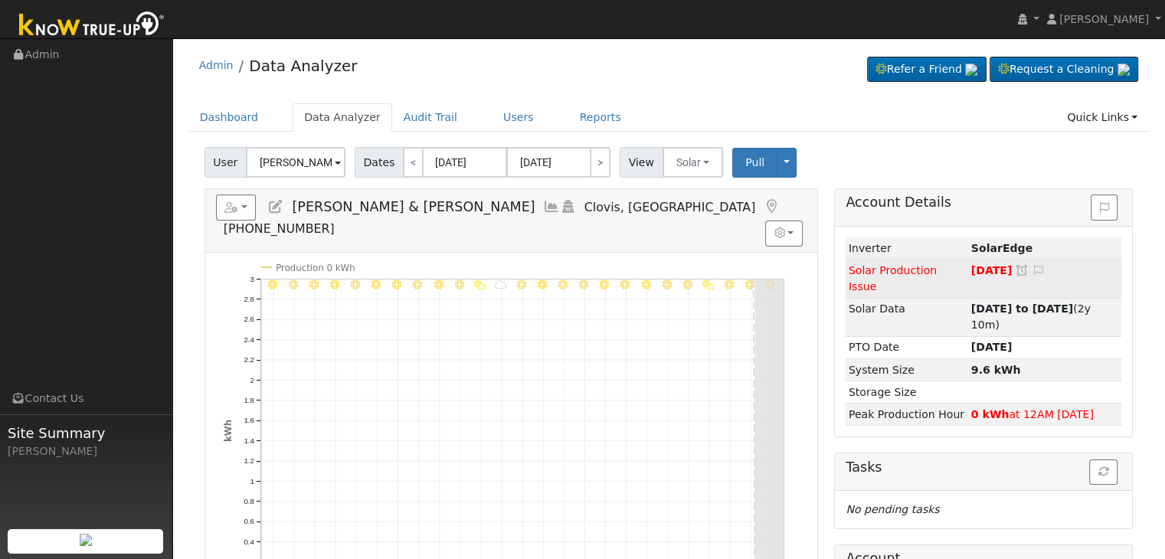
click at [1036, 267] on icon at bounding box center [1039, 270] width 14 height 11
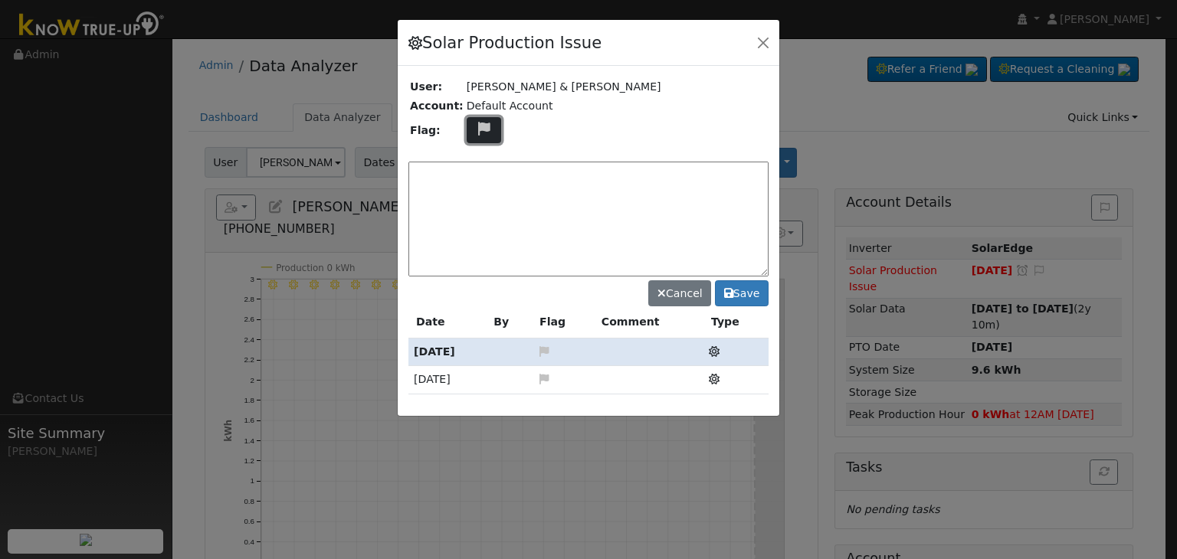
click at [482, 131] on icon at bounding box center [484, 129] width 18 height 14
click at [474, 200] on icon at bounding box center [483, 202] width 18 height 14
click at [758, 34] on button "button" at bounding box center [762, 41] width 21 height 21
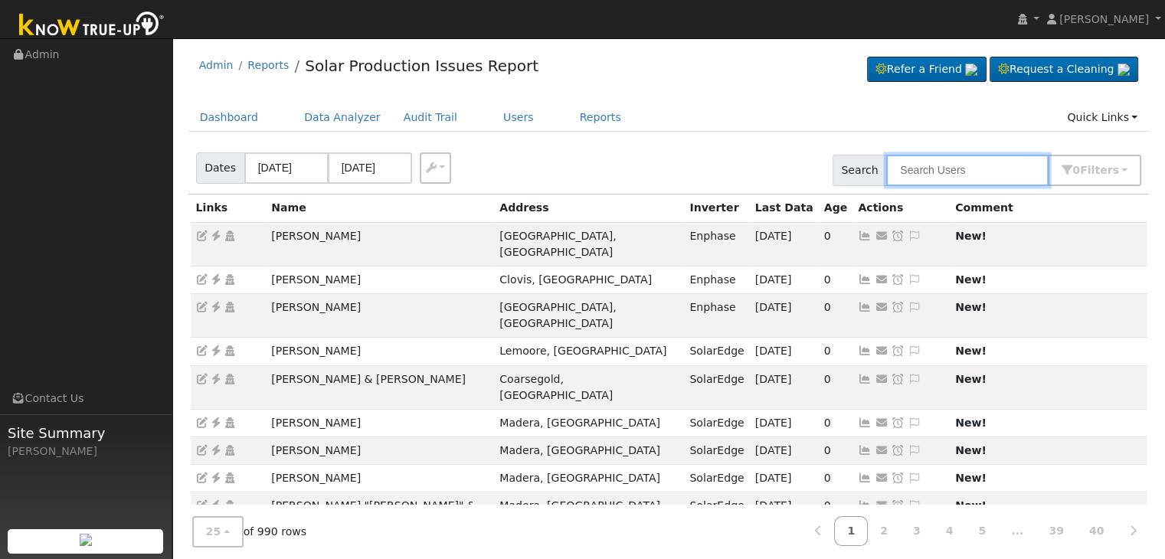
click at [974, 169] on input "text" at bounding box center [967, 170] width 162 height 31
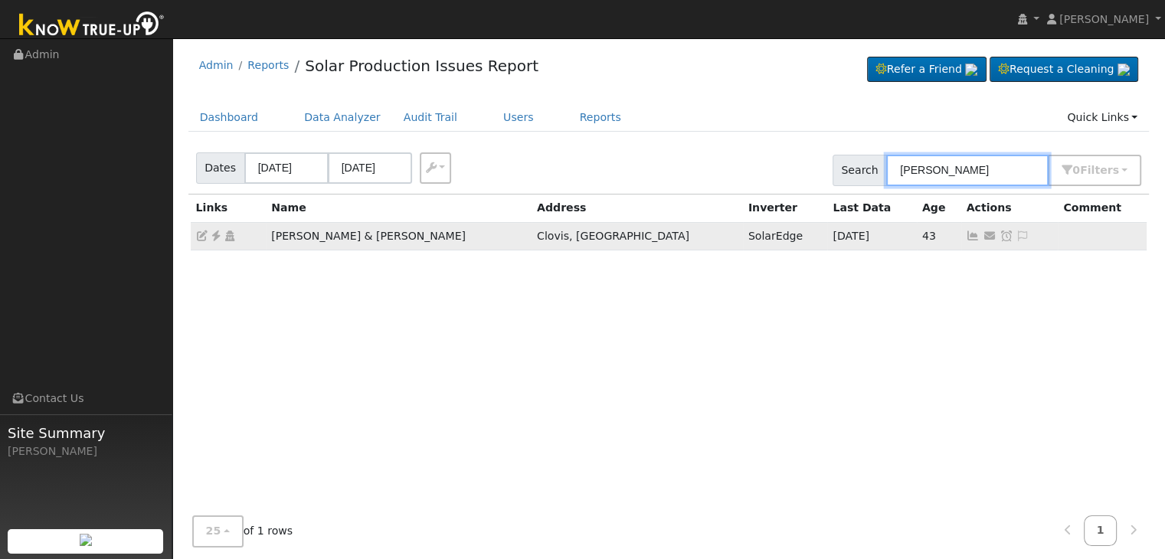
type input "glen west"
click at [215, 235] on icon at bounding box center [216, 236] width 14 height 11
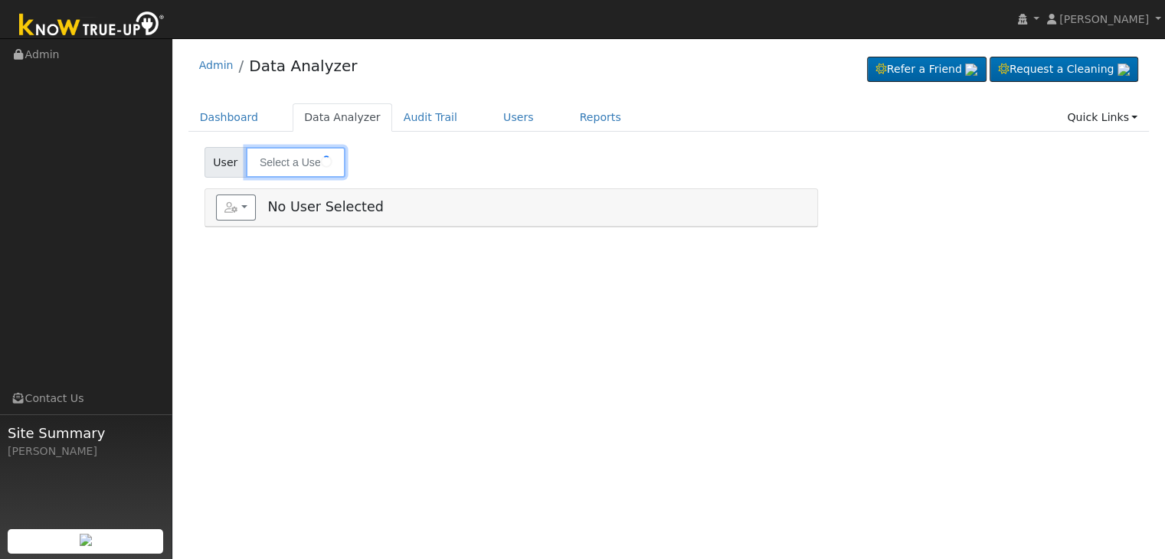
type input "Shelly & Glen West"
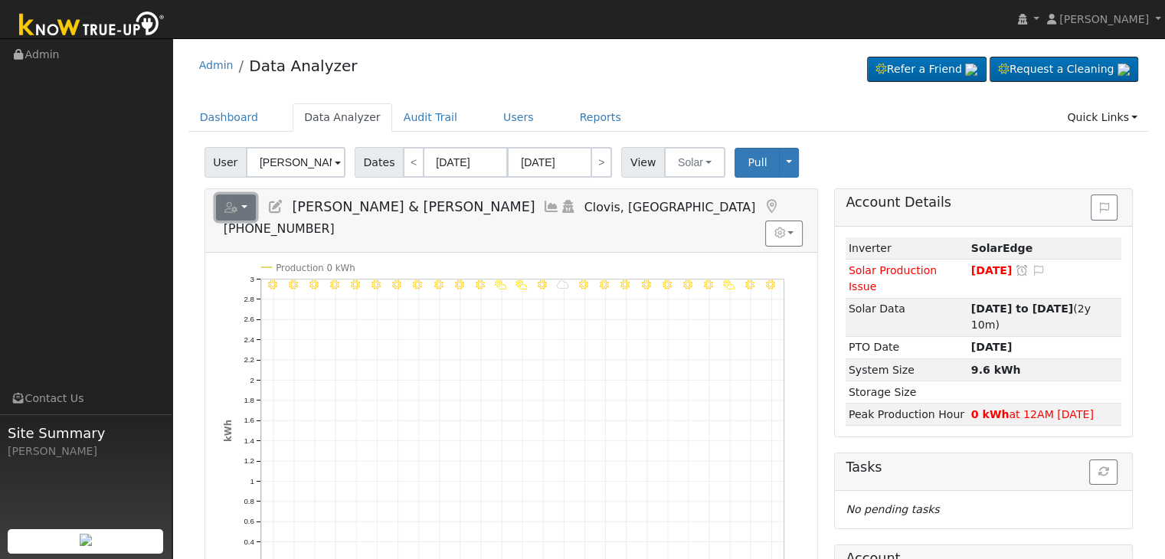
click at [244, 207] on button "button" at bounding box center [236, 208] width 41 height 26
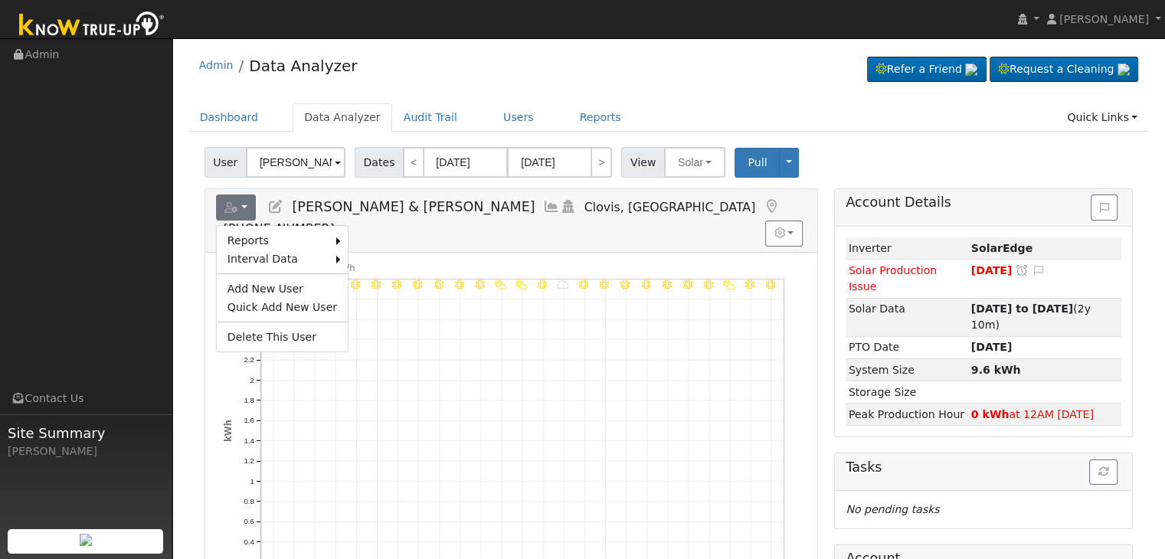
click at [279, 205] on icon at bounding box center [275, 207] width 17 height 14
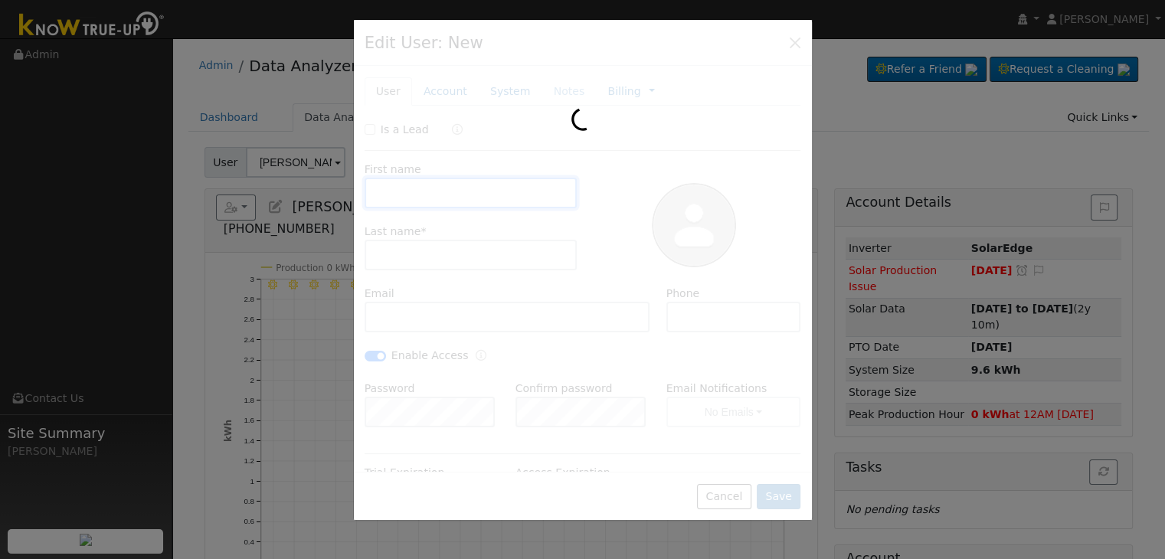
type input "08/08/2023"
type input "Shelly & Glen"
type input "West"
type input "gwestpainting@gmail.com"
type input "(559) 260-1963"
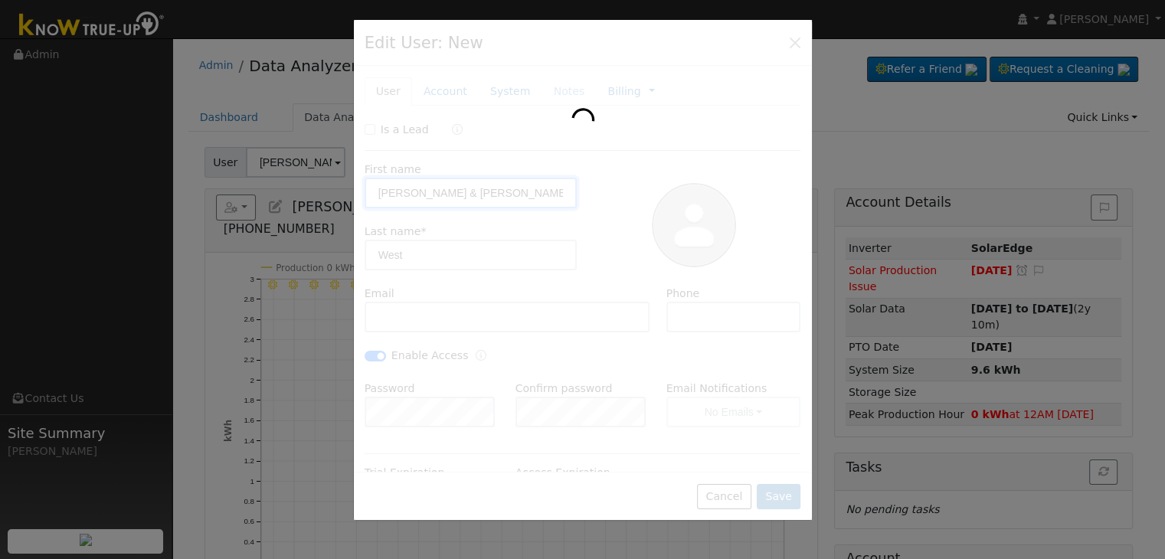
checkbox input "true"
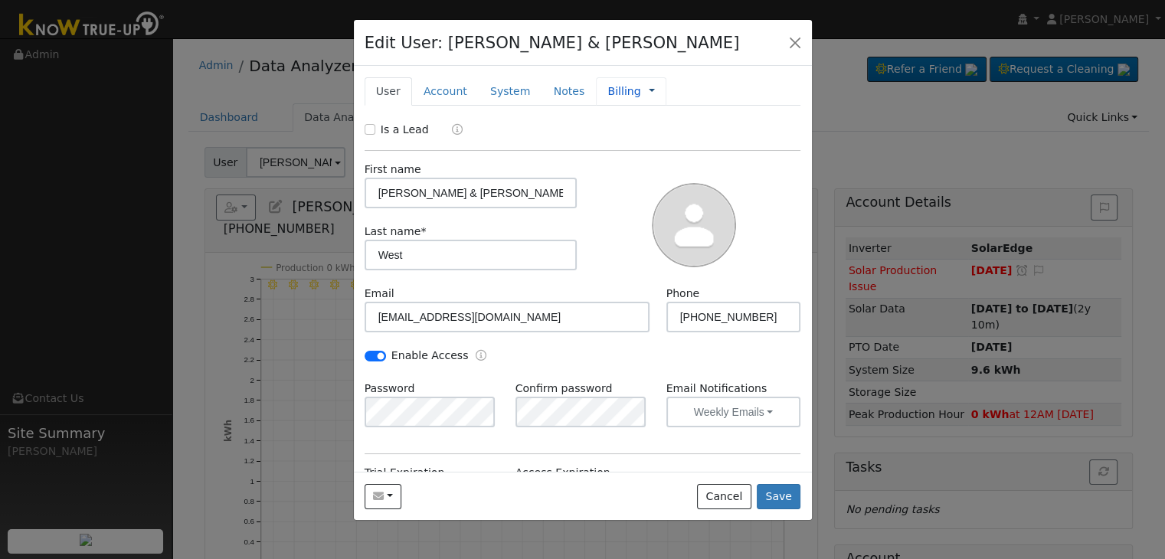
click at [649, 87] on link at bounding box center [652, 91] width 6 height 16
click at [666, 115] on link "Management" at bounding box center [703, 118] width 106 height 21
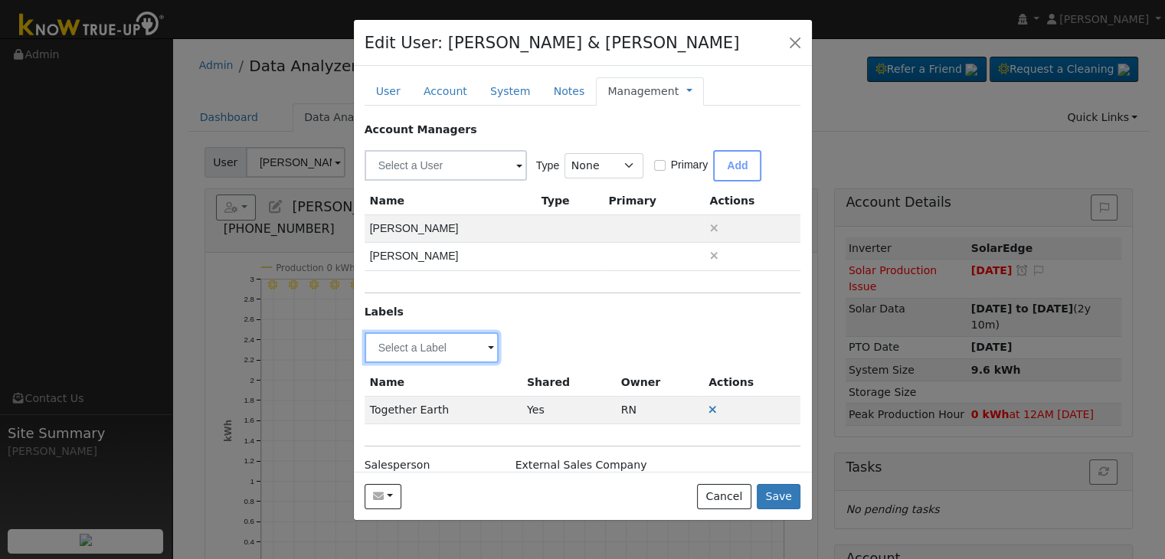
click at [427, 344] on input "text" at bounding box center [432, 347] width 135 height 31
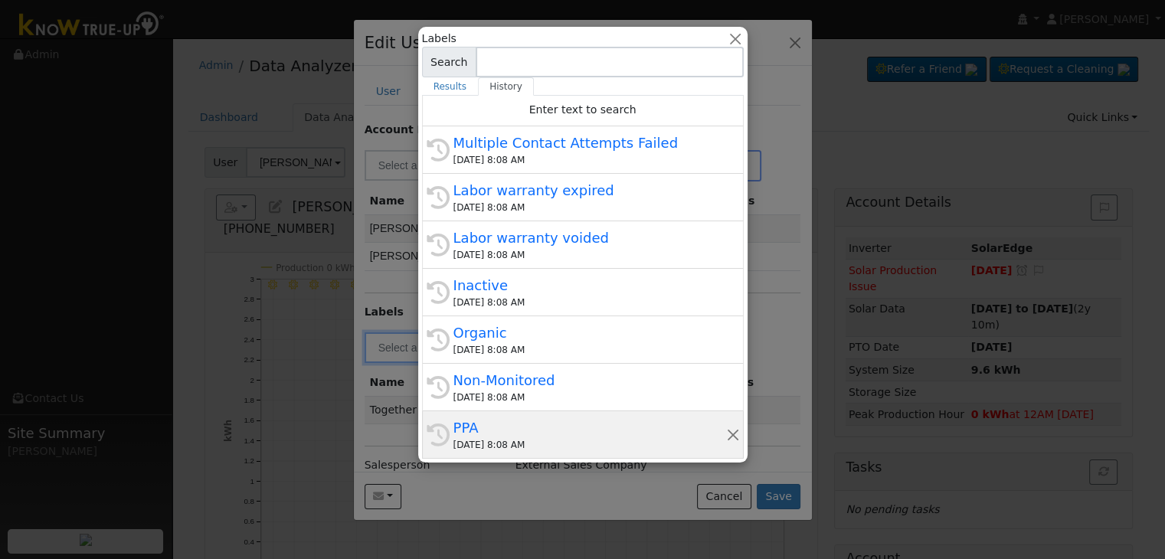
click at [486, 440] on div "10/02/2025 8:08 AM" at bounding box center [589, 445] width 273 height 14
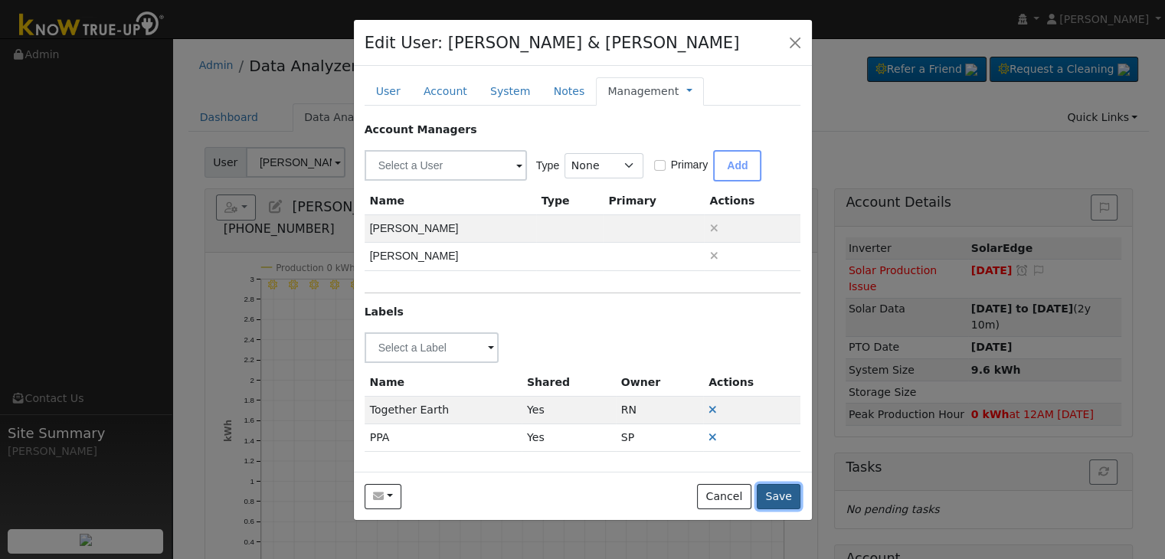
click at [785, 496] on button "Save" at bounding box center [779, 497] width 44 height 26
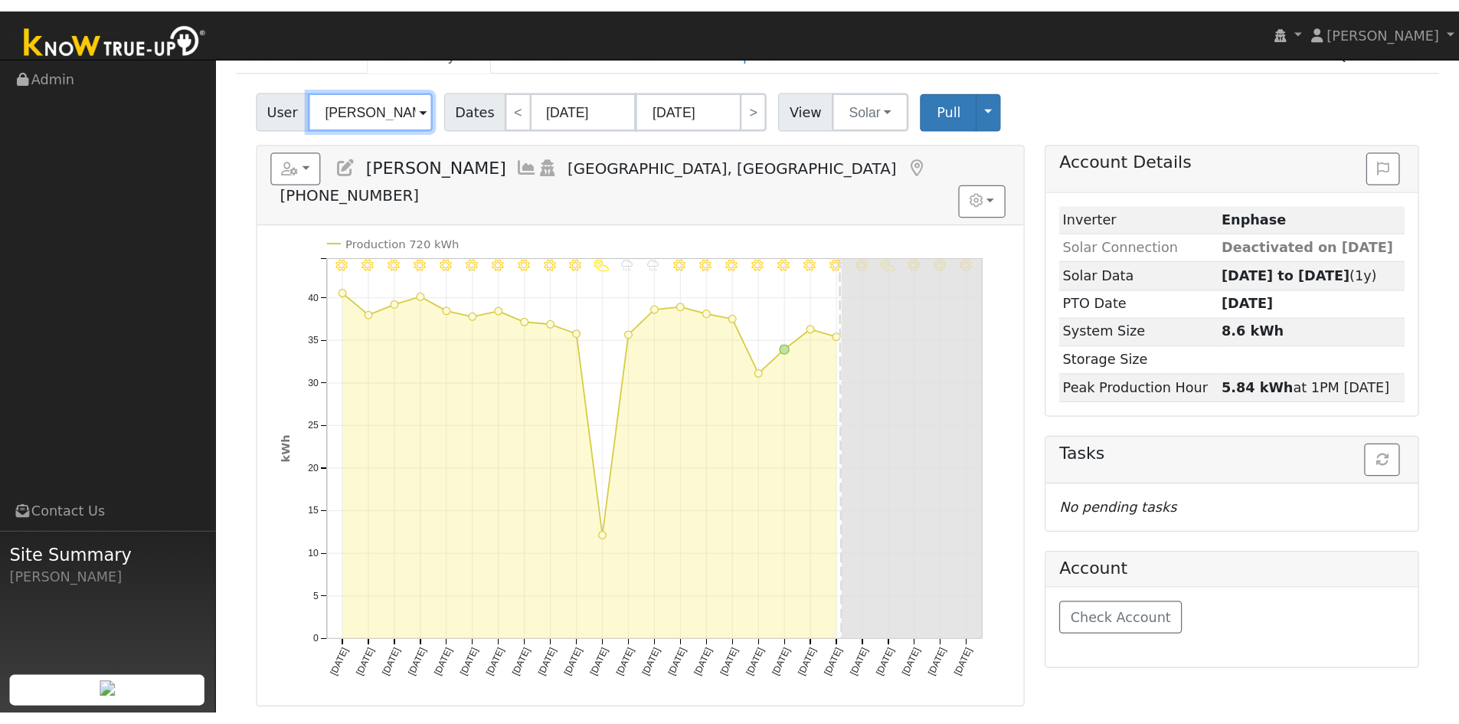
scroll to position [77, 0]
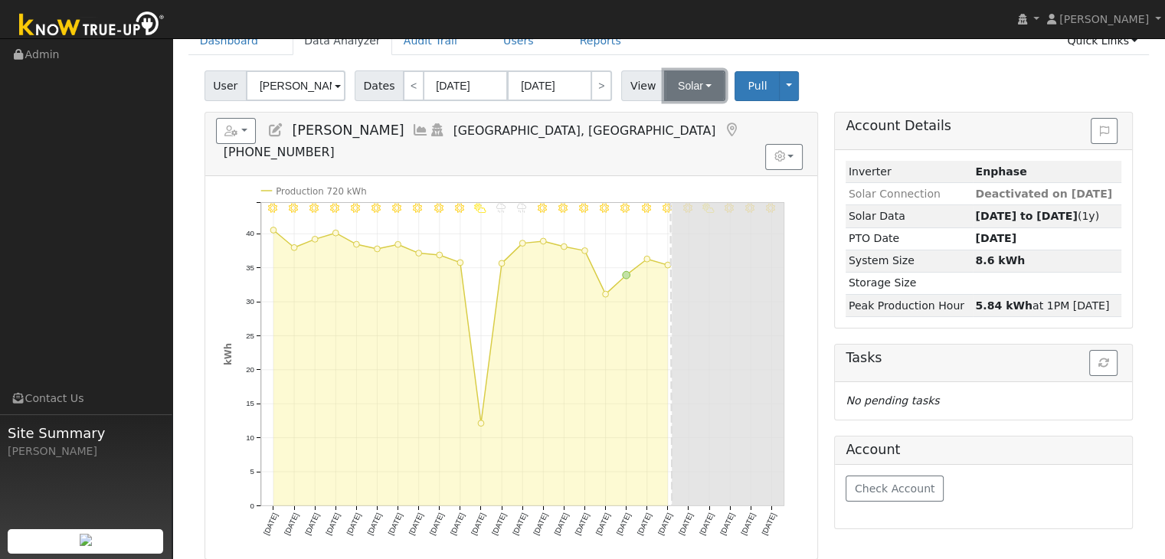
click at [692, 87] on button "Solar" at bounding box center [694, 85] width 61 height 31
click at [675, 119] on link "Utility" at bounding box center [714, 119] width 106 height 21
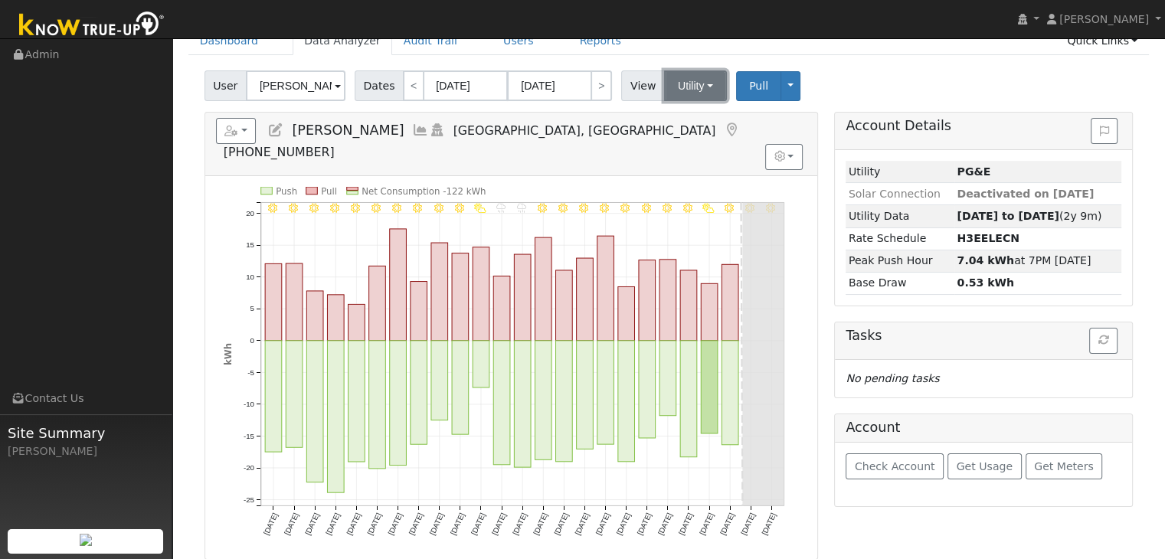
click at [686, 87] on button "Utility" at bounding box center [695, 85] width 63 height 31
click at [683, 140] on link "Solar" at bounding box center [714, 141] width 106 height 21
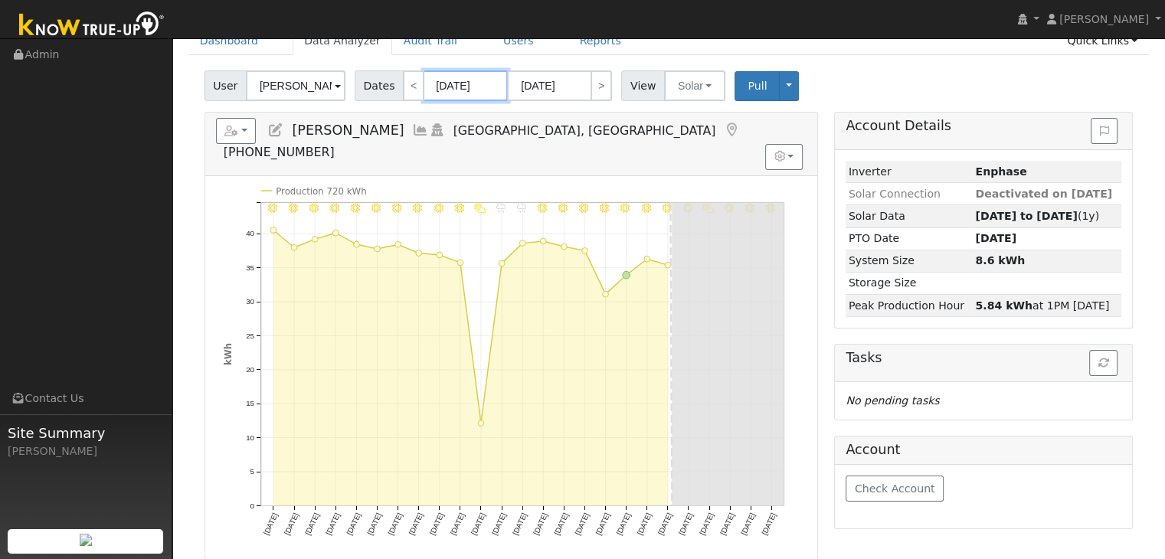
click at [450, 97] on input "[DATE]" at bounding box center [466, 85] width 84 height 31
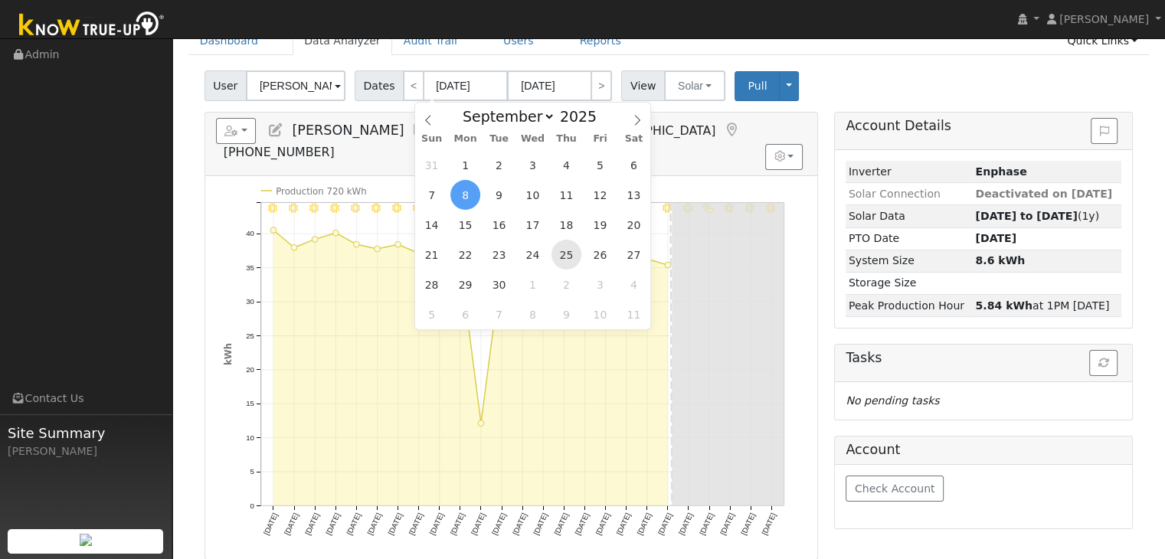
click at [575, 252] on span "25" at bounding box center [567, 255] width 30 height 30
type input "[DATE]"
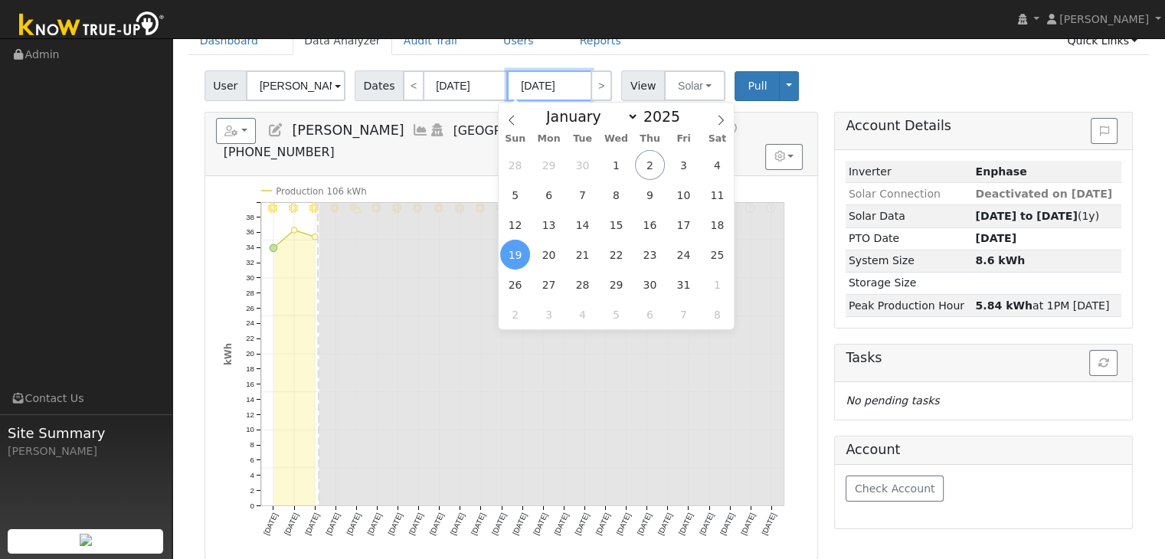
click at [535, 80] on input "10/19/2025" at bounding box center [549, 85] width 84 height 31
click at [651, 162] on span "2" at bounding box center [650, 165] width 30 height 30
type input "[DATE]"
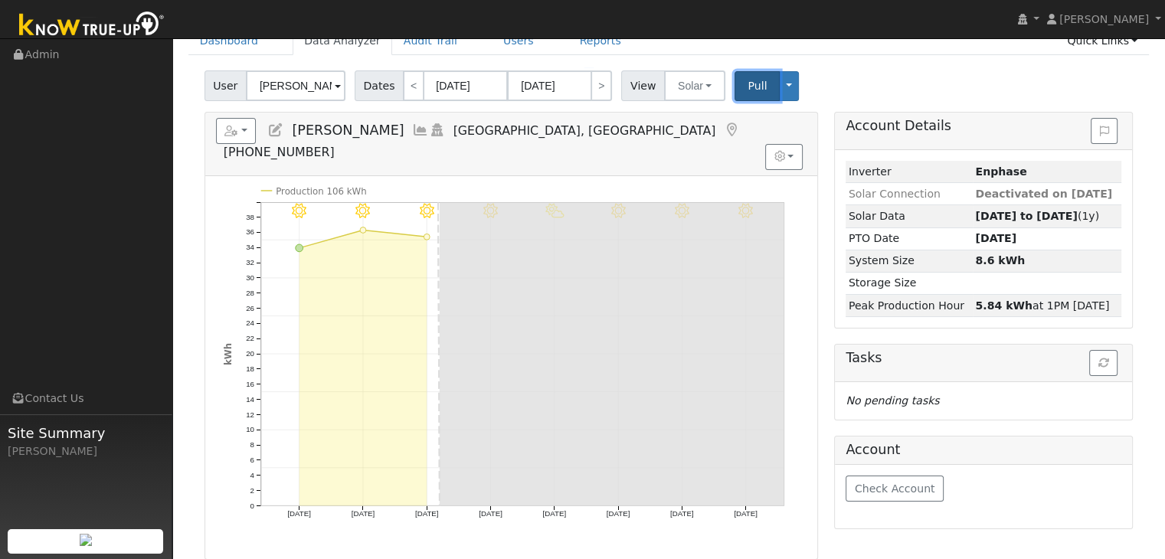
click at [748, 86] on span "Pull" at bounding box center [757, 86] width 19 height 12
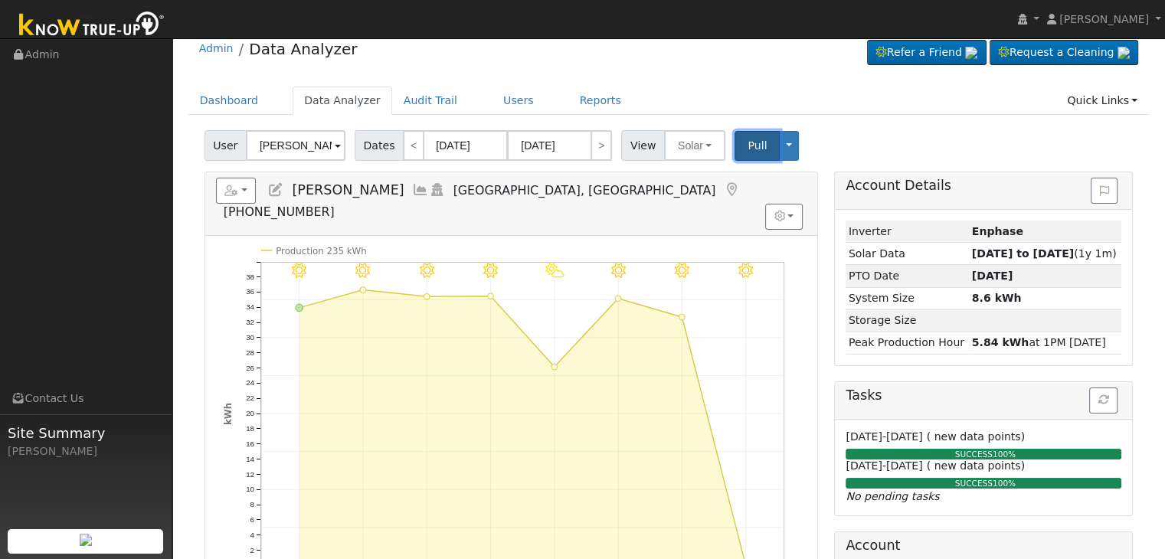
scroll to position [0, 0]
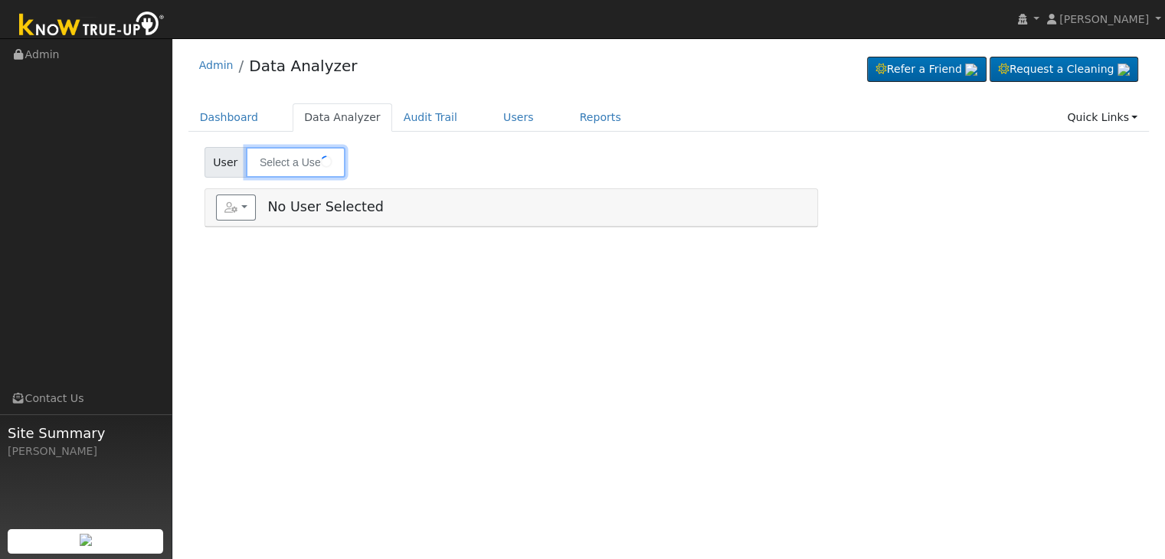
type input "[PERSON_NAME]"
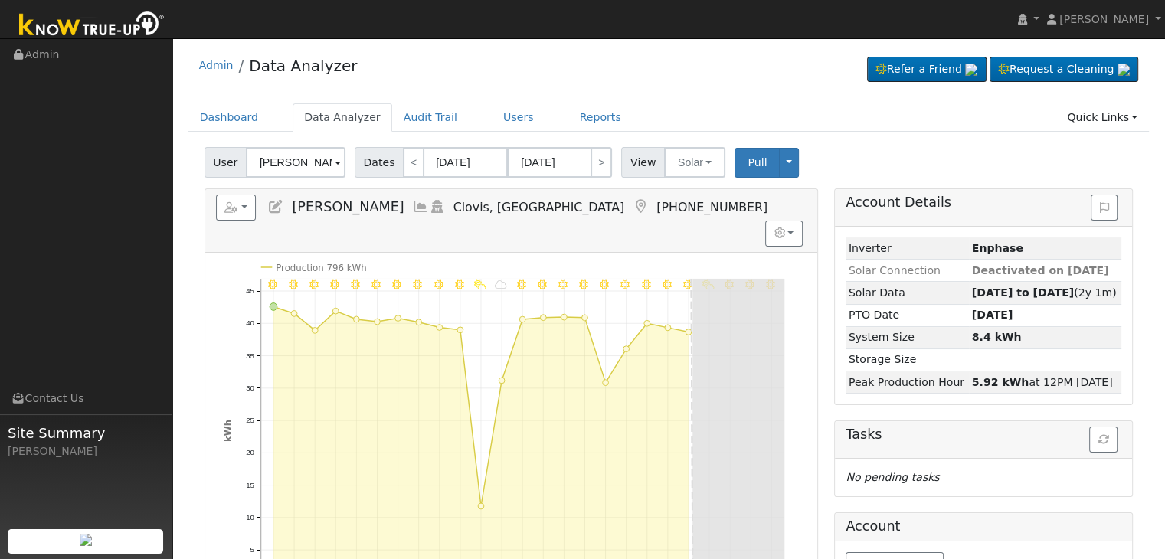
click at [632, 205] on icon at bounding box center [640, 207] width 17 height 14
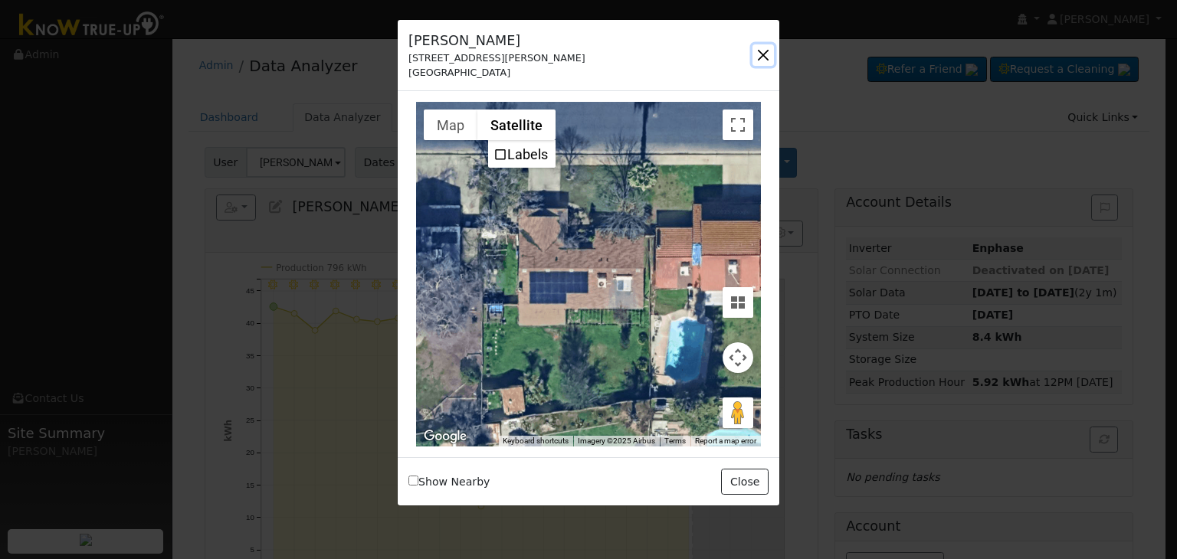
click at [764, 51] on button "button" at bounding box center [762, 54] width 21 height 21
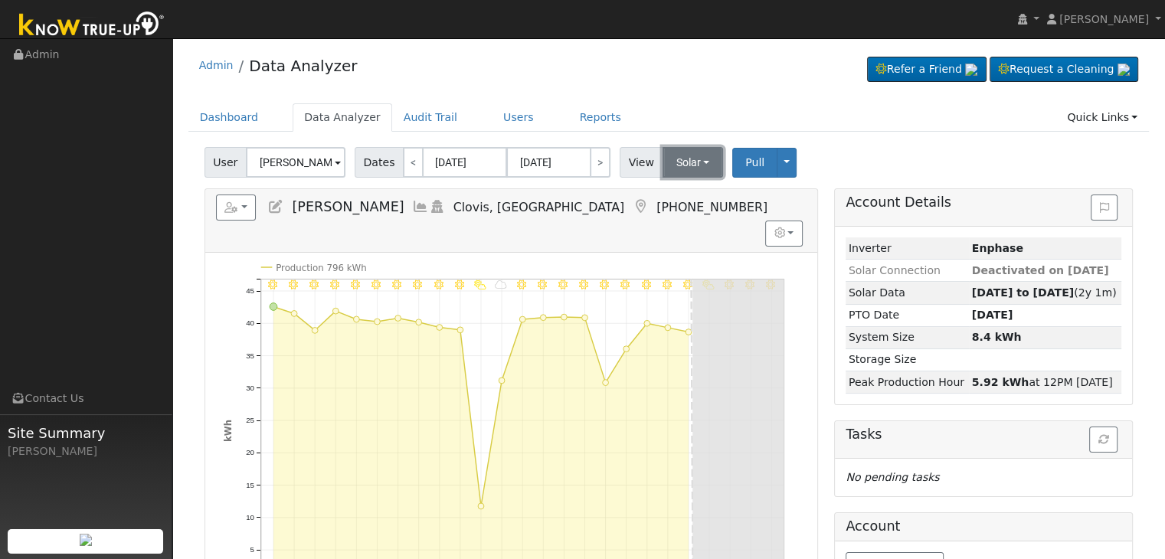
click at [669, 162] on button "Solar" at bounding box center [693, 162] width 61 height 31
click at [686, 198] on link "Utility" at bounding box center [713, 195] width 106 height 21
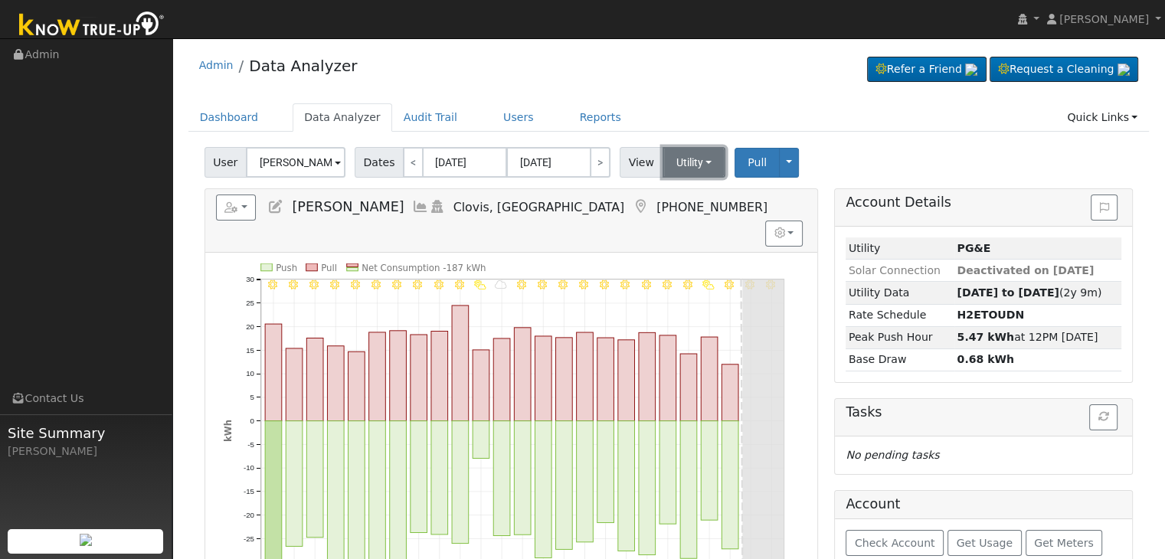
click at [678, 160] on button "Utility" at bounding box center [695, 162] width 64 height 31
click at [692, 225] on link "Solar" at bounding box center [713, 218] width 106 height 21
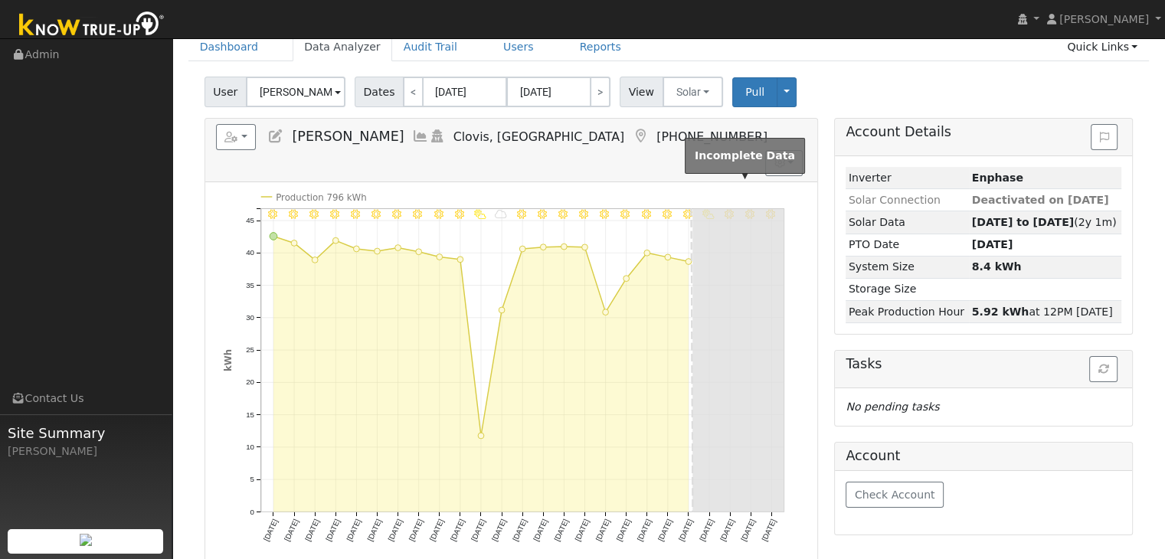
scroll to position [77, 0]
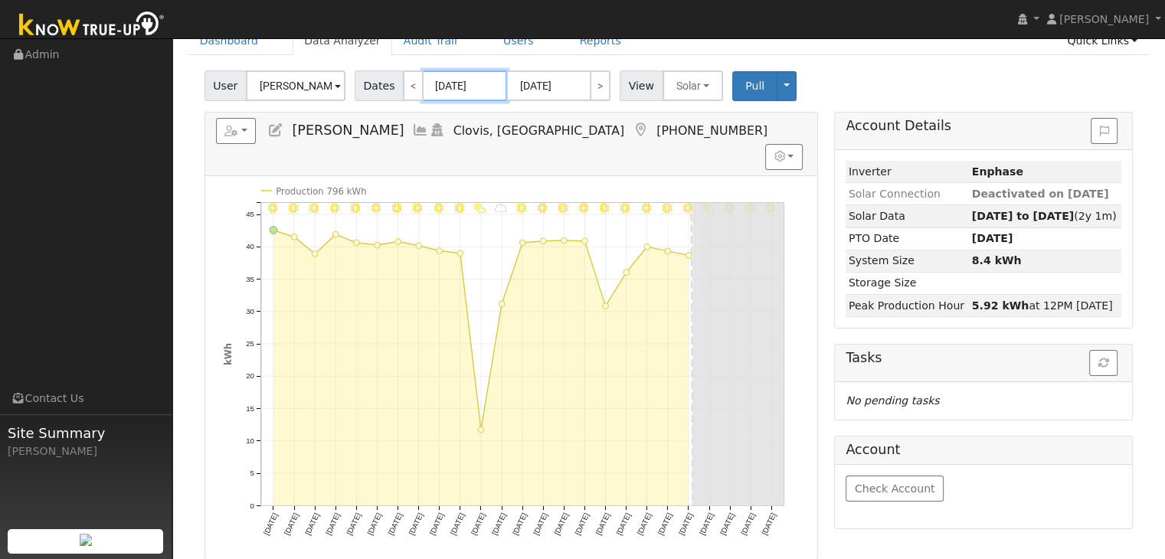
click at [452, 80] on input "[DATE]" at bounding box center [465, 85] width 84 height 31
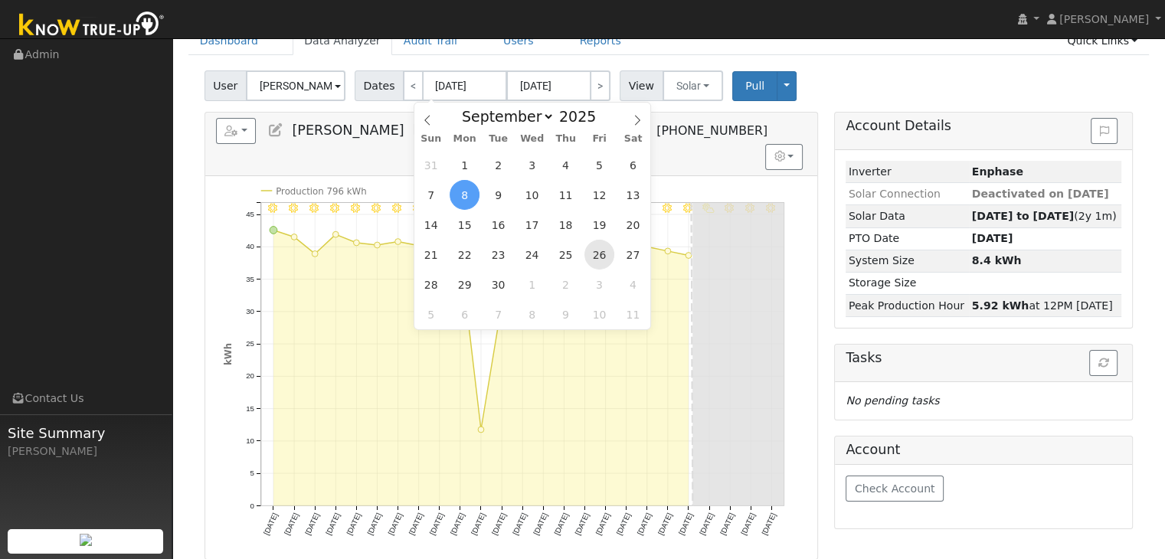
click at [597, 257] on span "26" at bounding box center [599, 255] width 30 height 30
type input "[DATE]"
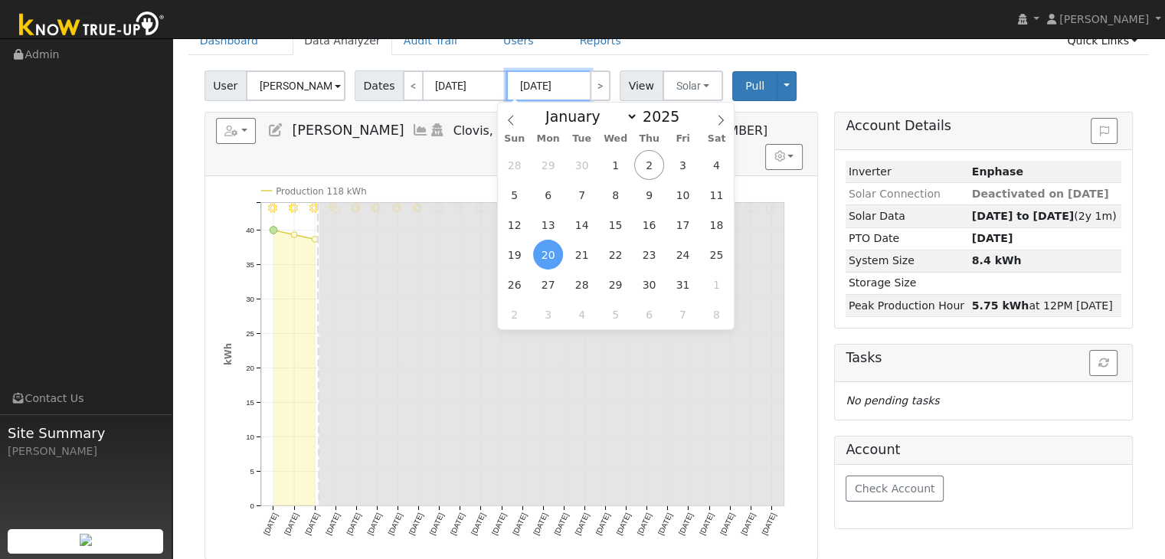
click at [544, 87] on input "[DATE]" at bounding box center [548, 85] width 84 height 31
click at [652, 170] on span "2" at bounding box center [649, 165] width 30 height 30
type input "[DATE]"
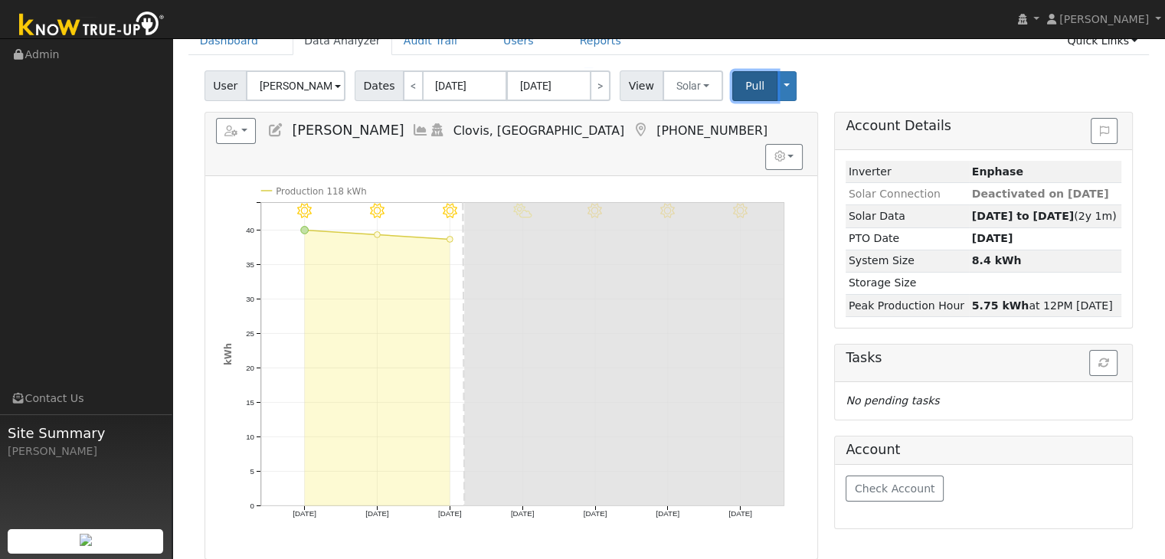
click at [745, 83] on span "Pull" at bounding box center [754, 86] width 19 height 12
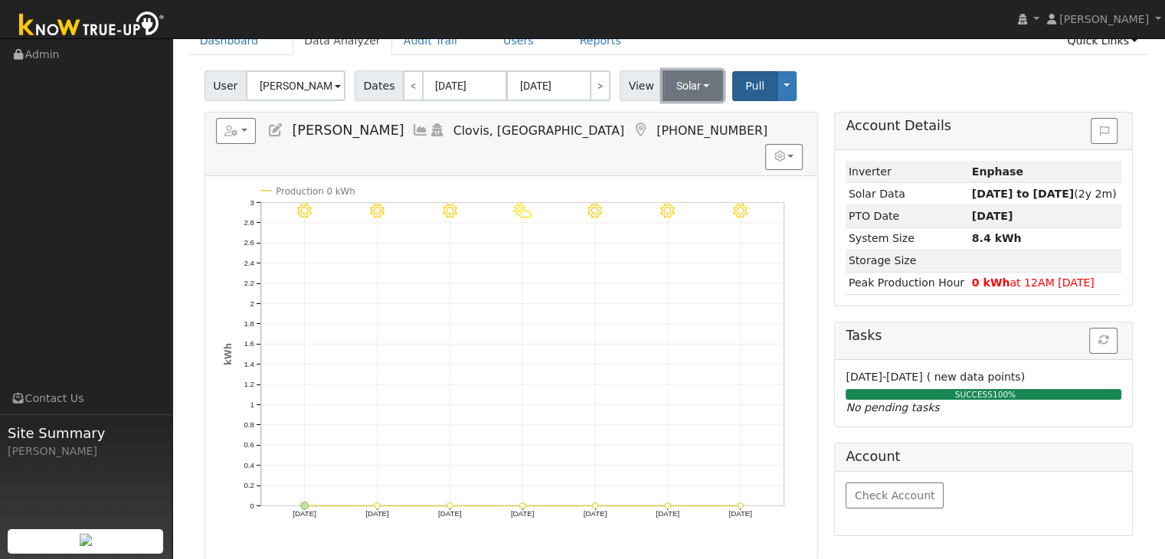
click at [671, 94] on button "Solar" at bounding box center [693, 85] width 61 height 31
click at [676, 122] on link "Utility" at bounding box center [713, 119] width 106 height 21
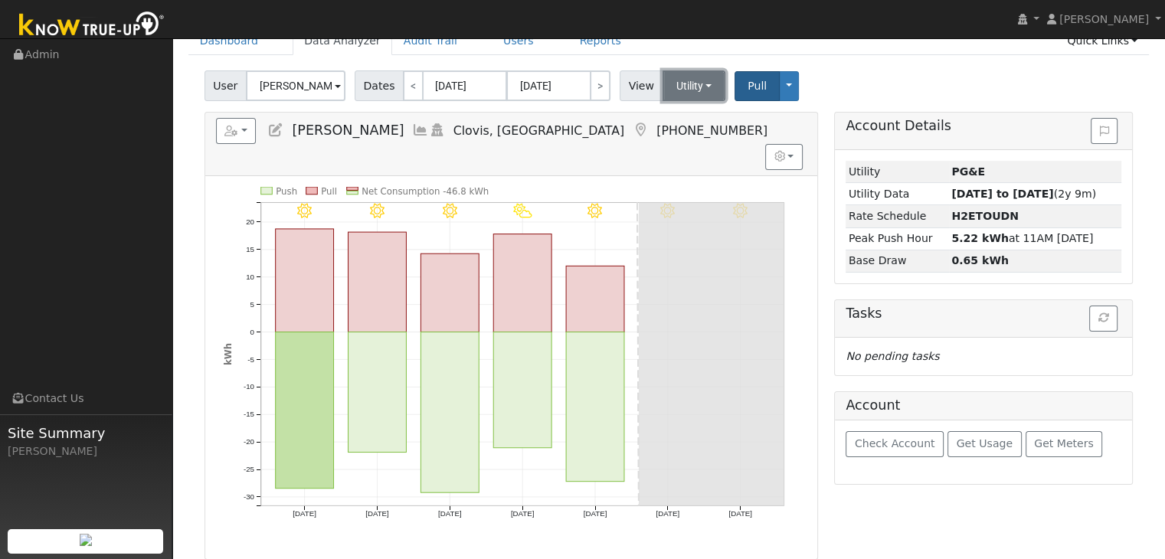
click at [680, 87] on button "Utility" at bounding box center [695, 85] width 64 height 31
click at [679, 145] on link "Solar" at bounding box center [713, 141] width 106 height 21
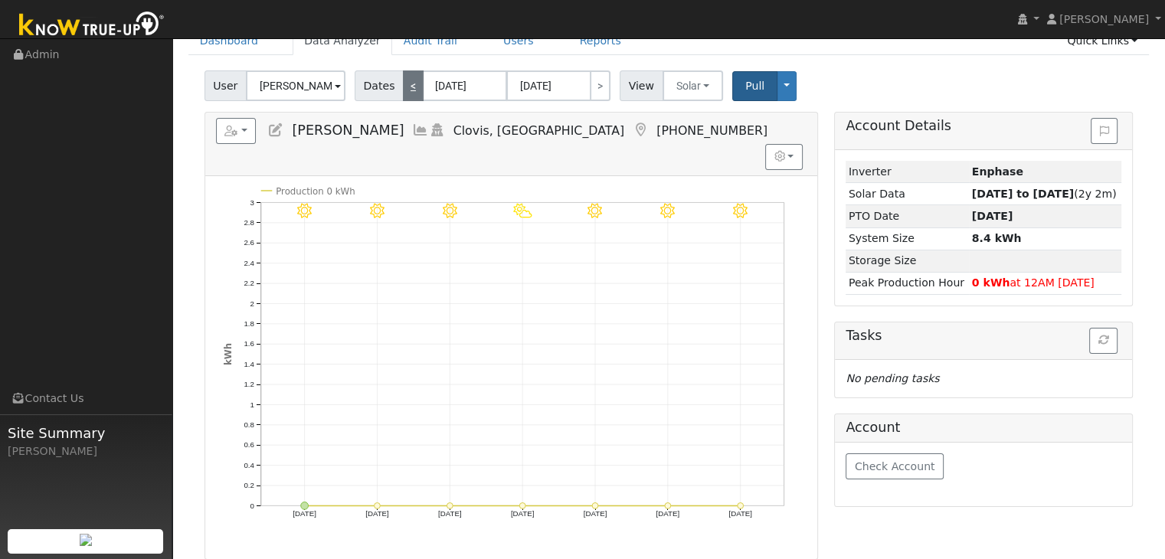
click at [403, 93] on link "<" at bounding box center [413, 85] width 21 height 31
type input "09/19/2025"
type input "09/25/2025"
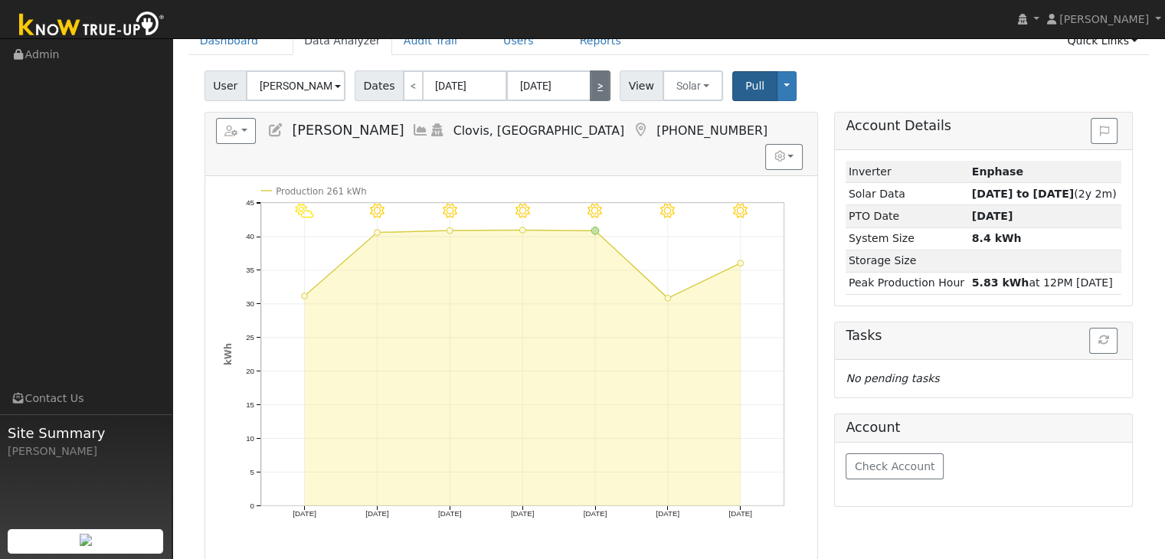
click at [590, 87] on link ">" at bounding box center [600, 85] width 21 height 31
type input "[DATE]"
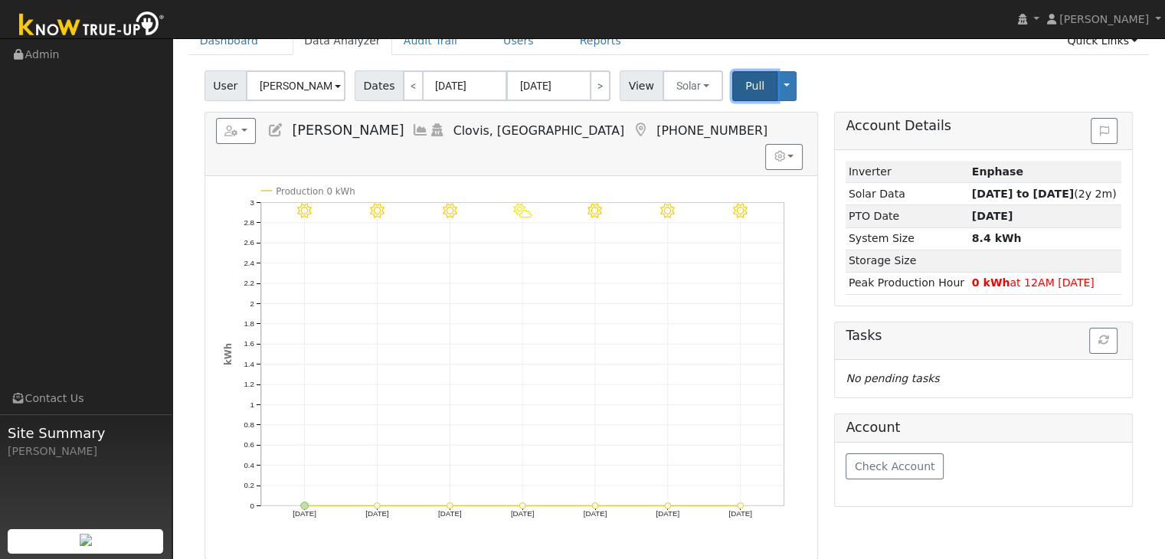
click at [745, 83] on span "Pull" at bounding box center [754, 86] width 19 height 12
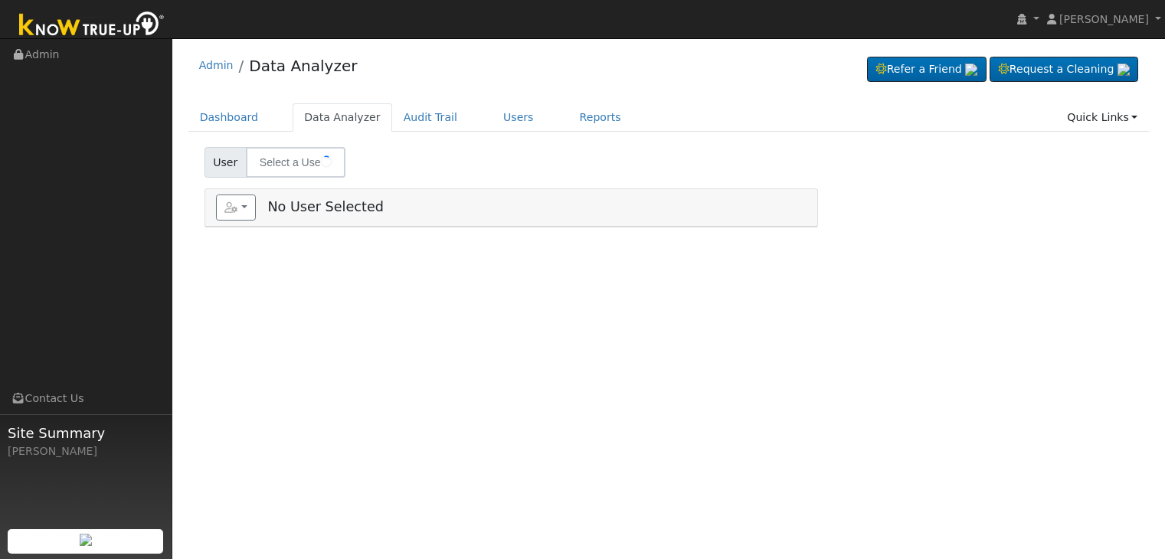
type input "Jeffrey Bennett"
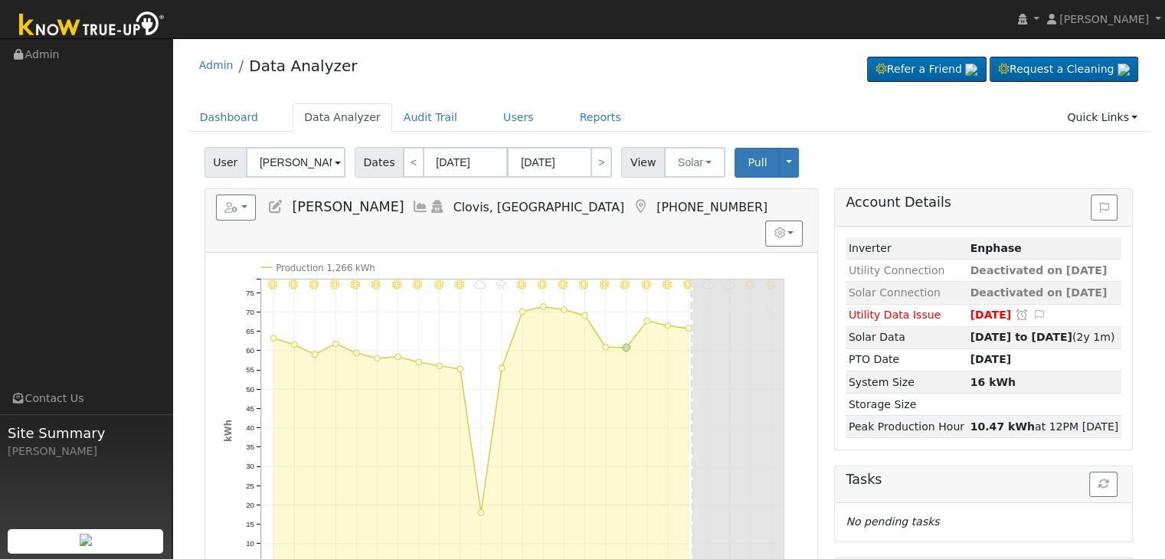
click at [632, 209] on icon at bounding box center [640, 207] width 17 height 14
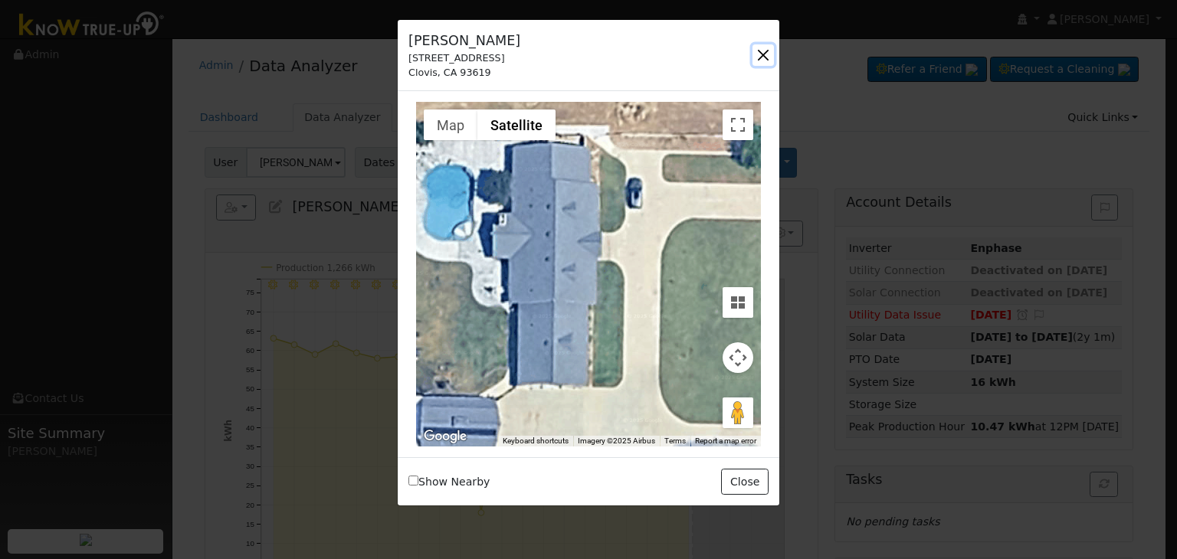
click at [763, 57] on button "button" at bounding box center [762, 54] width 21 height 21
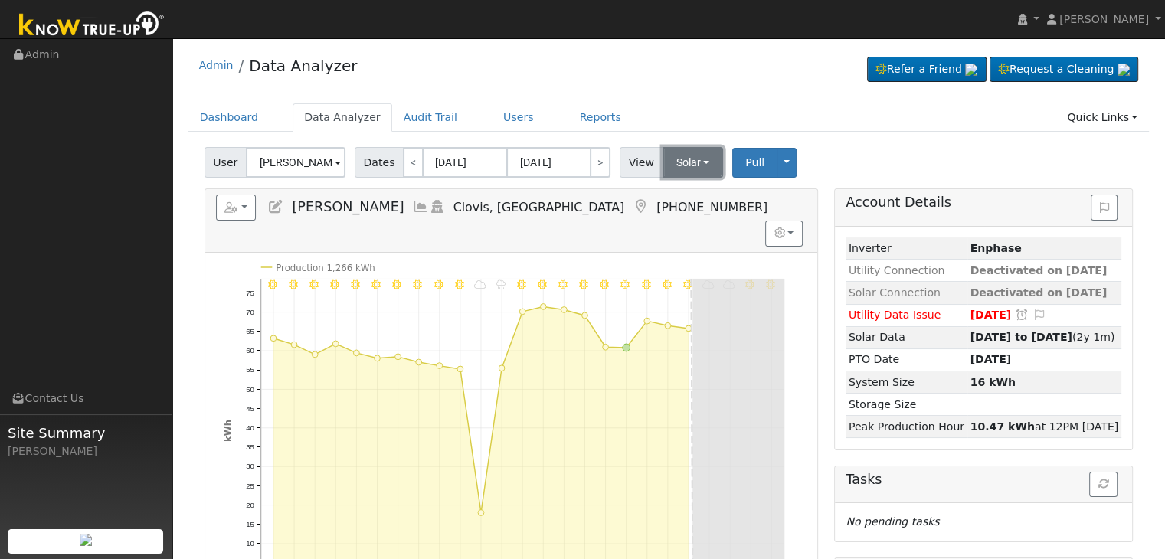
click at [671, 165] on button "Solar" at bounding box center [693, 162] width 61 height 31
click at [676, 194] on link "Utility" at bounding box center [713, 195] width 106 height 21
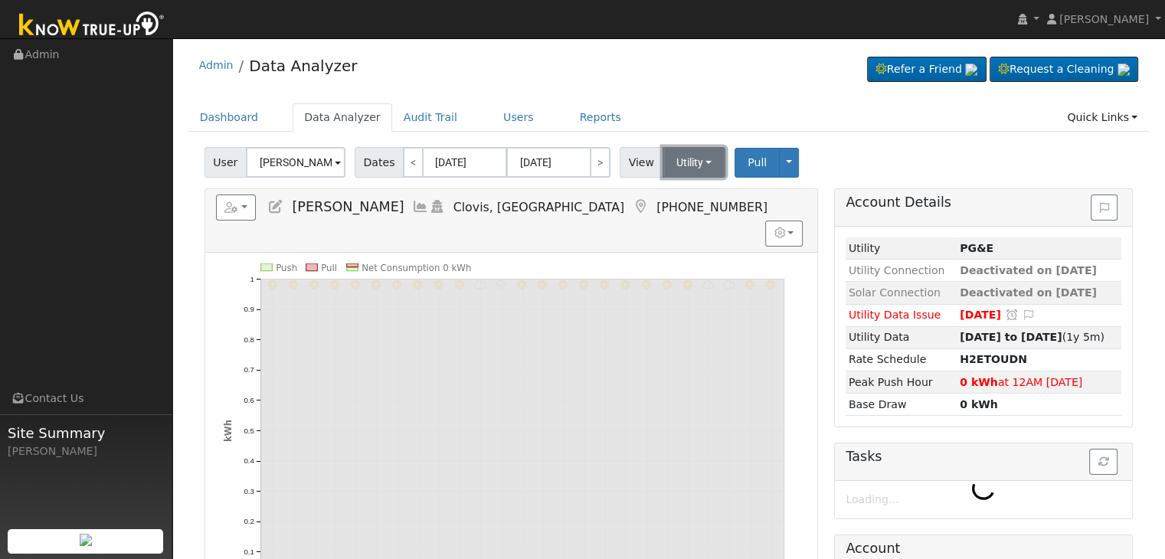
click at [680, 163] on button "Utility" at bounding box center [695, 162] width 64 height 31
click at [688, 225] on link "Solar" at bounding box center [713, 218] width 106 height 21
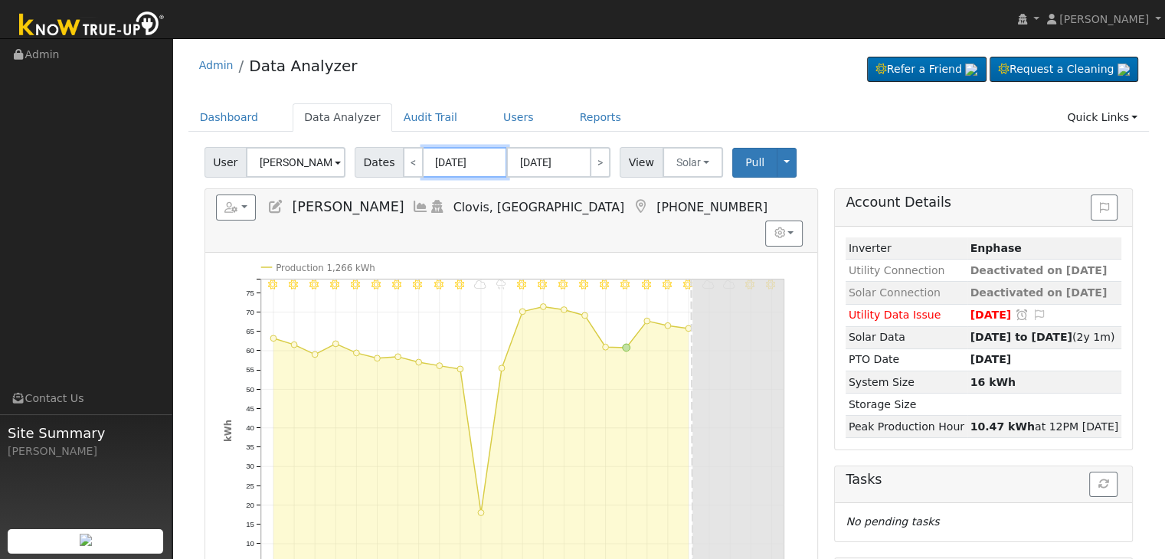
click at [453, 165] on input "[DATE]" at bounding box center [465, 162] width 84 height 31
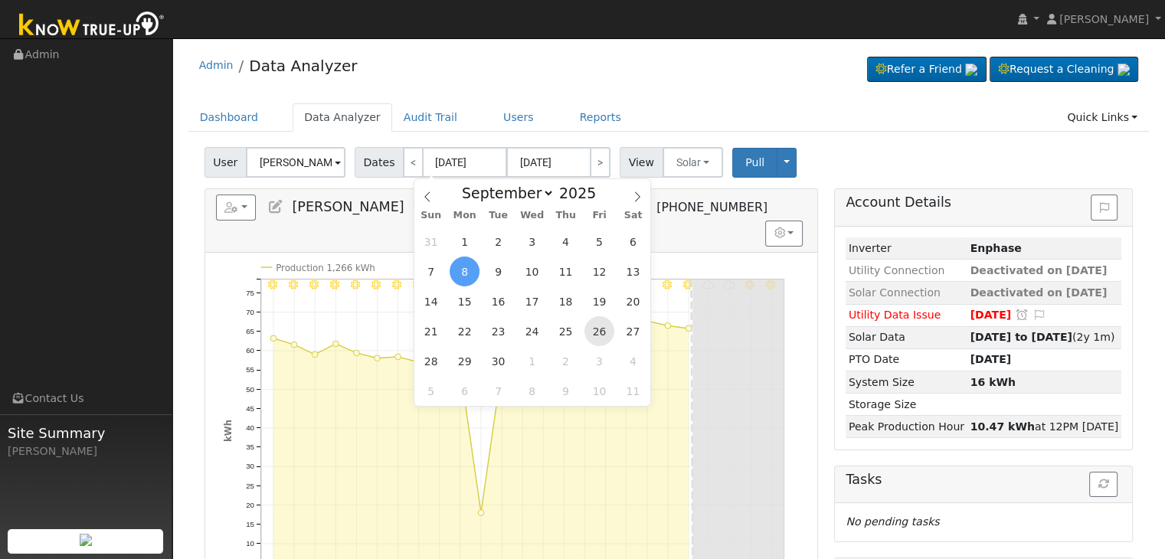
click at [606, 335] on span "26" at bounding box center [599, 331] width 30 height 30
type input "09/26/2025"
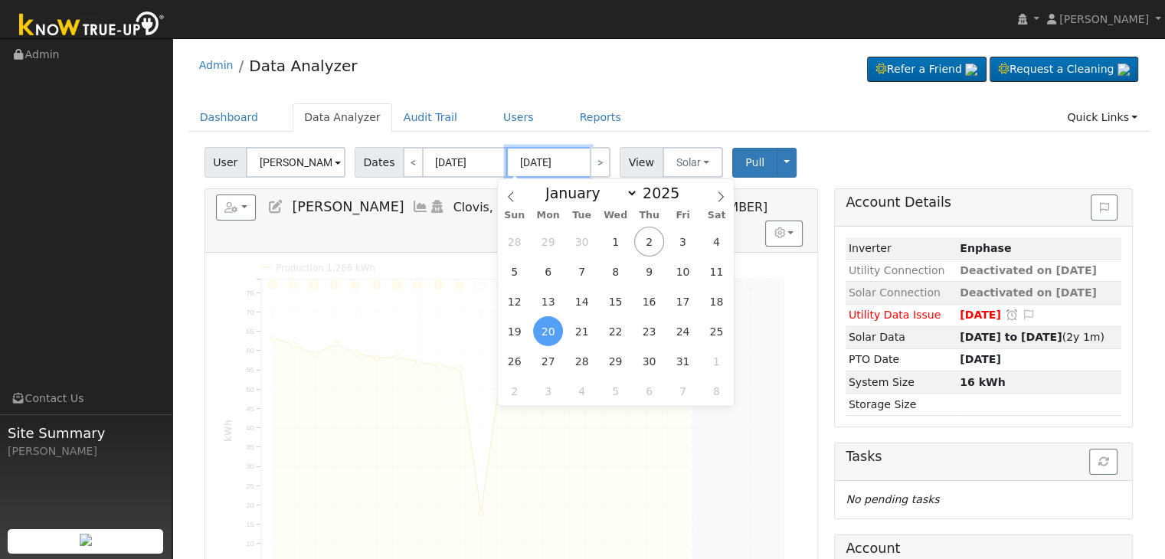
click at [537, 159] on input "10/20/2025" at bounding box center [548, 162] width 84 height 31
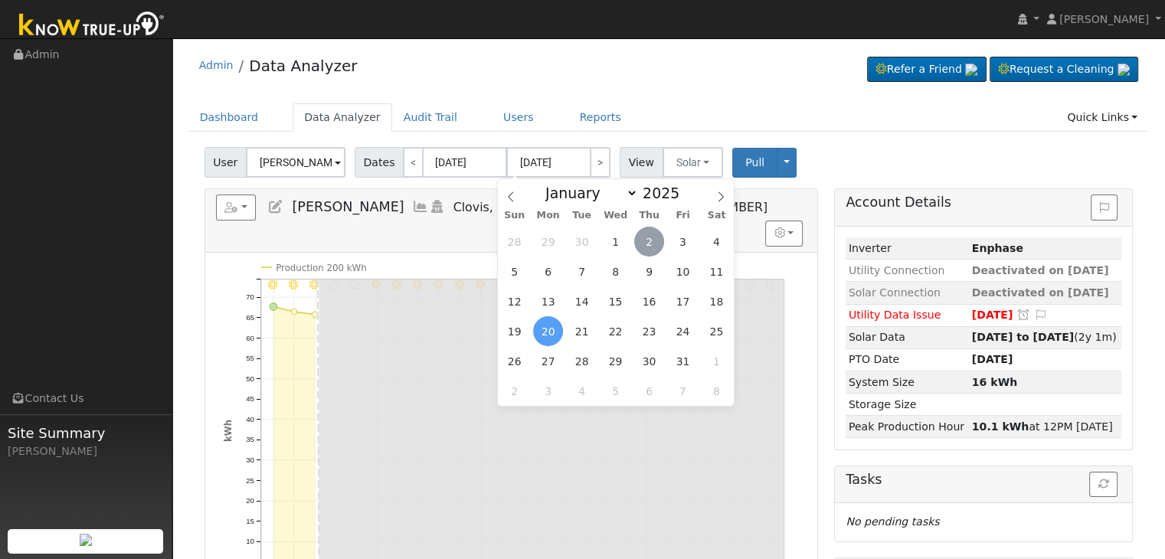
click at [652, 239] on span "2" at bounding box center [649, 242] width 30 height 30
type input "[DATE]"
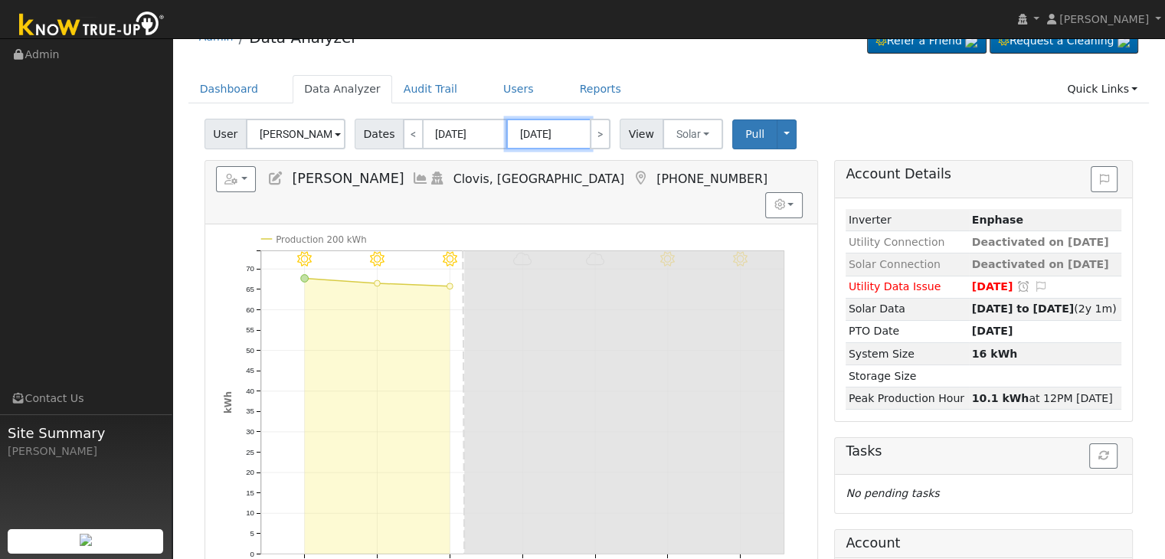
scroll to position [77, 0]
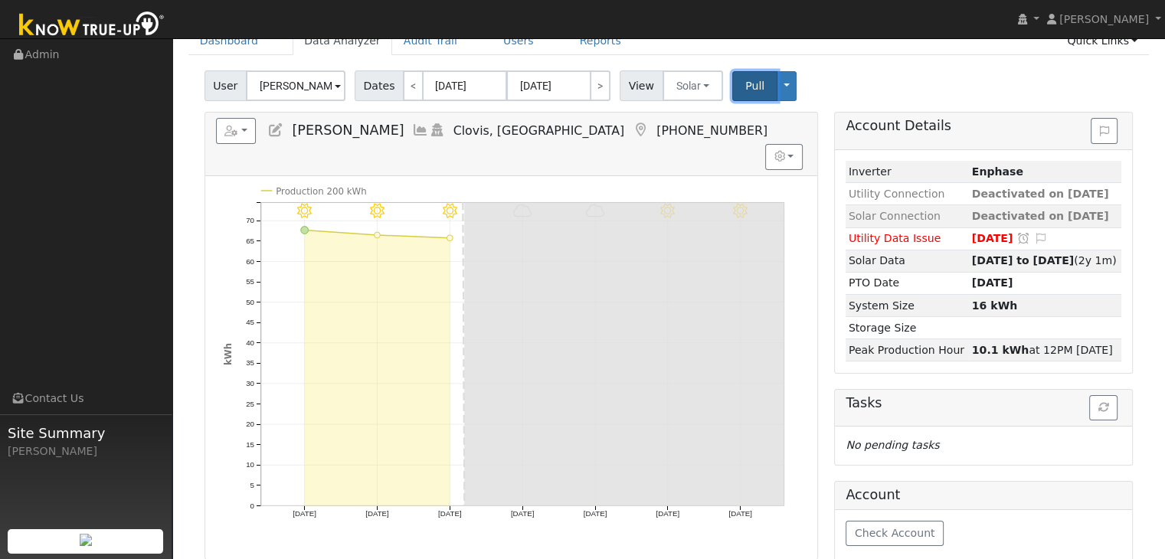
click at [745, 89] on span "Pull" at bounding box center [754, 86] width 19 height 12
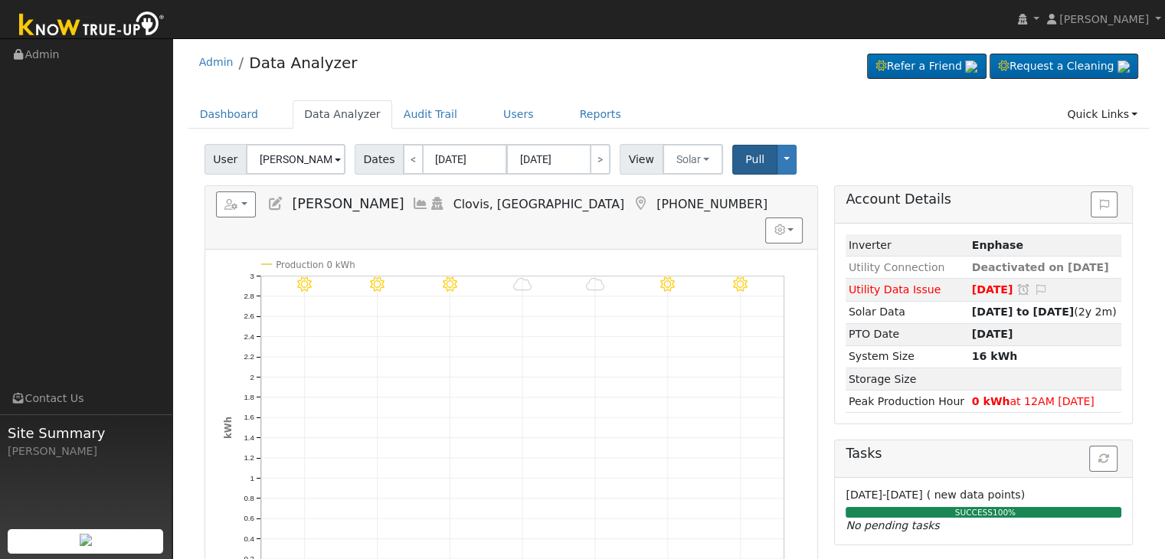
scroll to position [0, 0]
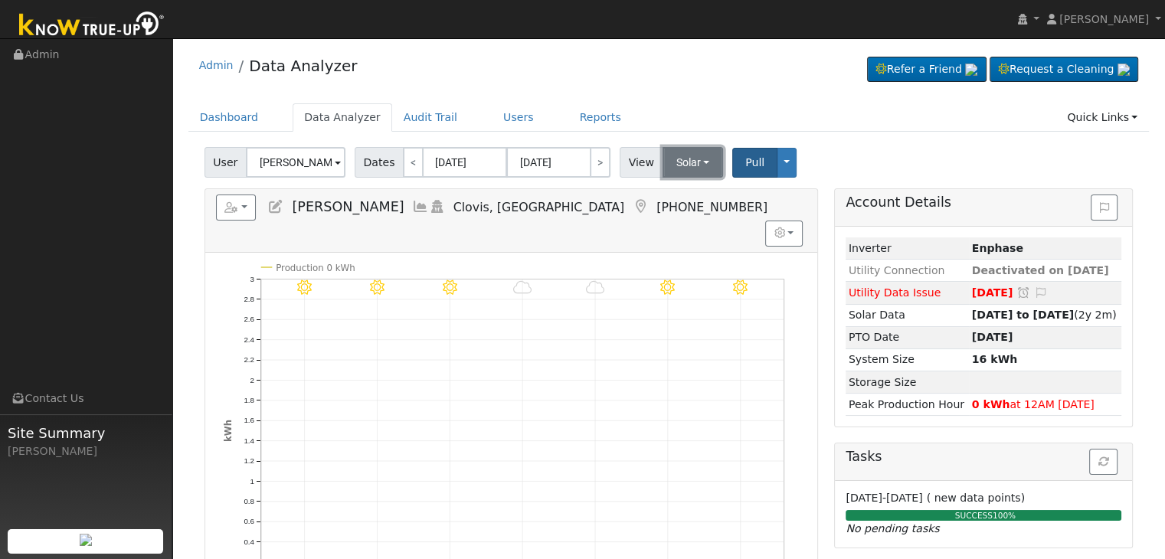
click at [681, 162] on button "Solar" at bounding box center [693, 162] width 61 height 31
click at [676, 195] on link "Utility" at bounding box center [713, 195] width 106 height 21
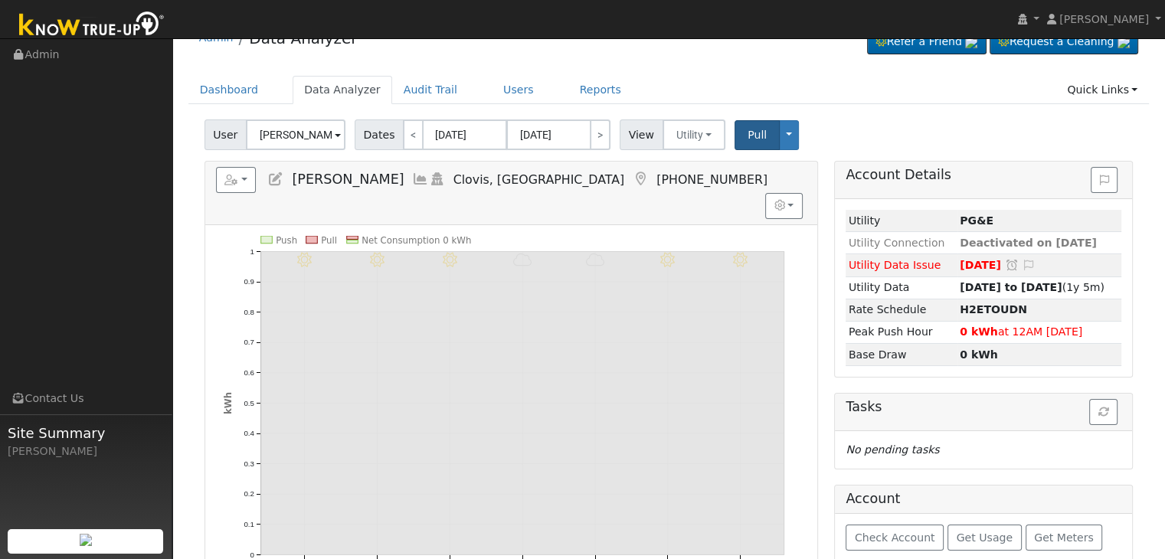
scroll to position [77, 0]
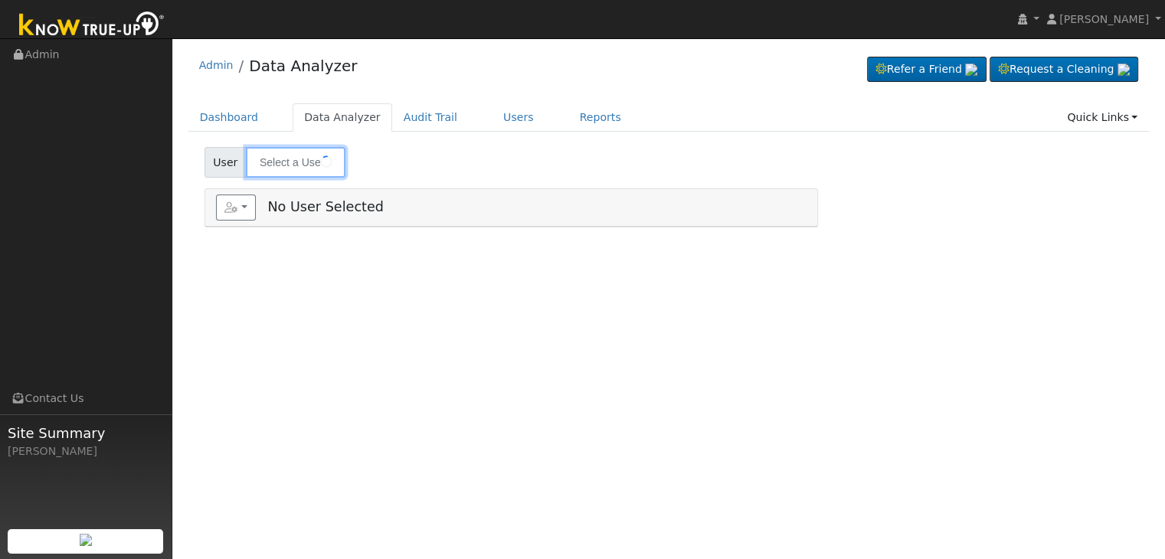
type input "[PERSON_NAME] & [PERSON_NAME]"
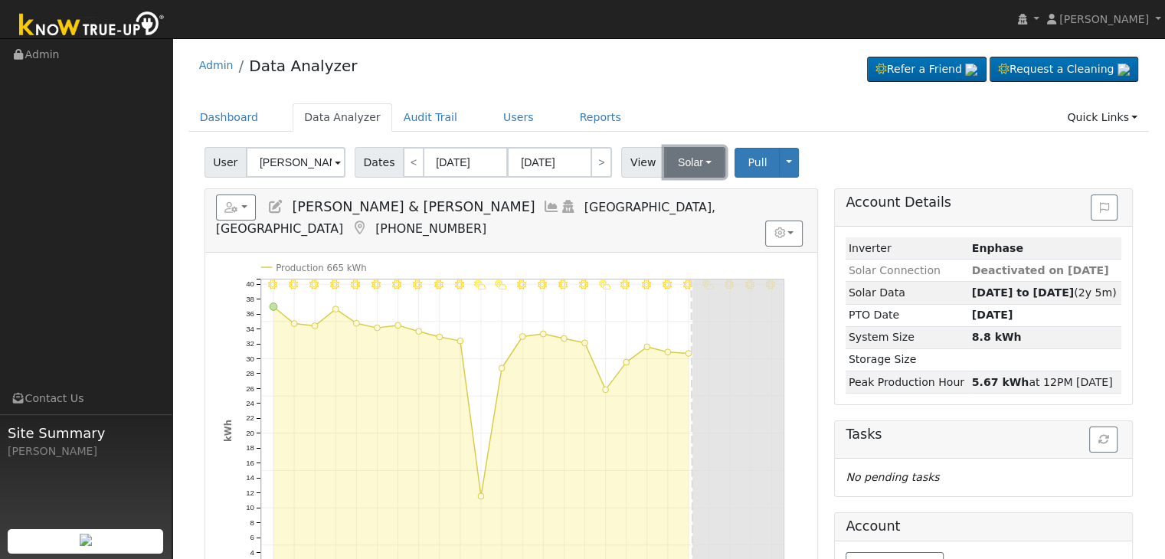
click at [692, 164] on button "Solar" at bounding box center [694, 162] width 61 height 31
click at [689, 191] on link "Utility" at bounding box center [714, 195] width 106 height 21
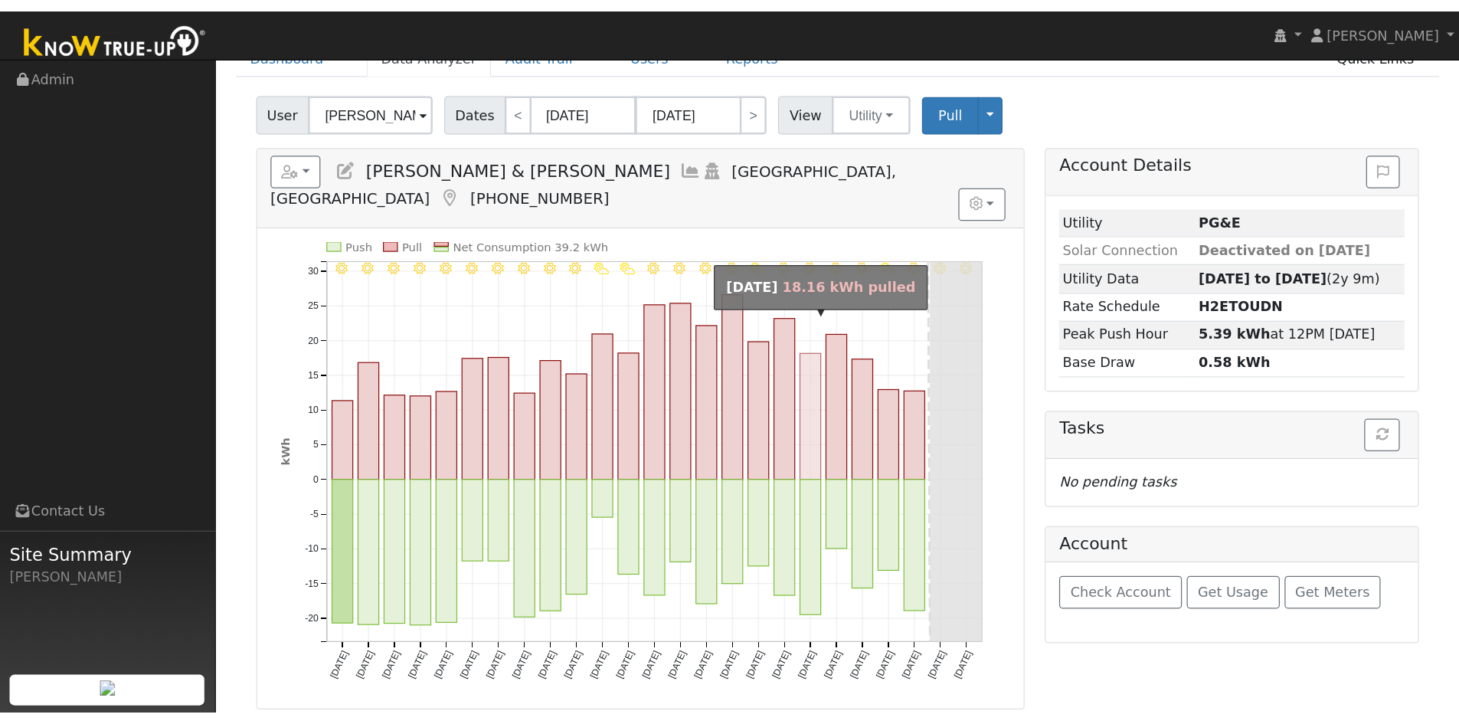
scroll to position [77, 0]
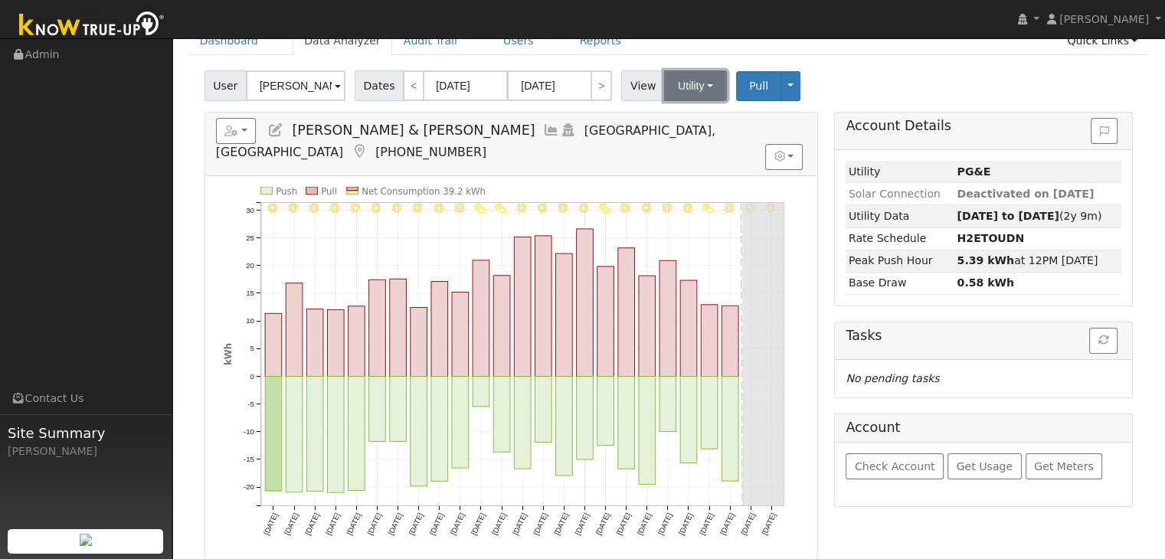
click at [683, 86] on button "Utility" at bounding box center [695, 85] width 63 height 31
click at [690, 142] on link "Solar" at bounding box center [714, 141] width 106 height 21
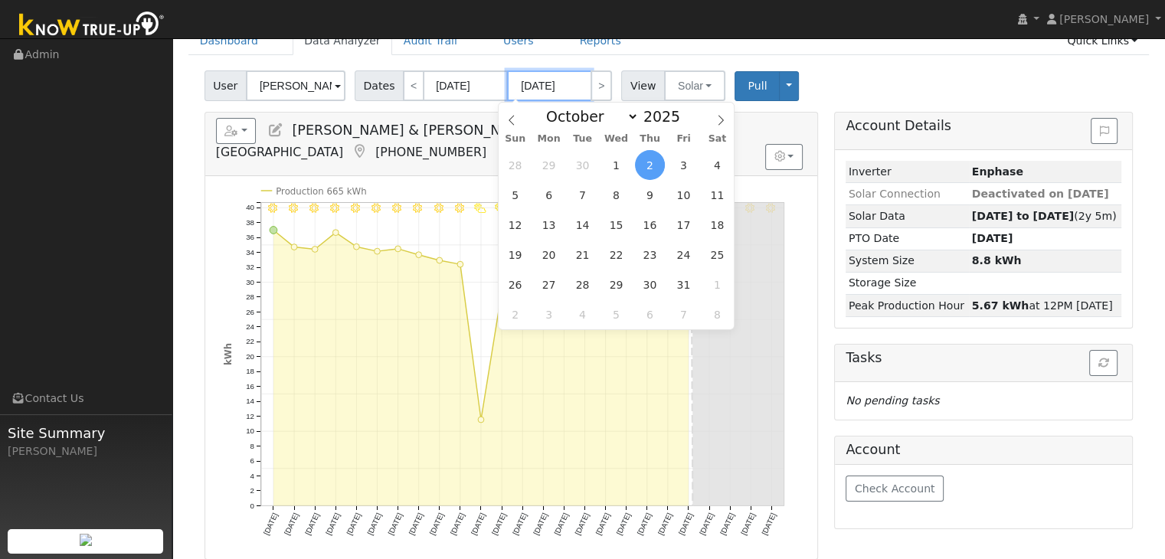
click at [527, 83] on input "[DATE]" at bounding box center [549, 85] width 84 height 31
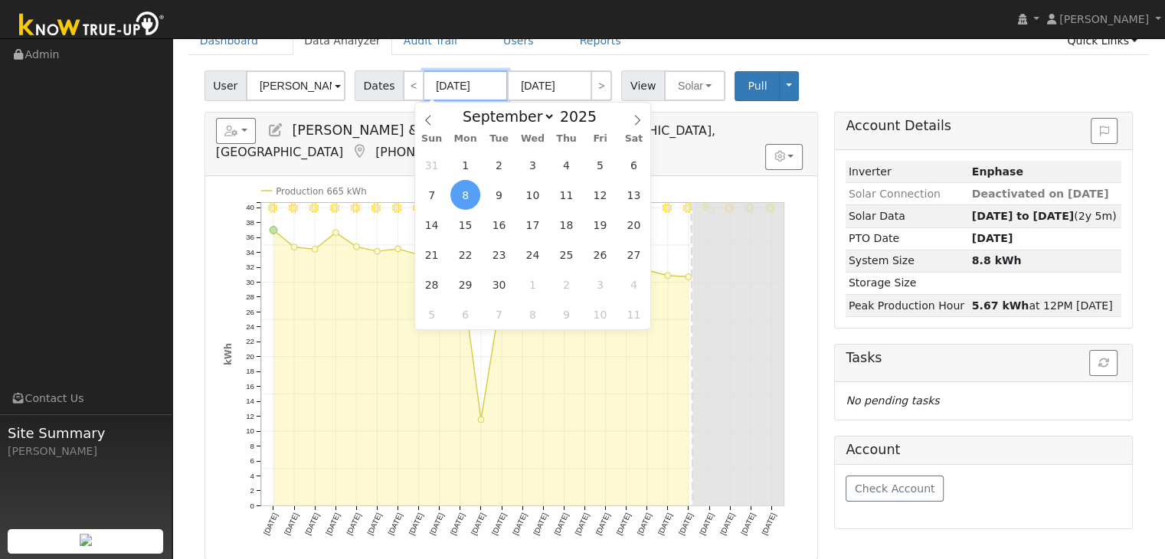
click at [452, 81] on input "[DATE]" at bounding box center [466, 85] width 84 height 31
click at [595, 253] on span "26" at bounding box center [600, 255] width 30 height 30
type input "09/26/2025"
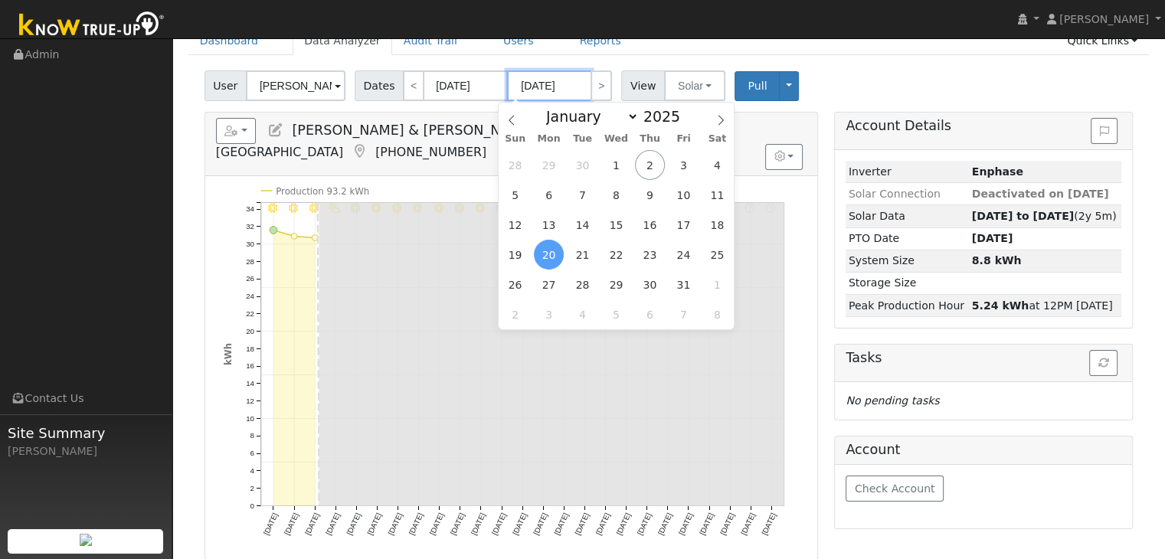
click at [533, 84] on input "10/20/2025" at bounding box center [549, 85] width 84 height 31
click at [649, 167] on span "2" at bounding box center [650, 165] width 30 height 30
type input "[DATE]"
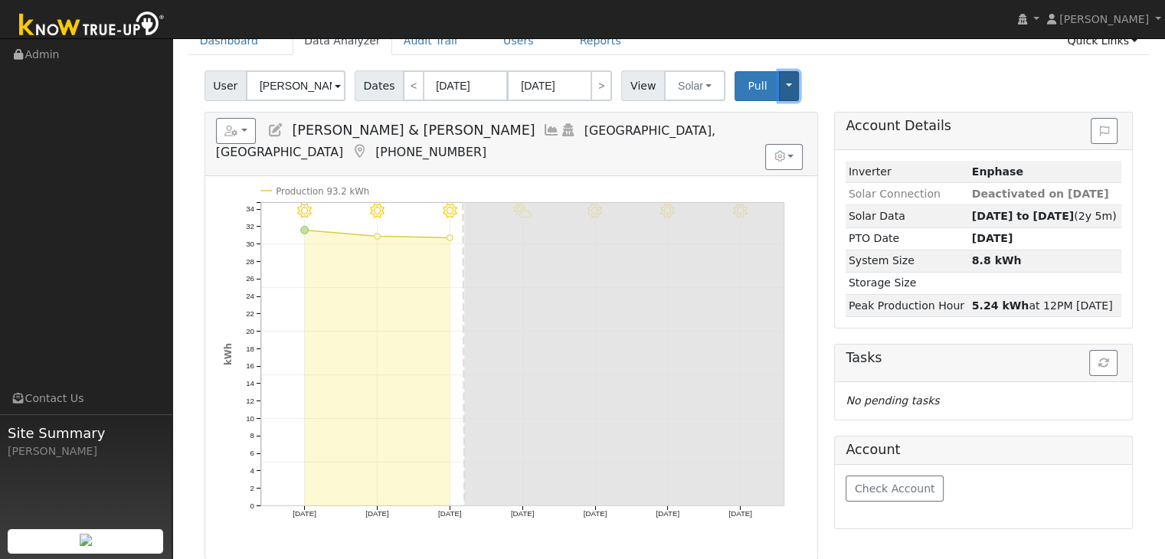
click at [779, 87] on button "Toggle Dropdown" at bounding box center [789, 86] width 20 height 30
click at [846, 83] on div "User Mark & Kathleen Coleman Account Default Account Default Account 707 E Sagi…" at bounding box center [668, 83] width 934 height 36
click at [748, 84] on span "Pull" at bounding box center [757, 86] width 19 height 12
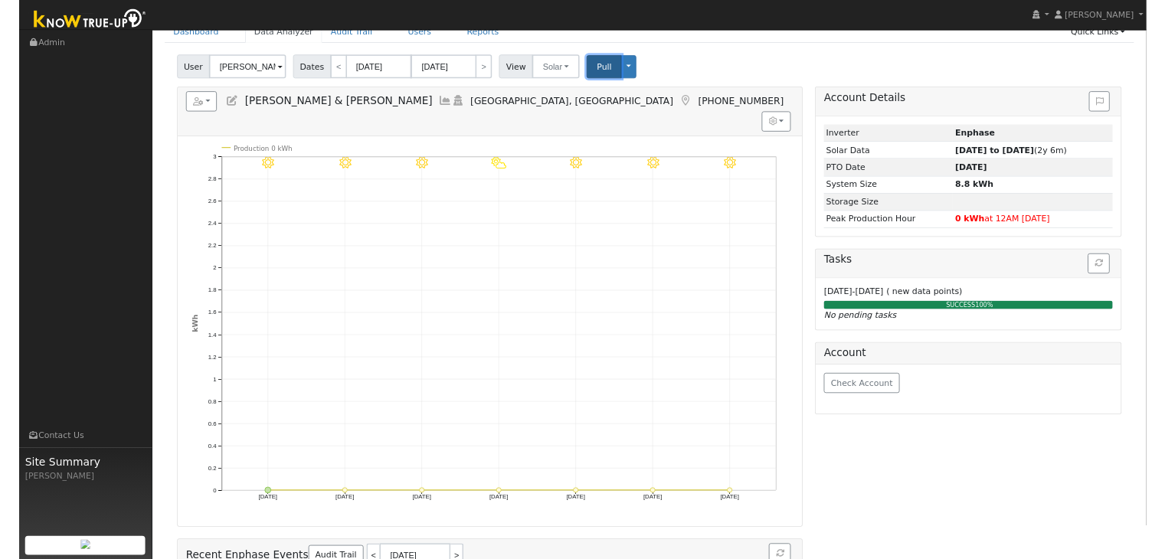
scroll to position [0, 0]
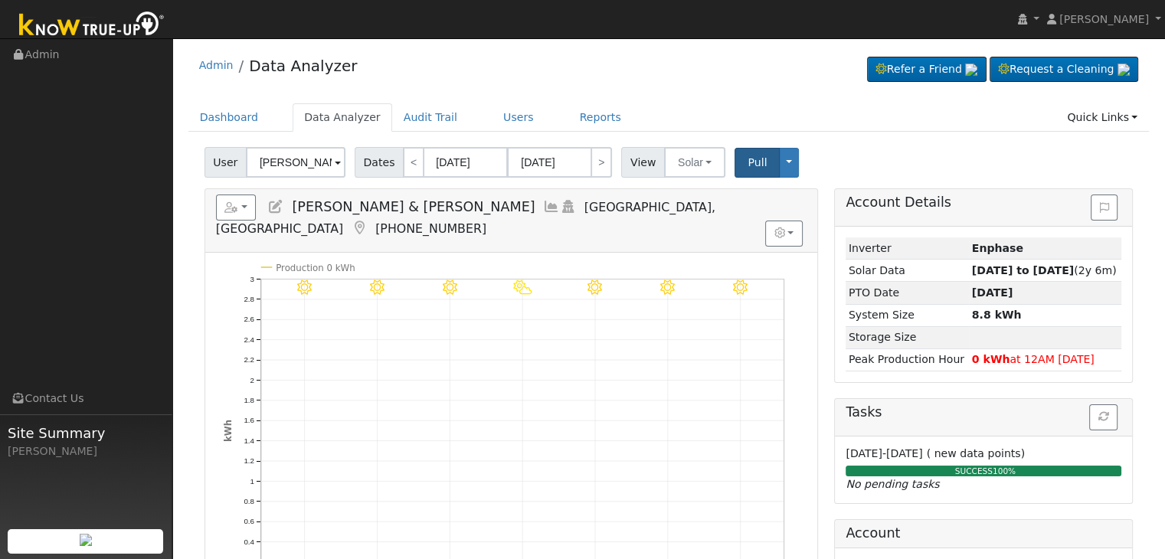
click at [368, 221] on icon at bounding box center [359, 228] width 17 height 14
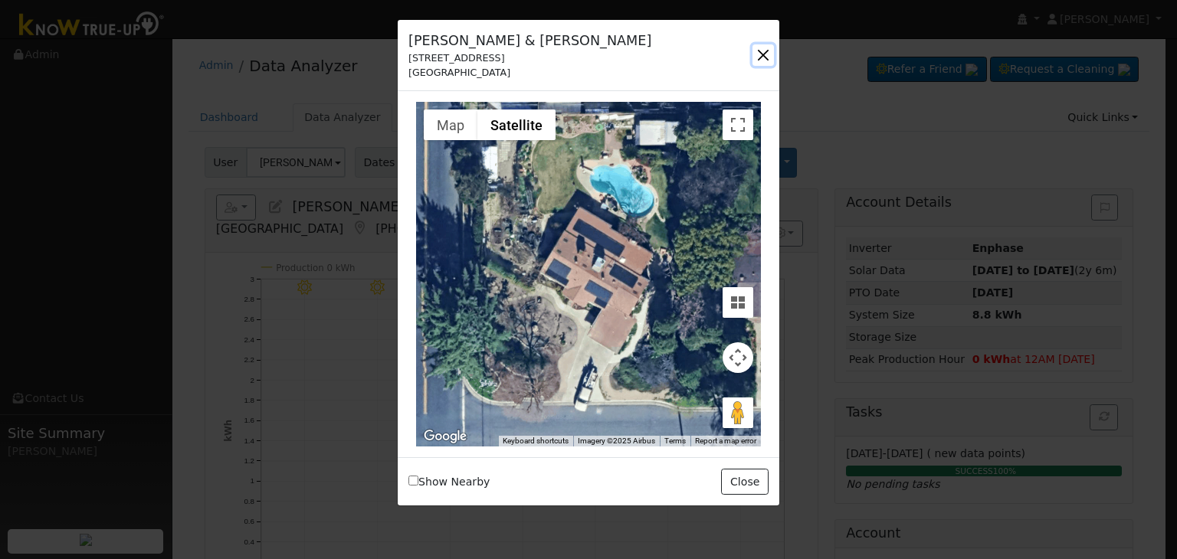
click at [760, 54] on button "button" at bounding box center [762, 54] width 21 height 21
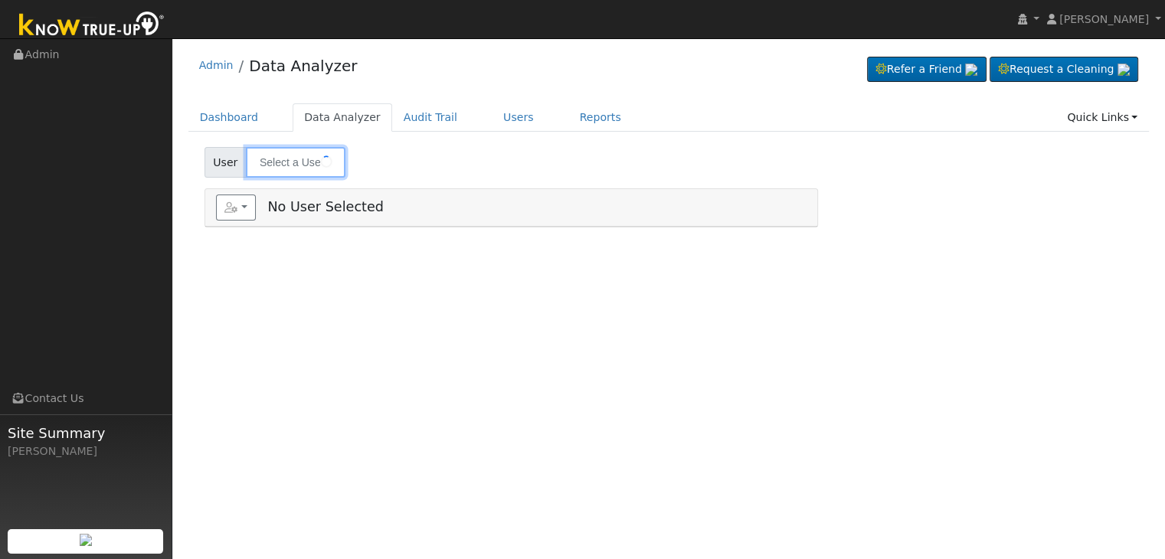
type input "[PERSON_NAME]"
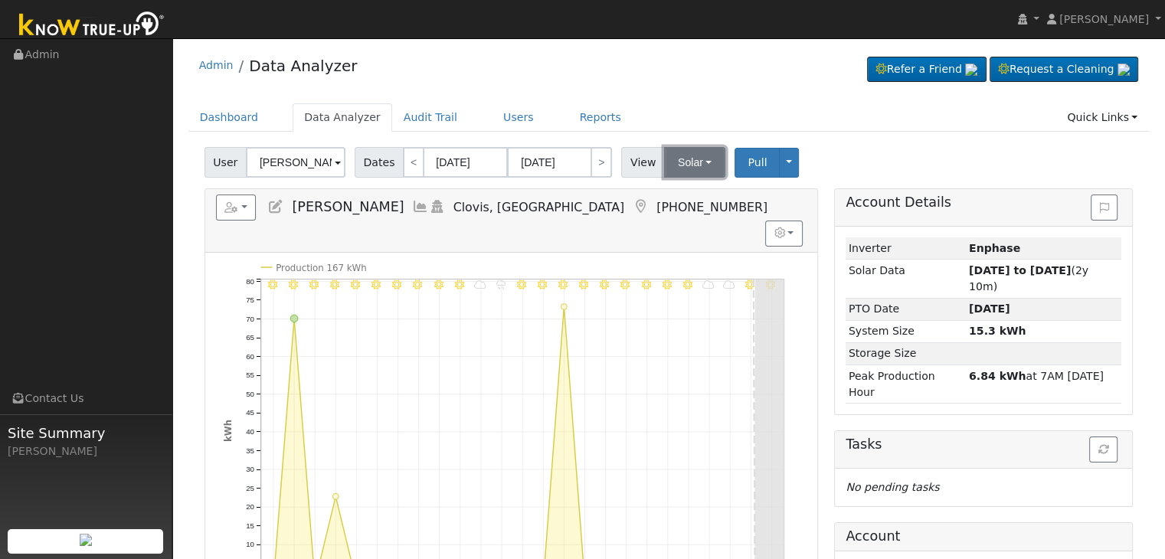
click at [678, 168] on button "Solar" at bounding box center [694, 162] width 61 height 31
click at [684, 194] on link "Utility" at bounding box center [714, 195] width 106 height 21
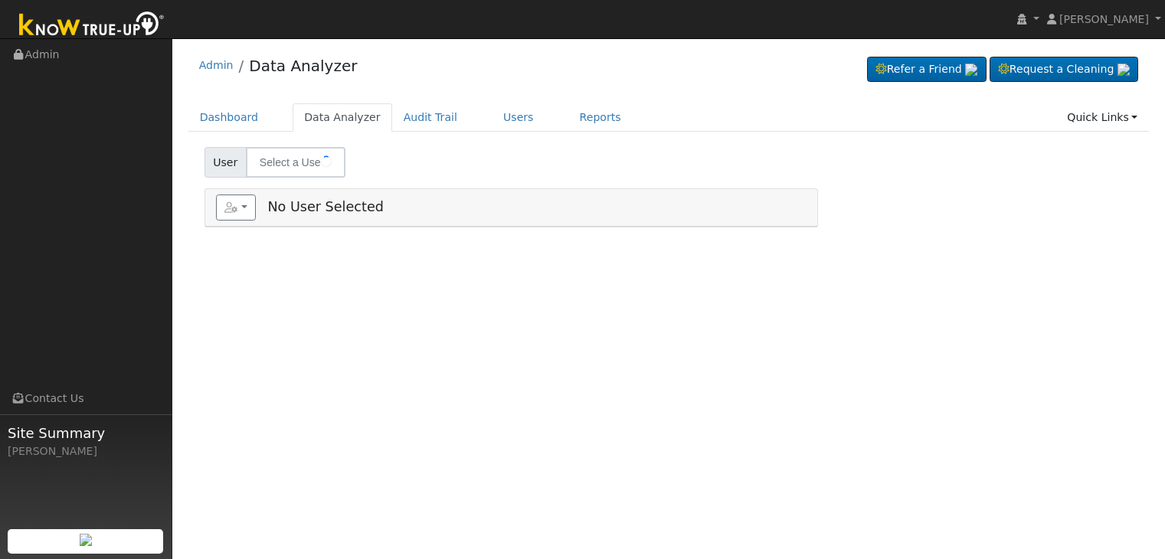
type input "[PERSON_NAME]"
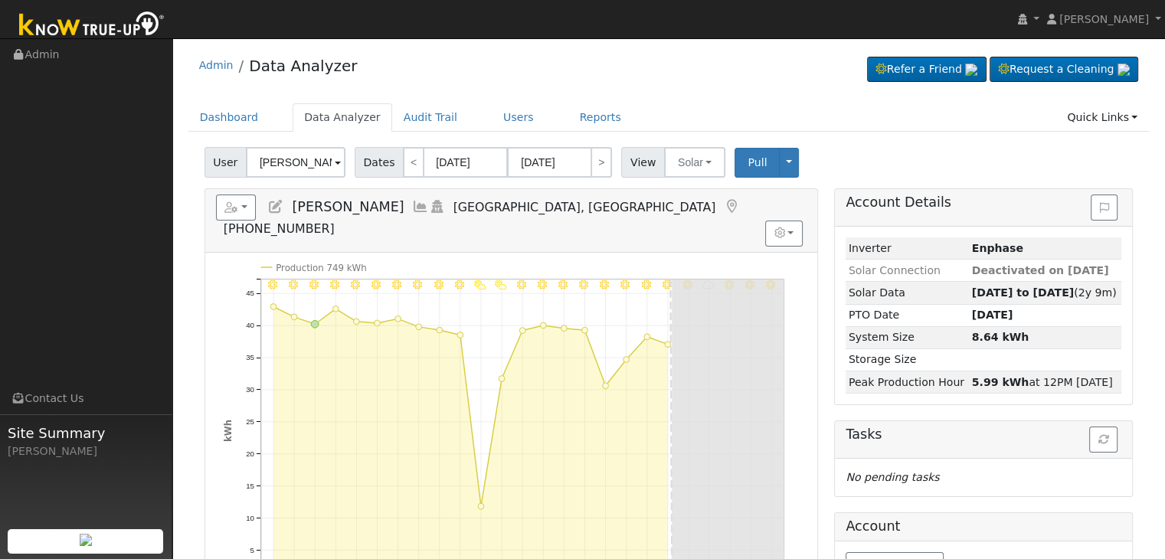
click at [723, 204] on icon at bounding box center [731, 207] width 17 height 14
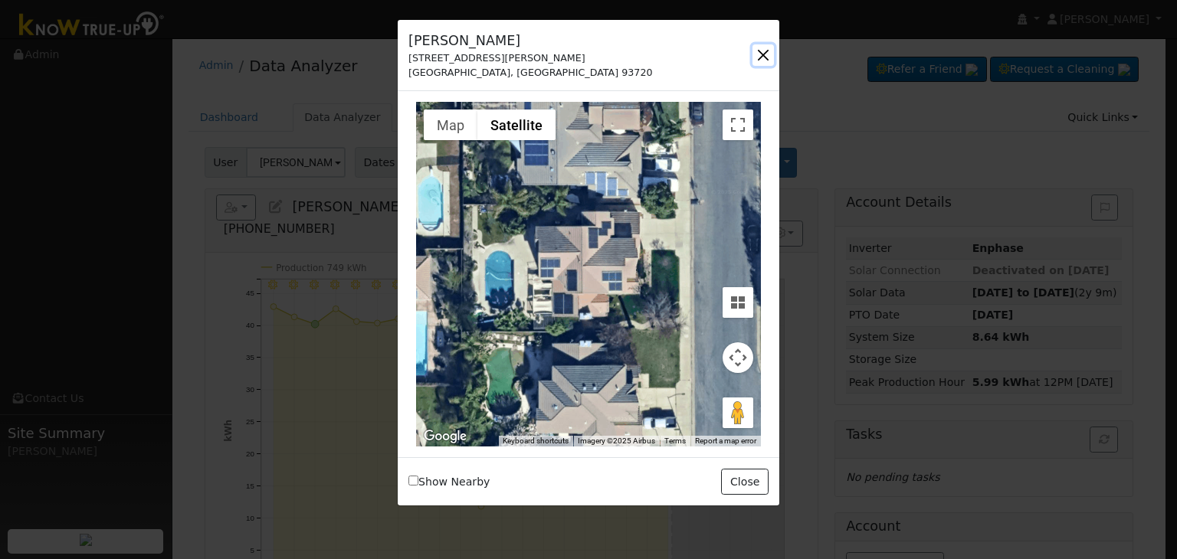
click at [757, 50] on button "button" at bounding box center [762, 54] width 21 height 21
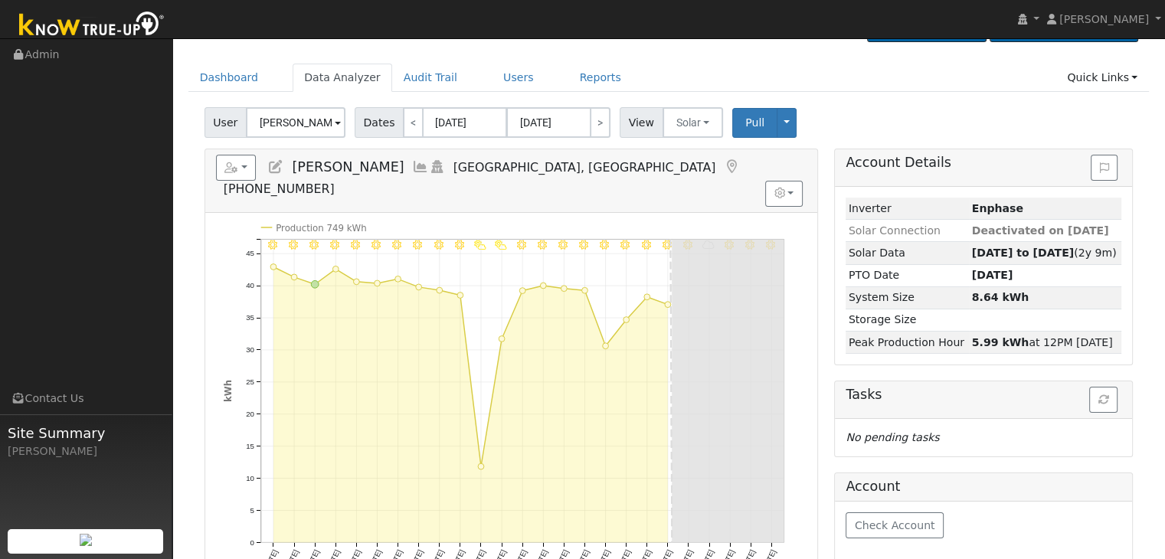
scroll to position [34, 0]
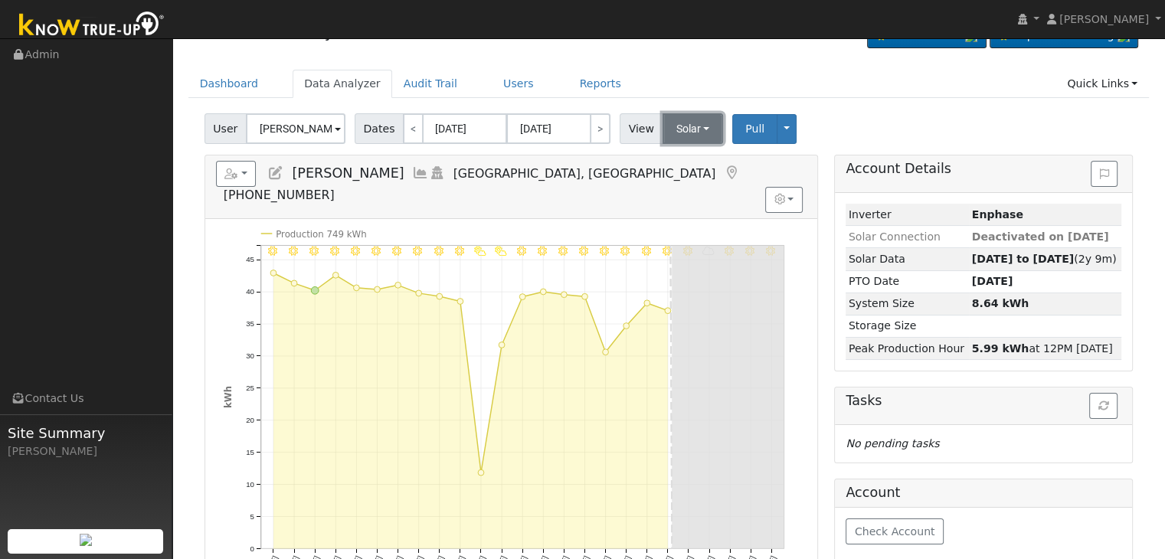
click at [687, 136] on button "Solar" at bounding box center [693, 128] width 61 height 31
click at [682, 155] on link "Utility" at bounding box center [713, 162] width 106 height 21
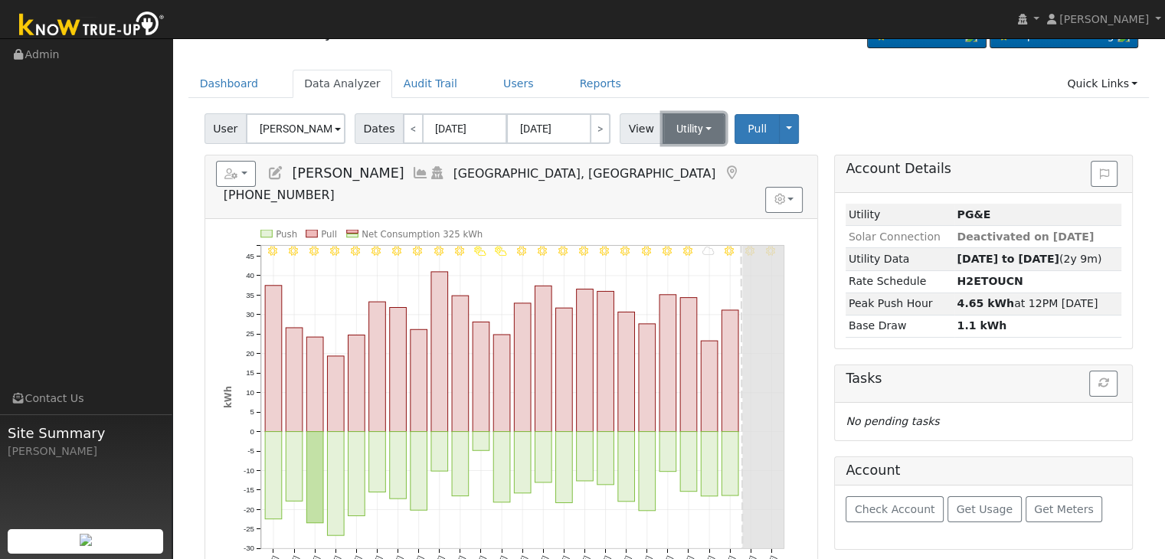
click at [679, 131] on button "Utility" at bounding box center [695, 128] width 64 height 31
click at [686, 177] on link "Solar" at bounding box center [713, 184] width 106 height 21
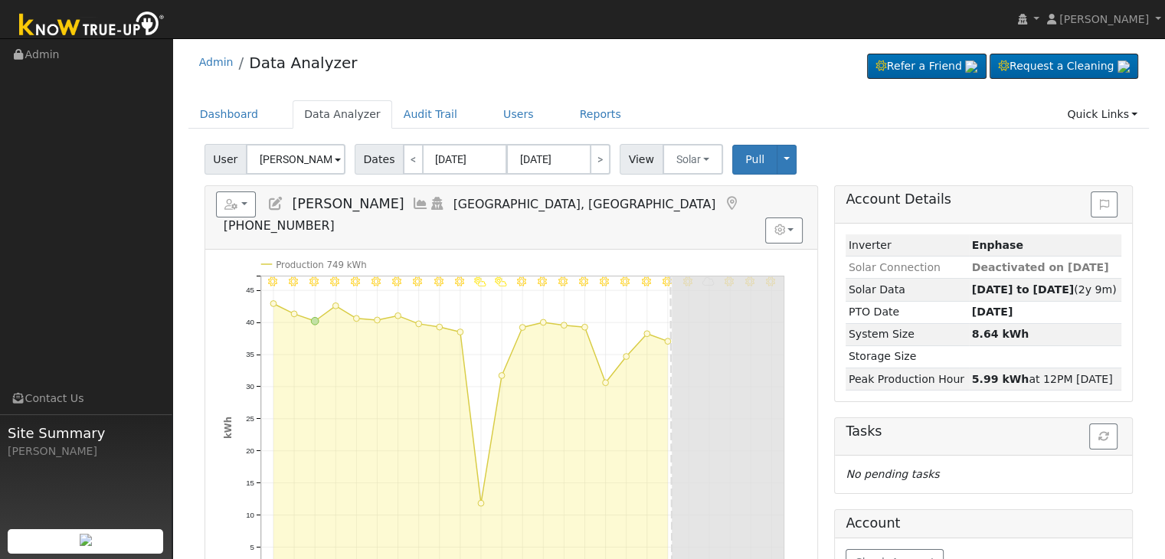
scroll to position [0, 0]
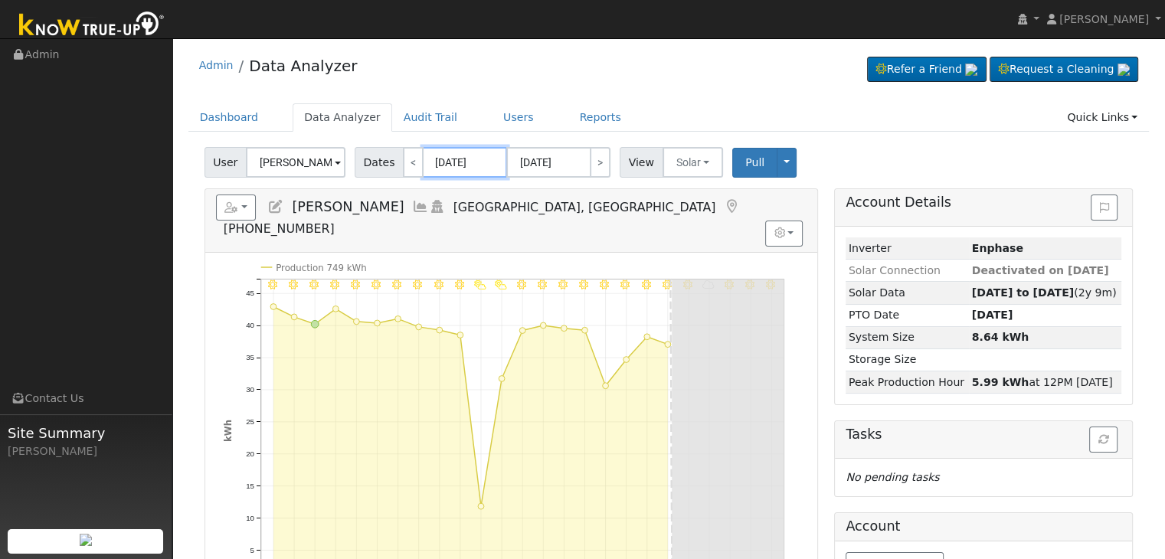
click at [453, 163] on input "[DATE]" at bounding box center [465, 162] width 84 height 31
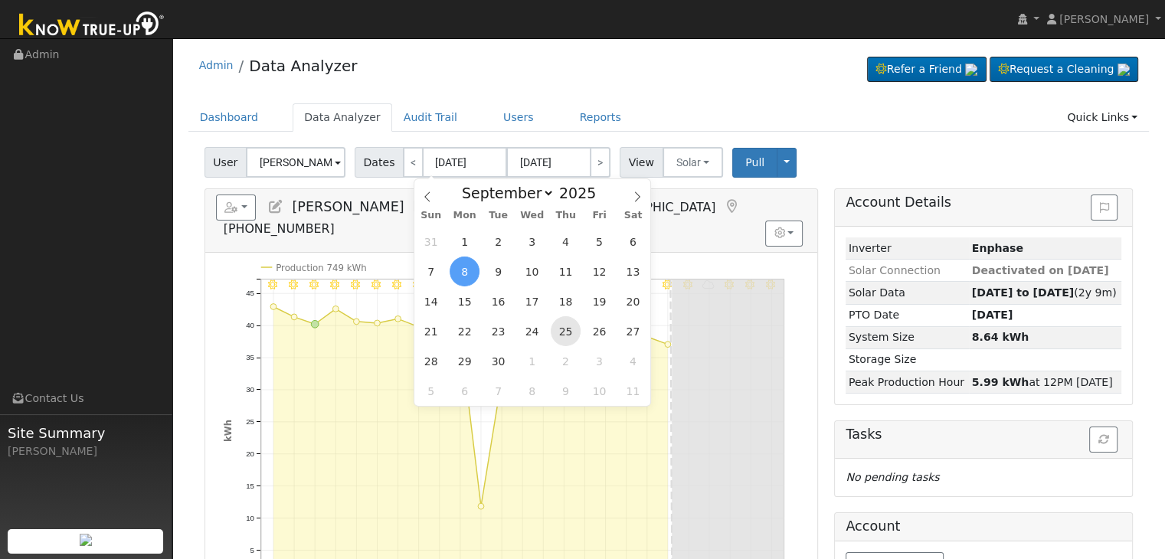
click at [565, 328] on span "25" at bounding box center [566, 331] width 30 height 30
type input "[DATE]"
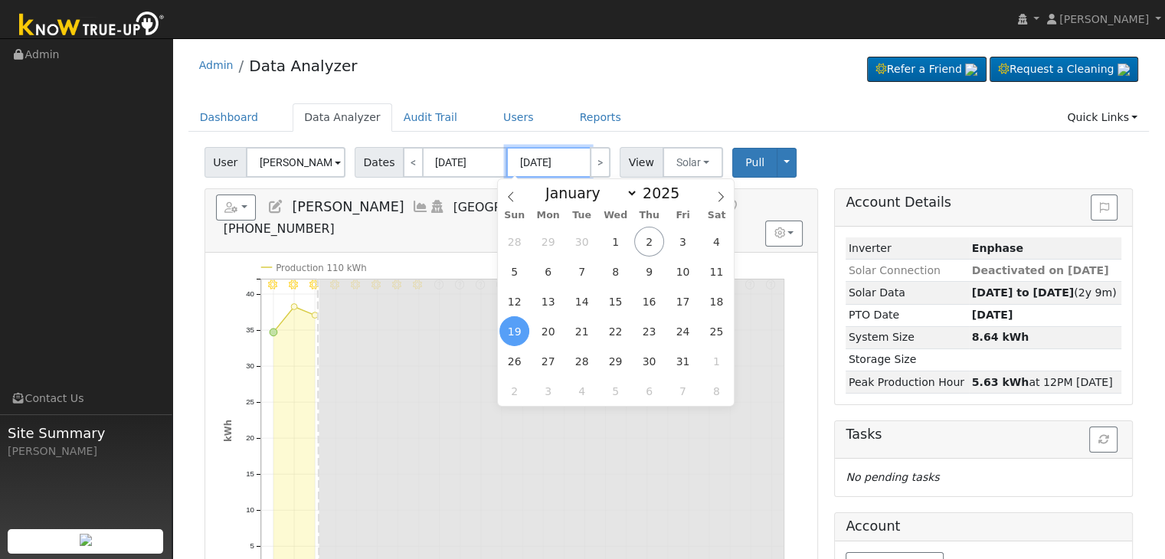
click at [549, 152] on input "[DATE]" at bounding box center [548, 162] width 84 height 31
click at [646, 240] on span "2" at bounding box center [649, 242] width 30 height 30
type input "[DATE]"
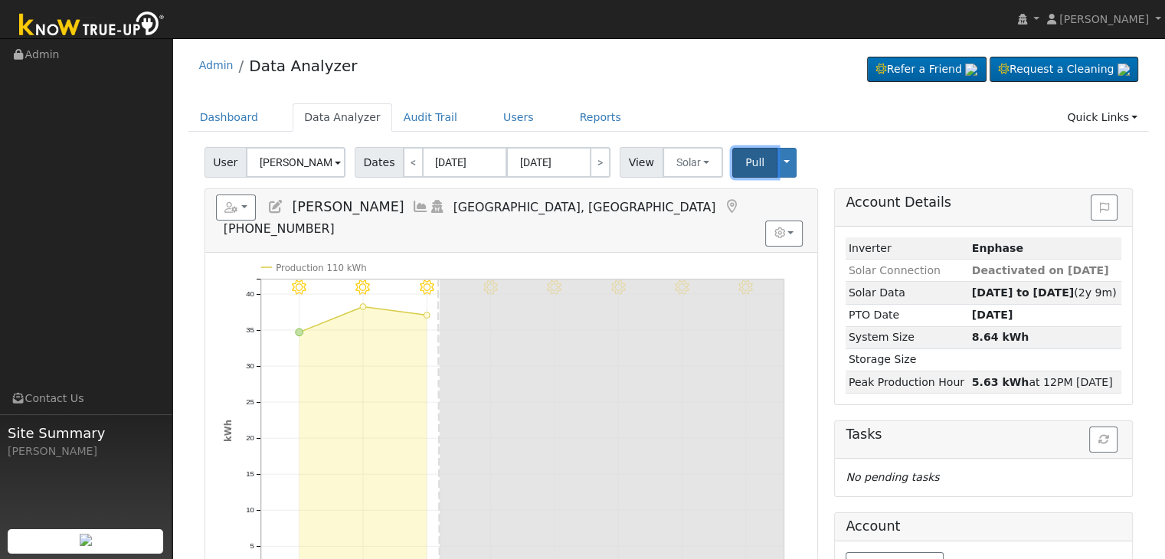
click at [749, 163] on span "Pull" at bounding box center [754, 162] width 19 height 12
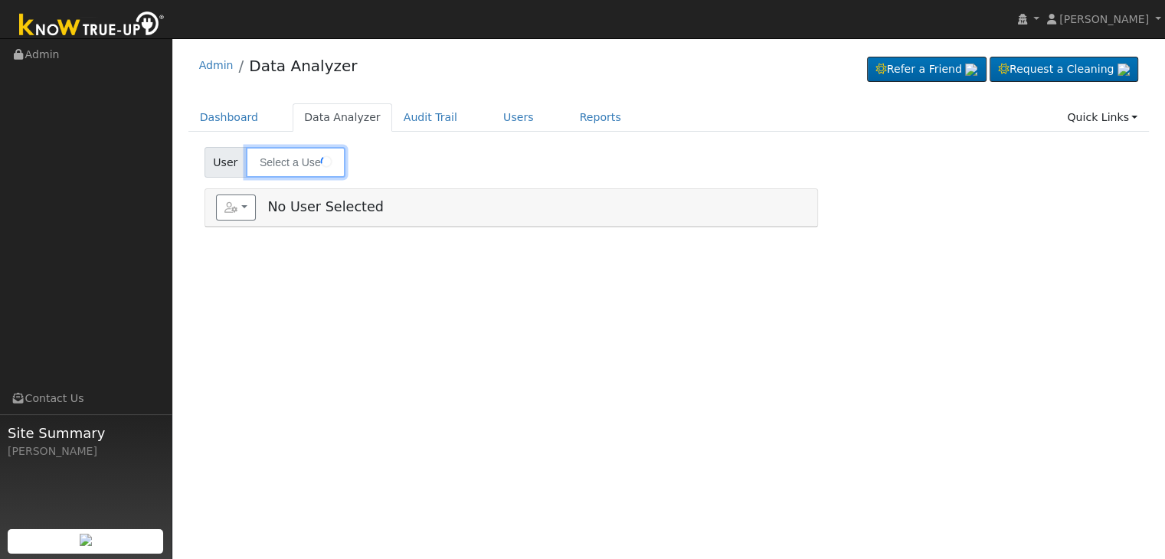
type input "[PERSON_NAME]"
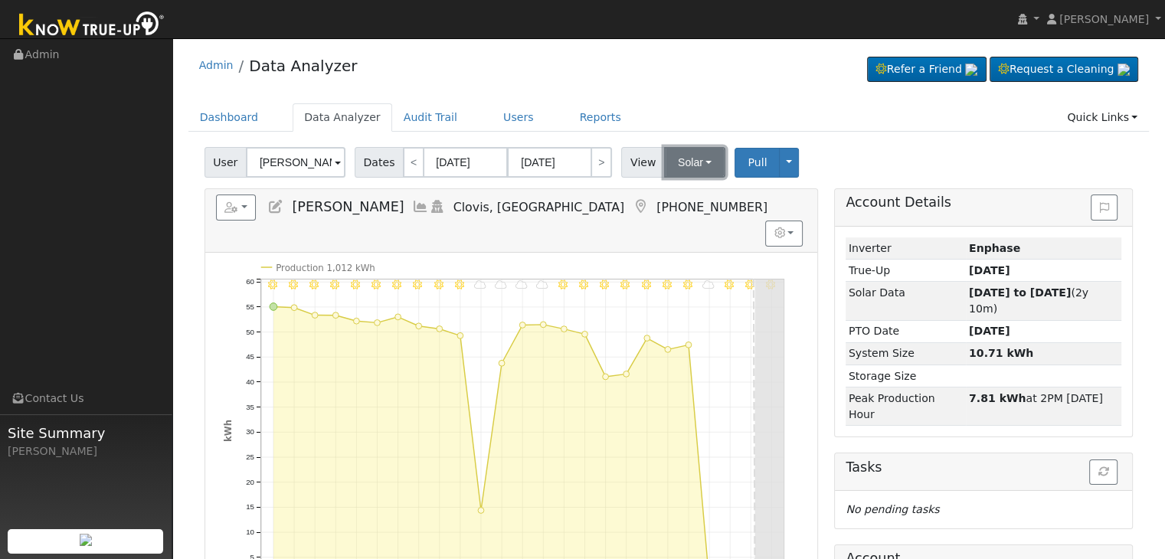
click at [693, 161] on button "Solar" at bounding box center [694, 162] width 61 height 31
click at [692, 200] on link "Utility" at bounding box center [714, 195] width 106 height 21
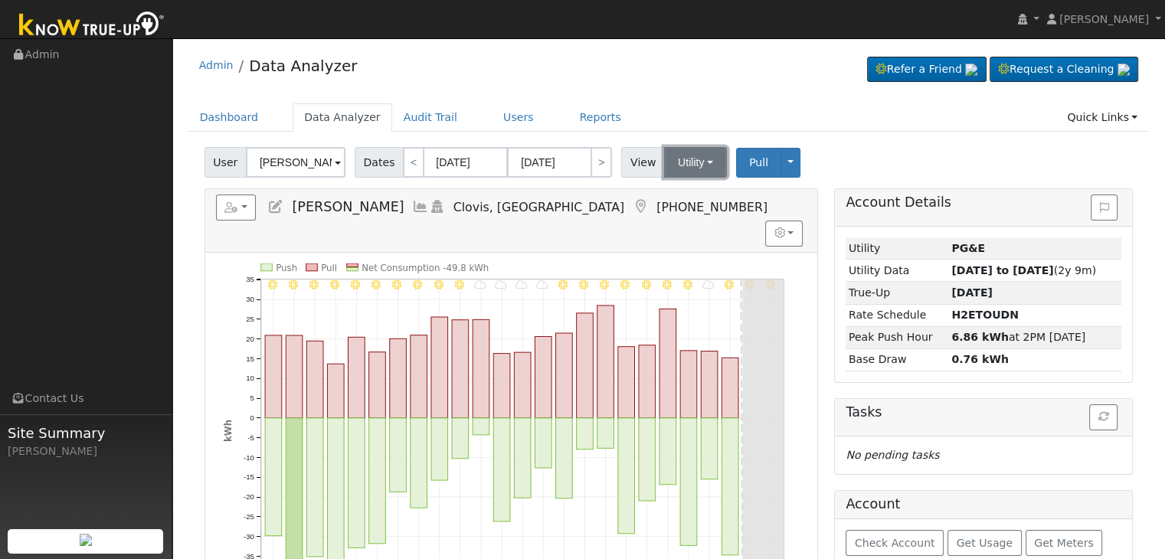
click at [683, 162] on button "Utility" at bounding box center [695, 162] width 63 height 31
click at [691, 223] on link "Solar" at bounding box center [714, 218] width 106 height 21
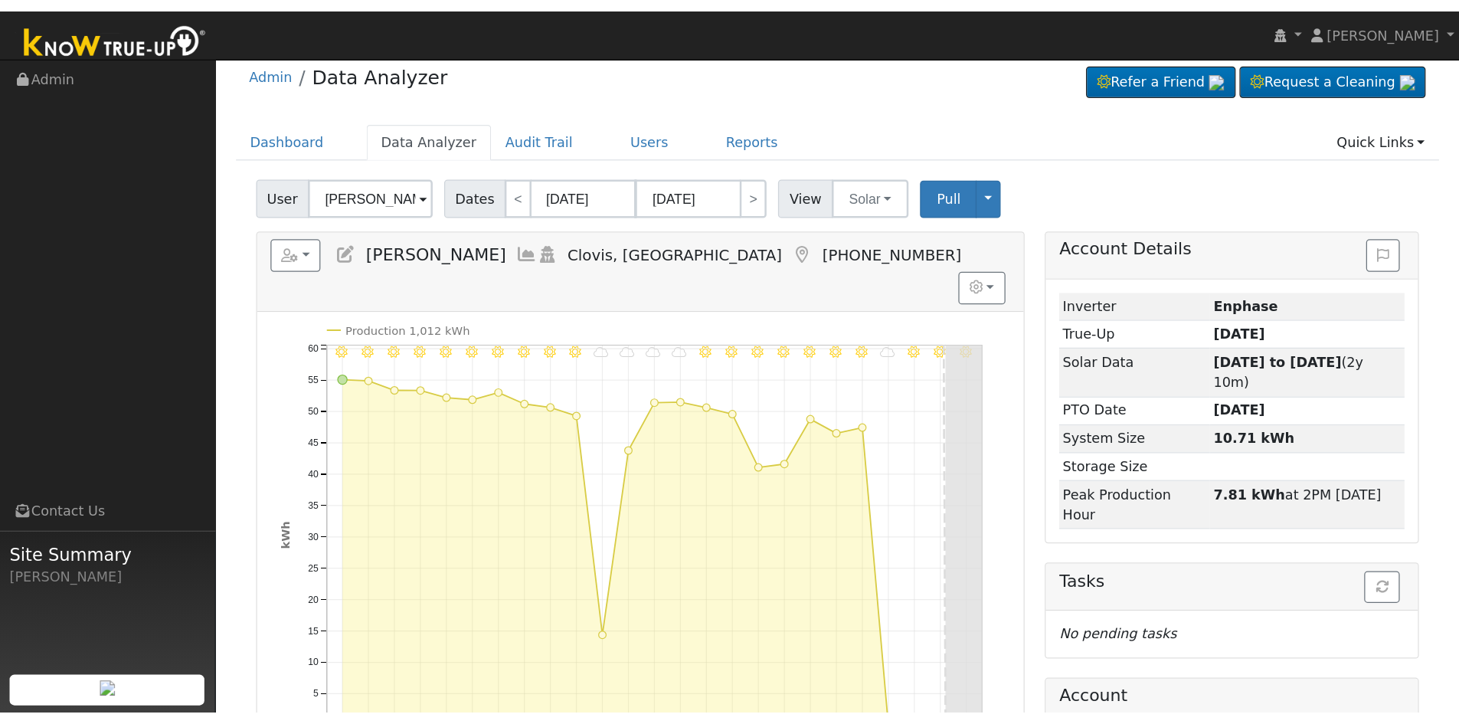
scroll to position [77, 0]
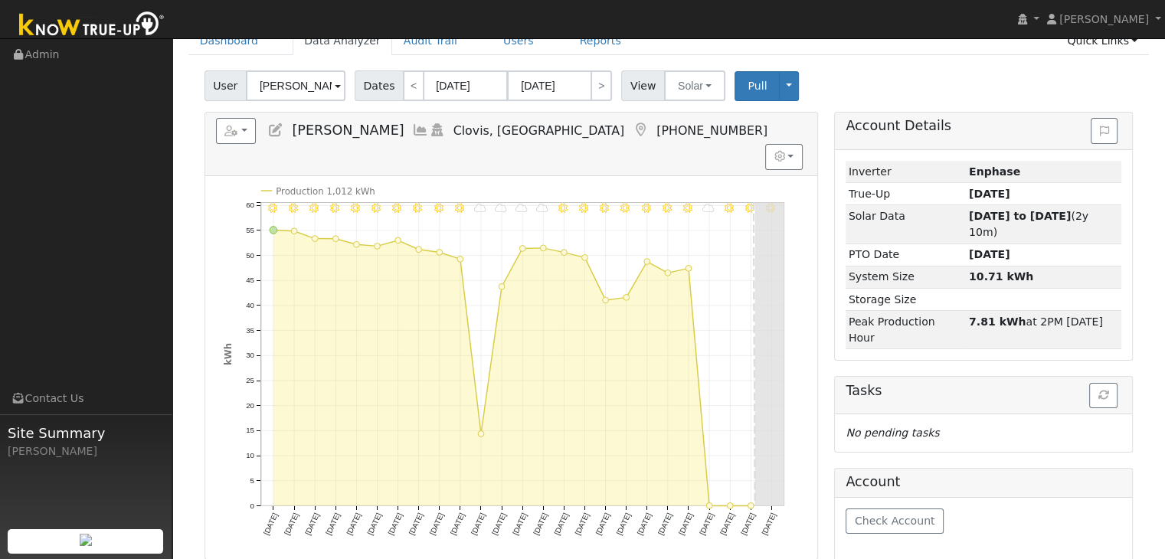
click at [632, 126] on icon at bounding box center [640, 130] width 17 height 14
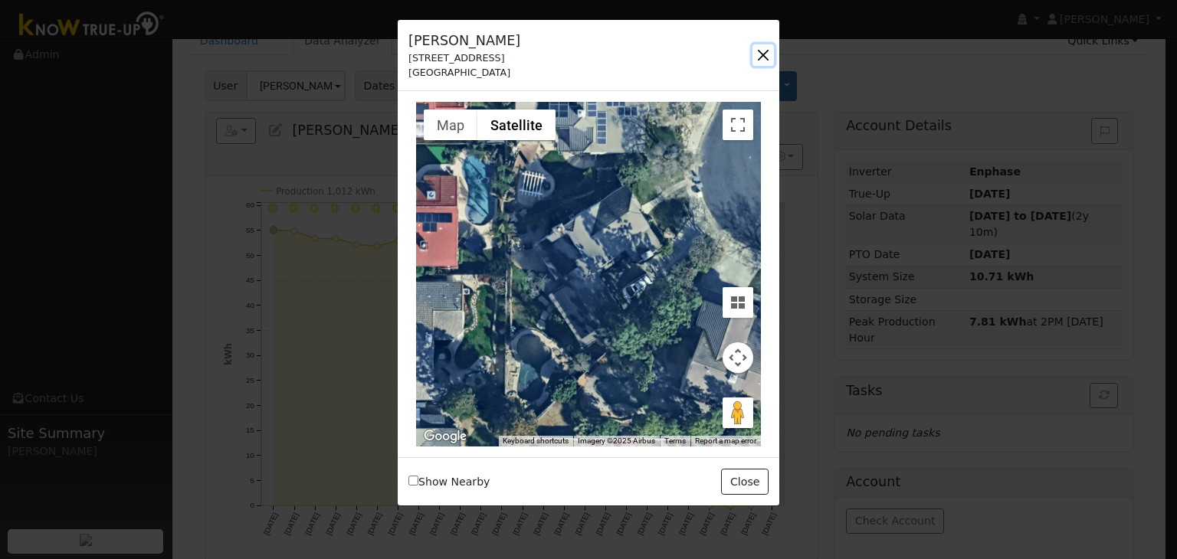
click at [763, 51] on button "button" at bounding box center [762, 54] width 21 height 21
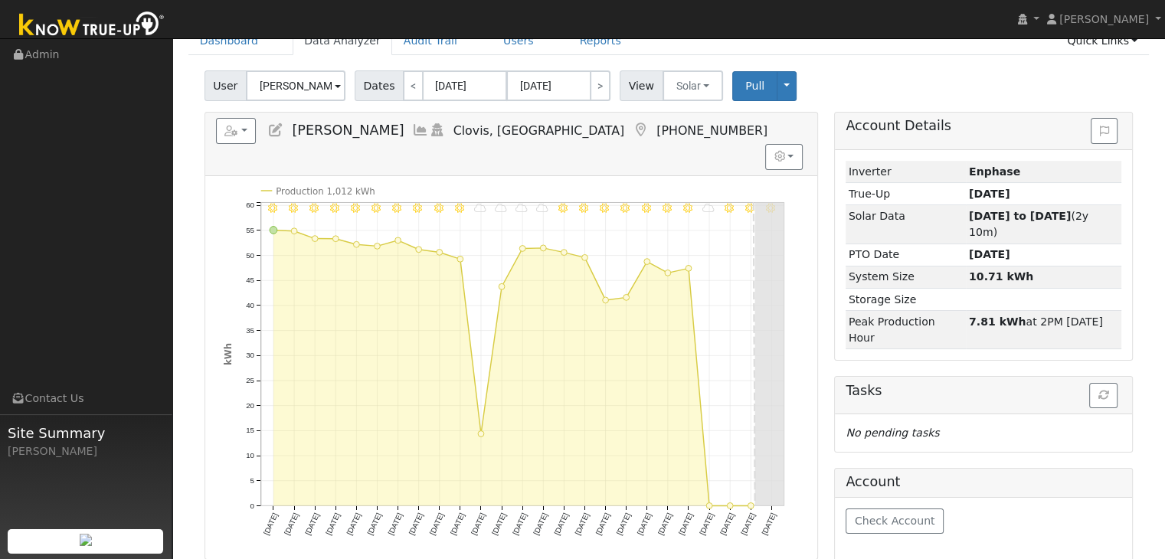
click at [632, 128] on icon at bounding box center [640, 130] width 17 height 14
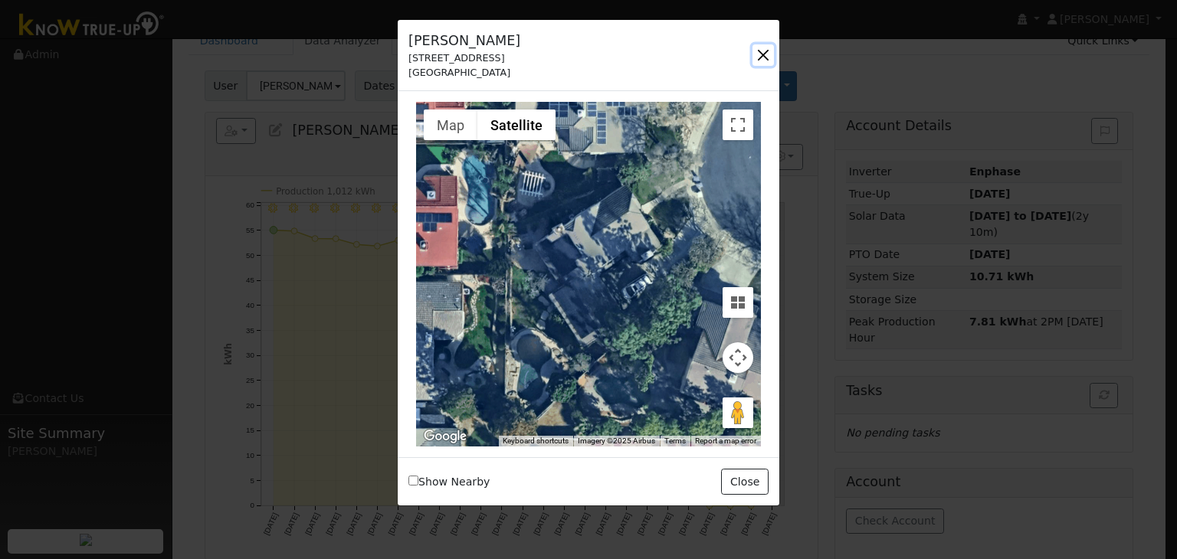
click at [759, 57] on button "button" at bounding box center [762, 54] width 21 height 21
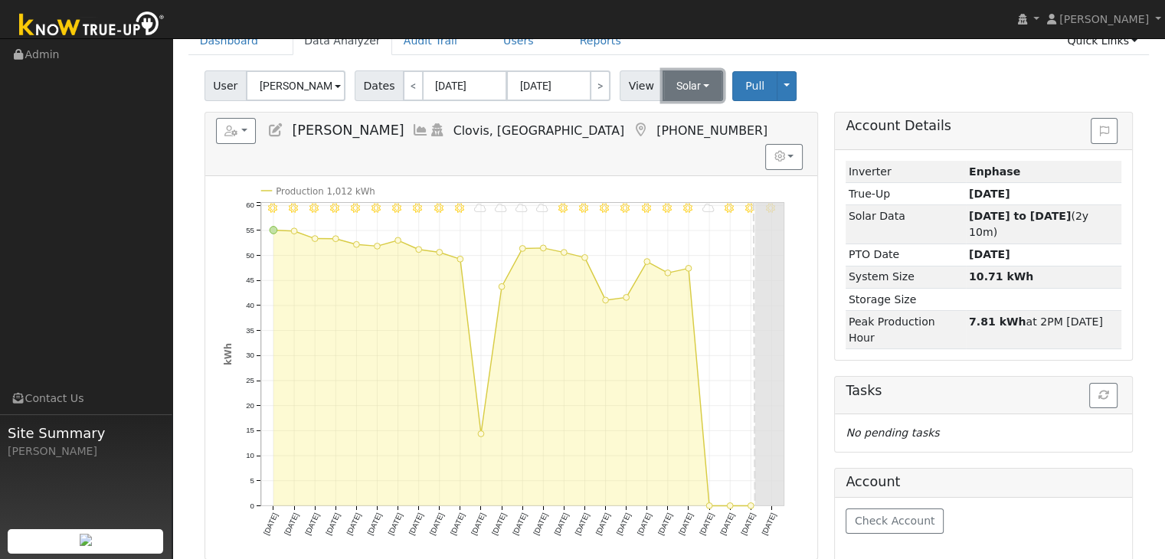
click at [687, 90] on button "Solar" at bounding box center [693, 85] width 61 height 31
click at [677, 119] on link "Utility" at bounding box center [713, 119] width 106 height 21
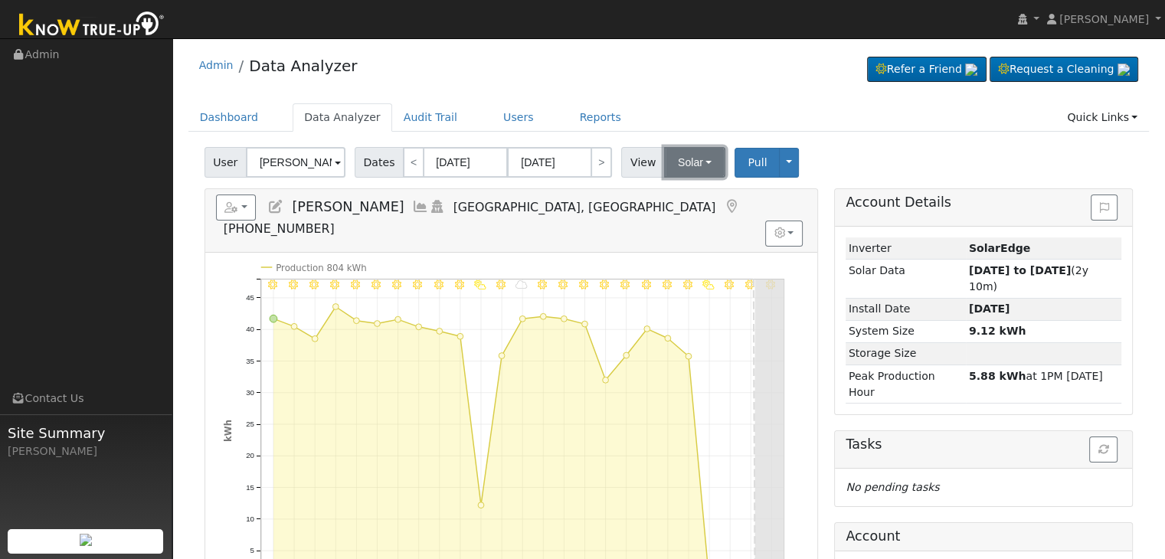
click at [671, 164] on button "Solar" at bounding box center [694, 162] width 61 height 31
click at [688, 197] on link "Utility" at bounding box center [714, 195] width 106 height 21
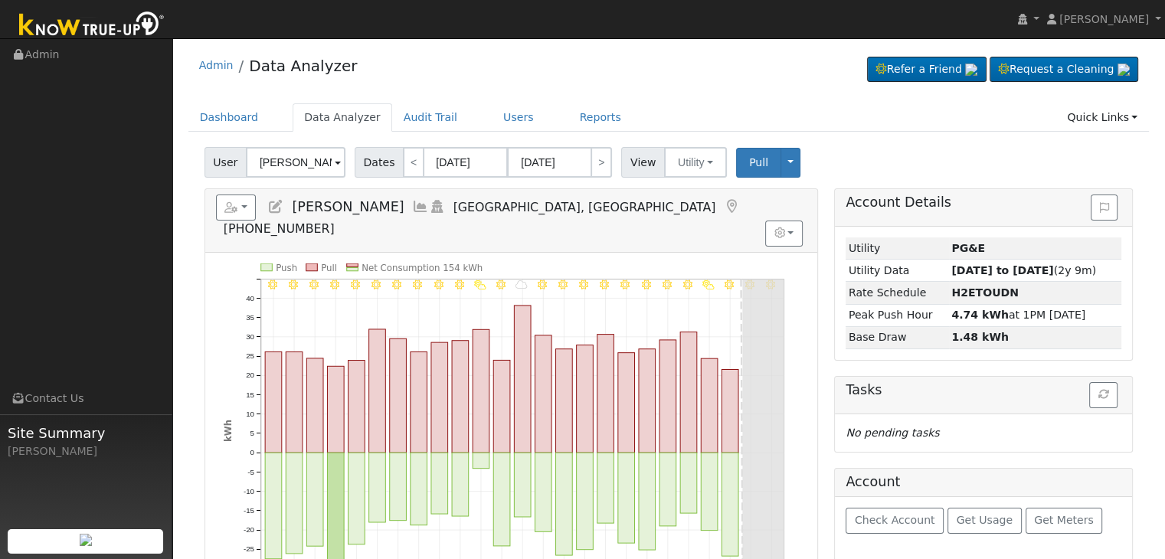
click at [723, 204] on icon at bounding box center [731, 207] width 17 height 14
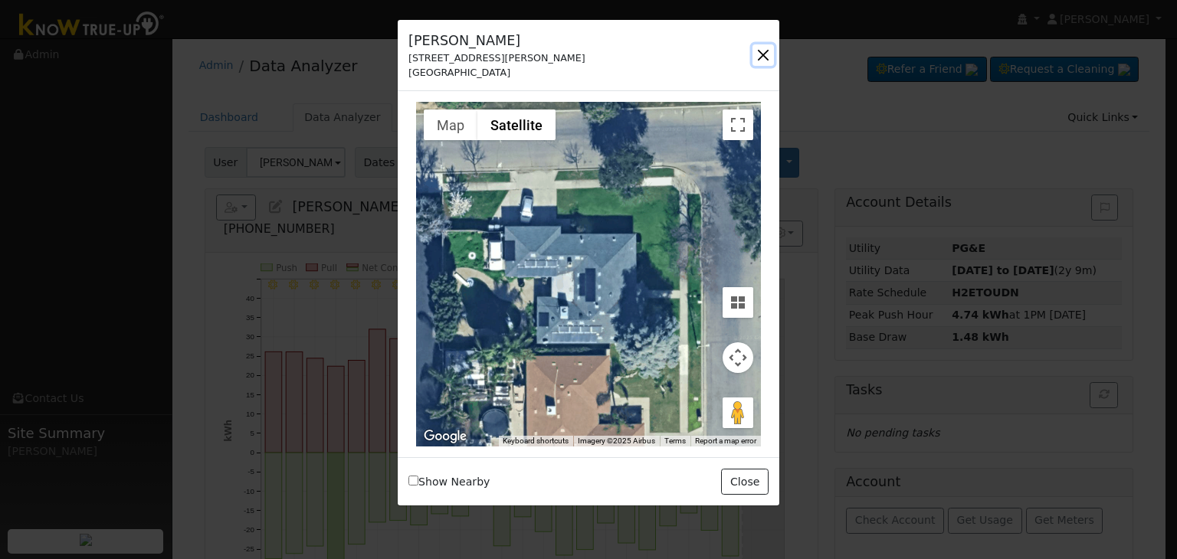
click at [761, 56] on button "button" at bounding box center [762, 54] width 21 height 21
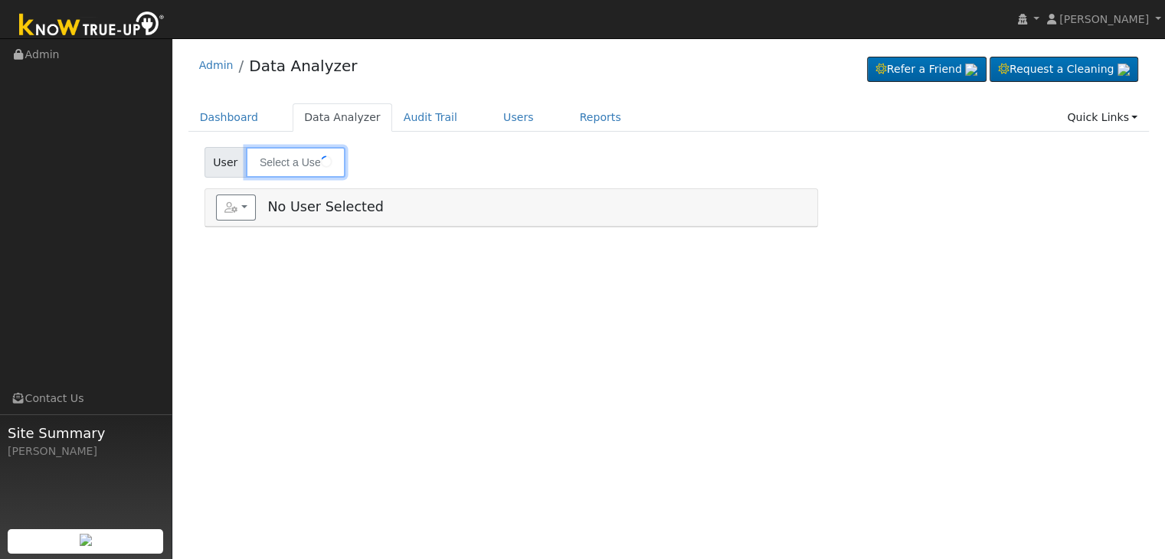
type input "[PERSON_NAME]"
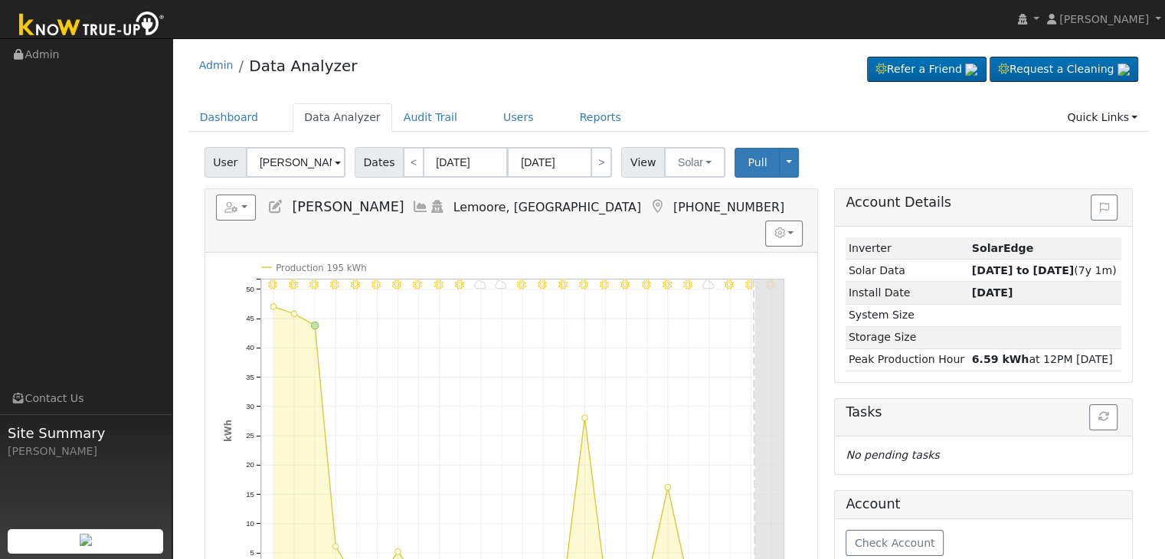
click at [649, 203] on icon at bounding box center [657, 207] width 17 height 14
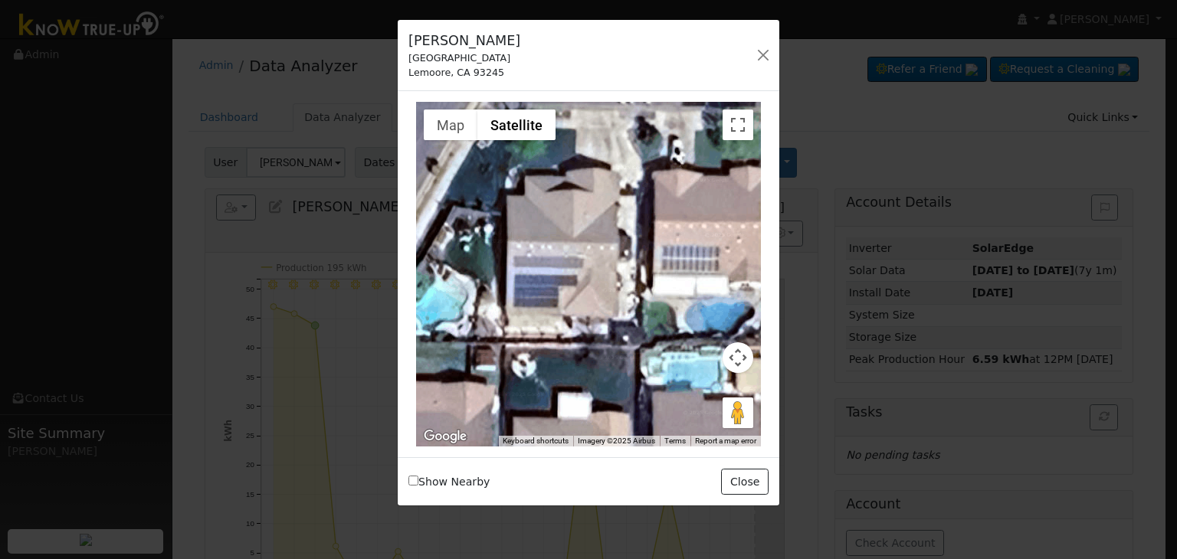
click at [774, 49] on div "[PERSON_NAME] [STREET_ADDRESS] - Default Ac... - Default Account - [STREET_ADDR…" at bounding box center [588, 56] width 381 height 72
click at [754, 59] on button "button" at bounding box center [762, 54] width 21 height 21
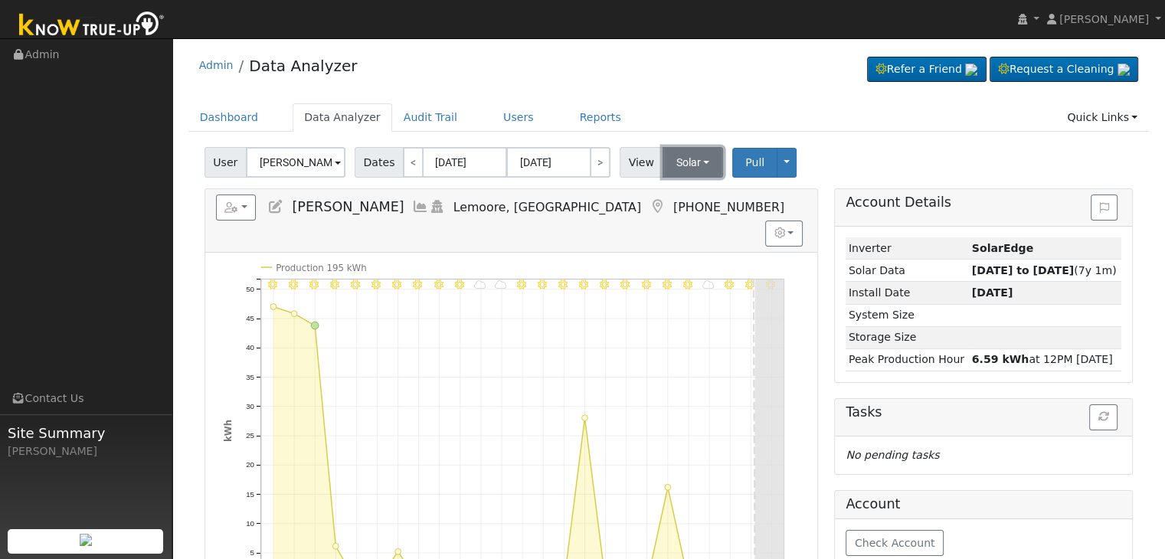
click at [679, 169] on button "Solar" at bounding box center [693, 162] width 61 height 31
click at [680, 201] on link "Utility" at bounding box center [713, 195] width 106 height 21
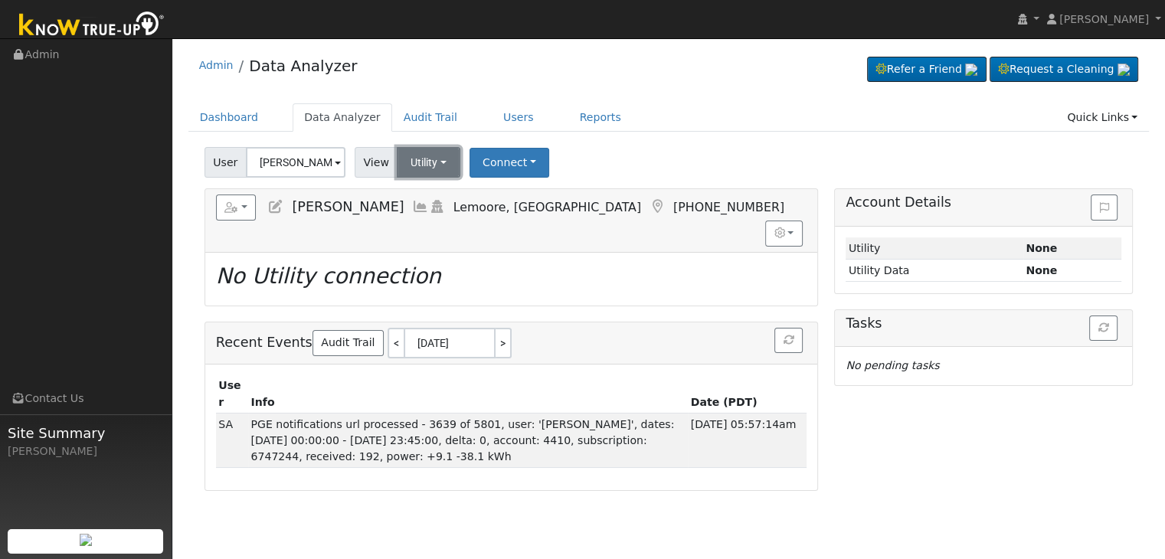
click at [421, 162] on button "Utility" at bounding box center [429, 162] width 64 height 31
click at [431, 222] on link "Solar" at bounding box center [447, 218] width 106 height 21
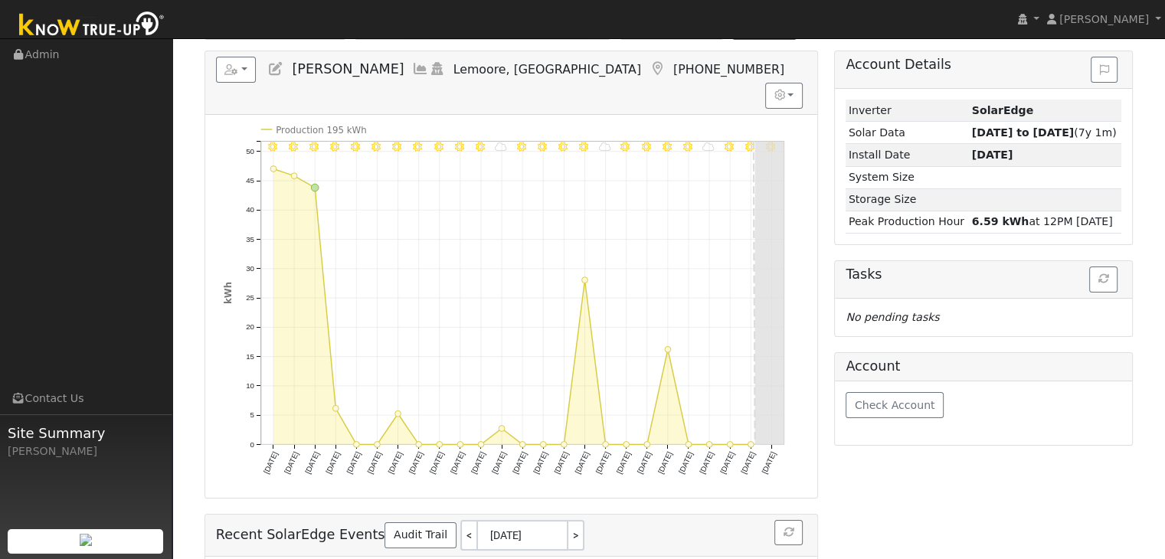
scroll to position [153, 0]
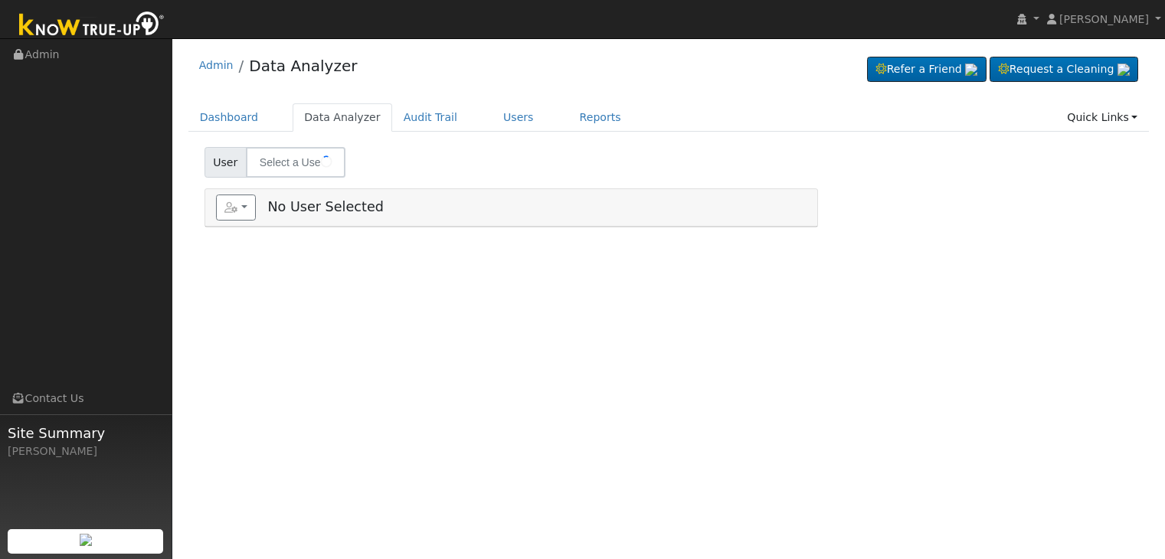
type input "[PERSON_NAME]"
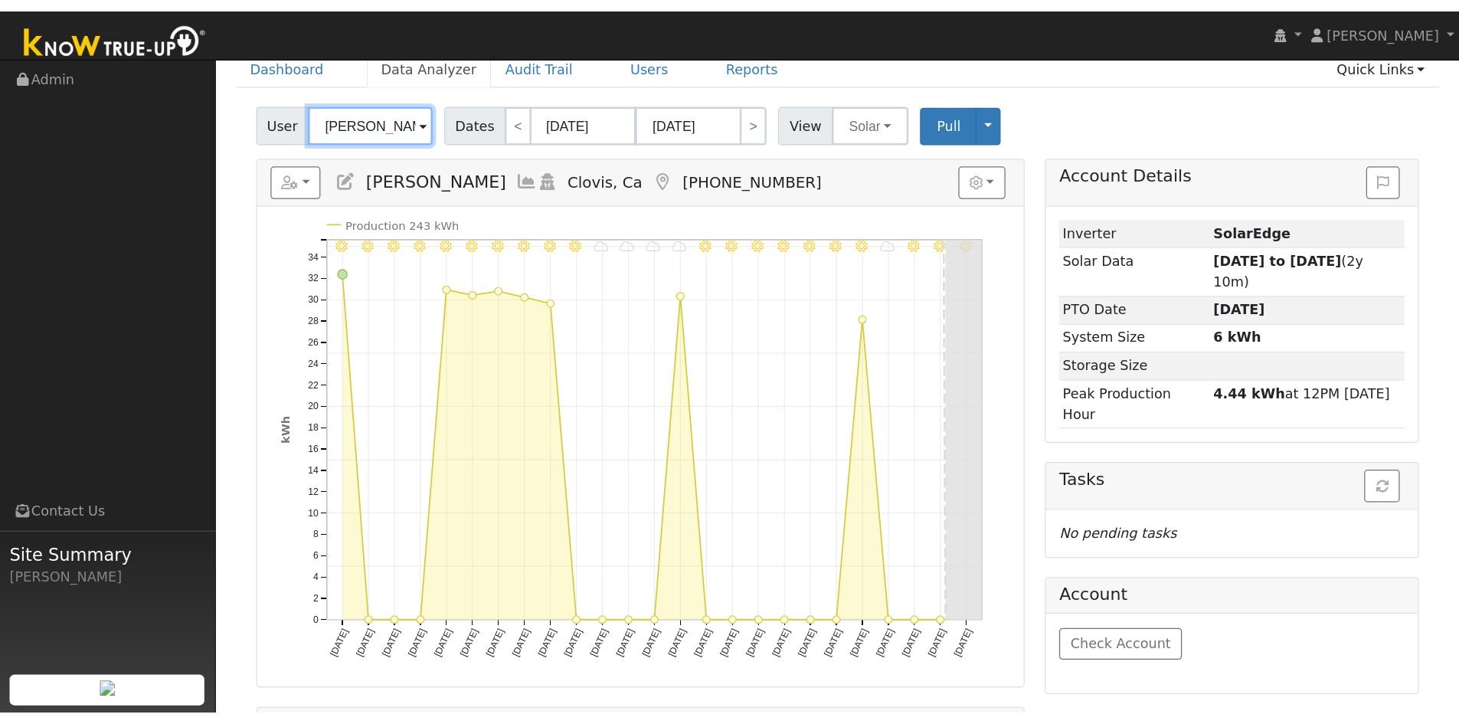
scroll to position [77, 0]
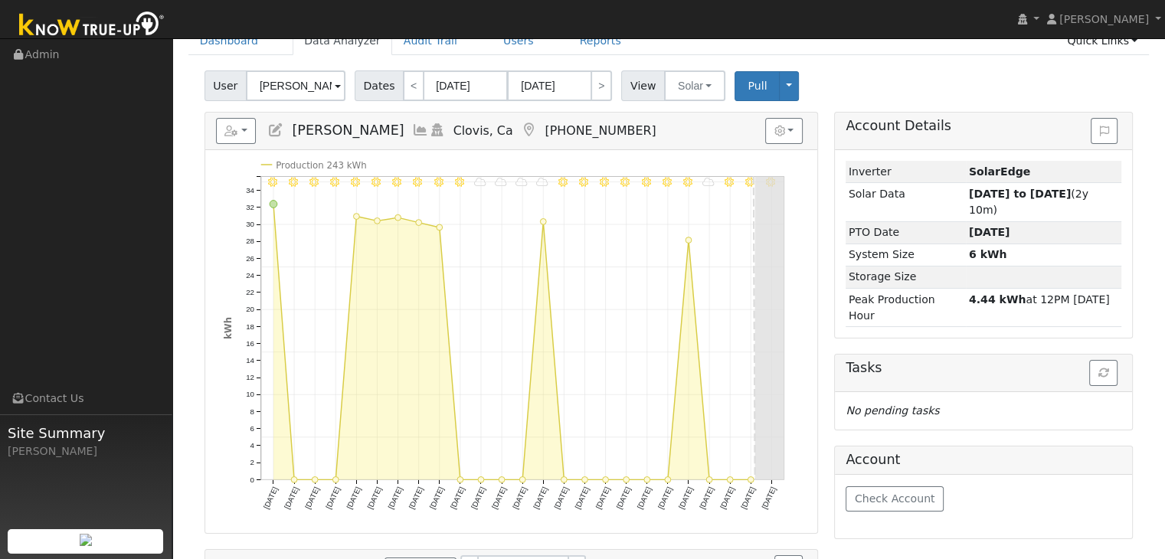
click at [521, 129] on icon at bounding box center [529, 130] width 17 height 14
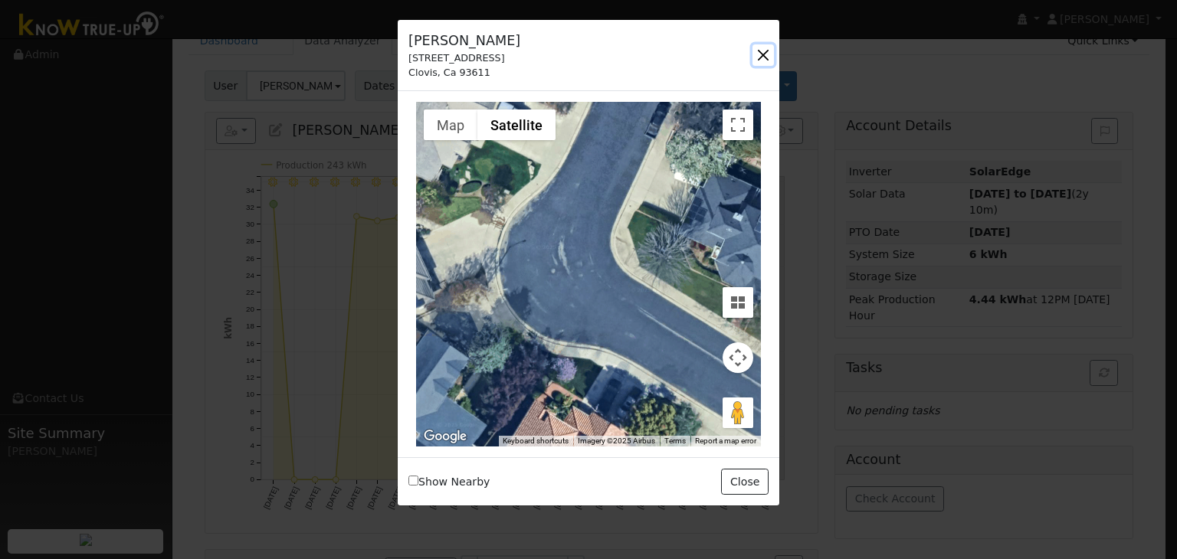
click at [763, 51] on button "button" at bounding box center [762, 54] width 21 height 21
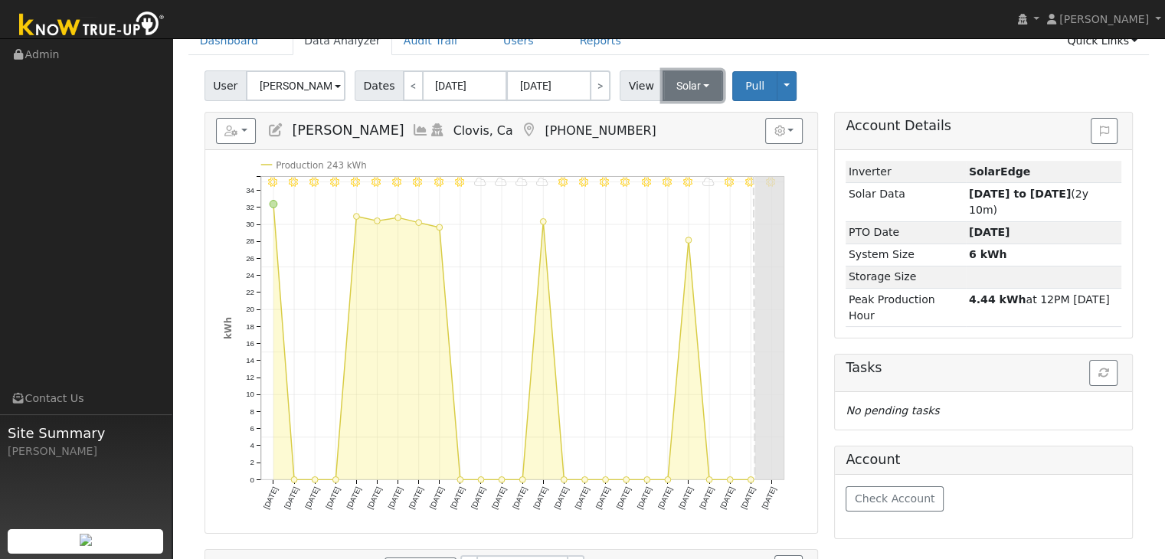
click at [681, 95] on button "Solar" at bounding box center [693, 85] width 61 height 31
click at [679, 115] on link "Utility" at bounding box center [713, 119] width 106 height 21
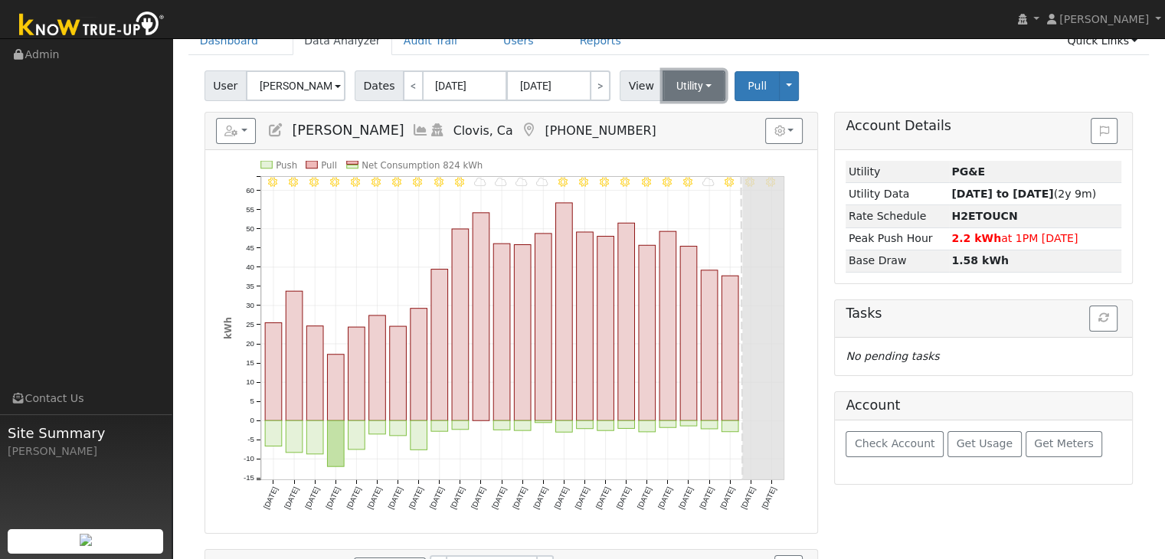
click at [673, 90] on button "Utility" at bounding box center [695, 85] width 64 height 31
click at [684, 145] on link "Solar" at bounding box center [713, 141] width 106 height 21
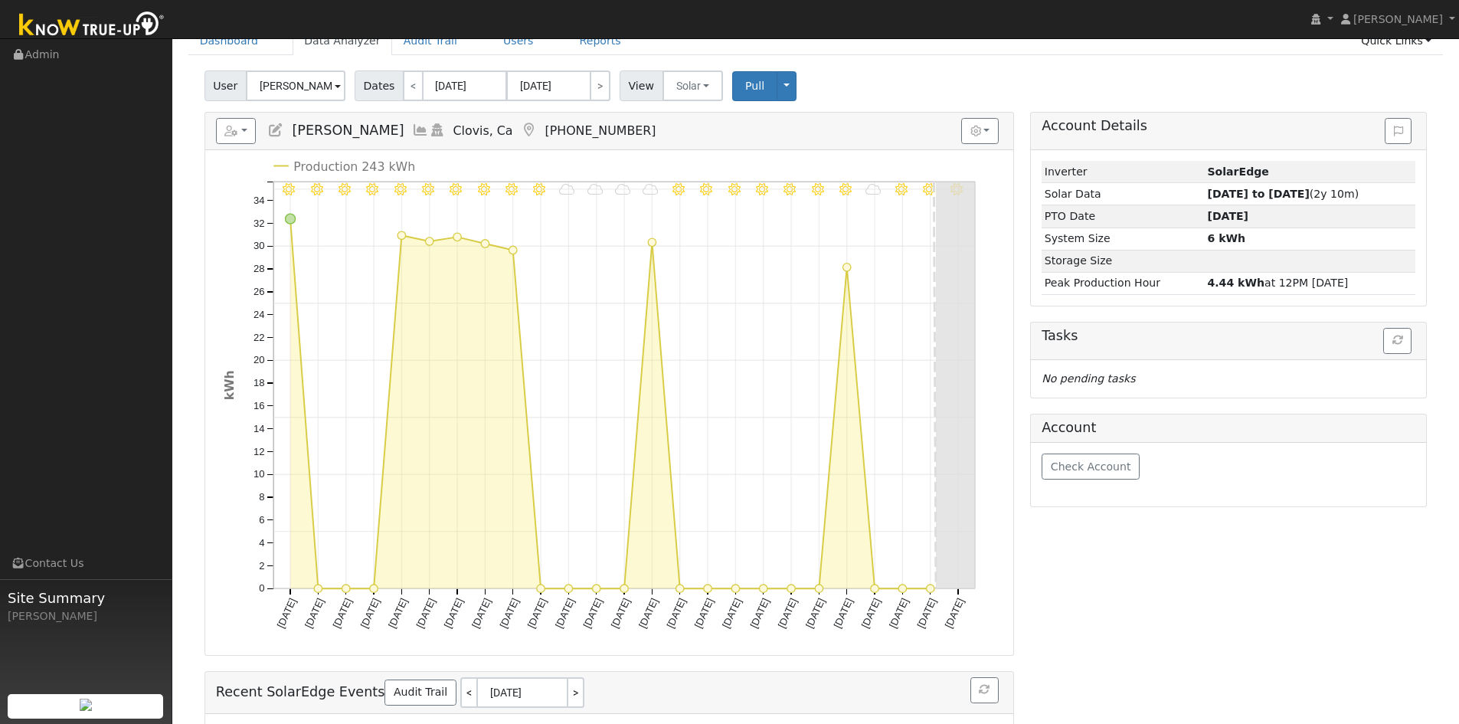
scroll to position [0, 0]
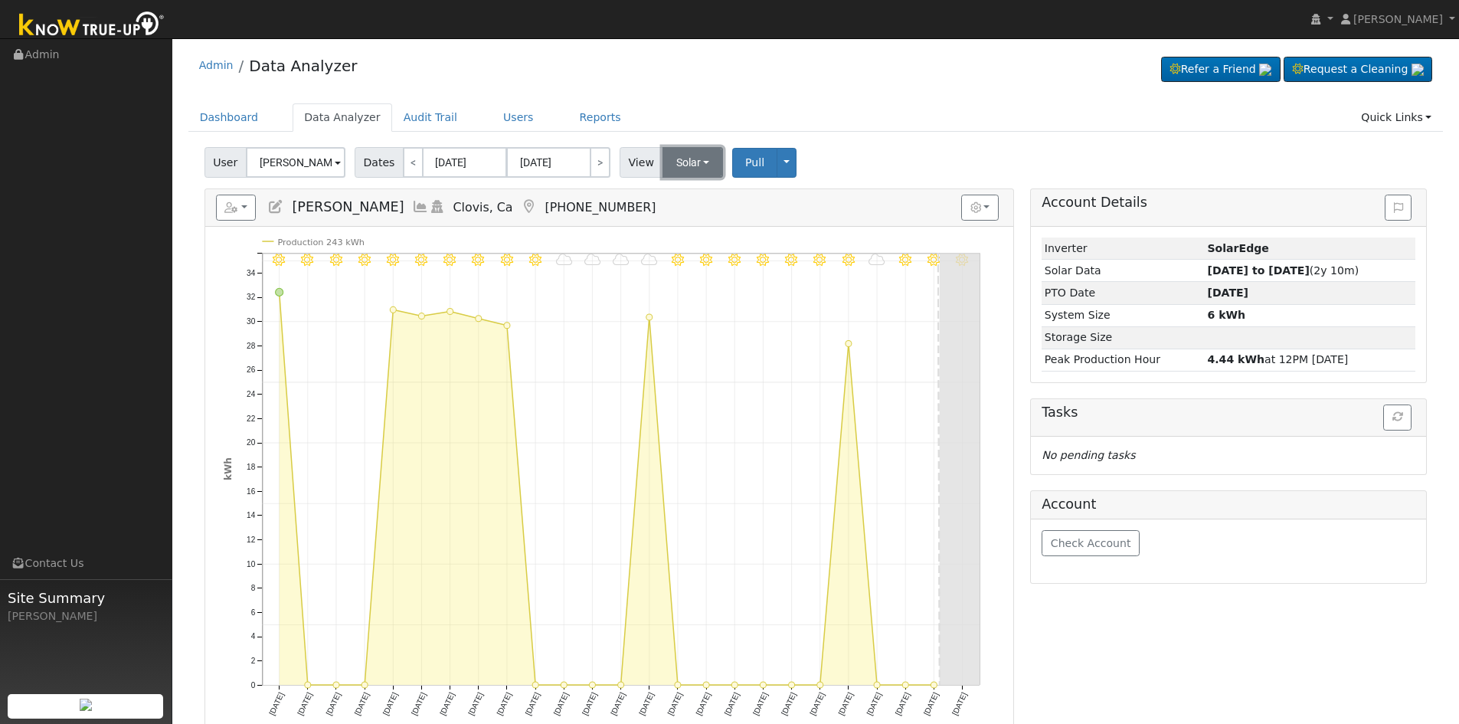
click at [679, 168] on button "Solar" at bounding box center [693, 162] width 61 height 31
click at [682, 196] on link "Utility" at bounding box center [713, 195] width 106 height 21
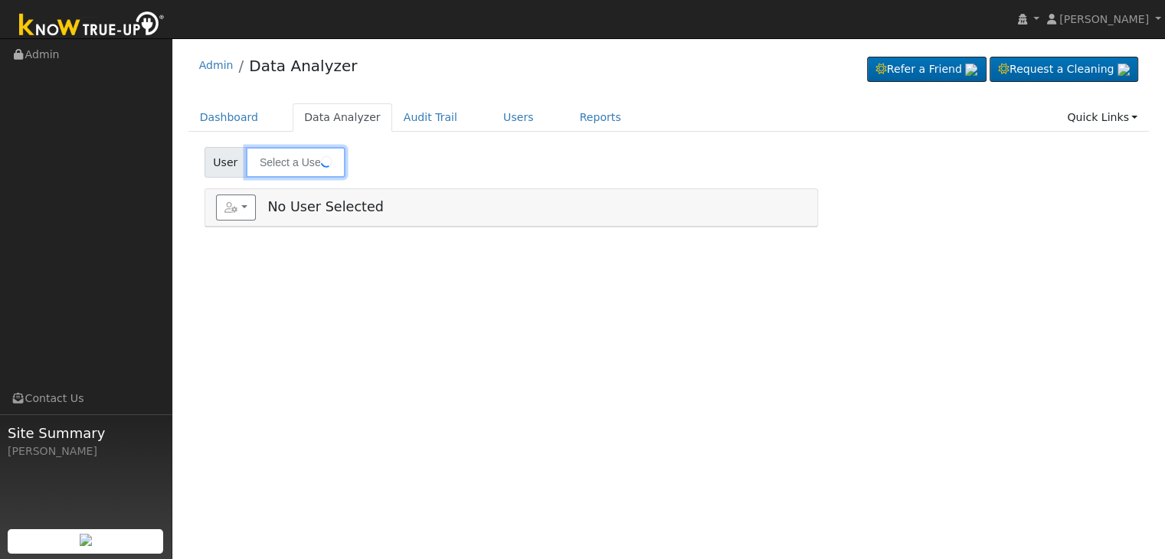
type input "[PERSON_NAME]"
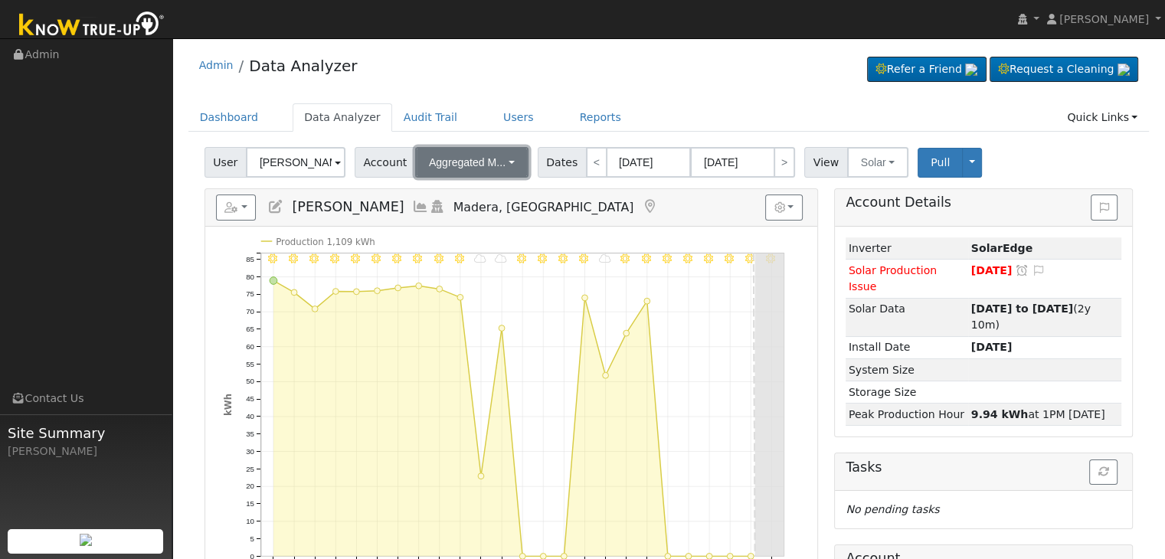
click at [502, 168] on button "Aggregated M..." at bounding box center [471, 162] width 113 height 31
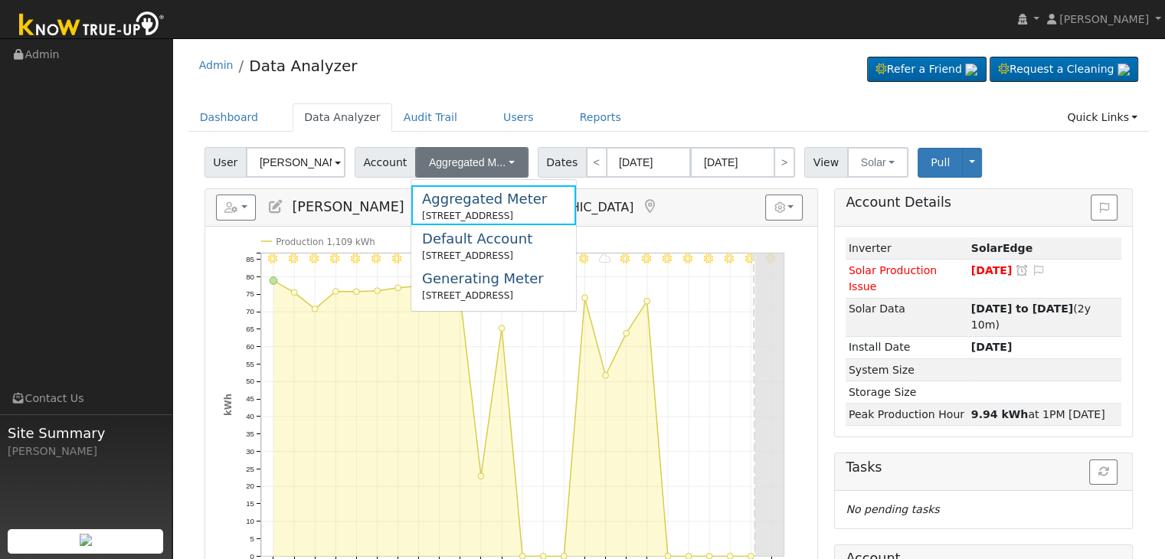
click at [646, 83] on div "Admin Data Analyzer Refer a Friend Request a Cleaning" at bounding box center [668, 69] width 961 height 47
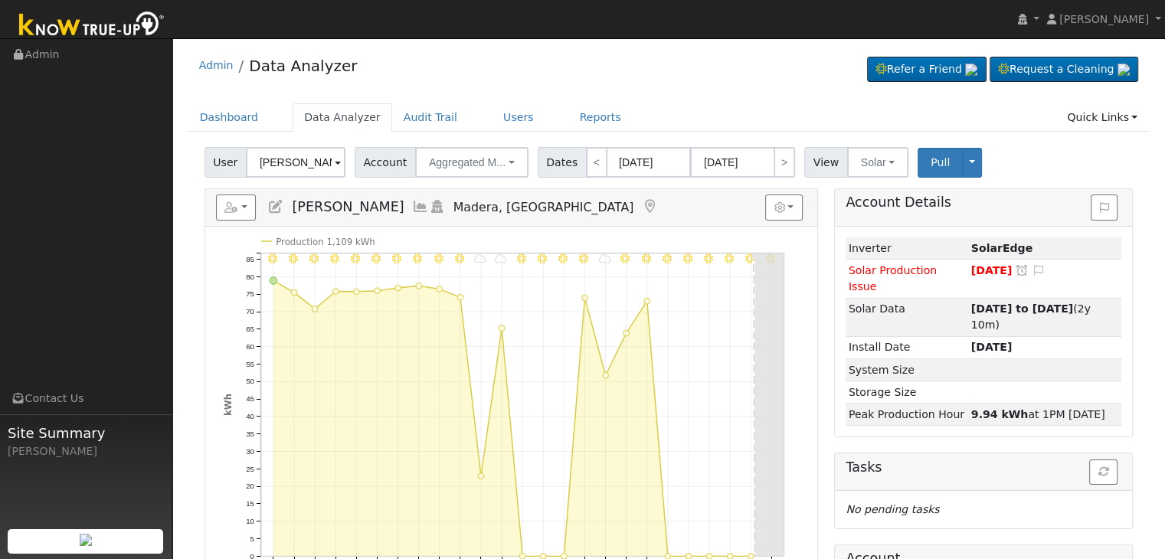
click at [641, 207] on icon at bounding box center [649, 207] width 17 height 14
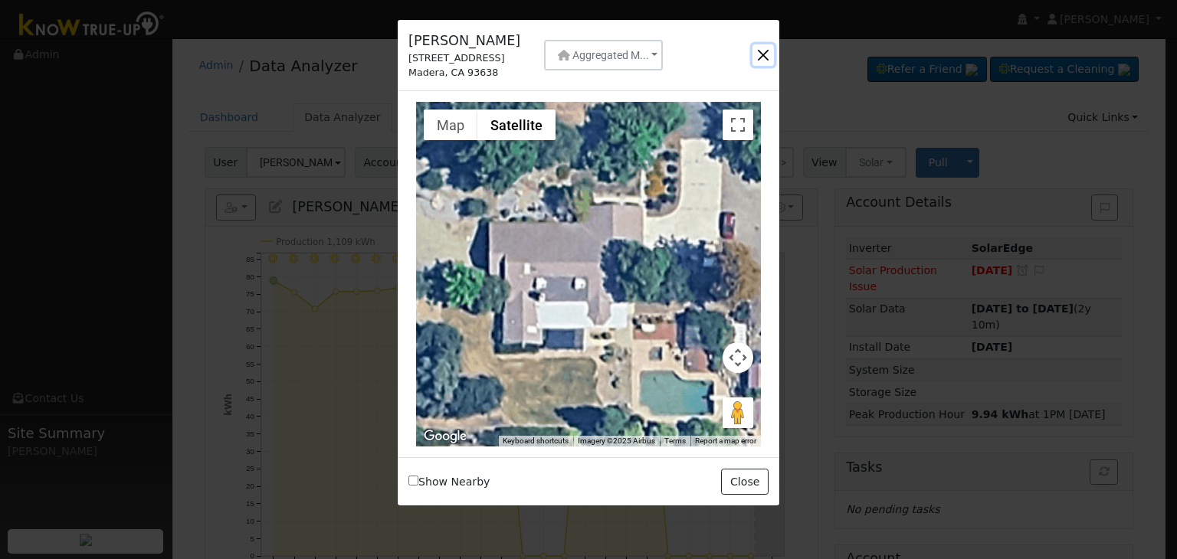
click at [766, 54] on button "button" at bounding box center [762, 54] width 21 height 21
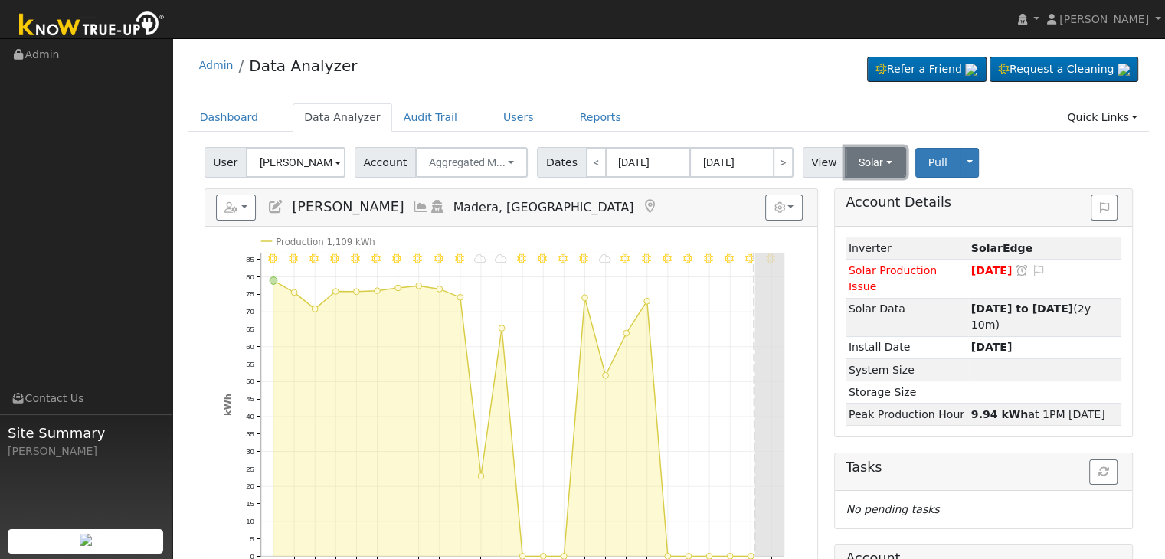
click at [861, 163] on button "Solar" at bounding box center [875, 162] width 61 height 31
click at [850, 188] on link "Utility" at bounding box center [896, 195] width 106 height 21
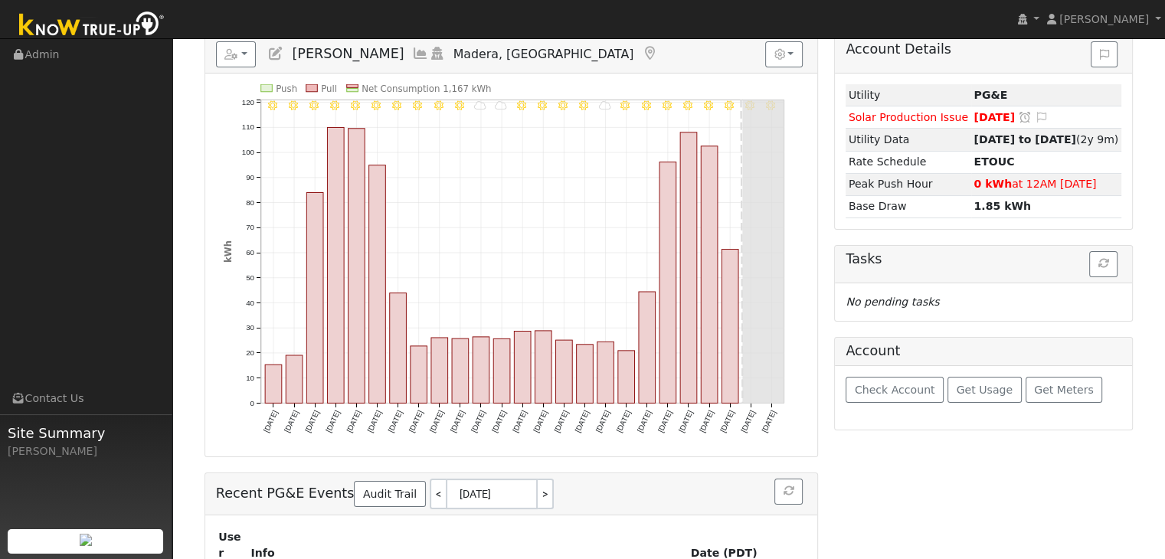
scroll to position [77, 0]
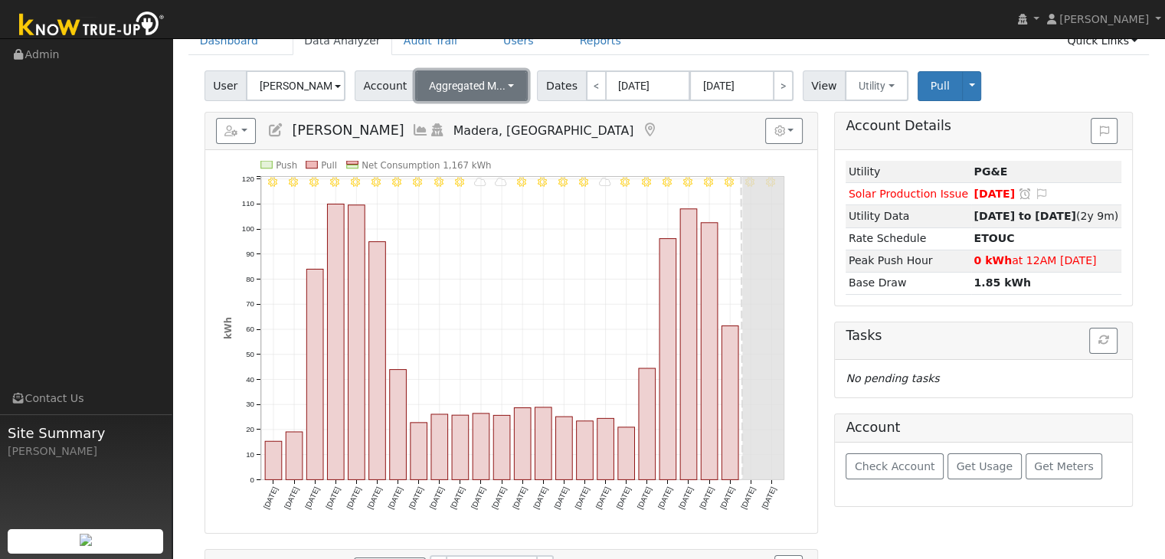
click at [472, 88] on span "Aggregated M..." at bounding box center [467, 86] width 77 height 12
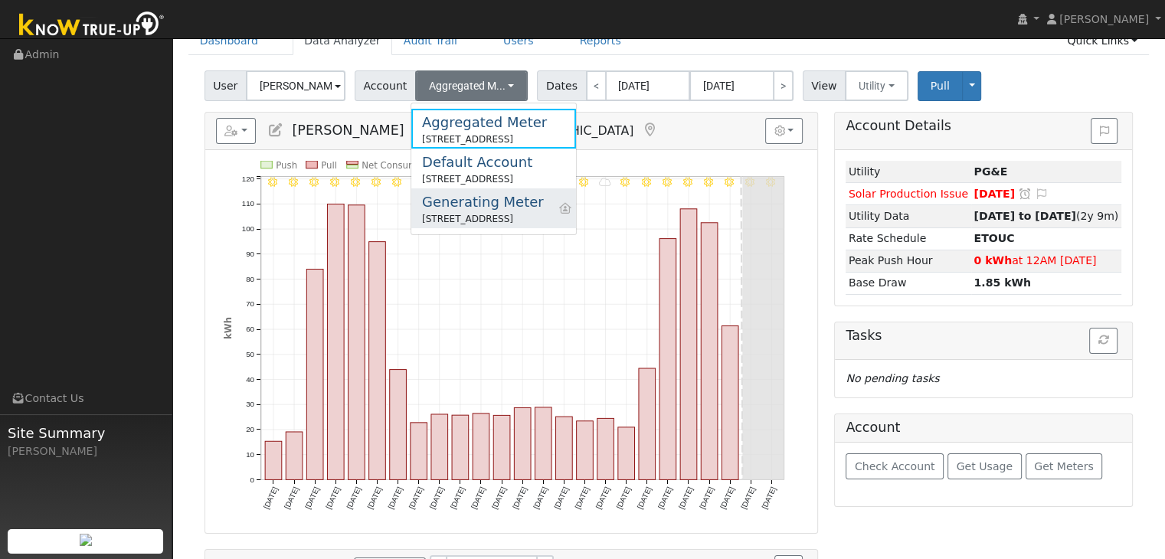
click at [475, 209] on div "Generating Meter" at bounding box center [483, 201] width 122 height 21
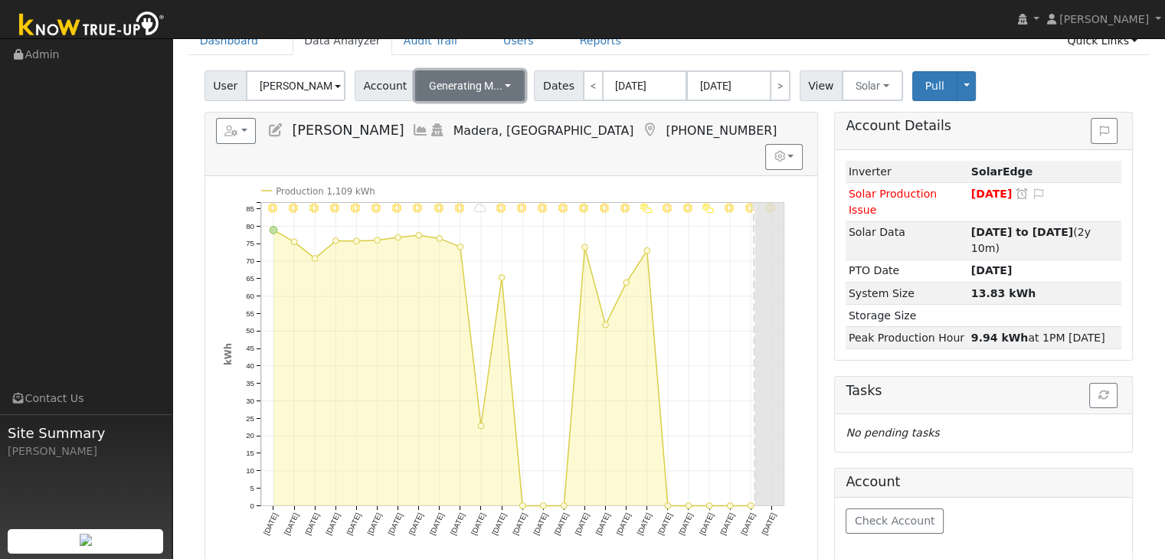
click at [496, 87] on button "Generating M..." at bounding box center [470, 85] width 110 height 31
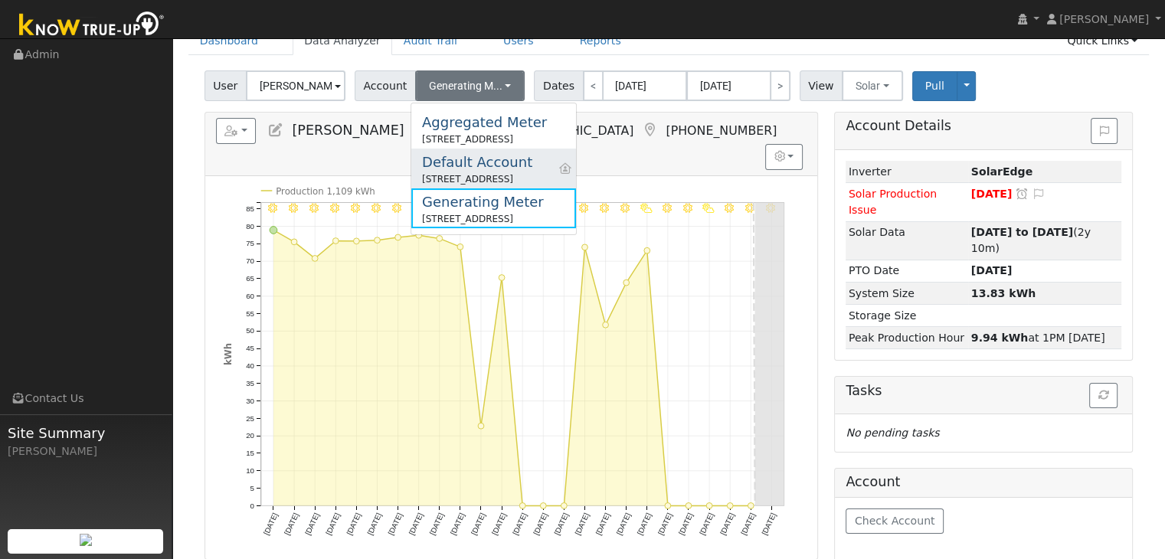
click at [475, 179] on div "37786 Avenue 12 1/2, Madera, CA 93636" at bounding box center [477, 179] width 110 height 14
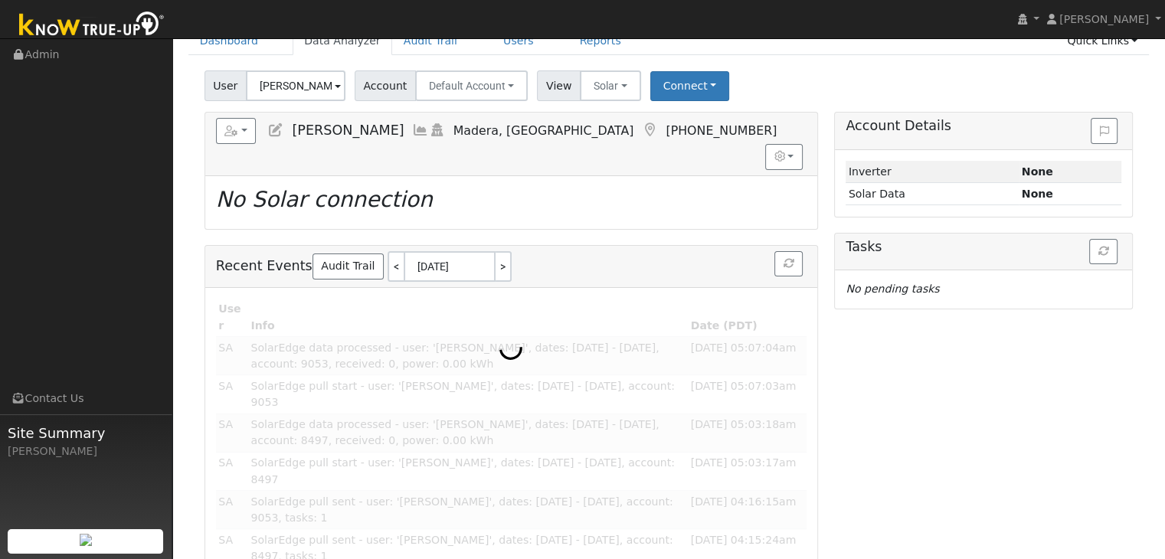
scroll to position [38, 0]
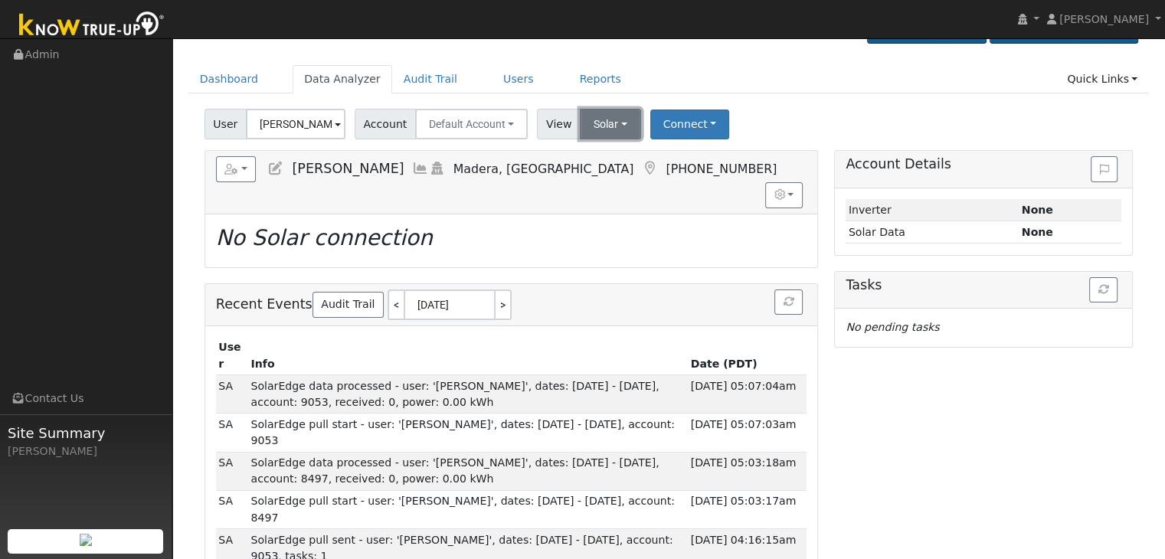
click at [607, 120] on button "Solar" at bounding box center [610, 124] width 61 height 31
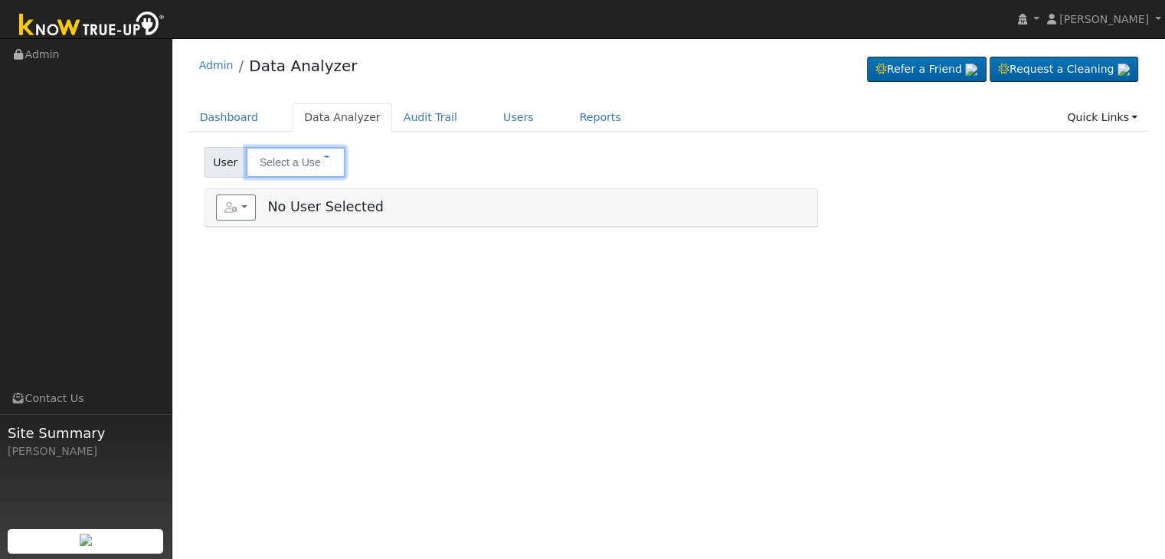
type input "[PERSON_NAME]"
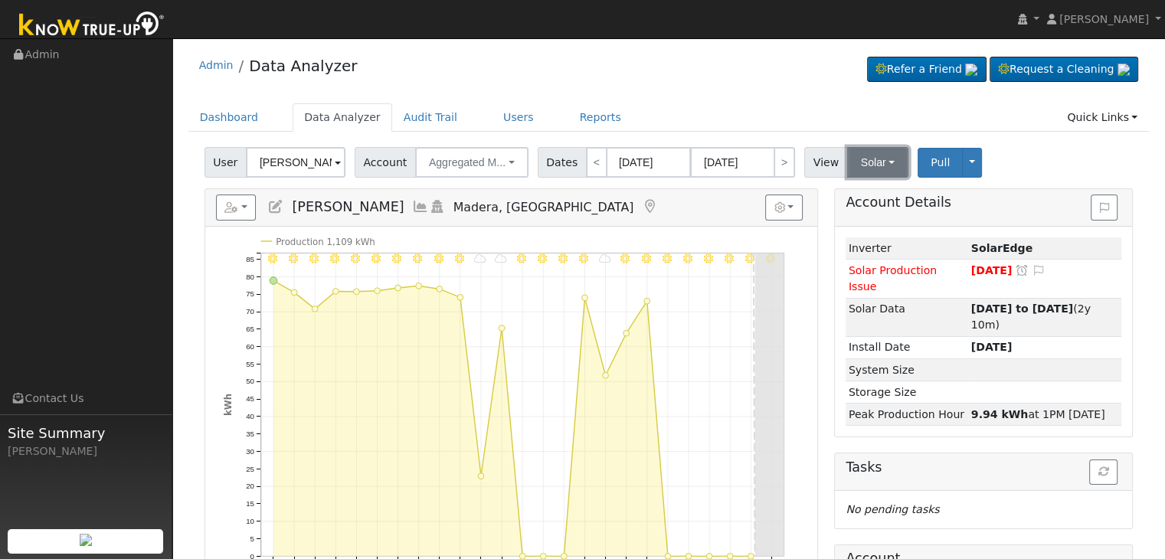
click at [872, 169] on button "Solar" at bounding box center [877, 162] width 61 height 31
click at [852, 198] on link "Utility" at bounding box center [897, 195] width 106 height 21
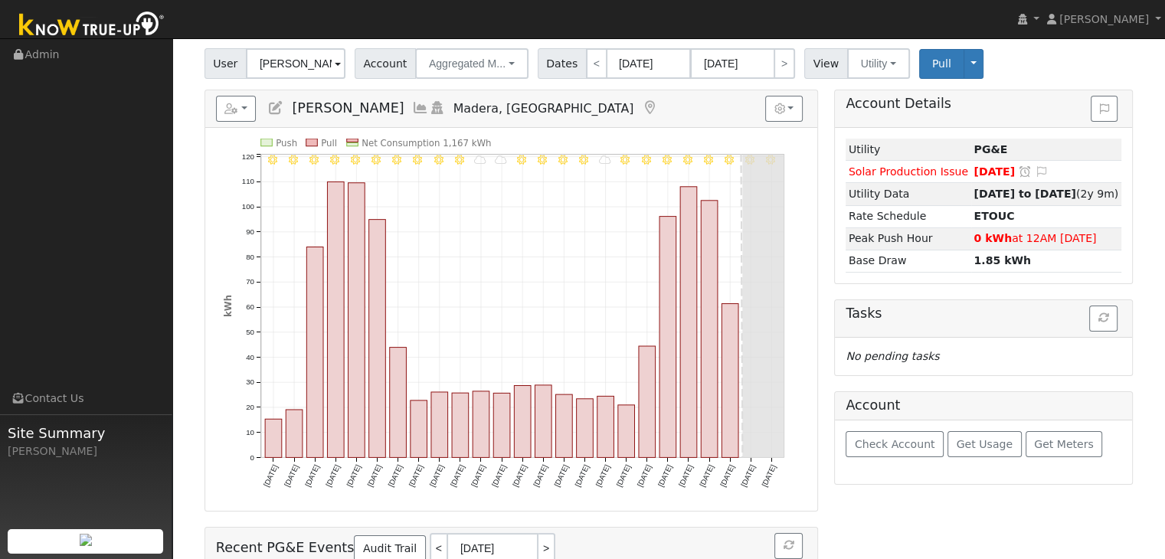
scroll to position [77, 0]
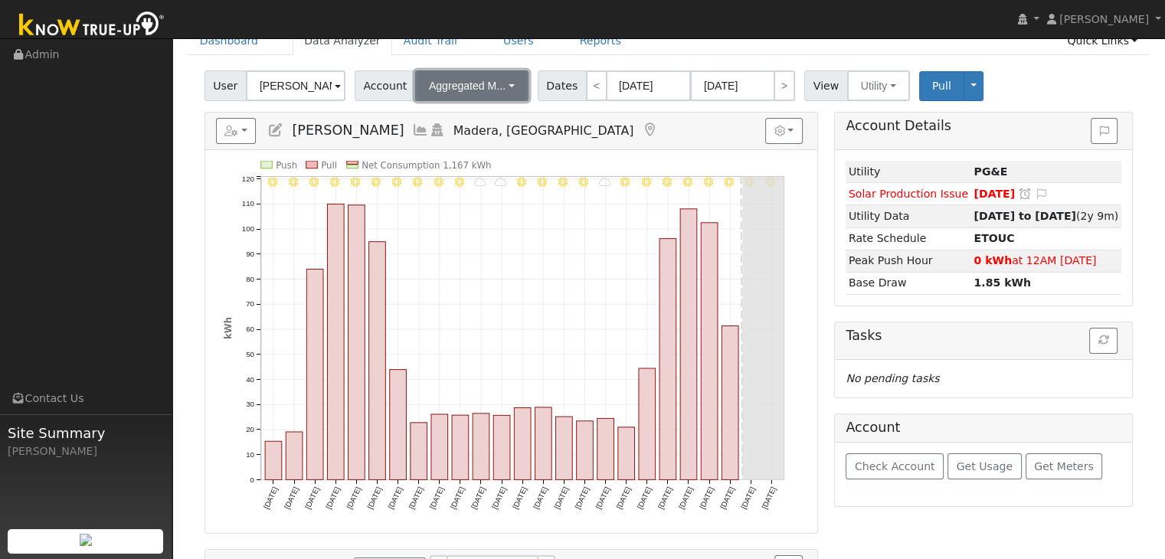
click at [461, 90] on span "Aggregated M..." at bounding box center [467, 86] width 77 height 12
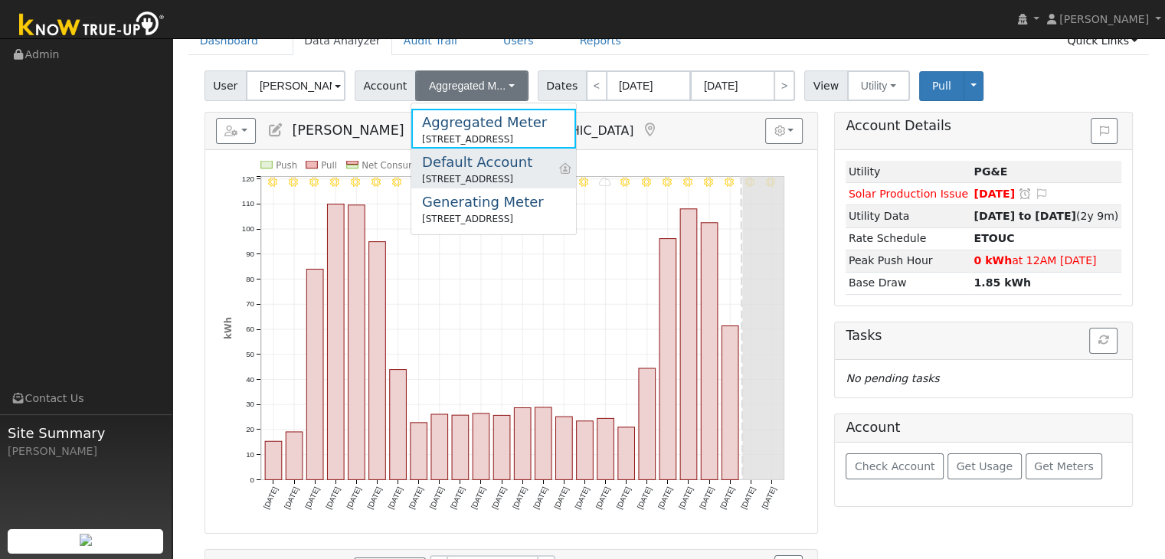
click at [486, 168] on div "Default Account" at bounding box center [477, 162] width 110 height 21
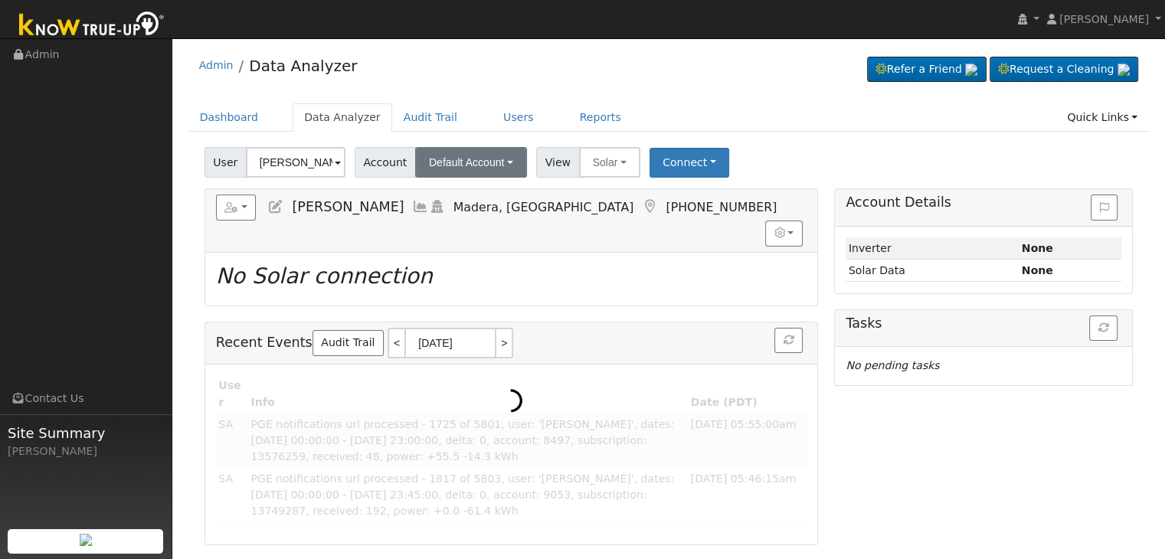
scroll to position [38, 0]
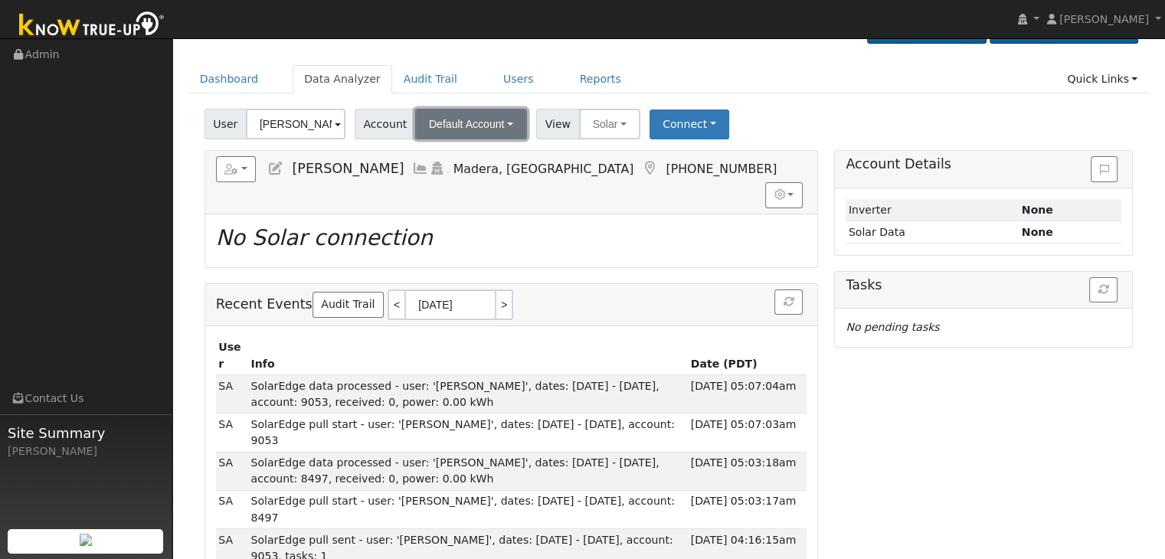
click at [475, 121] on span "Default Account" at bounding box center [467, 124] width 76 height 12
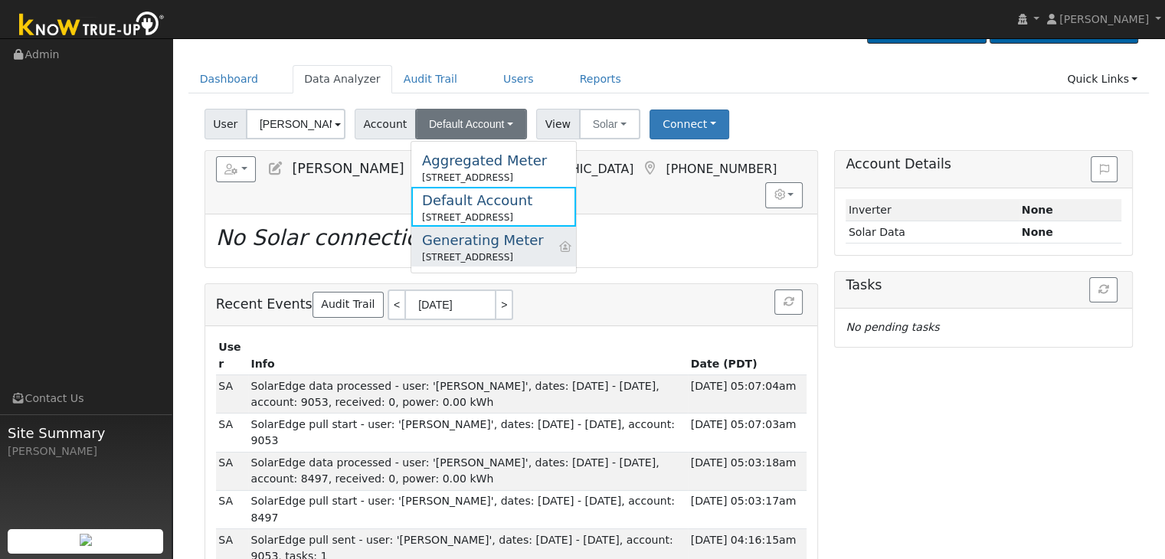
click at [466, 254] on div "37786 Avenue 12 1/2, Madera, CA 93636" at bounding box center [483, 257] width 122 height 14
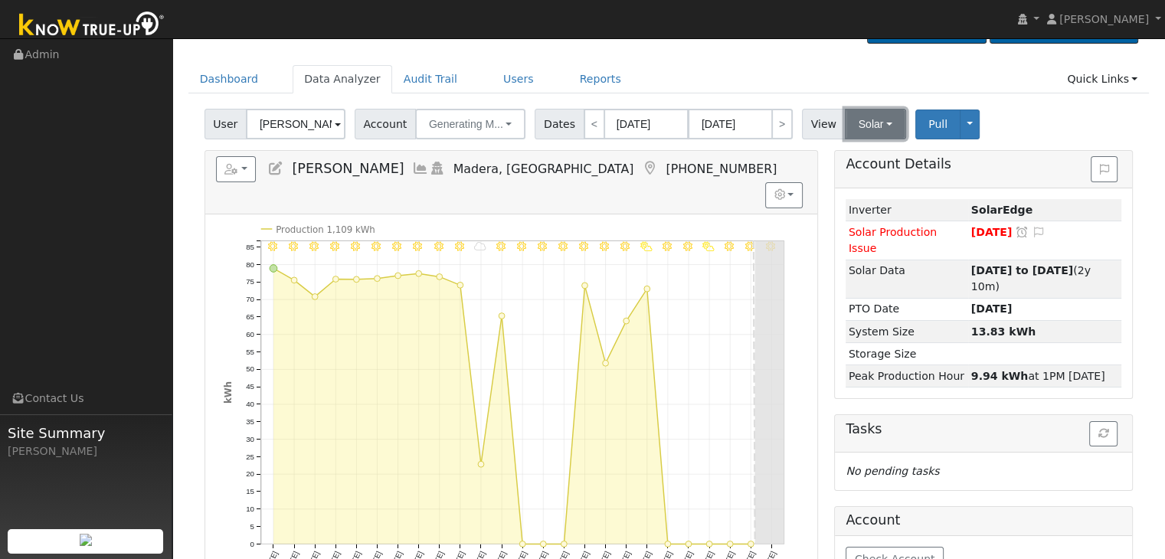
click at [845, 127] on button "Solar" at bounding box center [875, 124] width 61 height 31
click at [855, 154] on link "Utility" at bounding box center [895, 157] width 106 height 21
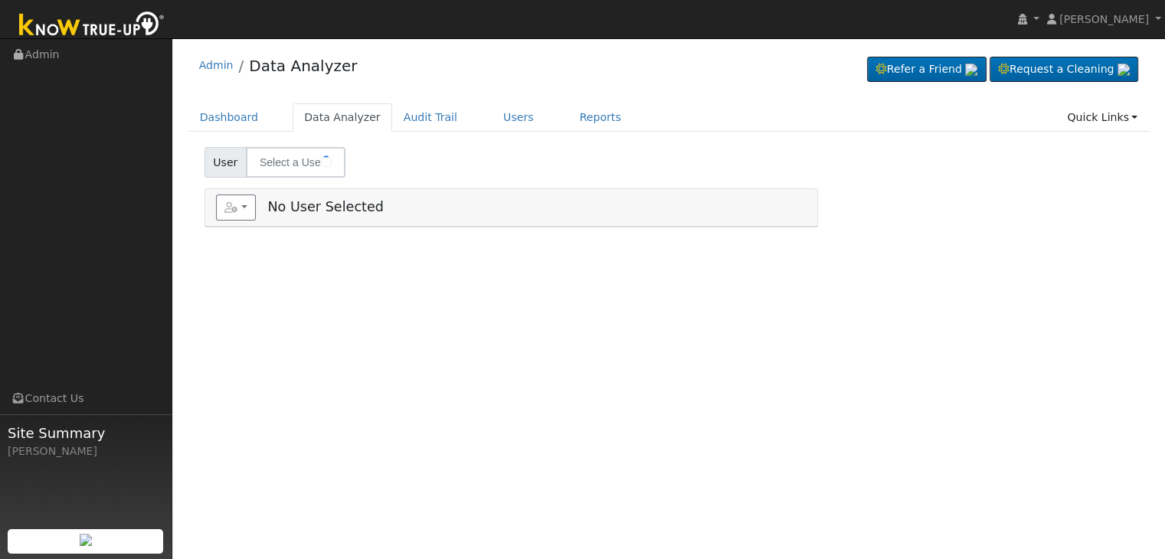
type input "[PERSON_NAME]"
type input "[PERSON_NAME] "[PERSON_NAME]" & [PERSON_NAME]"
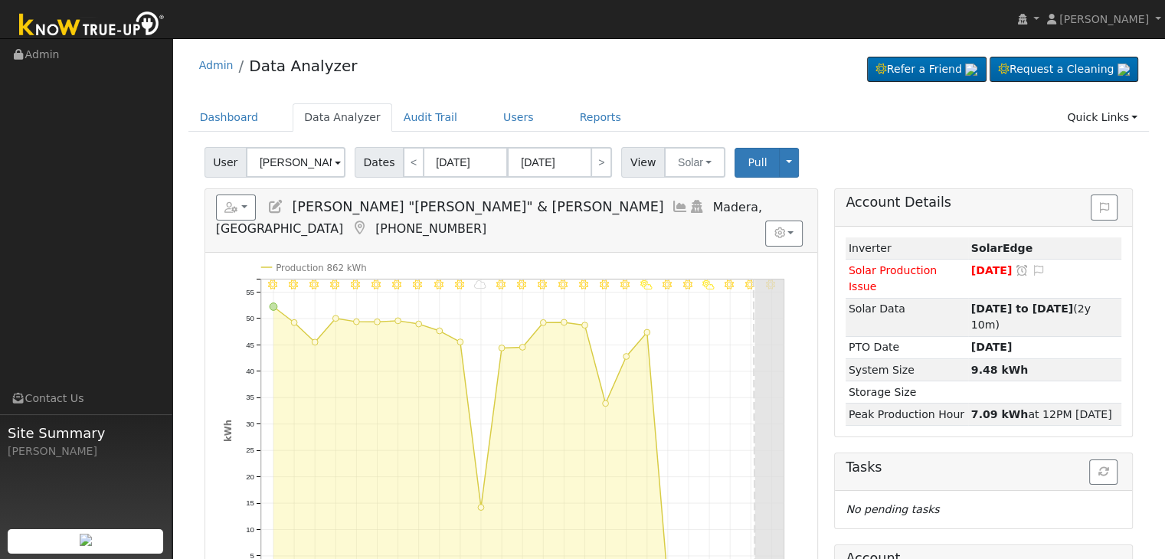
click at [368, 221] on icon at bounding box center [359, 228] width 17 height 14
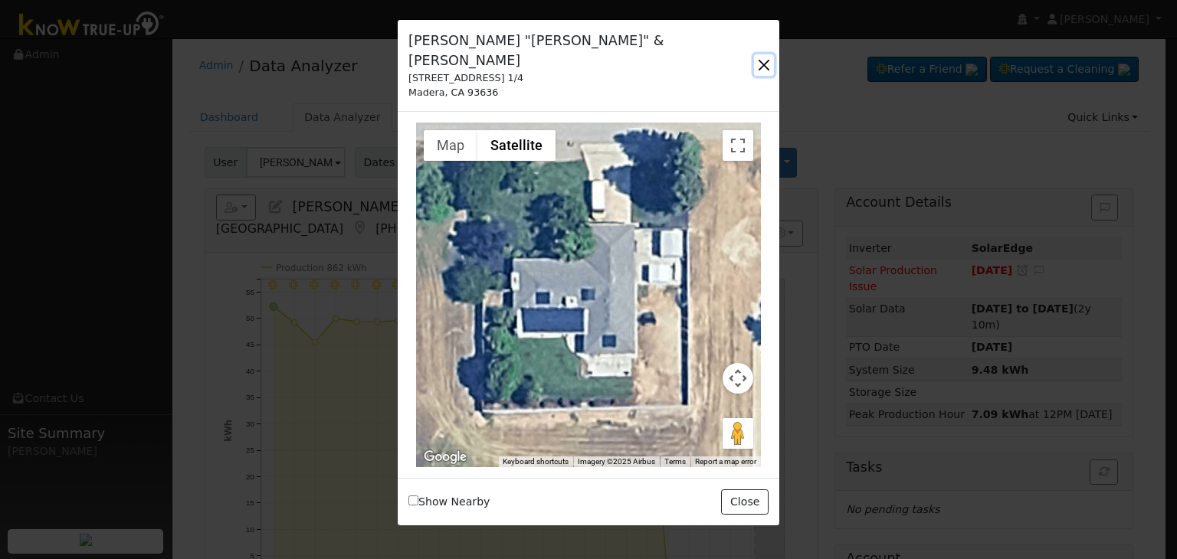
click at [765, 54] on button "button" at bounding box center [764, 64] width 20 height 21
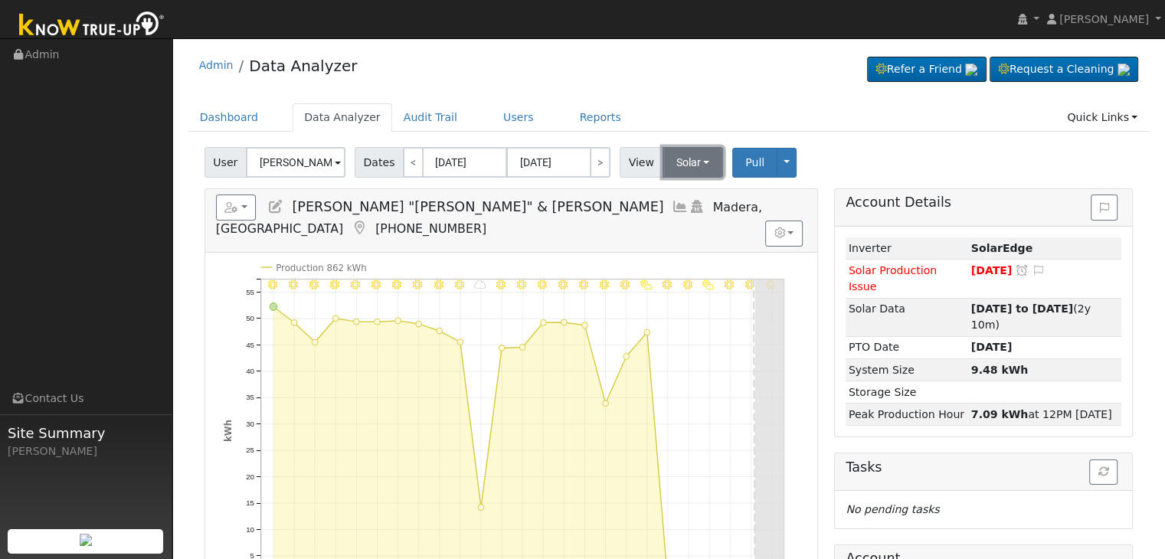
click at [692, 163] on button "Solar" at bounding box center [693, 162] width 61 height 31
click at [687, 190] on link "Utility" at bounding box center [713, 195] width 106 height 21
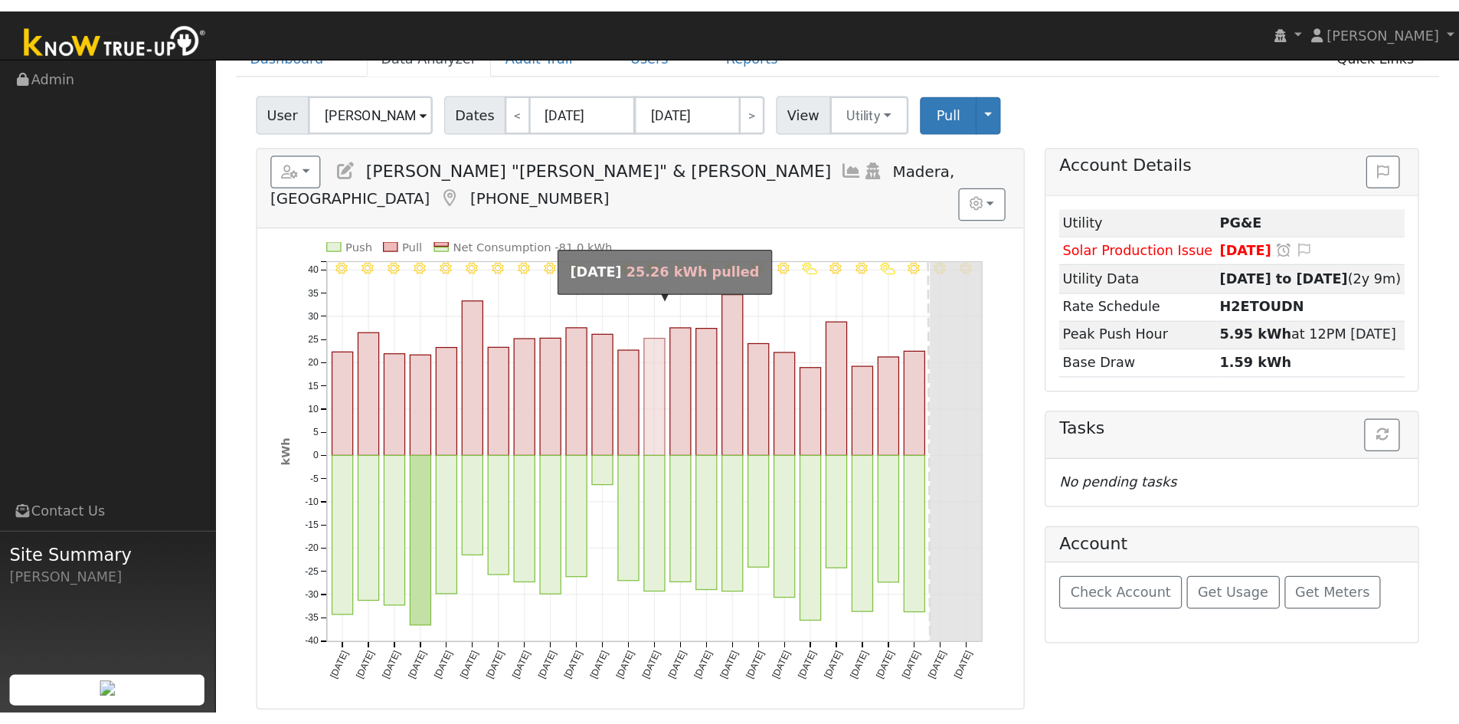
scroll to position [77, 0]
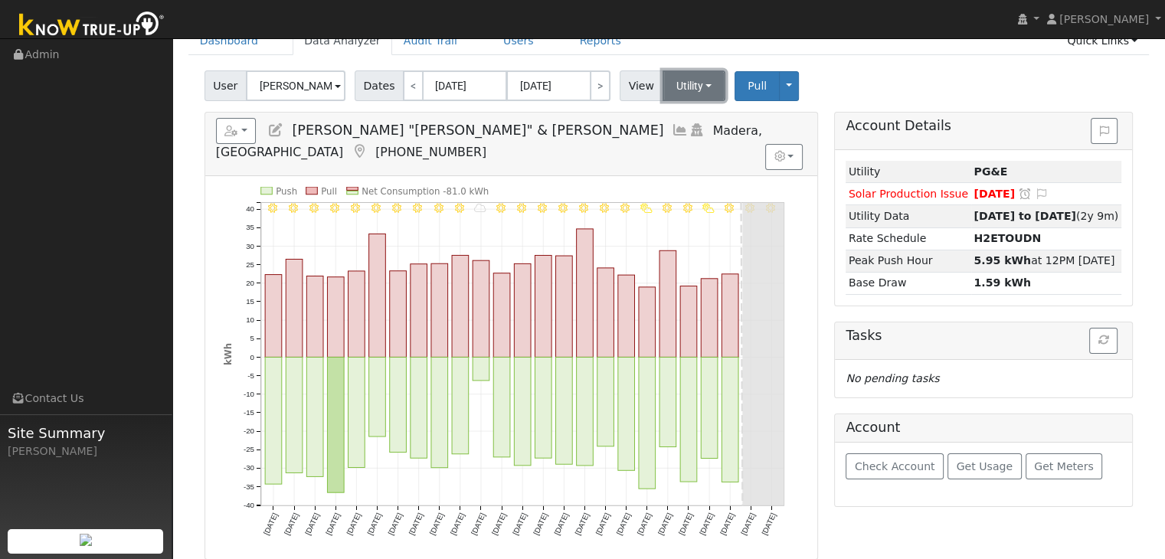
click at [677, 87] on button "Utility" at bounding box center [695, 85] width 64 height 31
click at [677, 142] on link "Solar" at bounding box center [713, 141] width 106 height 21
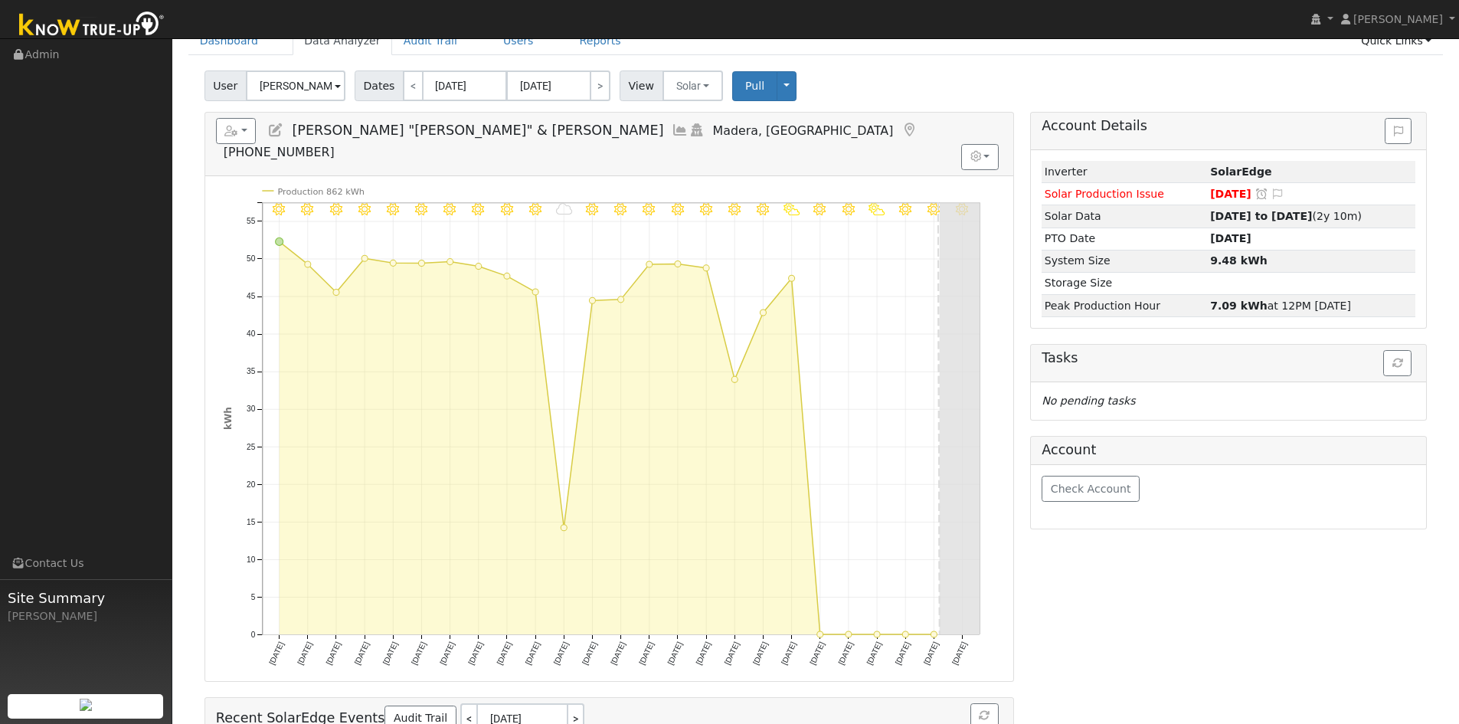
scroll to position [0, 0]
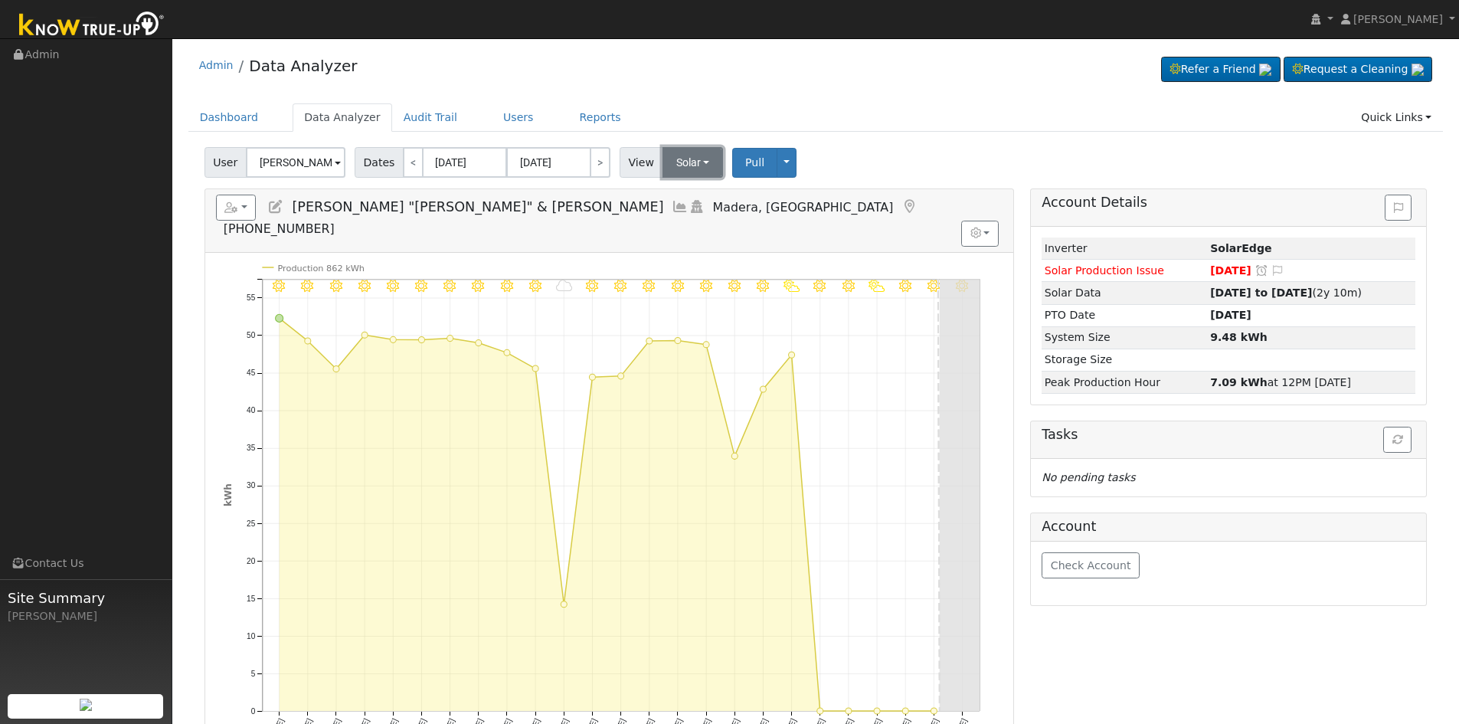
click at [691, 168] on button "Solar" at bounding box center [693, 162] width 61 height 31
click at [683, 195] on link "Utility" at bounding box center [713, 195] width 106 height 21
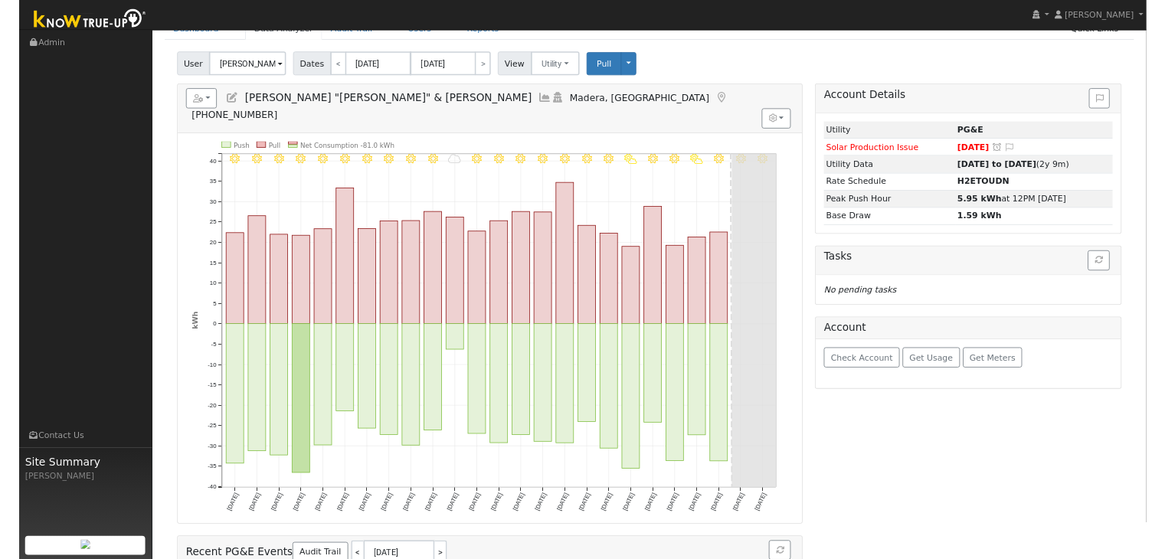
scroll to position [77, 0]
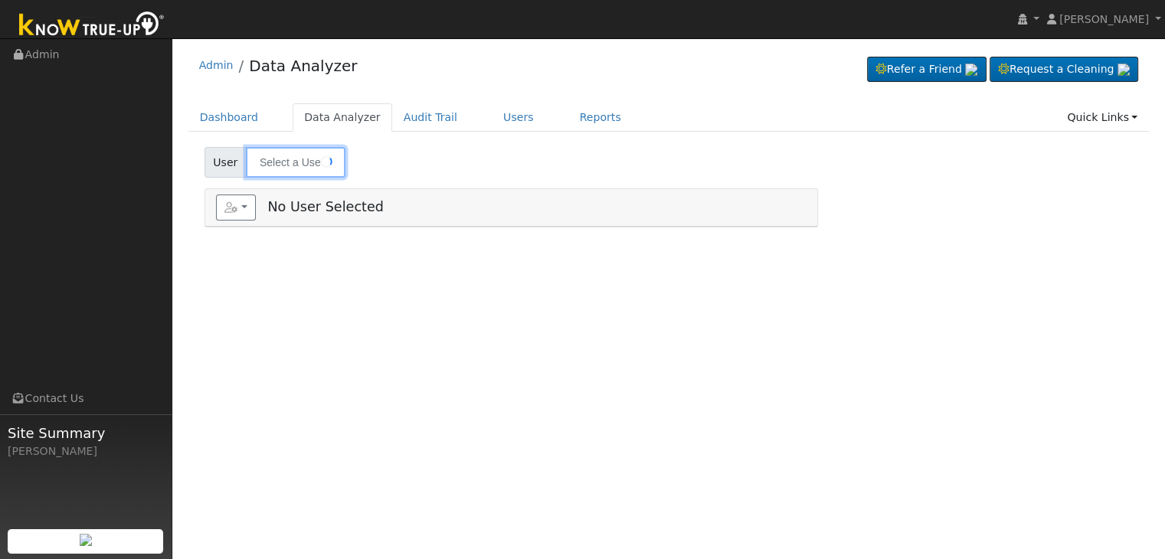
type input "[PERSON_NAME]"
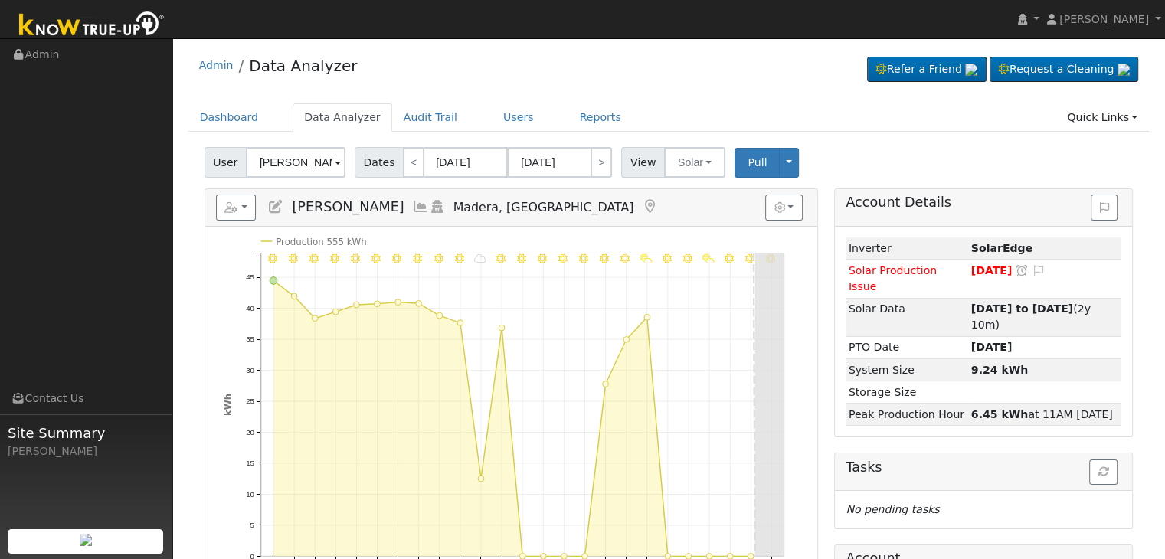
click at [641, 205] on icon at bounding box center [649, 207] width 17 height 14
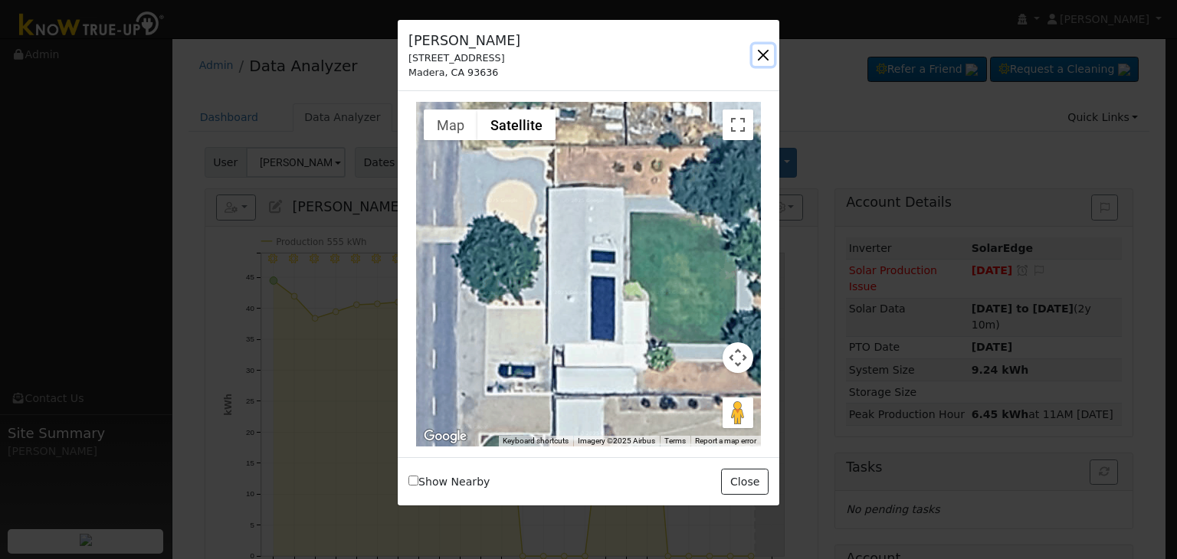
click at [754, 53] on button "button" at bounding box center [762, 54] width 21 height 21
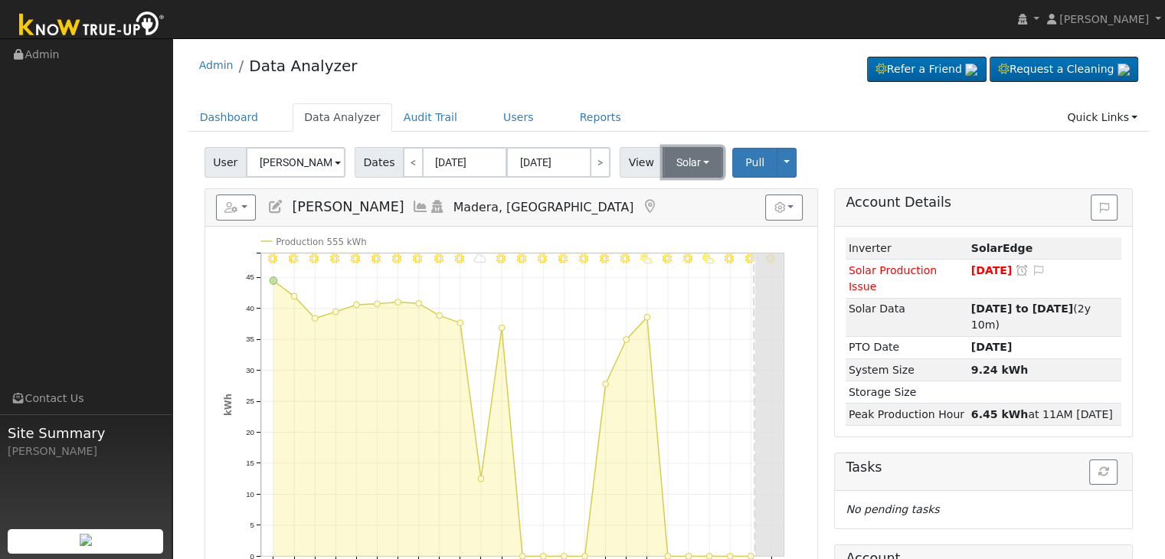
click at [674, 161] on button "Solar" at bounding box center [693, 162] width 61 height 31
click at [673, 198] on link "Utility" at bounding box center [713, 195] width 106 height 21
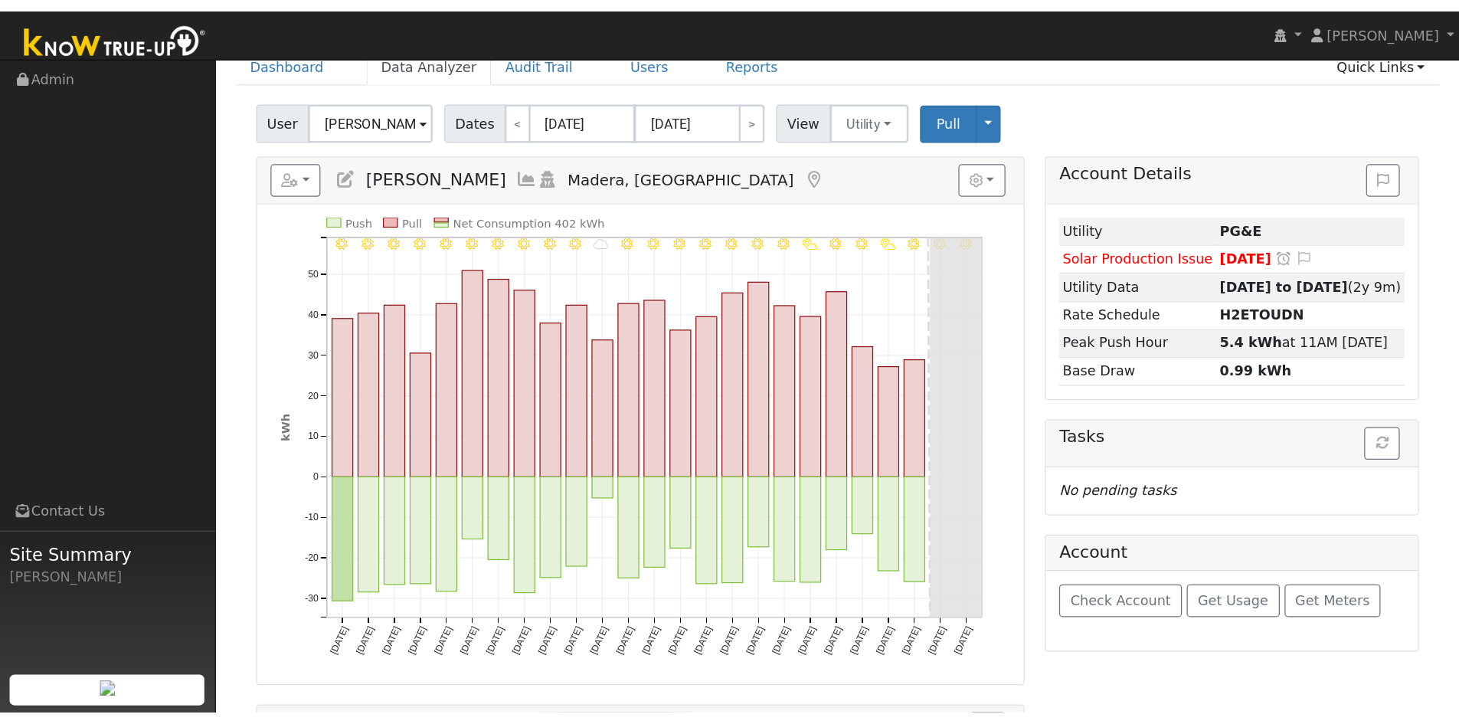
scroll to position [77, 0]
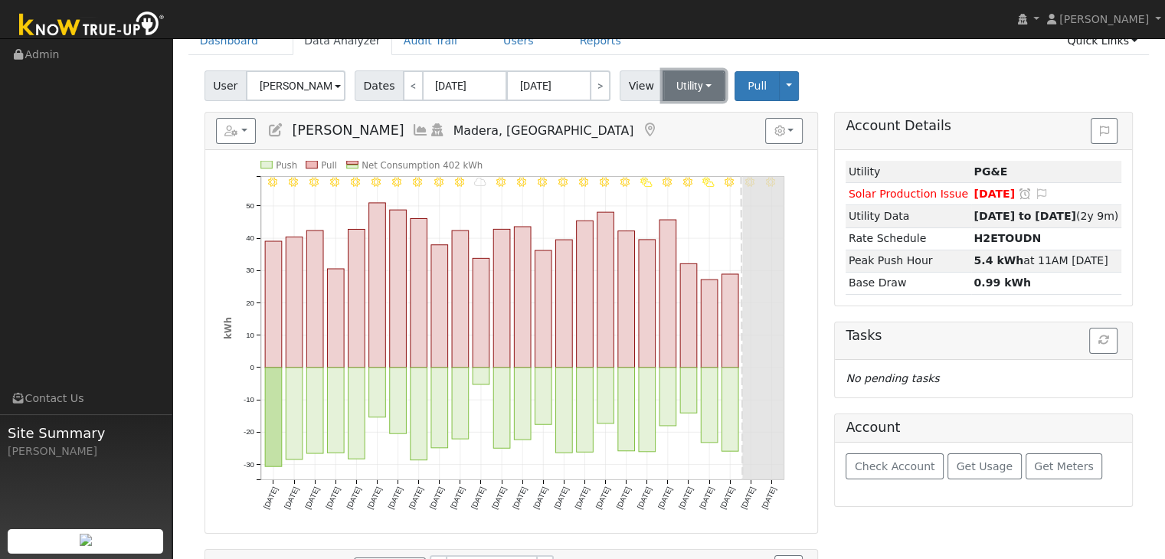
click at [689, 91] on button "Utility" at bounding box center [695, 85] width 64 height 31
click at [689, 145] on link "Solar" at bounding box center [713, 141] width 106 height 21
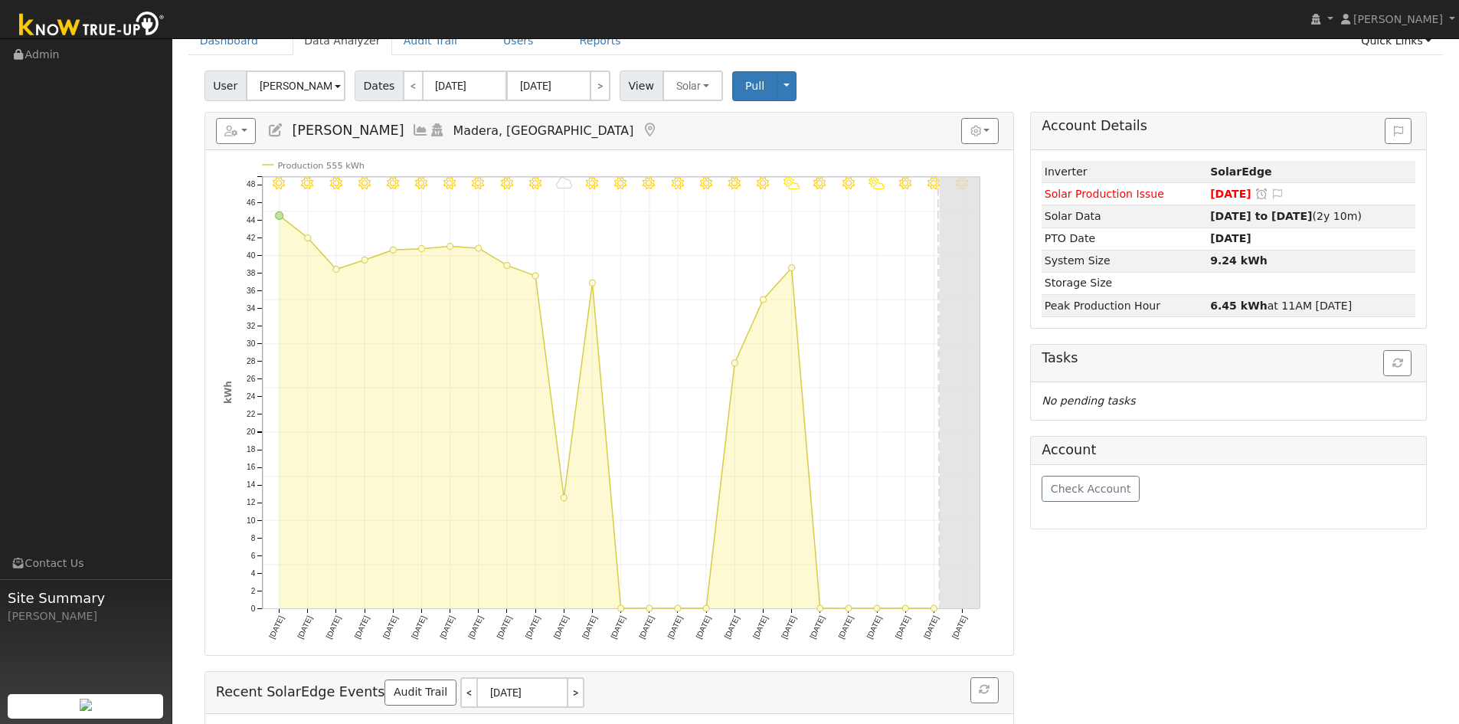
scroll to position [0, 0]
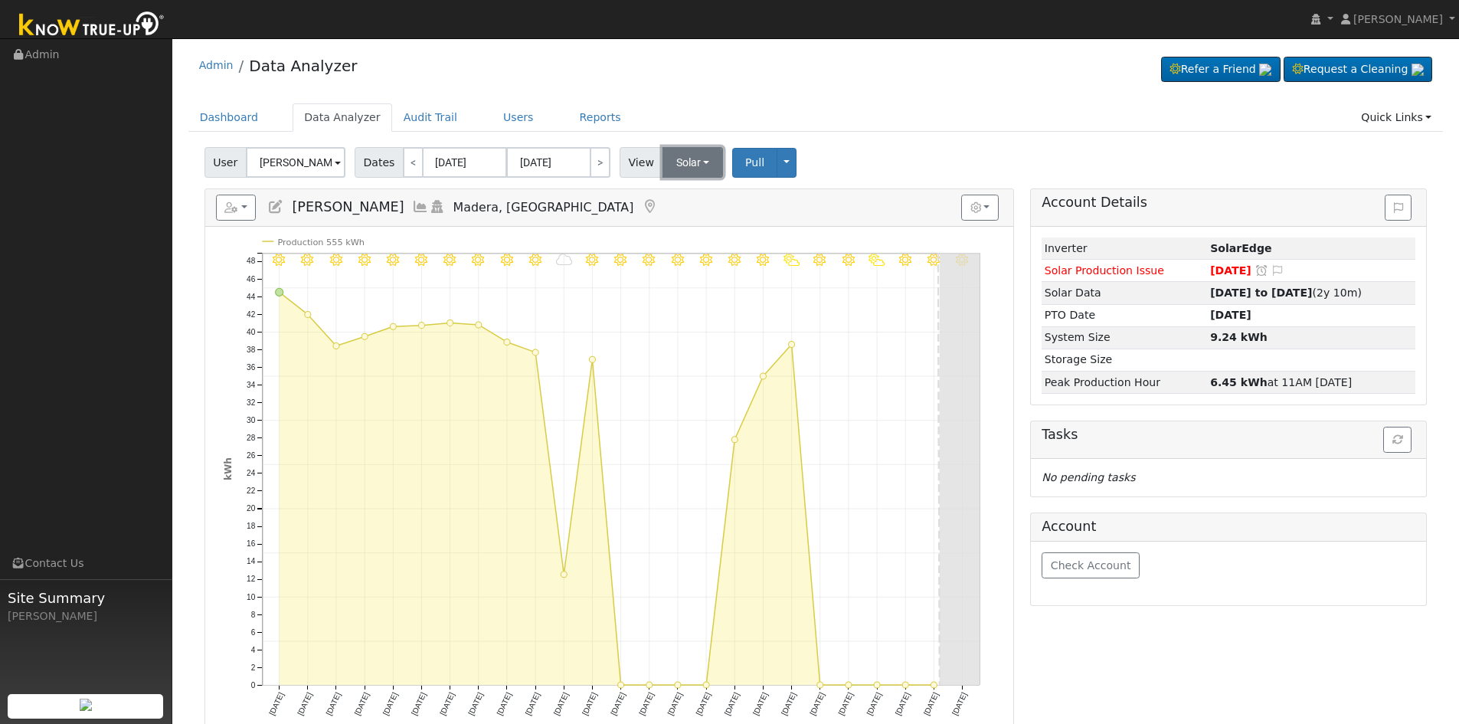
click at [699, 167] on button "Solar" at bounding box center [693, 162] width 61 height 31
click at [695, 202] on link "Utility" at bounding box center [713, 195] width 106 height 21
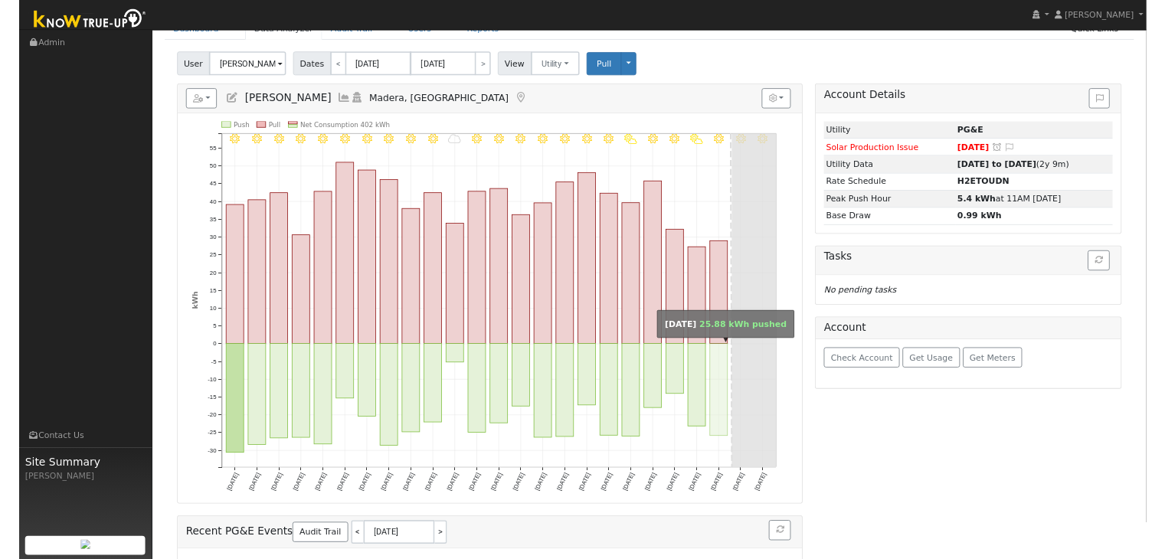
scroll to position [77, 0]
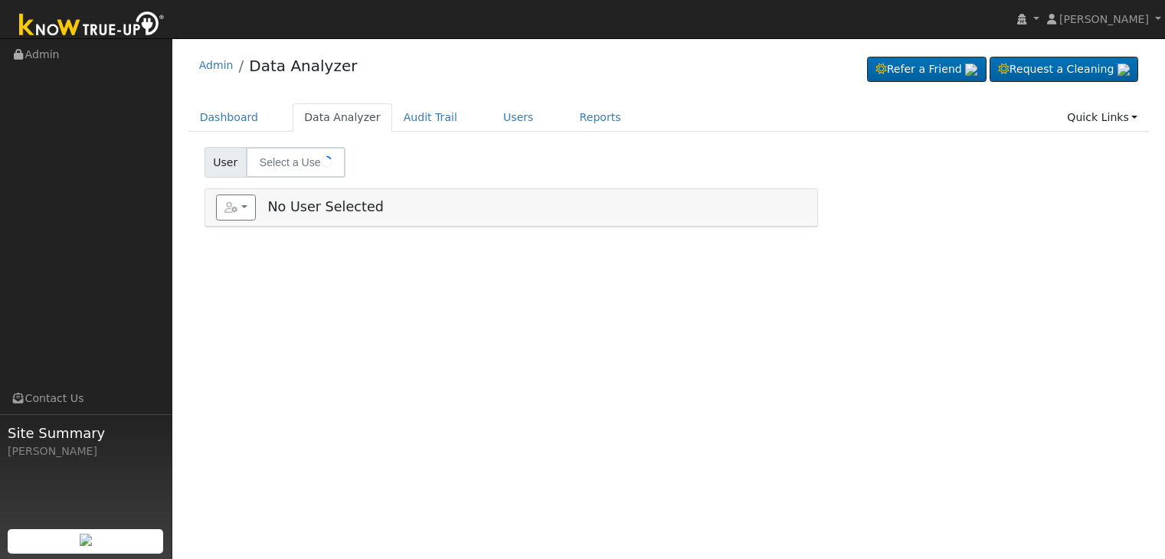
type input "[PERSON_NAME]"
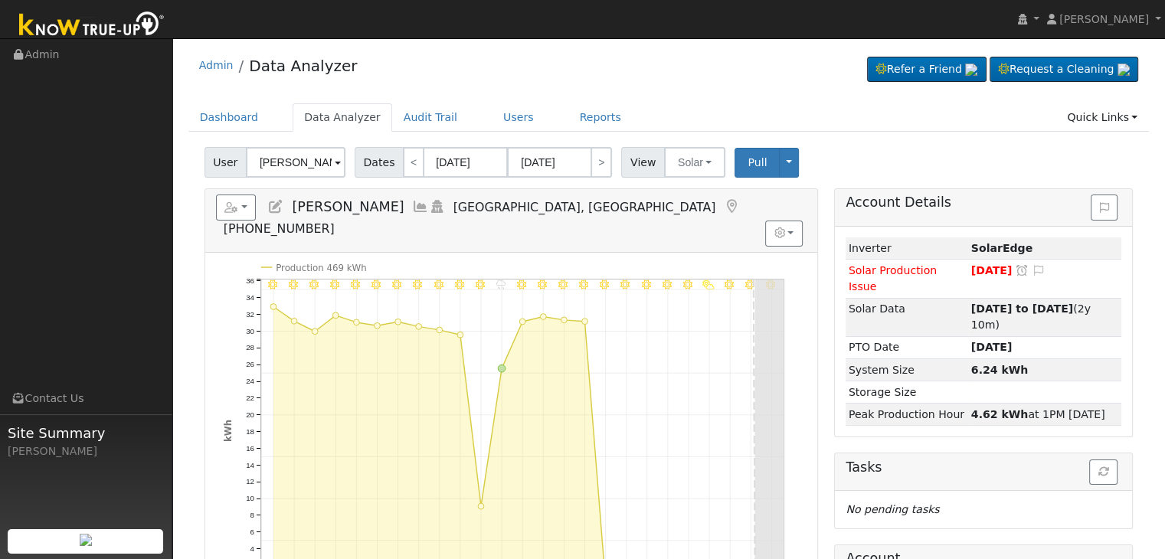
click at [723, 203] on icon at bounding box center [731, 207] width 17 height 14
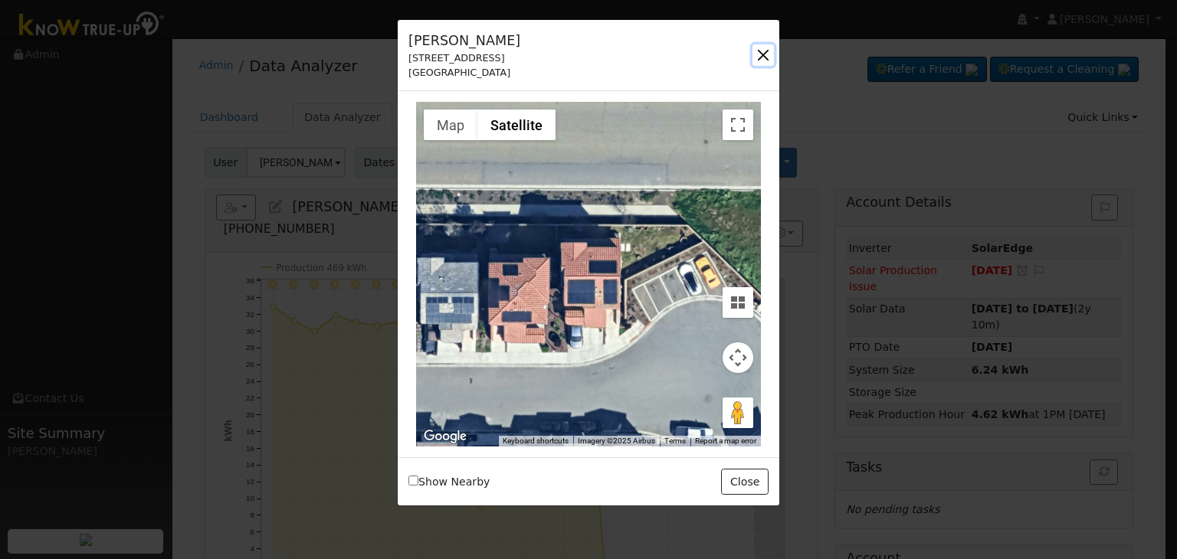
click at [764, 56] on button "button" at bounding box center [762, 54] width 21 height 21
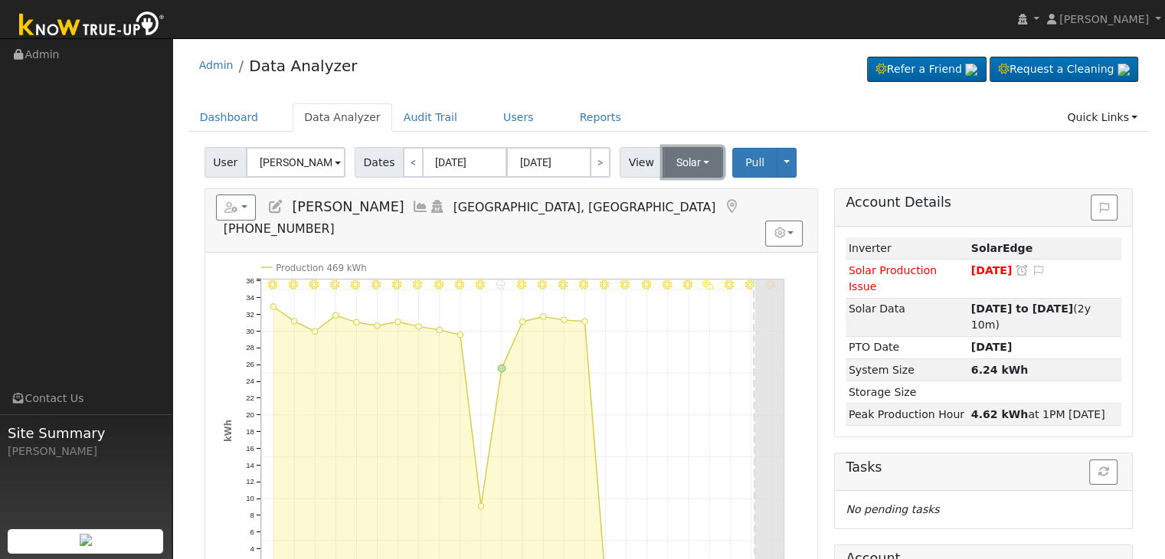
click at [683, 159] on button "Solar" at bounding box center [693, 162] width 61 height 31
click at [689, 190] on link "Utility" at bounding box center [713, 195] width 106 height 21
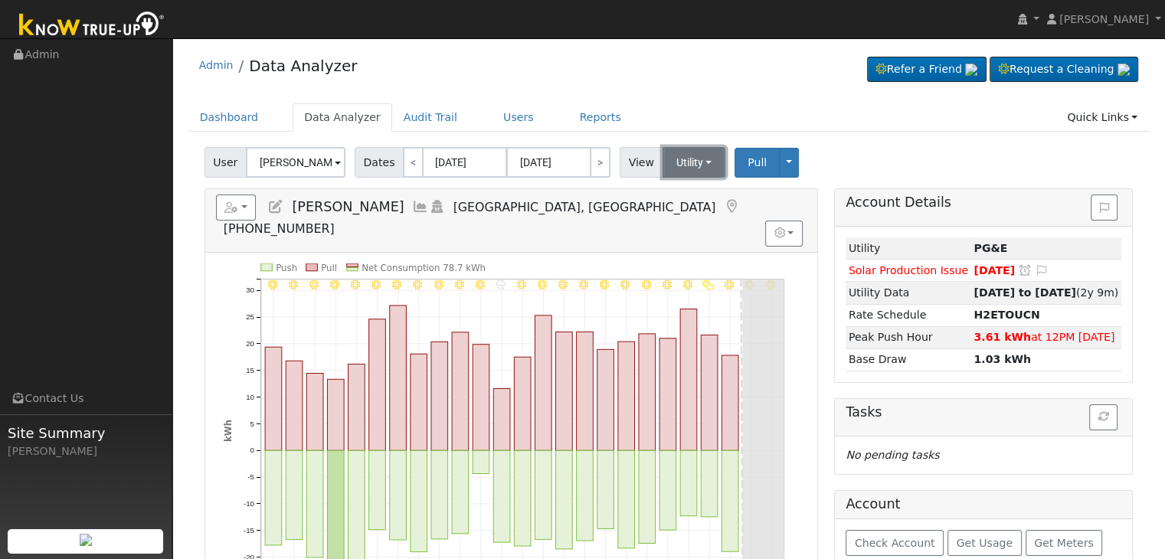
click at [696, 162] on button "Utility" at bounding box center [695, 162] width 64 height 31
click at [679, 218] on link "Solar" at bounding box center [713, 218] width 106 height 21
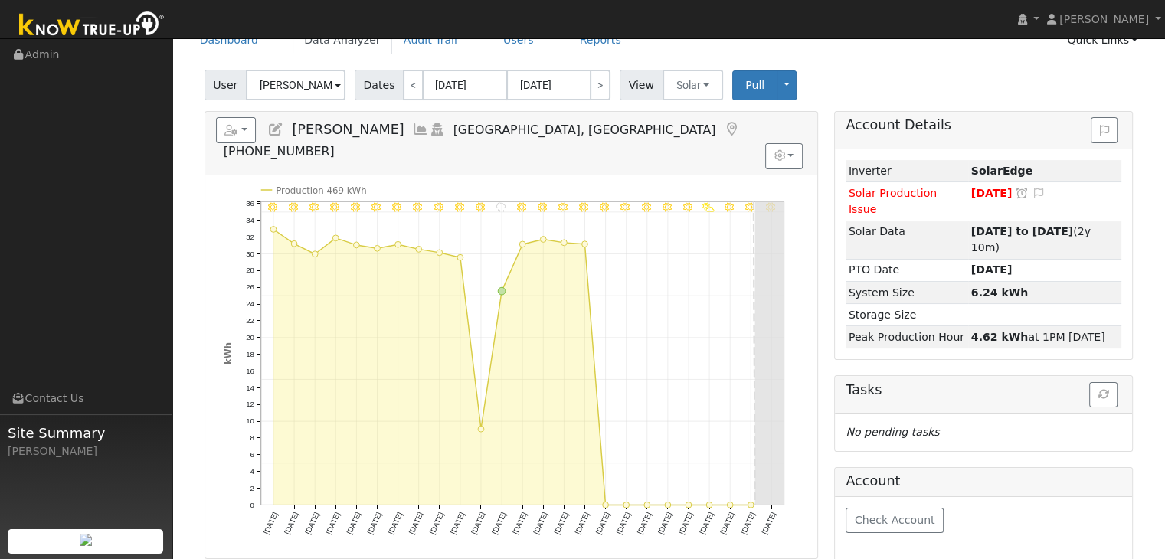
scroll to position [77, 0]
click at [670, 89] on button "Solar" at bounding box center [693, 85] width 61 height 31
click at [684, 119] on link "Utility" at bounding box center [713, 119] width 106 height 21
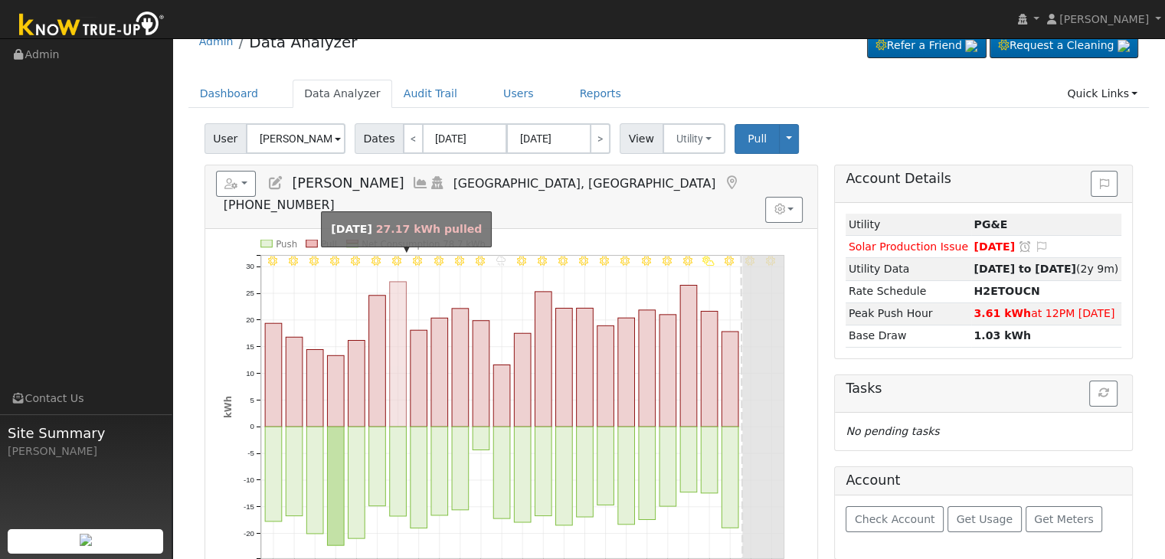
scroll to position [0, 0]
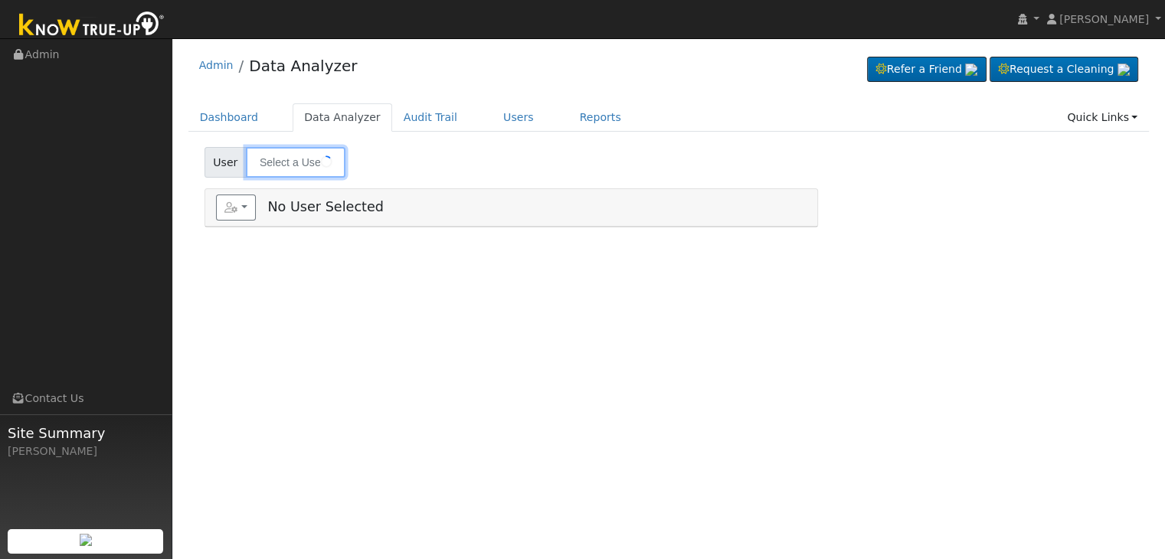
type input "[PERSON_NAME]"
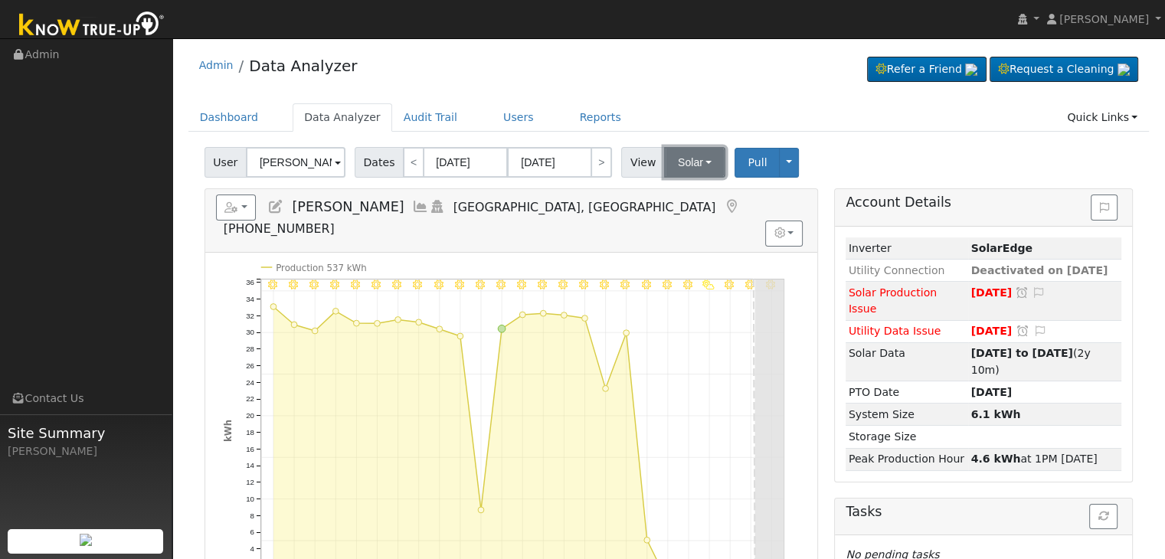
click at [671, 159] on button "Solar" at bounding box center [694, 162] width 61 height 31
click at [672, 195] on link "Utility" at bounding box center [714, 195] width 106 height 21
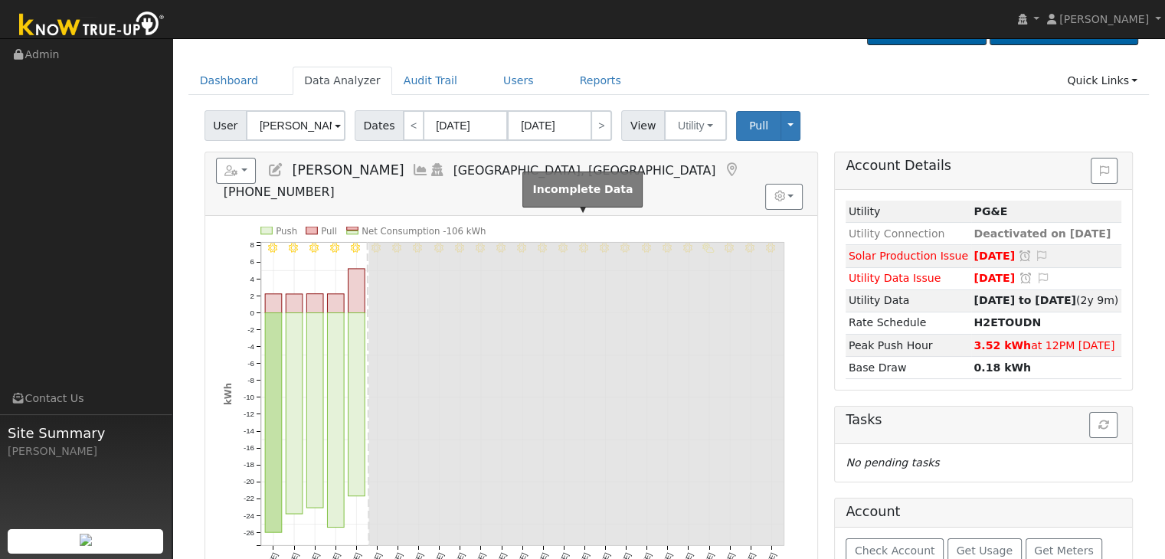
scroll to position [34, 0]
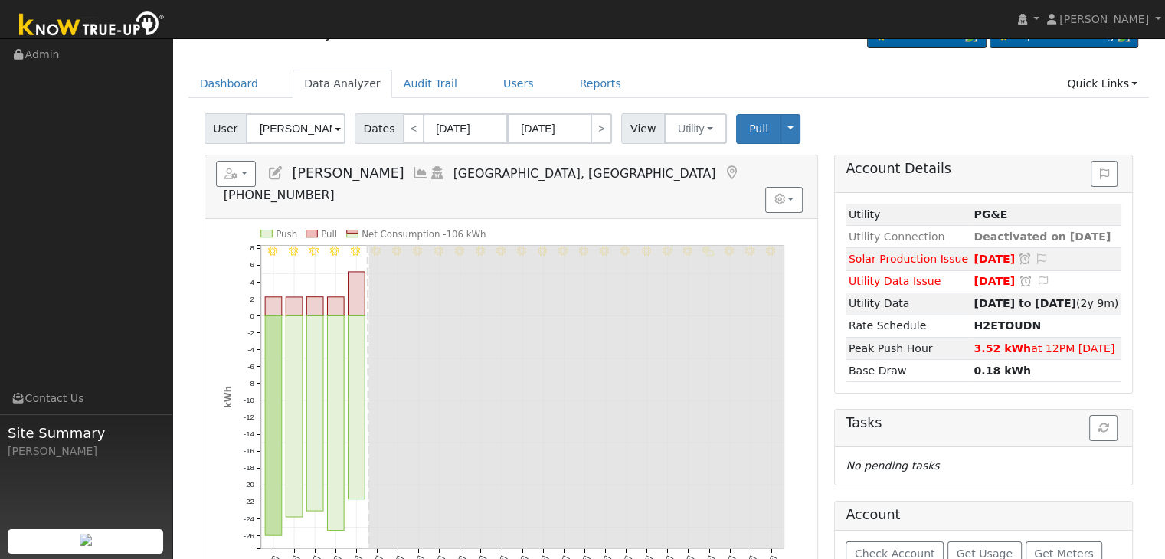
click at [723, 176] on icon at bounding box center [731, 173] width 17 height 14
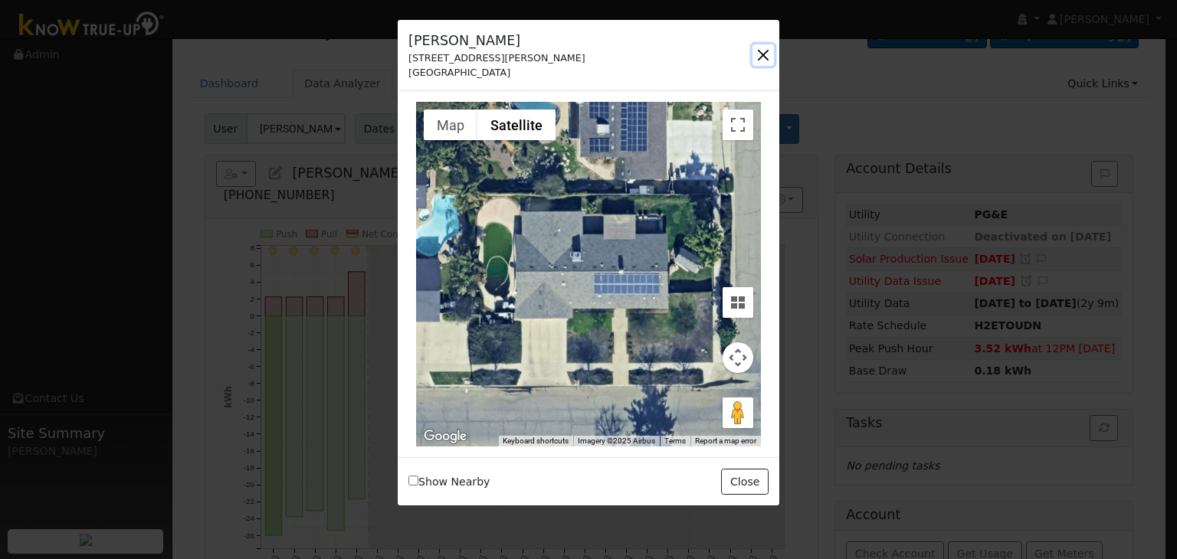
click at [767, 51] on button "button" at bounding box center [762, 54] width 21 height 21
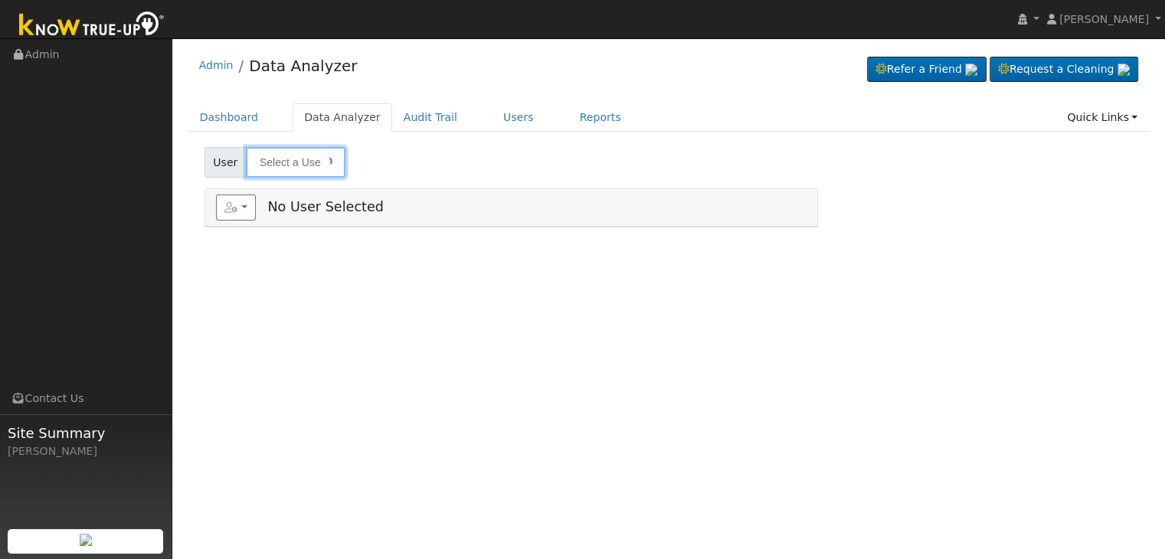
type input "[PERSON_NAME] ([GEOGRAPHIC_DATA][PERSON_NAME])"
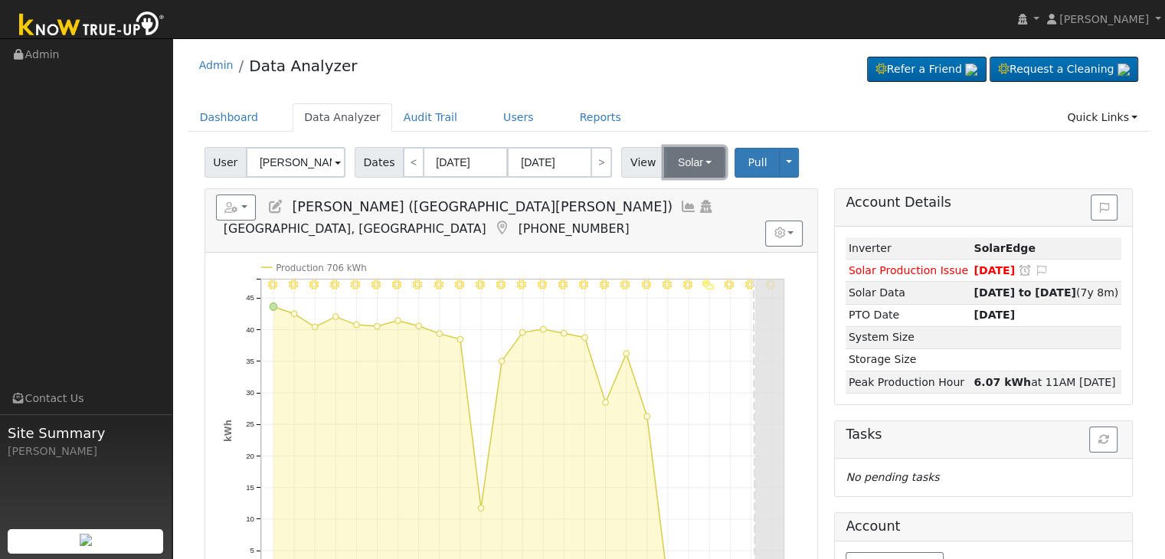
click at [676, 163] on button "Solar" at bounding box center [694, 162] width 61 height 31
click at [679, 197] on link "Utility" at bounding box center [714, 195] width 106 height 21
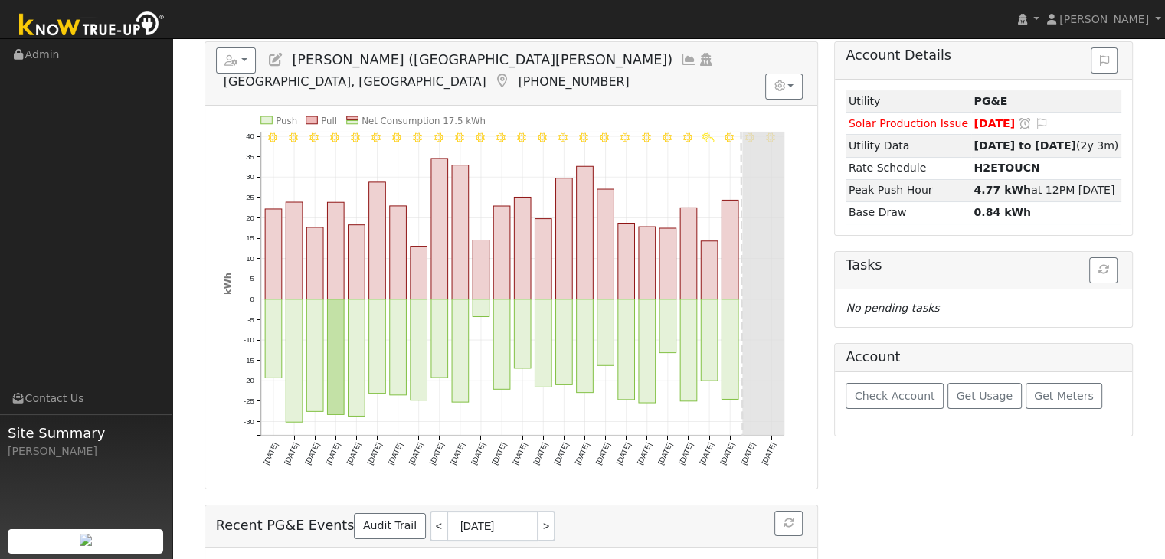
scroll to position [224, 0]
